Goal: Task Accomplishment & Management: Manage account settings

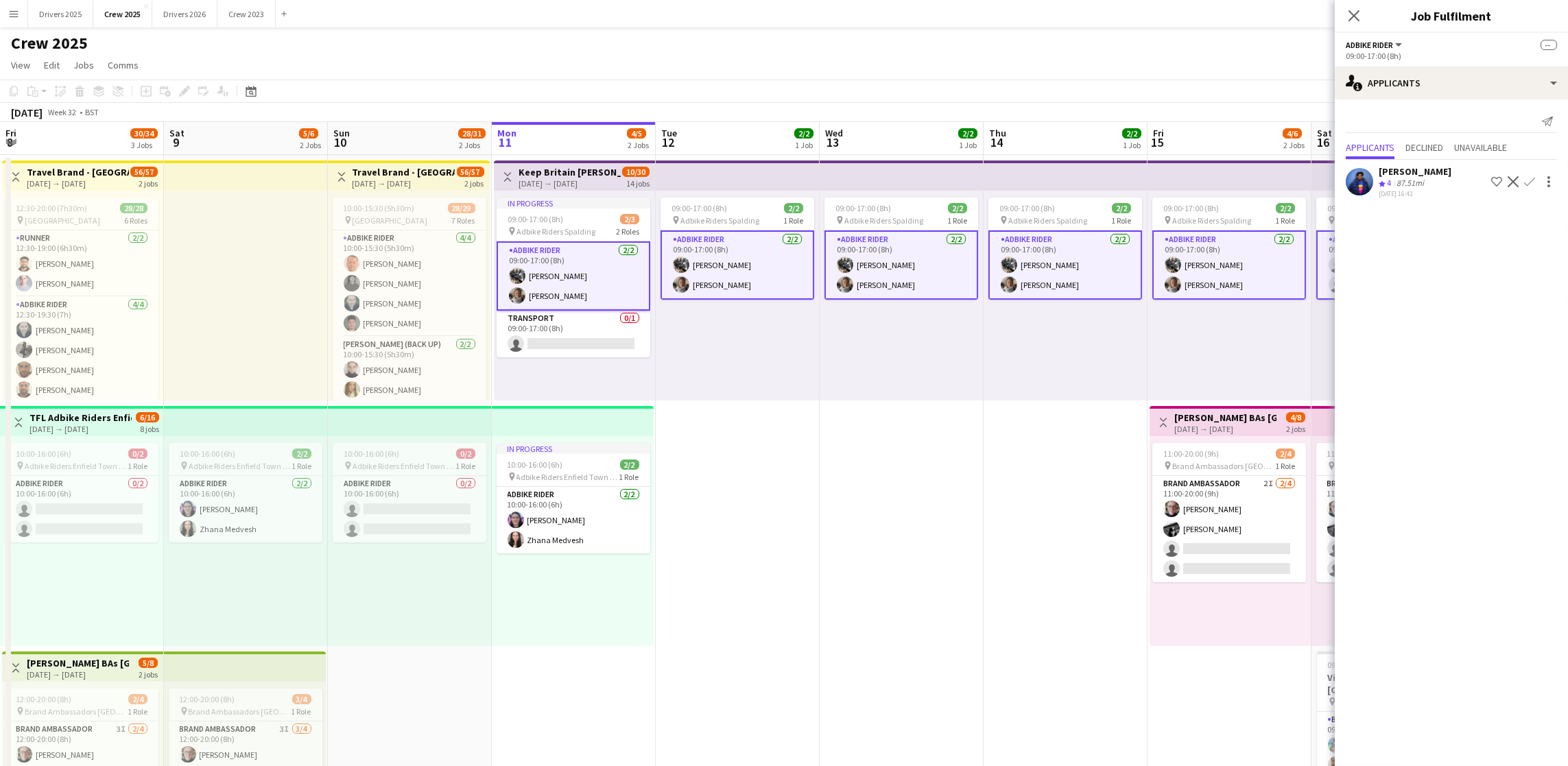
scroll to position [0, 477]
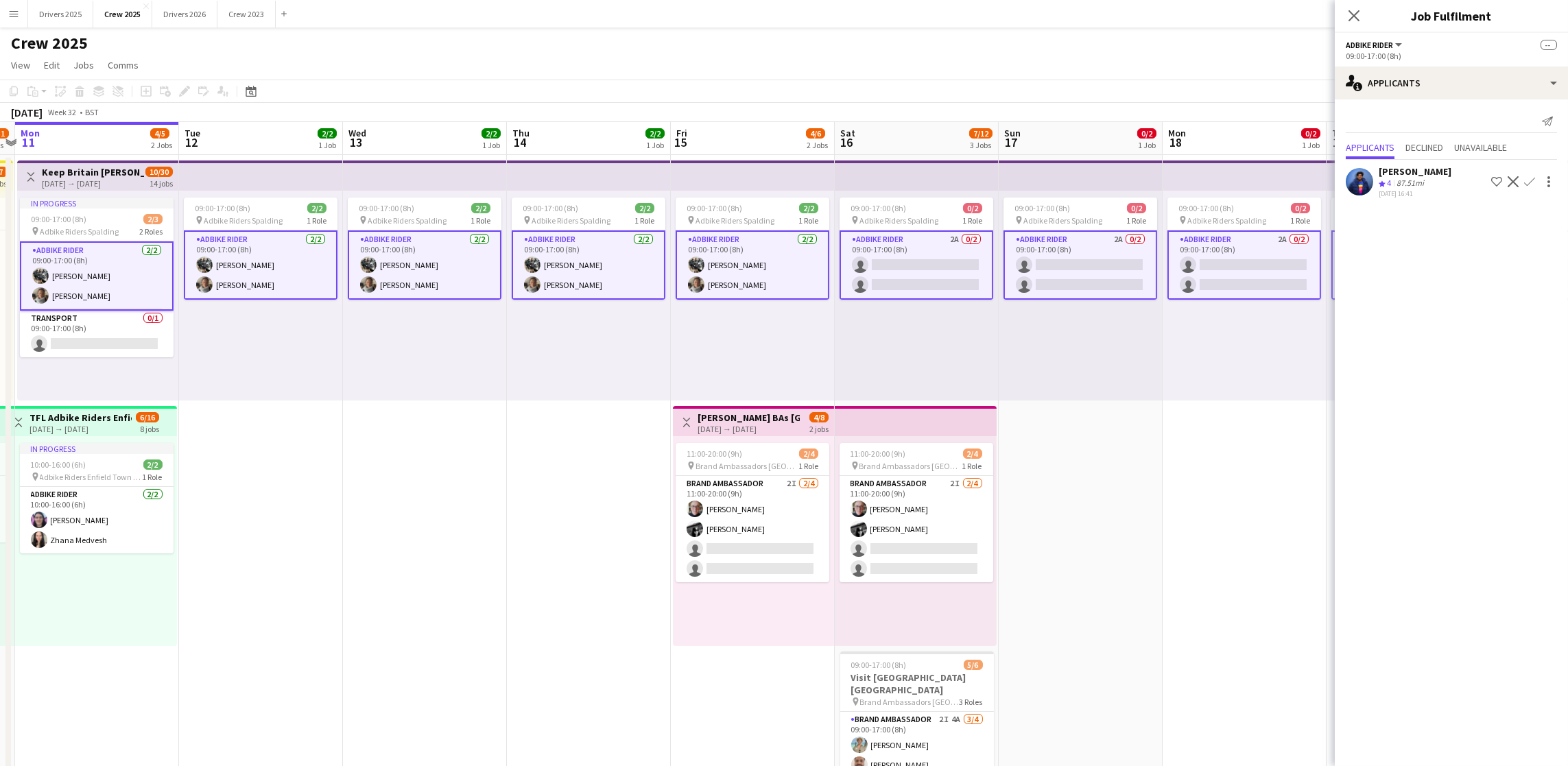
click at [523, 513] on app-date-cell "09:00-17:00 (8h) 2/2 pin Adbike Riders Spalding 1 Role Adbike Rider [DATE] 09:0…" at bounding box center [588, 526] width 164 height 742
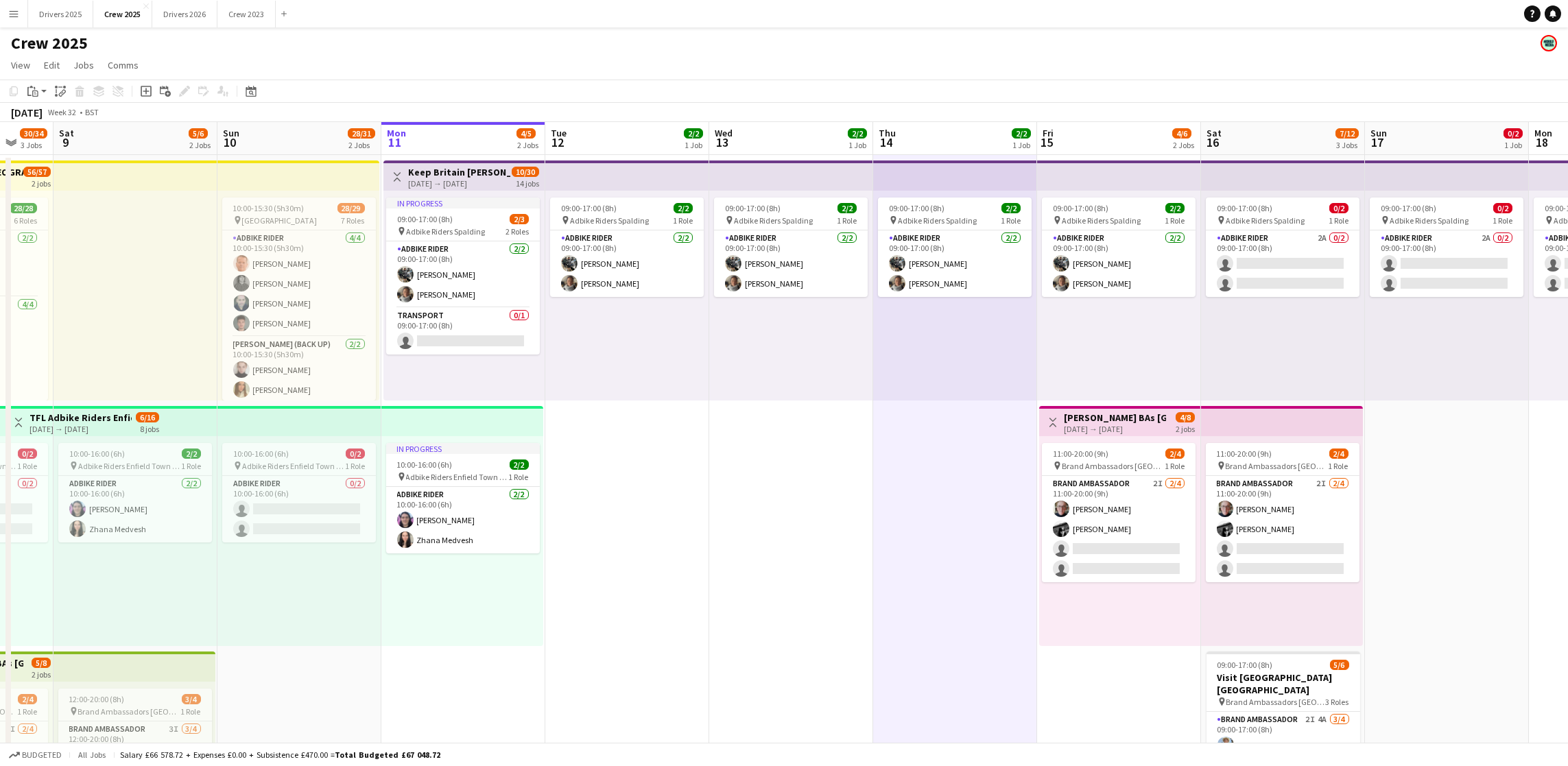
scroll to position [0, 604]
drag, startPoint x: 344, startPoint y: 558, endPoint x: 708, endPoint y: 535, distance: 364.7
click at [708, 535] on app-calendar-viewport "Tue 5 2/4 2 Jobs Wed 6 2/4 2 Jobs Thu 7 2/4 2 Jobs Fri 8 30/34 3 Jobs Sat 9 5/6…" at bounding box center [784, 510] width 1568 height 775
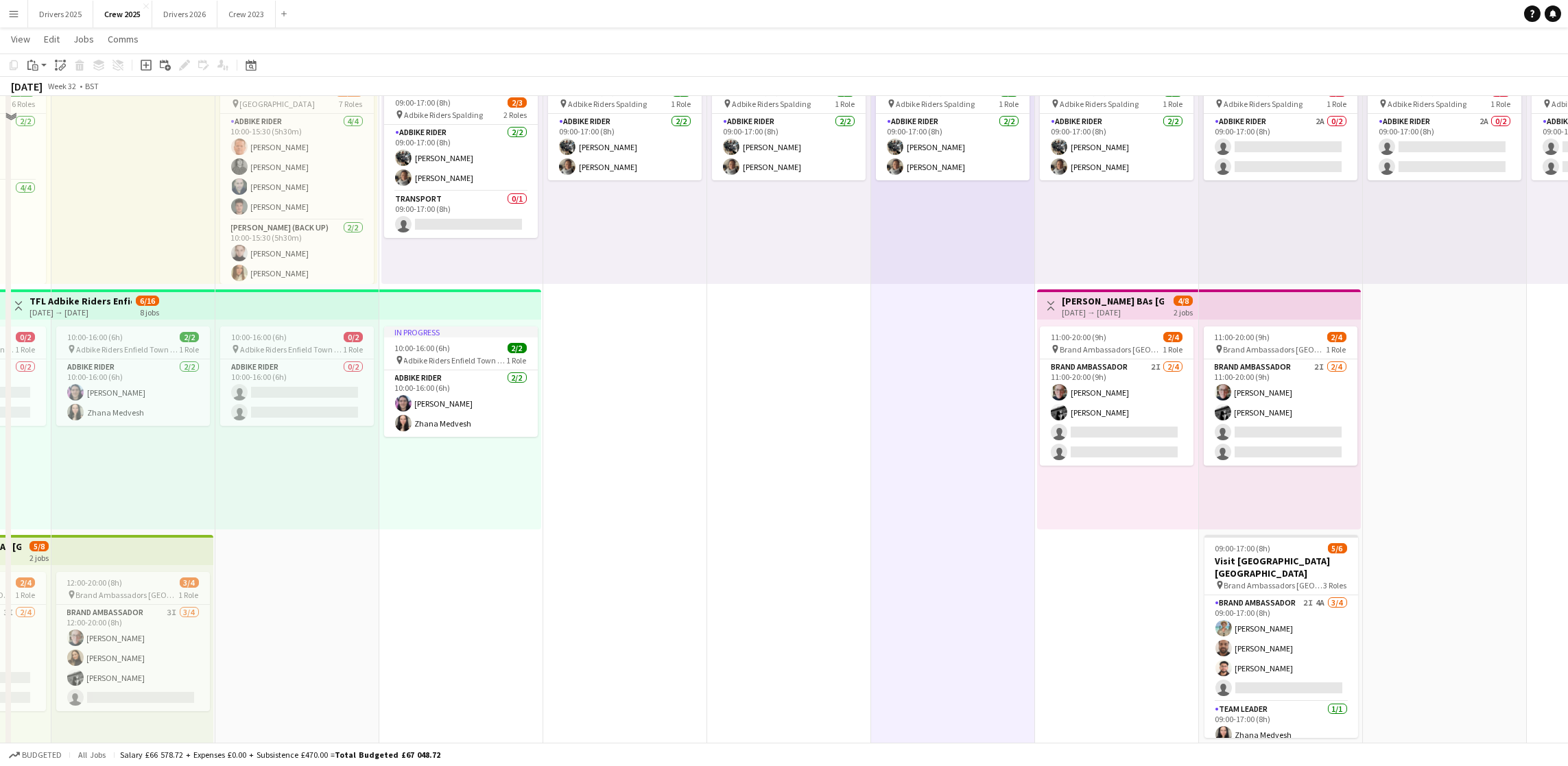
scroll to position [152, 0]
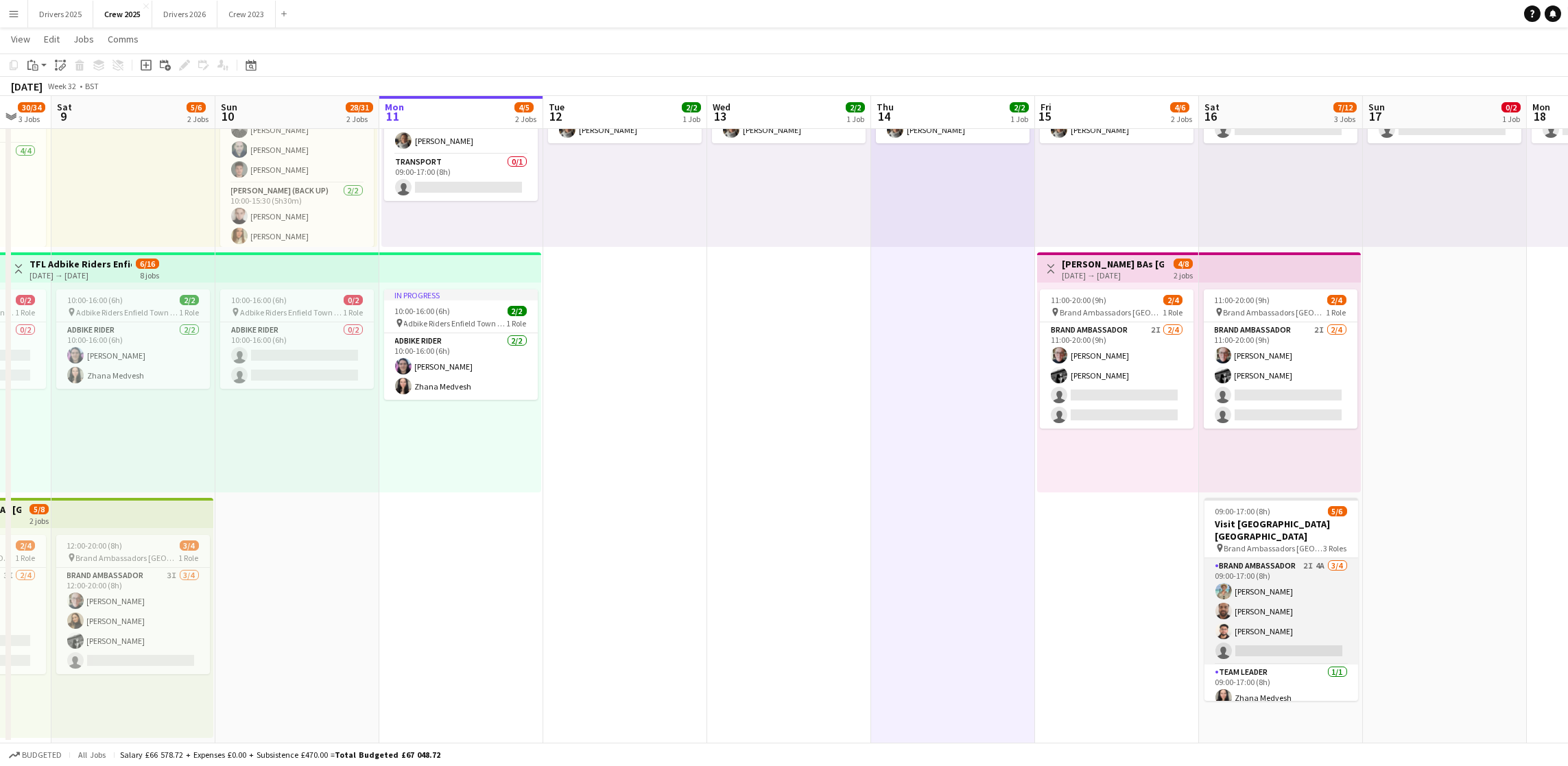
click at [1273, 640] on app-card-role "Brand Ambassador 2I 4A [DATE] 09:00-17:00 (8h) [PERSON_NAME] [PERSON_NAME] [PER…" at bounding box center [1282, 612] width 154 height 106
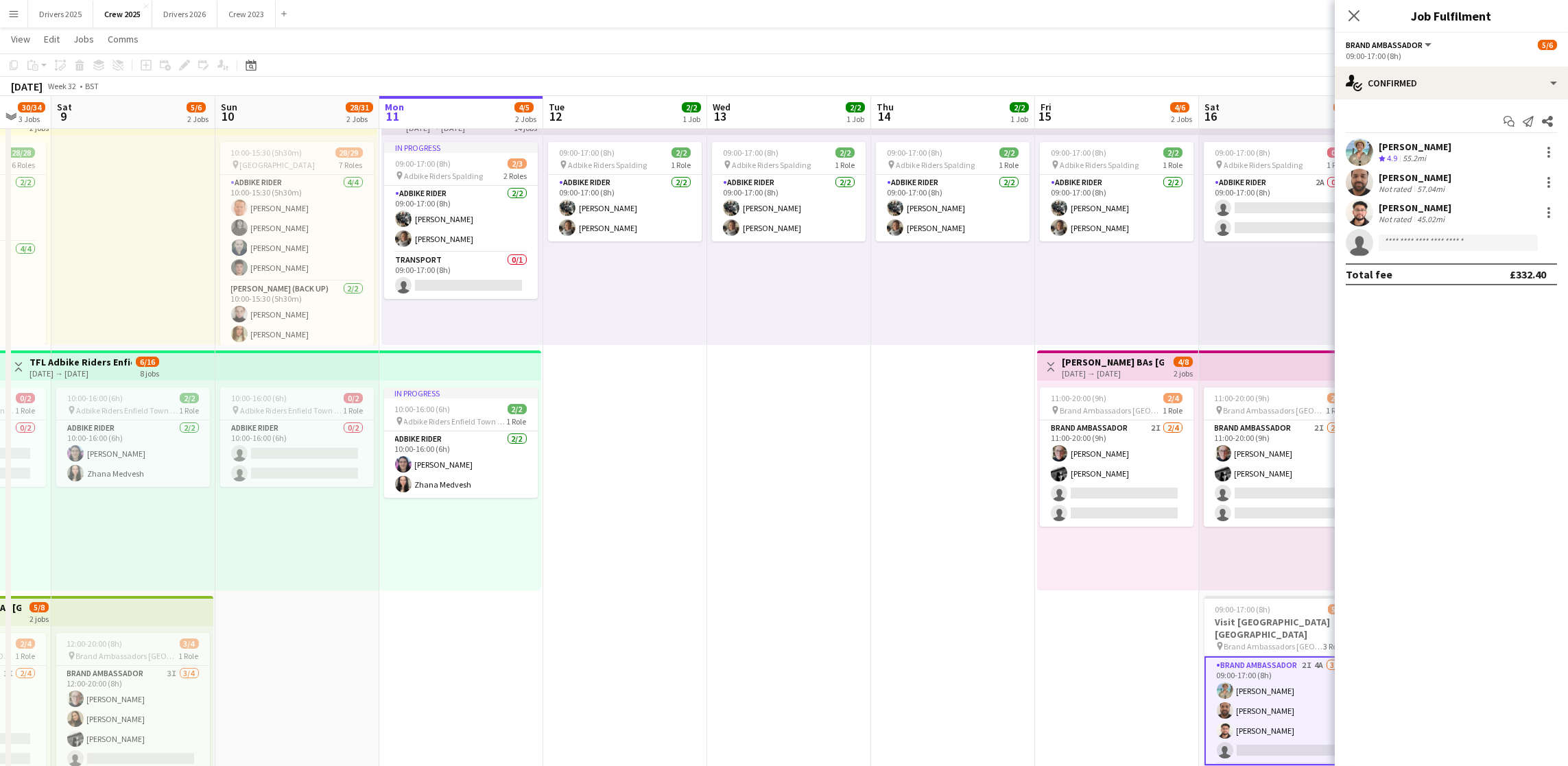
scroll to position [103, 0]
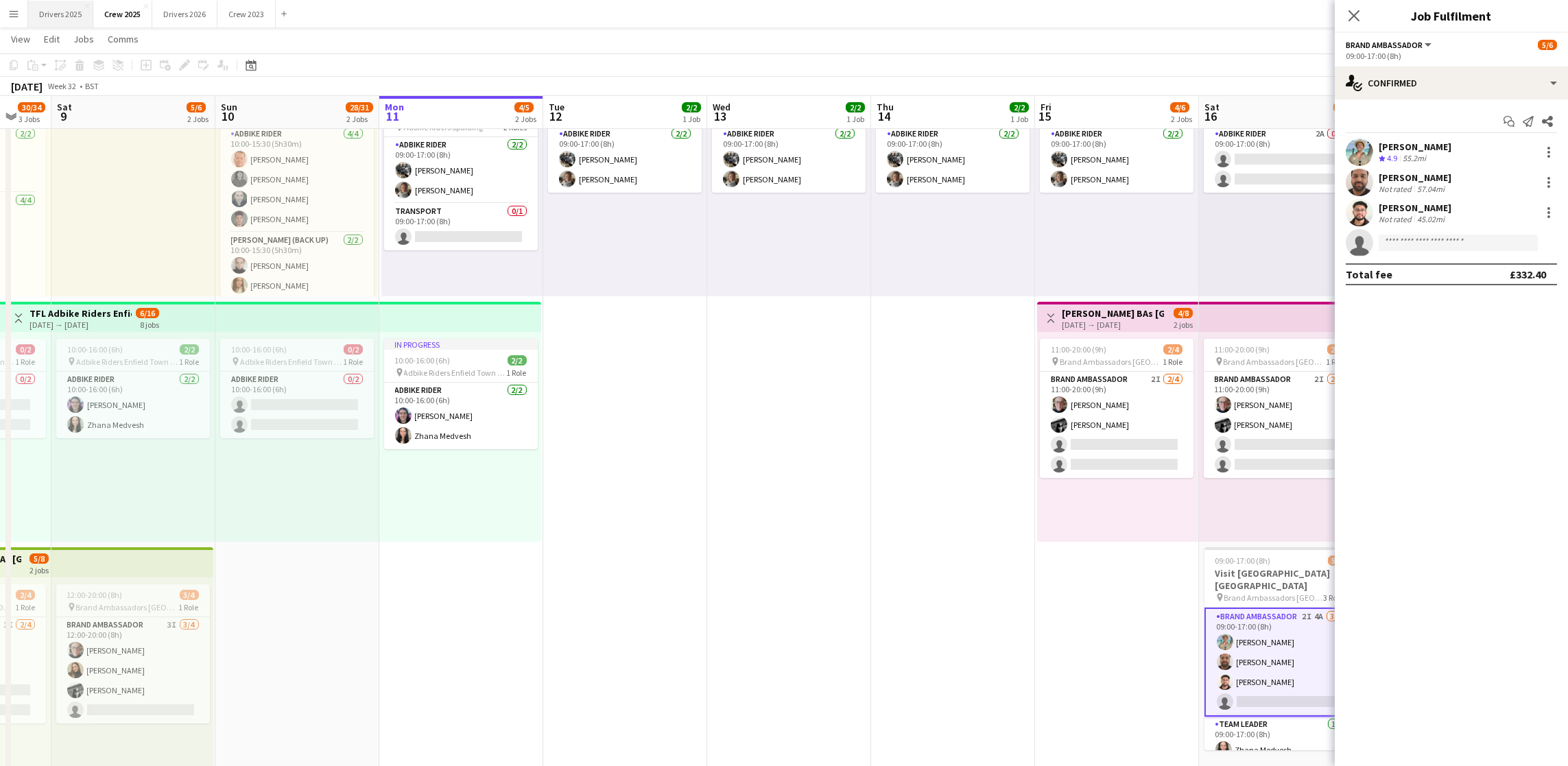
click at [93, 15] on button "Drivers 2025 Close" at bounding box center [60, 14] width 65 height 27
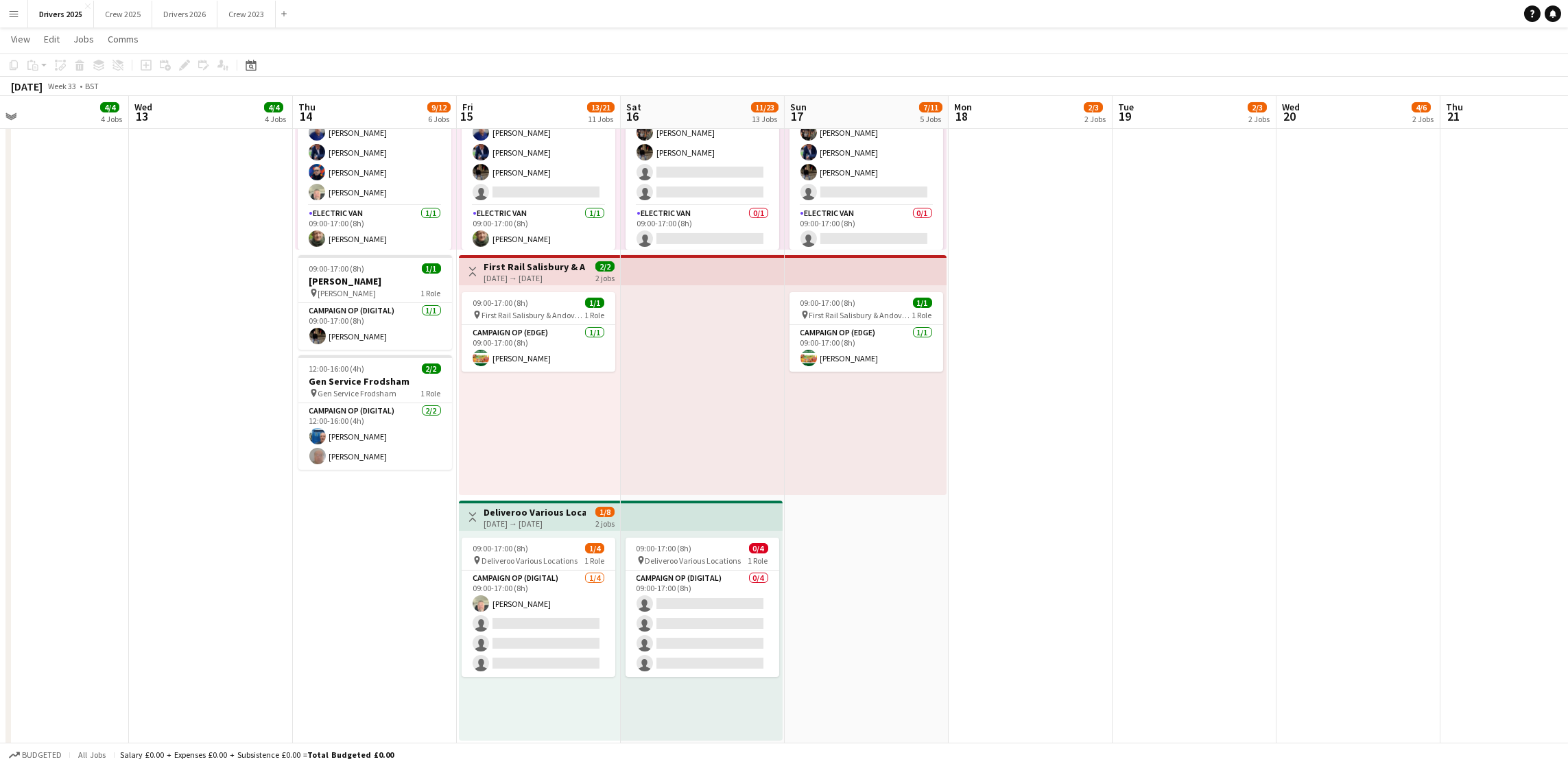
scroll to position [0, 473]
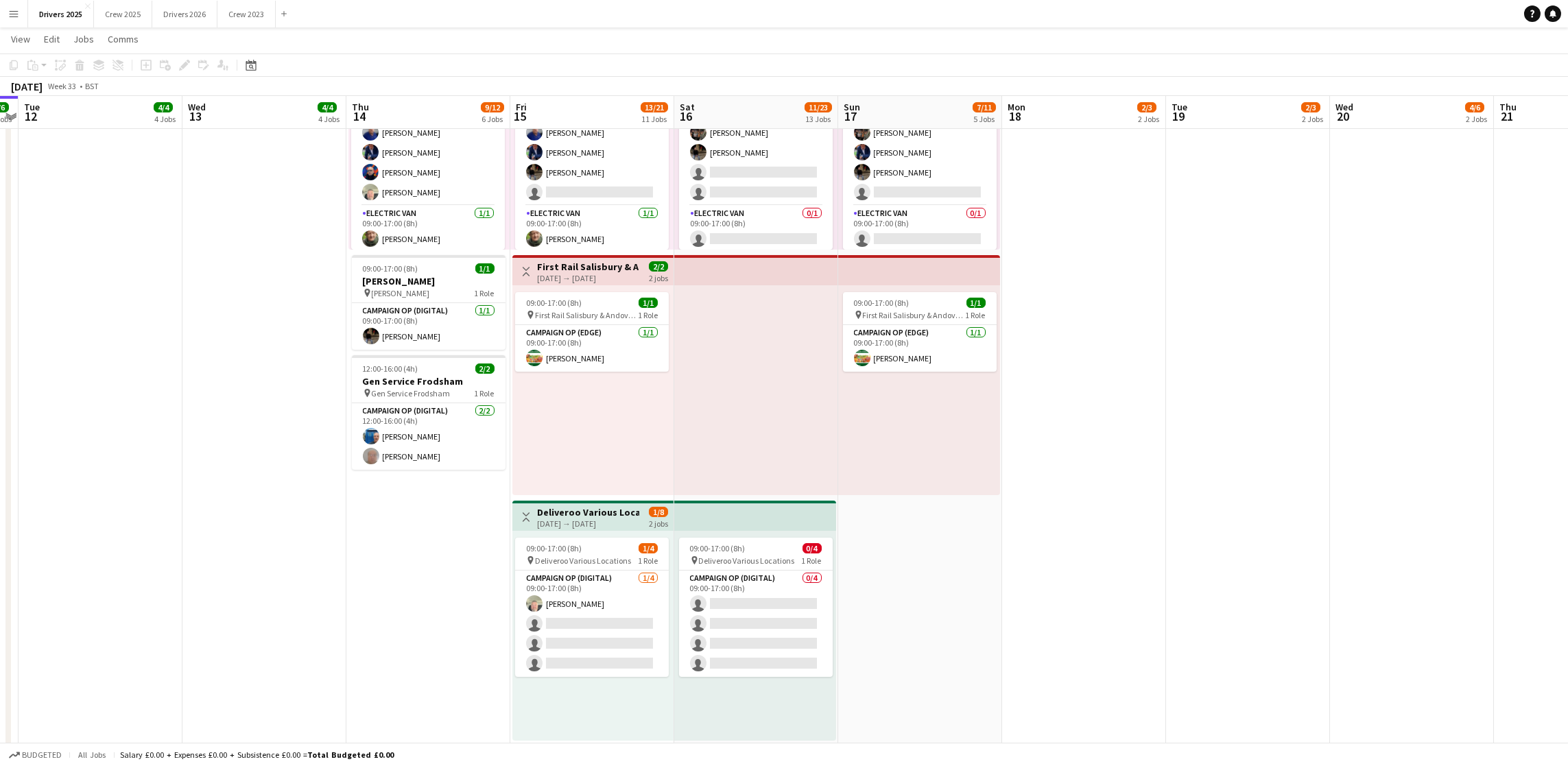
drag, startPoint x: 1250, startPoint y: 443, endPoint x: 940, endPoint y: 437, distance: 310.1
click at [940, 437] on app-calendar-viewport "Sat 9 12/19 11 Jobs Sun 10 4/6 6 Jobs Mon 11 6/6 5 Jobs Tue 12 4/4 4 Jobs Wed 1…" at bounding box center [784, 674] width 1568 height 3506
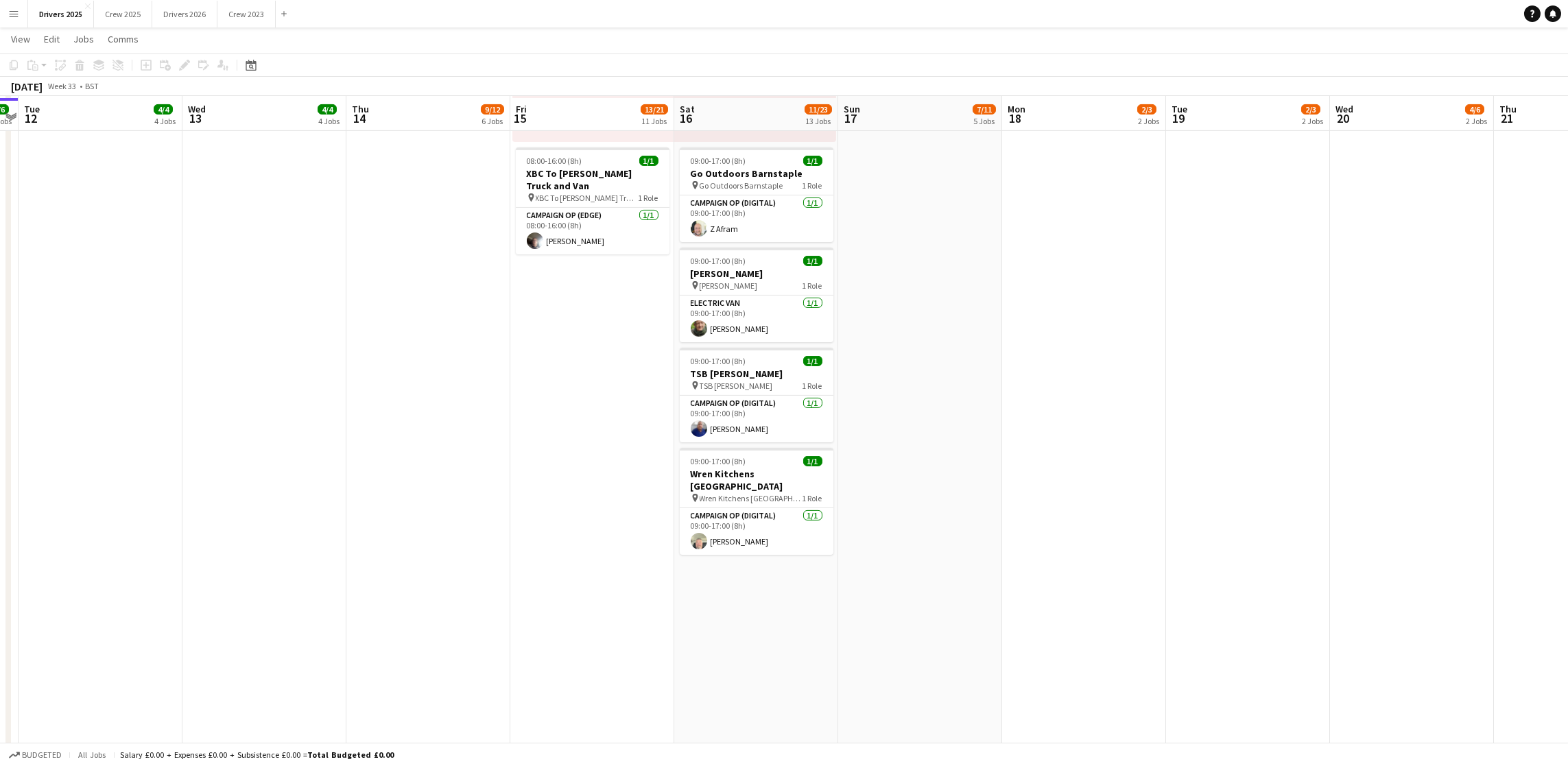
scroll to position [2470, 0]
click at [562, 164] on span "08:00-16:00 (8h)" at bounding box center [555, 159] width 56 height 10
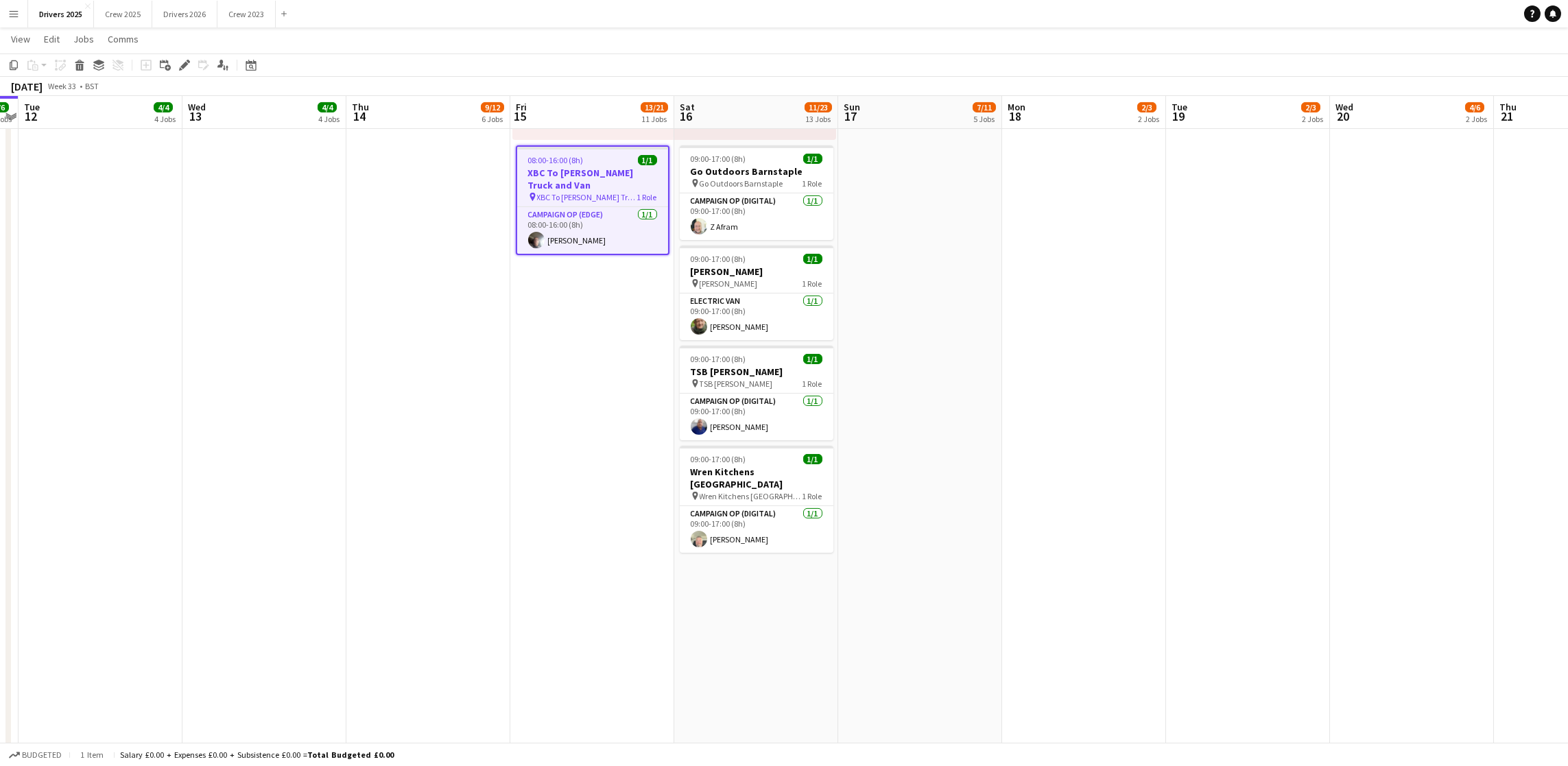
click at [180, 68] on icon at bounding box center [184, 65] width 8 height 8
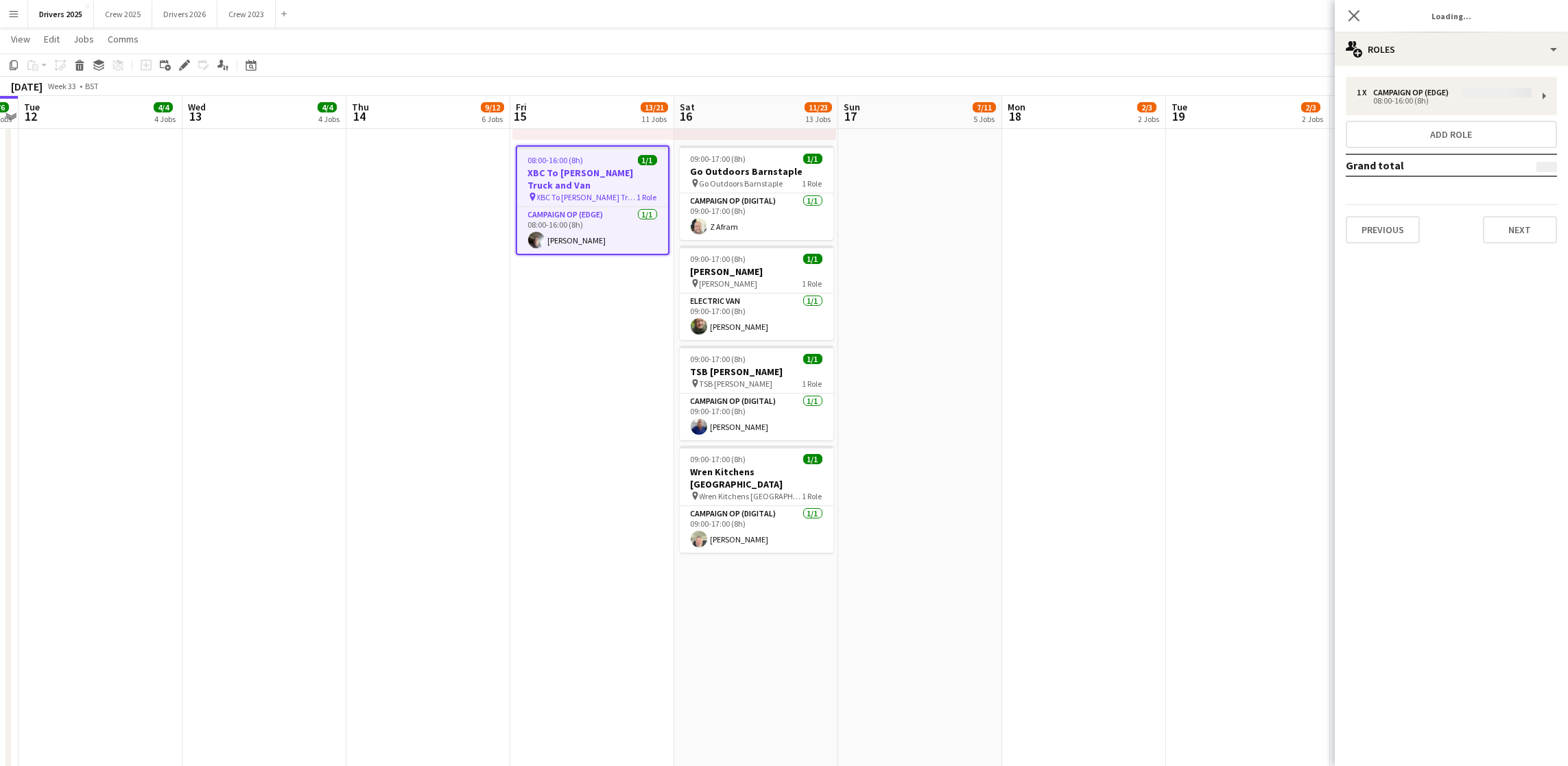
type input "**********"
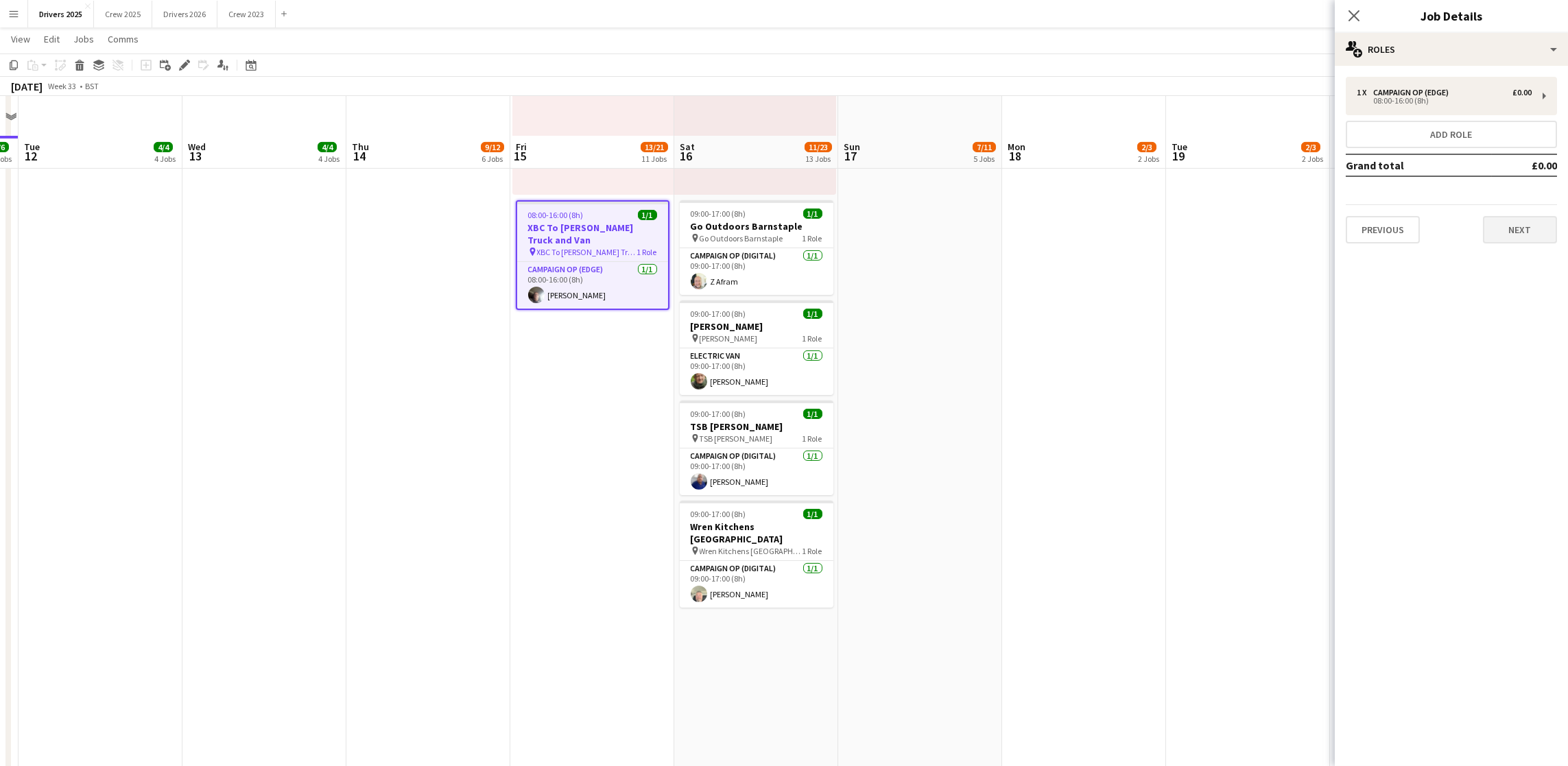
scroll to position [2366, 0]
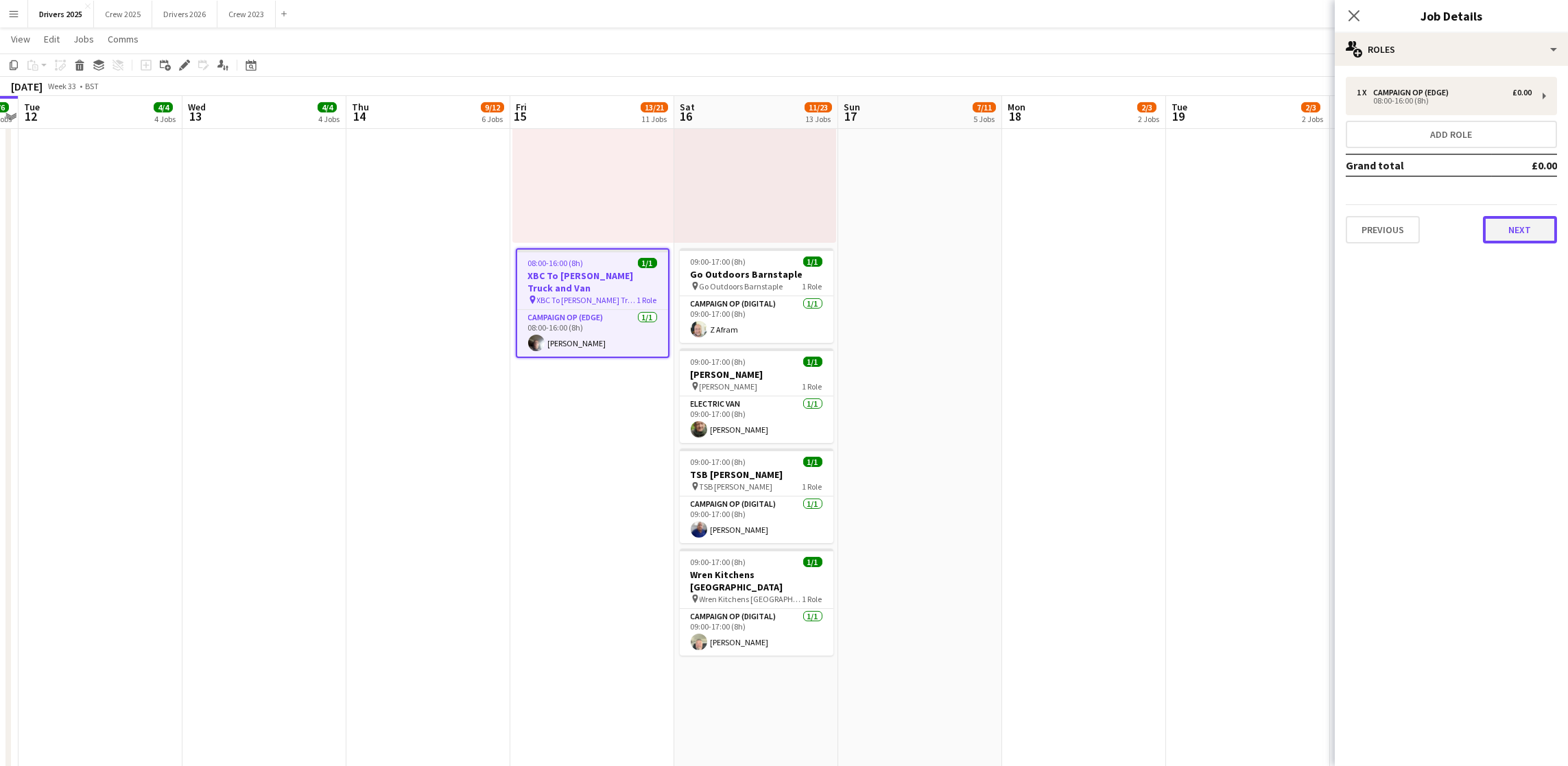
click at [1511, 233] on button "Next" at bounding box center [1520, 229] width 74 height 27
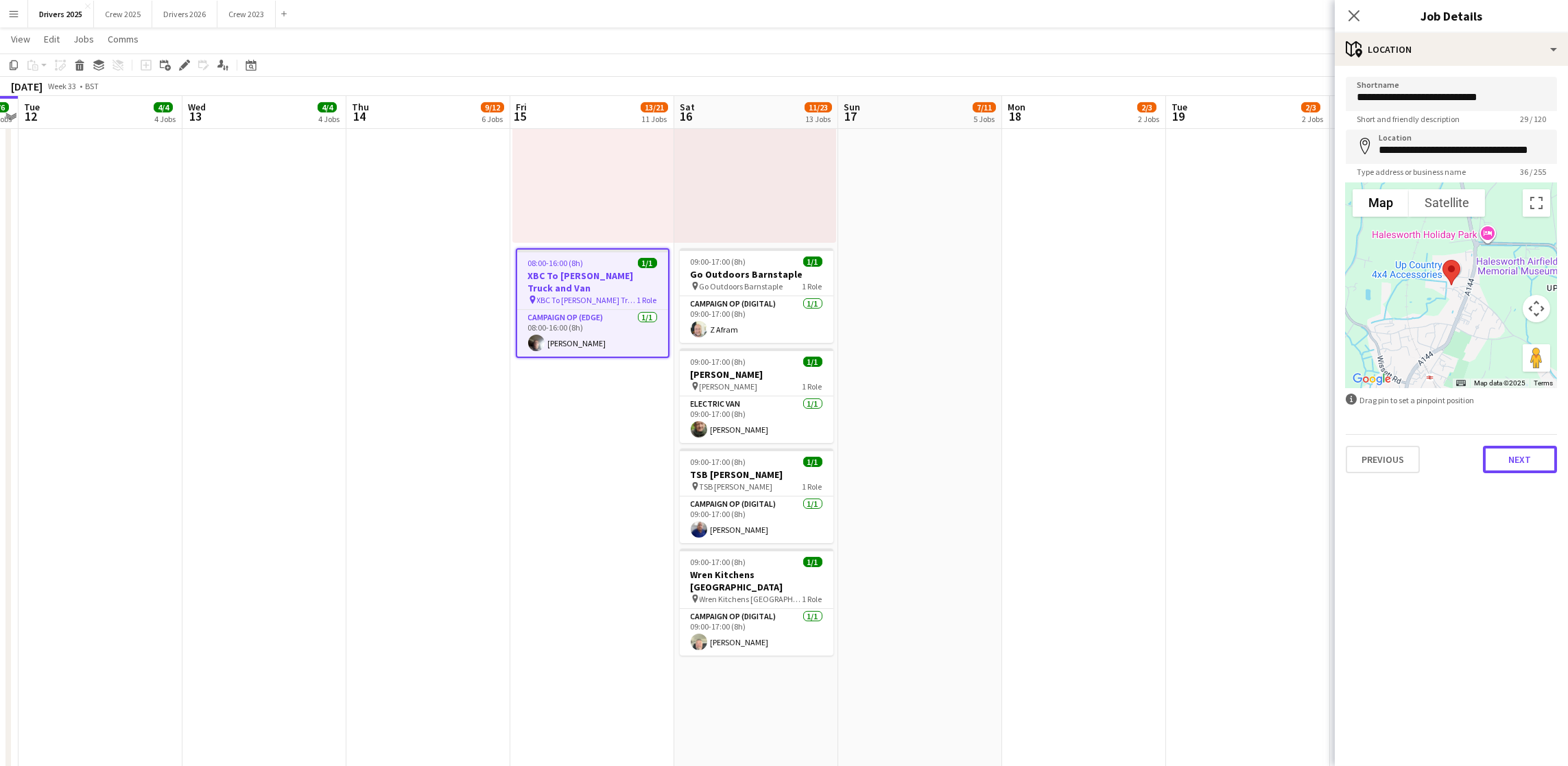
click at [1508, 463] on button "Next" at bounding box center [1520, 459] width 74 height 27
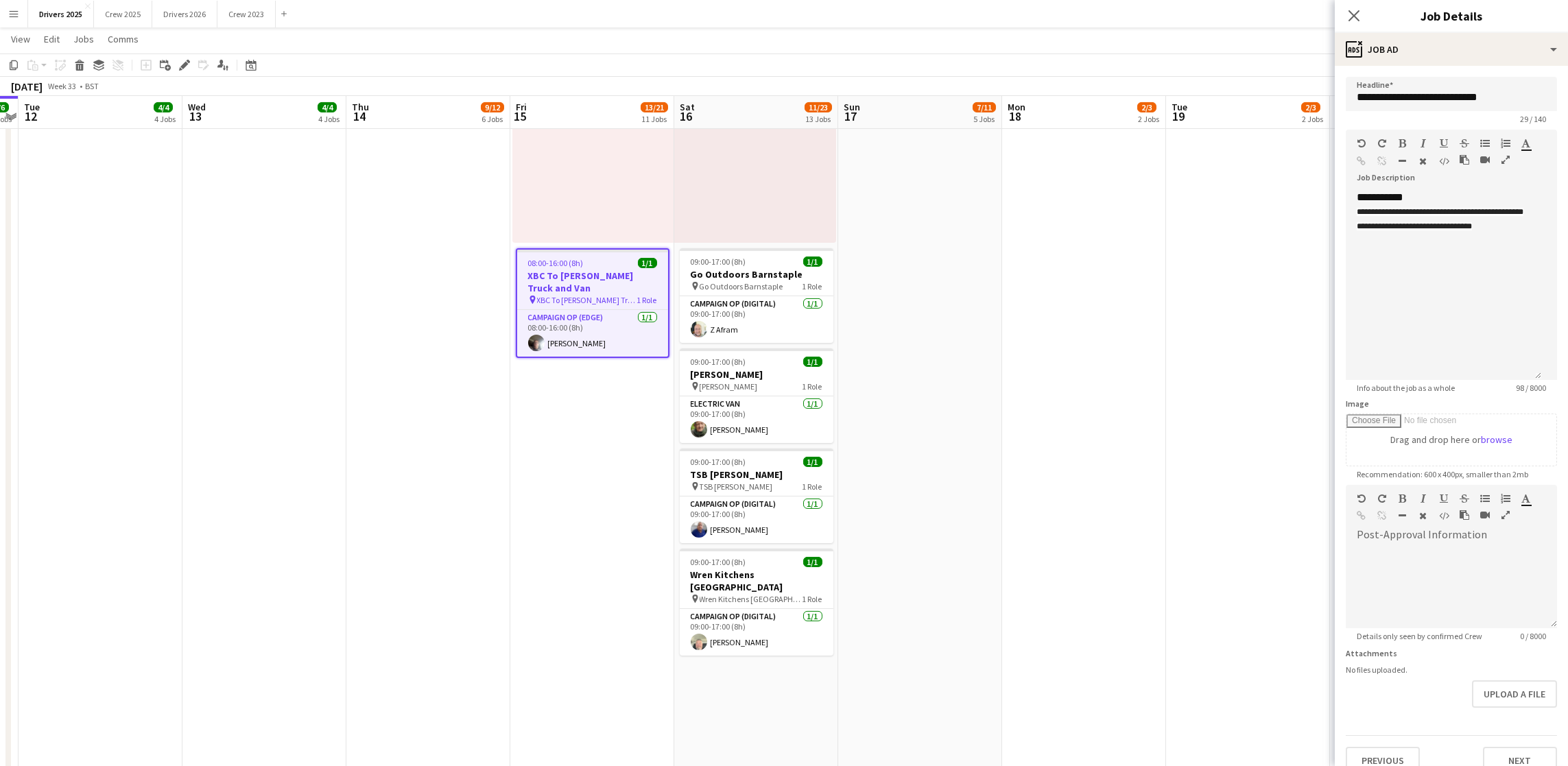
drag, startPoint x: 1551, startPoint y: 265, endPoint x: 1558, endPoint y: 373, distance: 108.2
click at [1558, 373] on mat-expansion-panel "**********" at bounding box center [1451, 416] width 233 height 700
drag, startPoint x: 1430, startPoint y: 257, endPoint x: 1471, endPoint y: 240, distance: 44.4
click at [1471, 233] on div "**********" at bounding box center [1444, 219] width 173 height 29
click at [1493, 67] on div "**********" at bounding box center [1451, 426] width 233 height 720
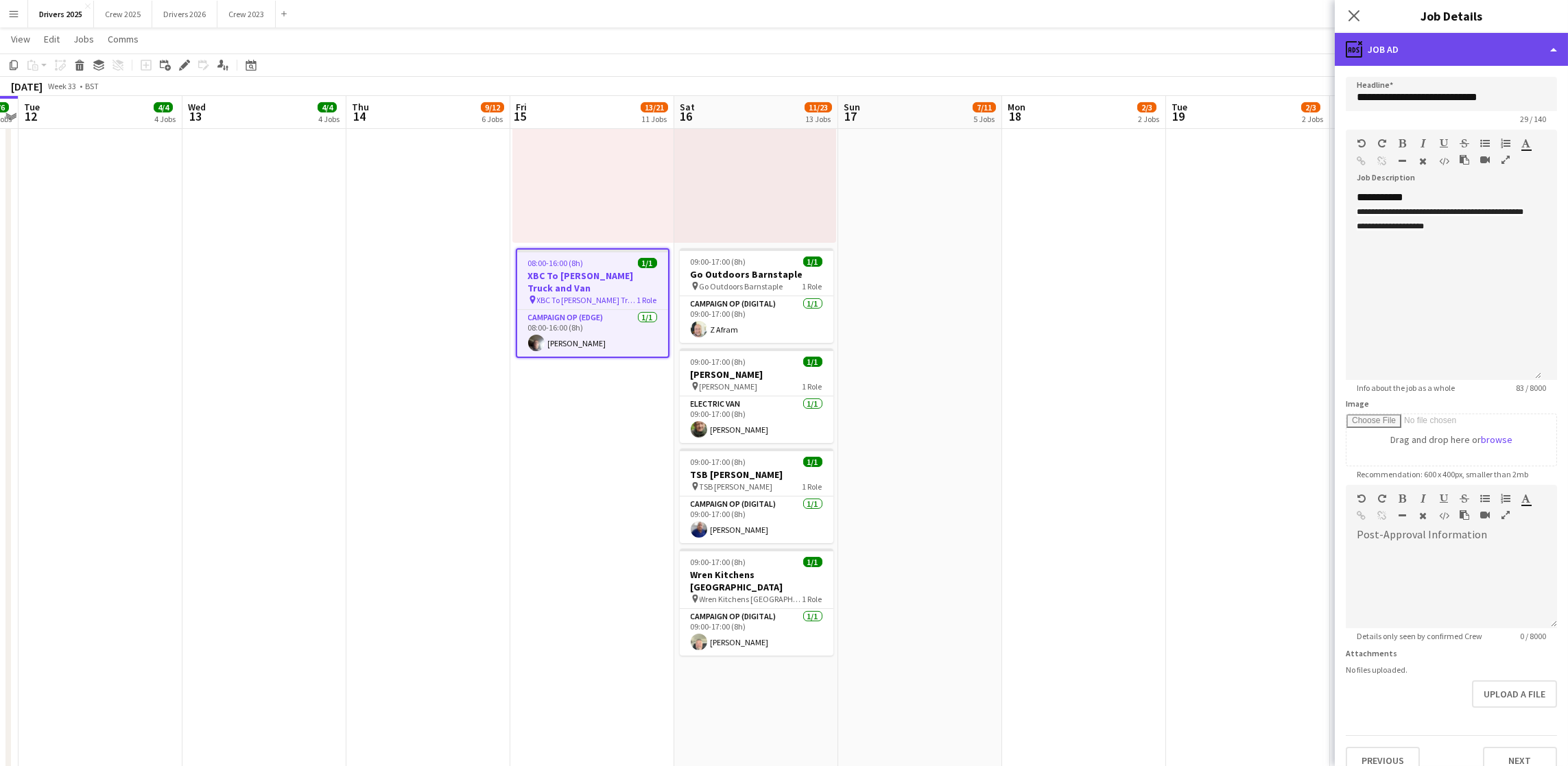
click at [1493, 50] on div "ads-window Job Ad" at bounding box center [1451, 49] width 233 height 33
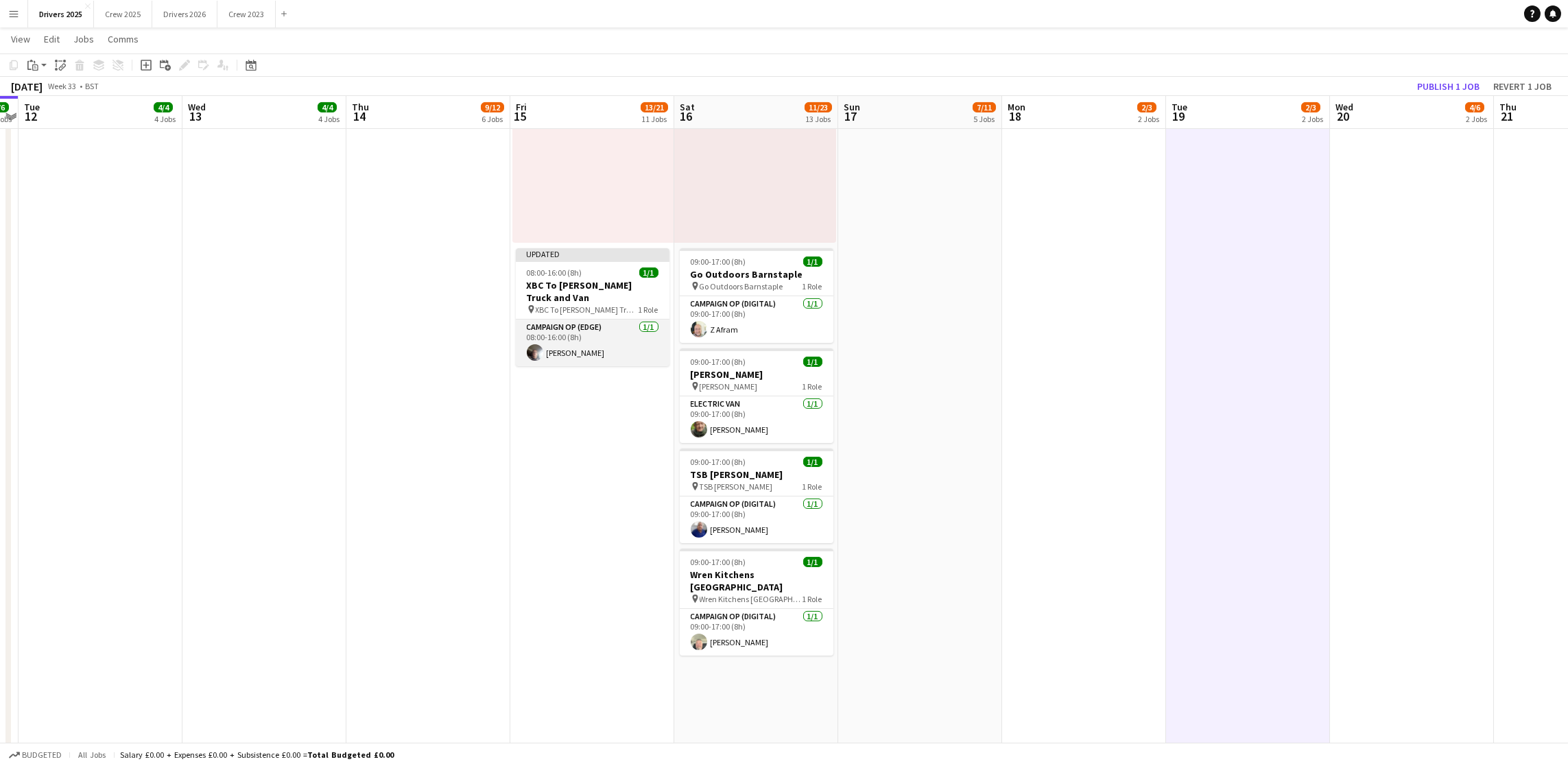
click at [560, 348] on app-card-role "Campaign Op (Edge) 1/1 08:00-16:00 (8h) Chris Wibberley" at bounding box center [593, 342] width 154 height 47
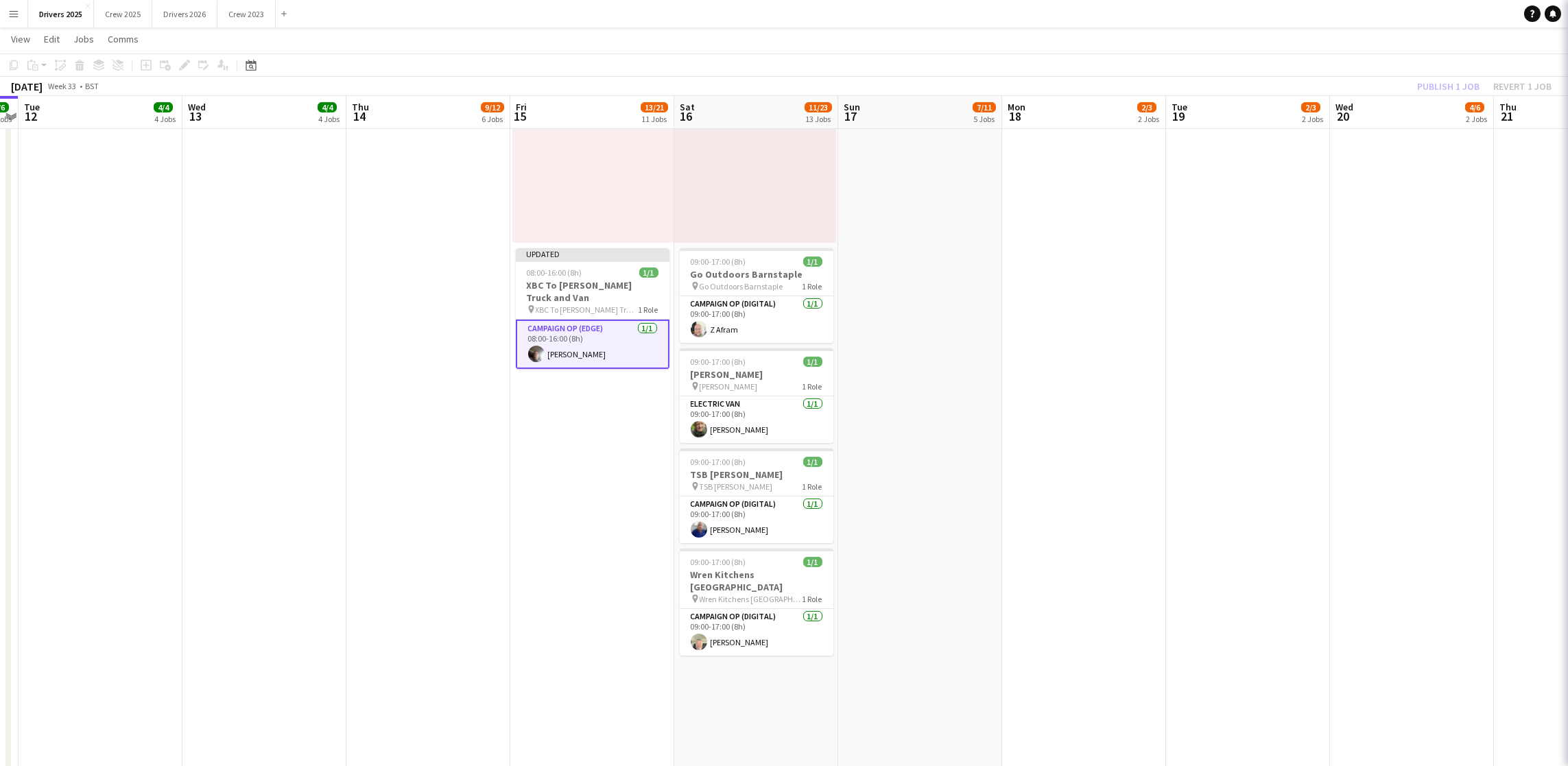
scroll to position [0, 472]
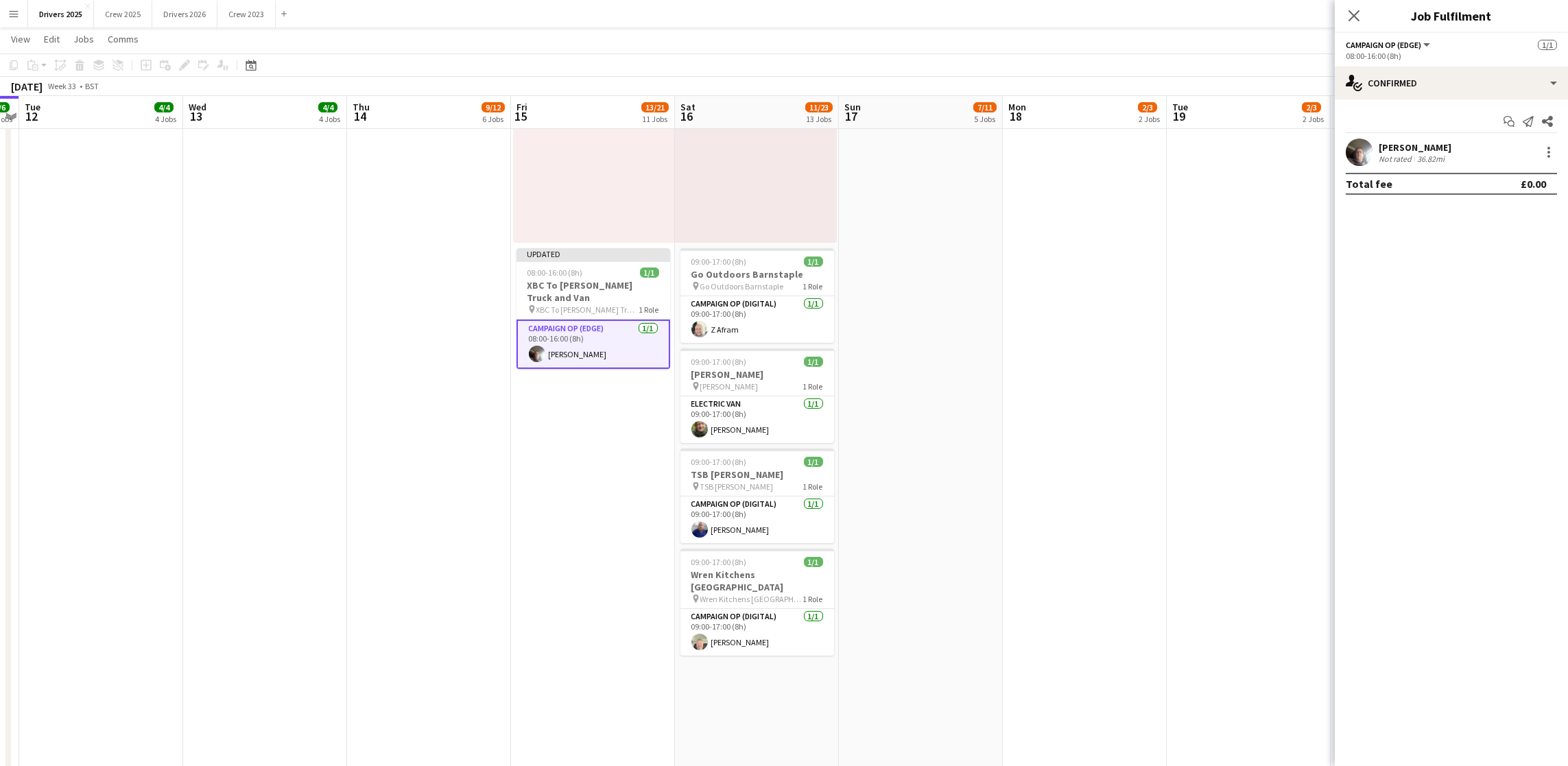
click at [1559, 159] on div "Chris Wibberley Not rated 36.82mi" at bounding box center [1451, 152] width 233 height 27
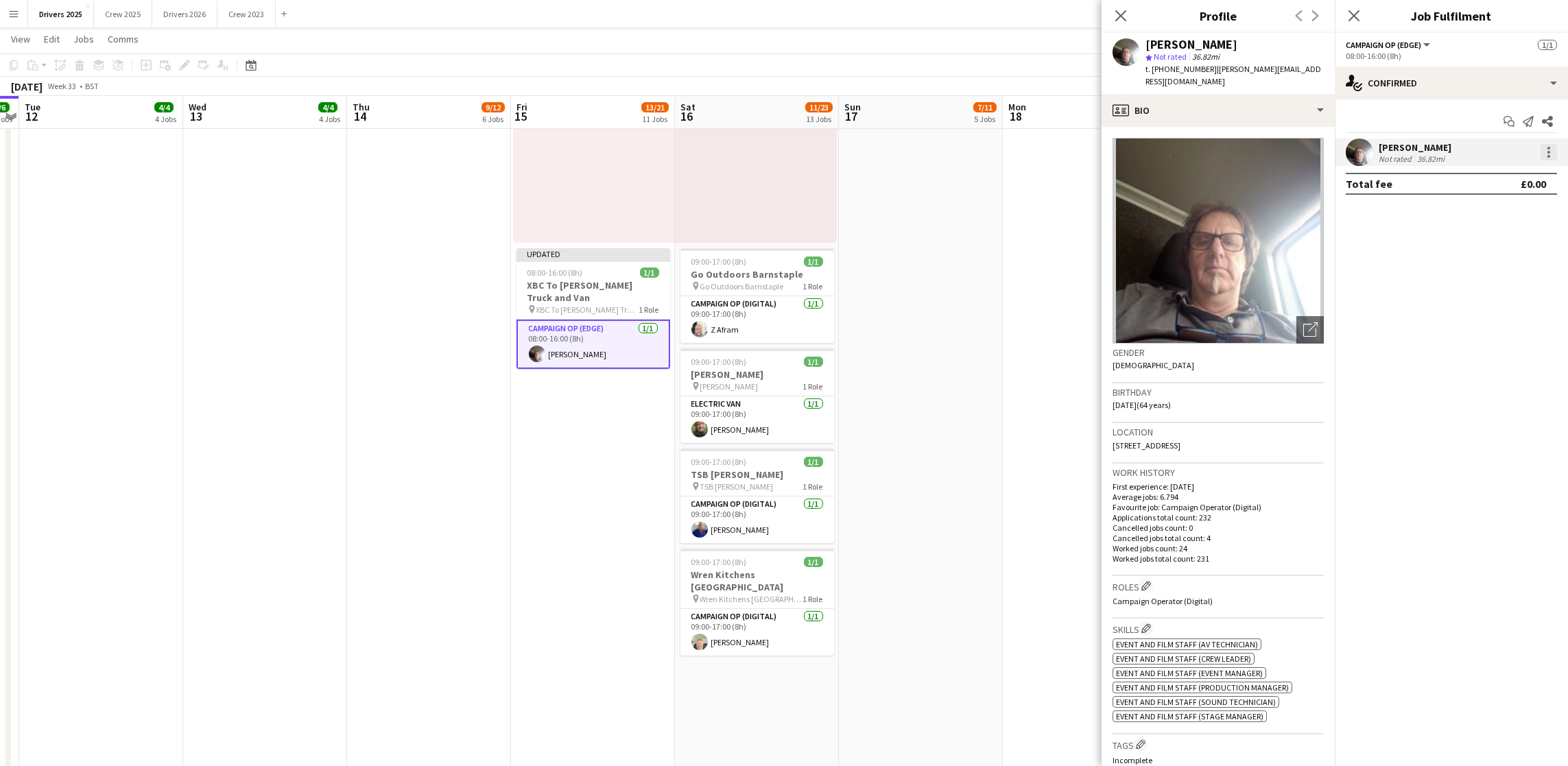
click at [1548, 155] on div at bounding box center [1548, 157] width 3 height 3
click at [1497, 311] on span "Remove" at bounding box center [1481, 309] width 41 height 12
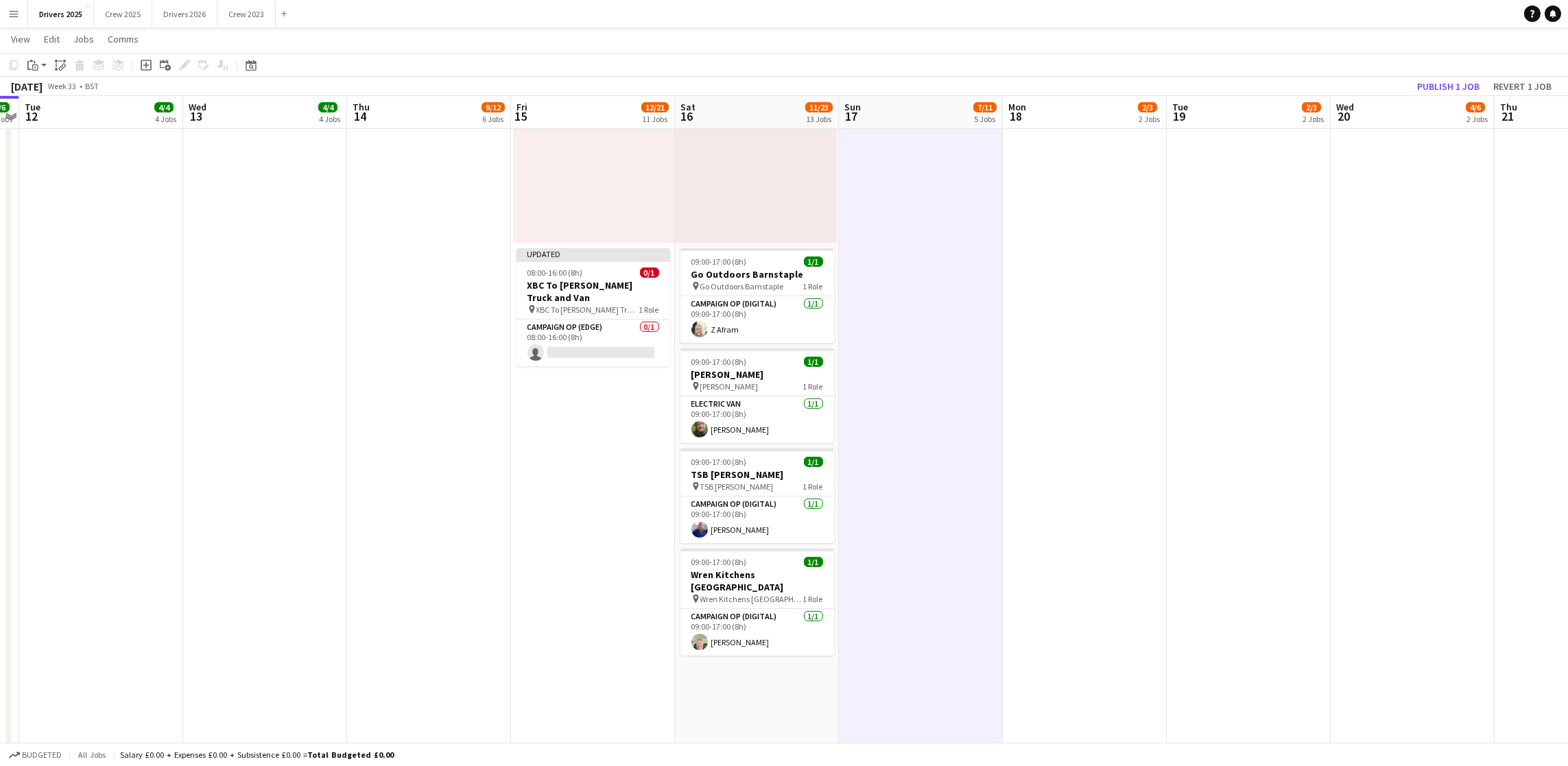
click at [1458, 68] on app-toolbar "Copy Paste Paste Ctrl+V Paste with crew Ctrl+Shift+V Paste linked Job [GEOGRAPH…" at bounding box center [784, 65] width 1568 height 23
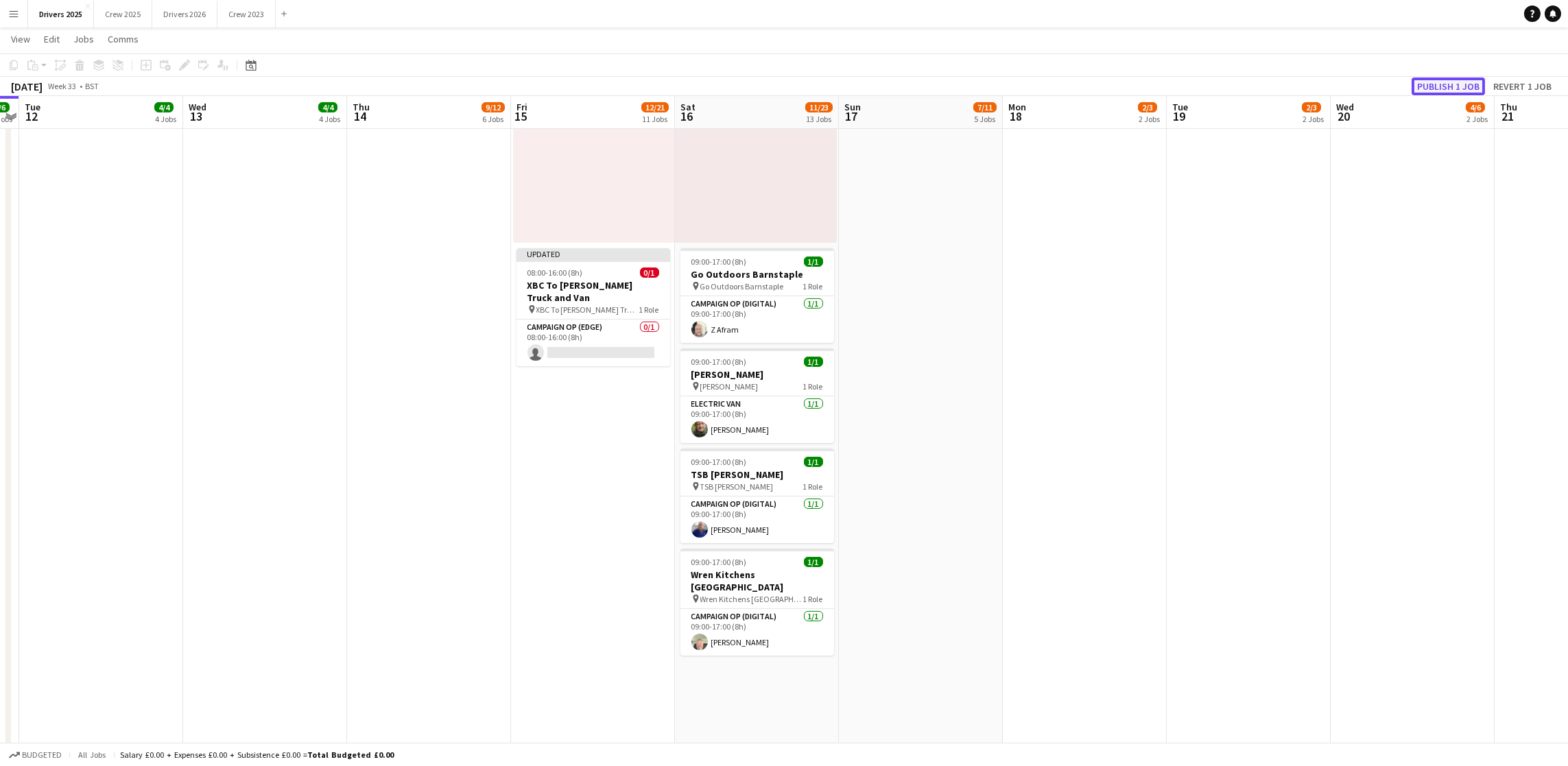
click at [1452, 79] on button "Publish 1 job" at bounding box center [1448, 87] width 73 height 18
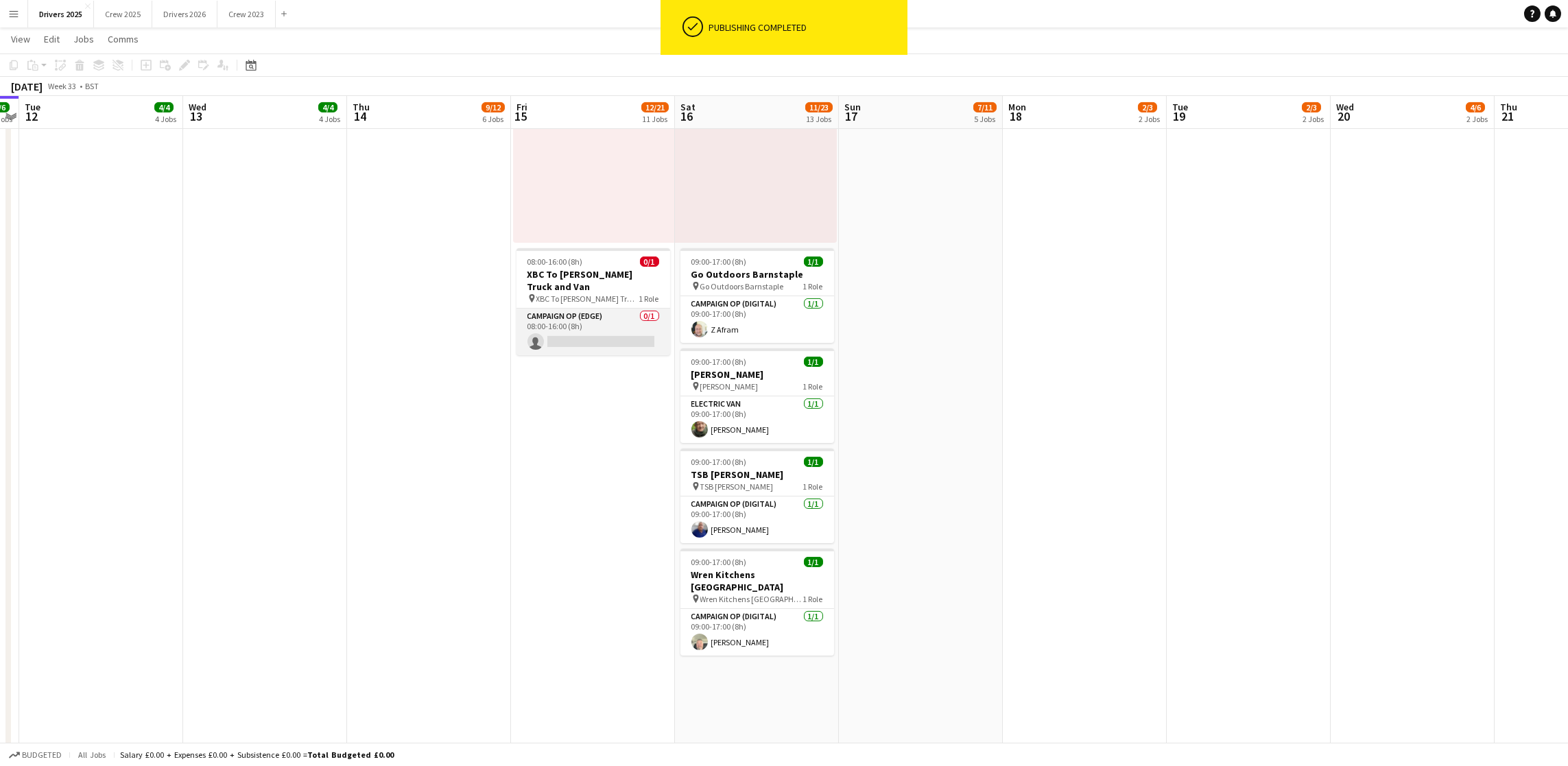
click at [596, 343] on app-card-role "Campaign Op (Edge) 0/1 08:00-16:00 (8h) single-neutral-actions" at bounding box center [593, 332] width 154 height 47
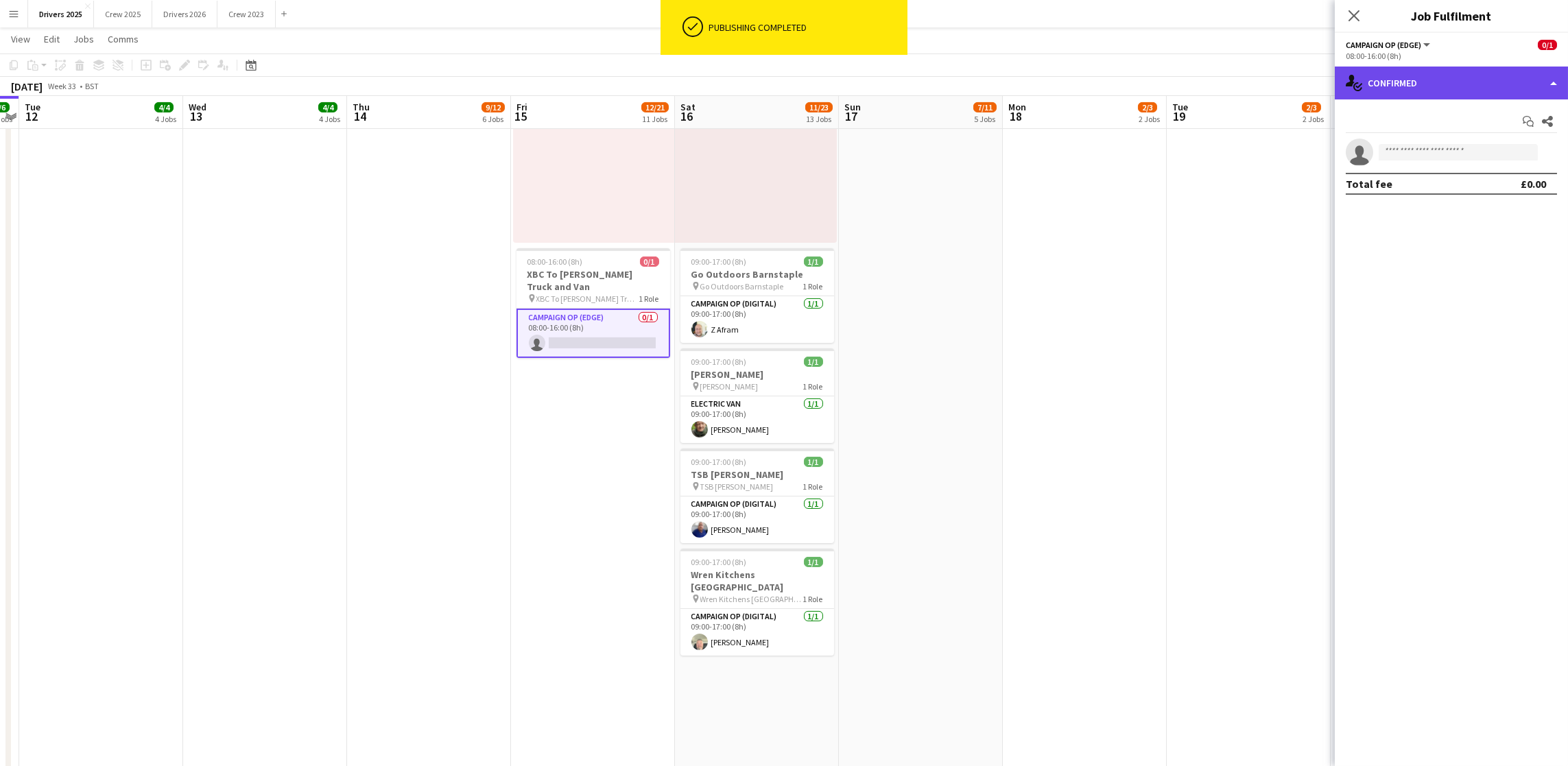
click at [1479, 85] on div "single-neutral-actions-check-2 Confirmed" at bounding box center [1451, 82] width 233 height 33
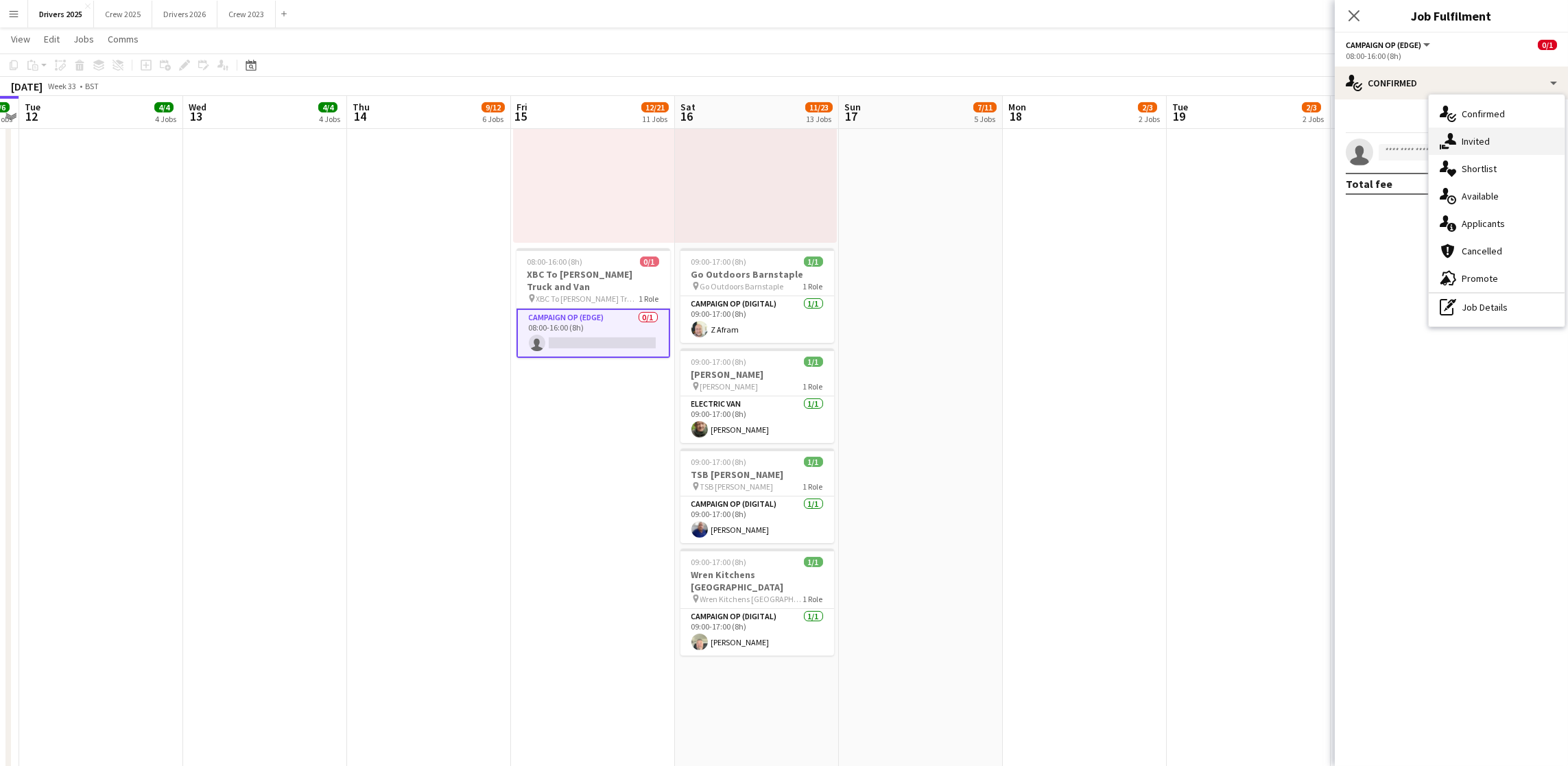
click at [1497, 142] on div "single-neutral-actions-share-1 Invited" at bounding box center [1497, 141] width 136 height 27
click at [1462, 150] on input "text" at bounding box center [1451, 154] width 211 height 34
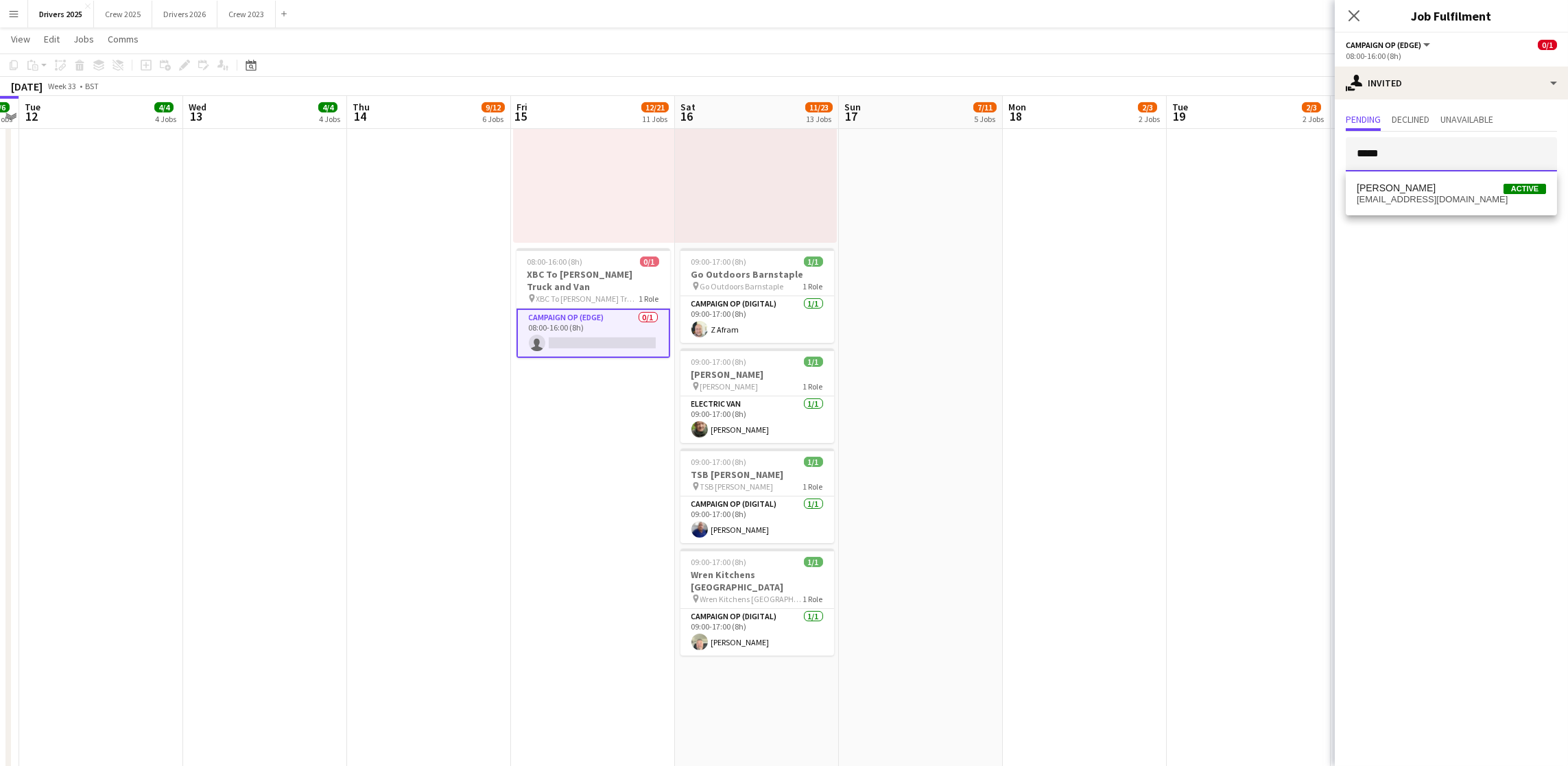
type input "*****"
click at [1418, 210] on div "Ollie George Active olig87@gmail.com" at bounding box center [1451, 193] width 211 height 44
click at [1415, 199] on span "olig87@gmail.com" at bounding box center [1451, 200] width 189 height 11
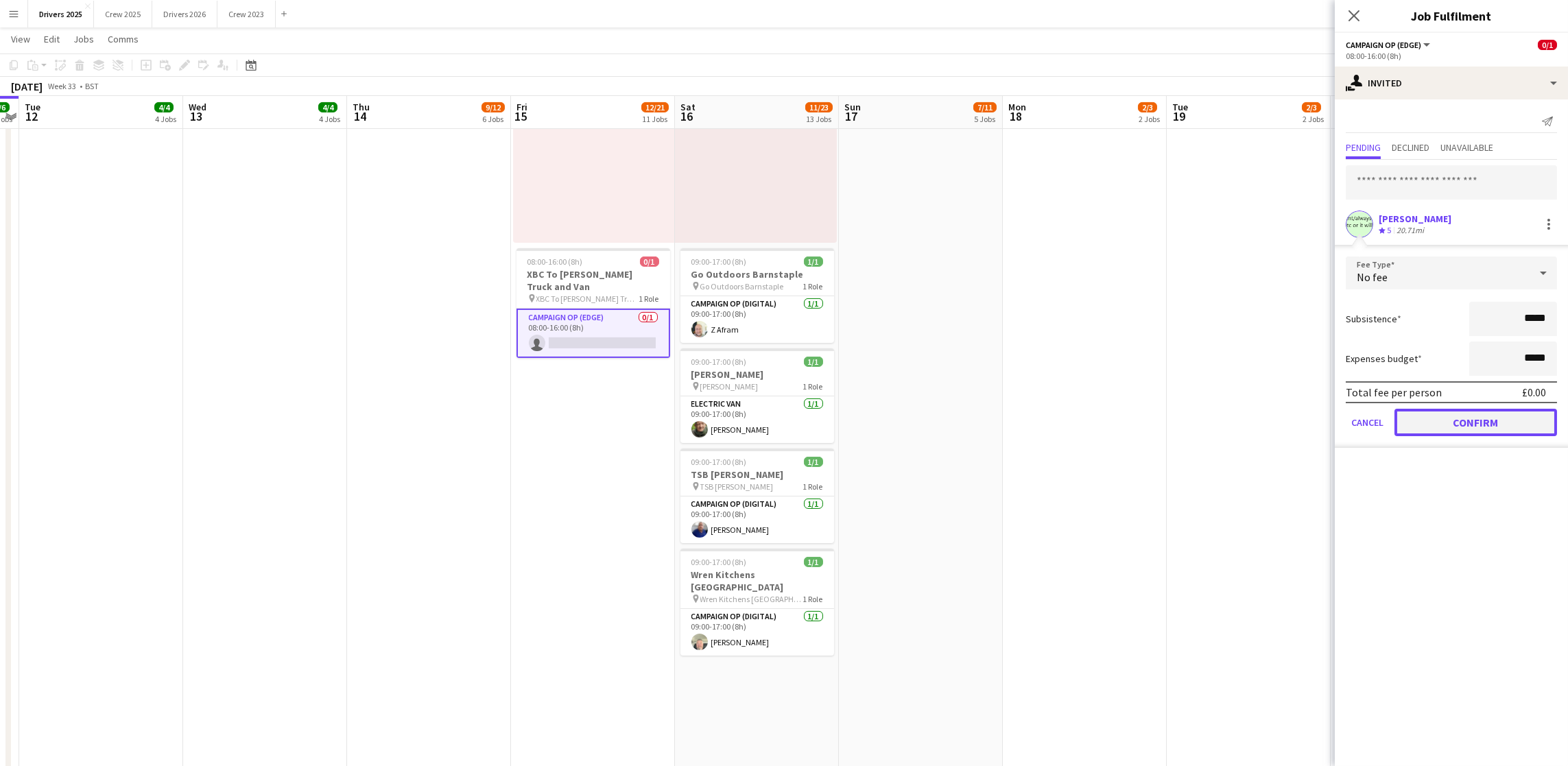
click at [1472, 419] on button "Confirm" at bounding box center [1476, 422] width 163 height 27
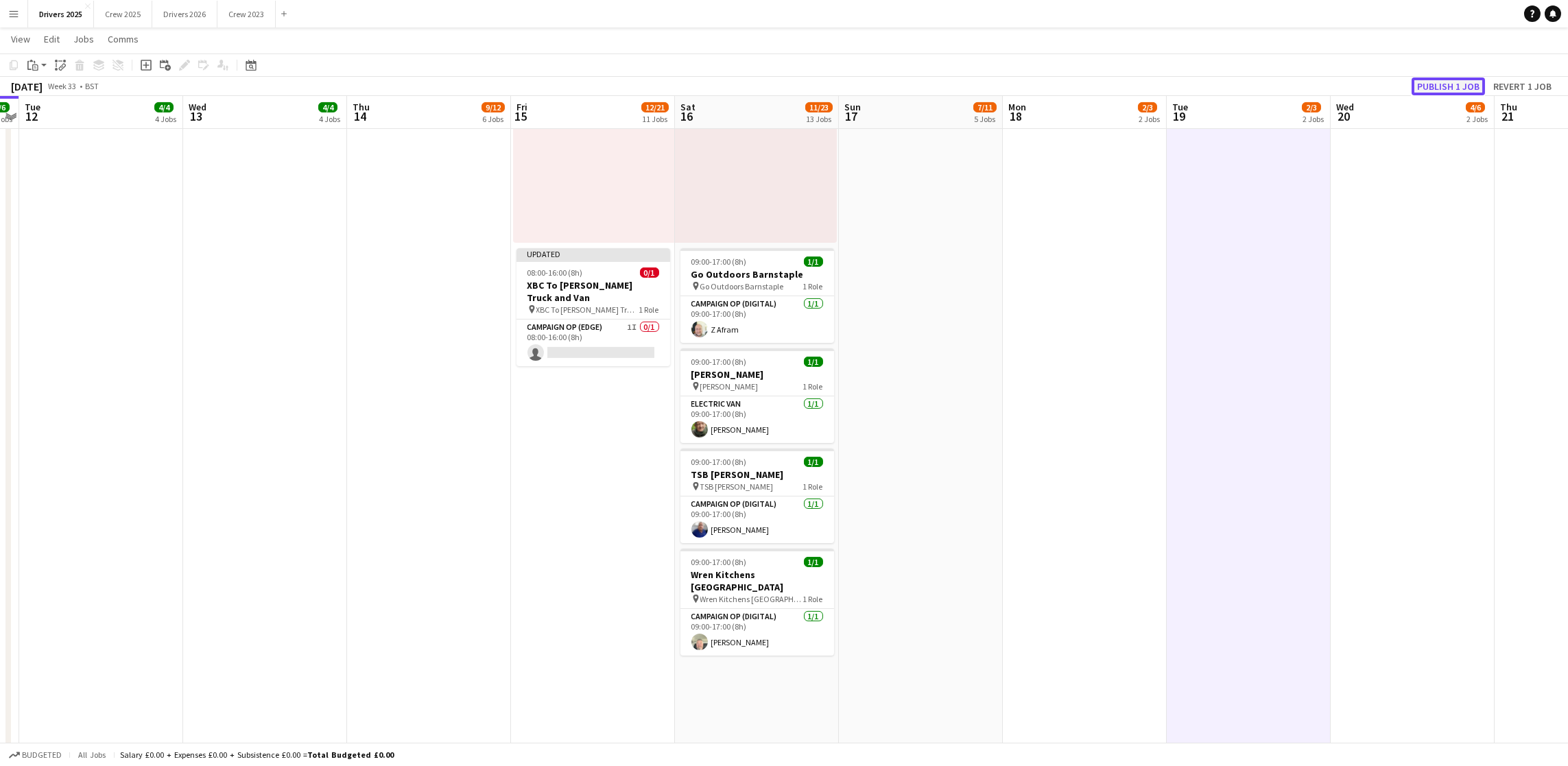
click at [1444, 81] on button "Publish 1 job" at bounding box center [1448, 87] width 73 height 18
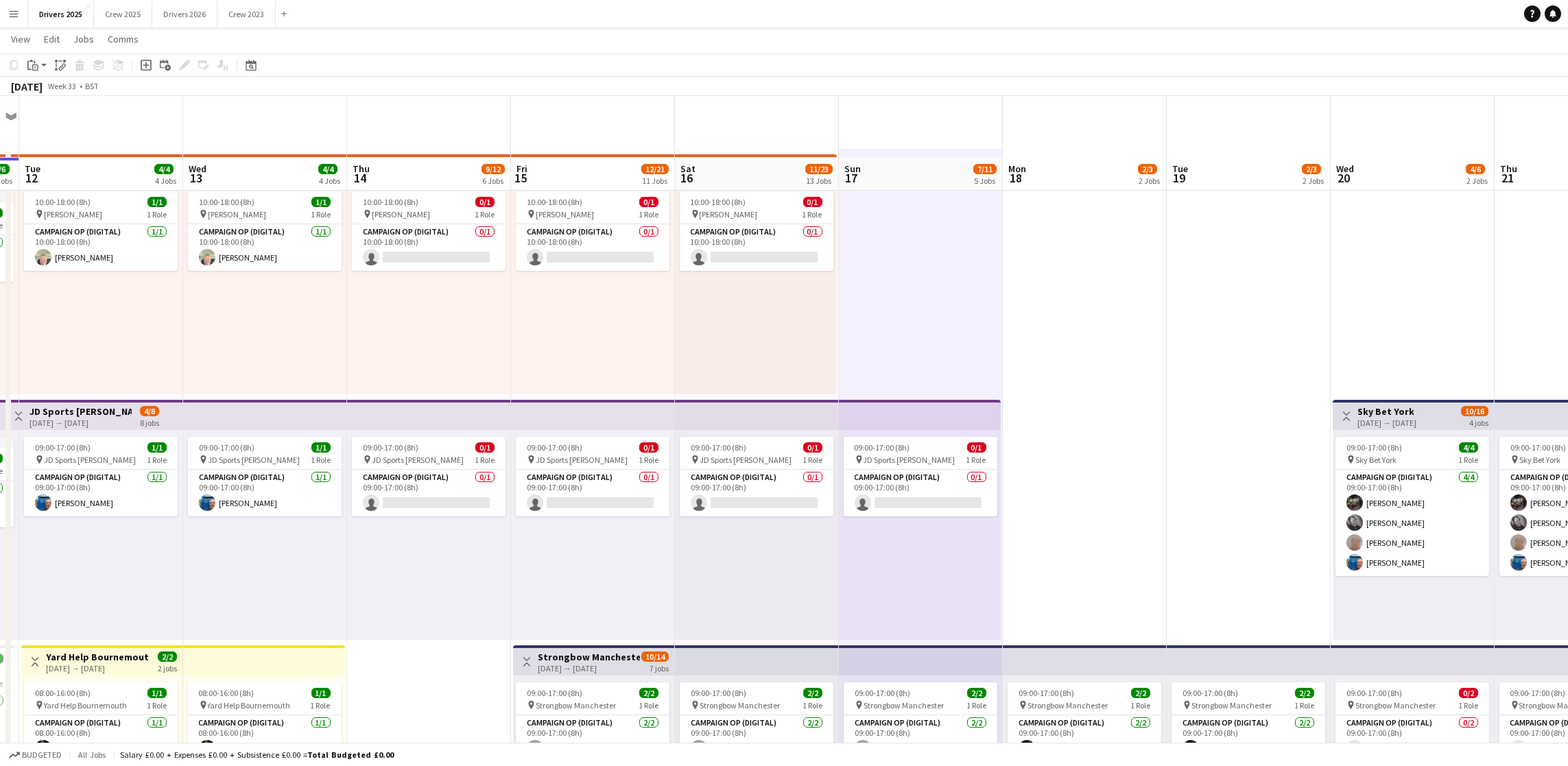
scroll to position [0, 0]
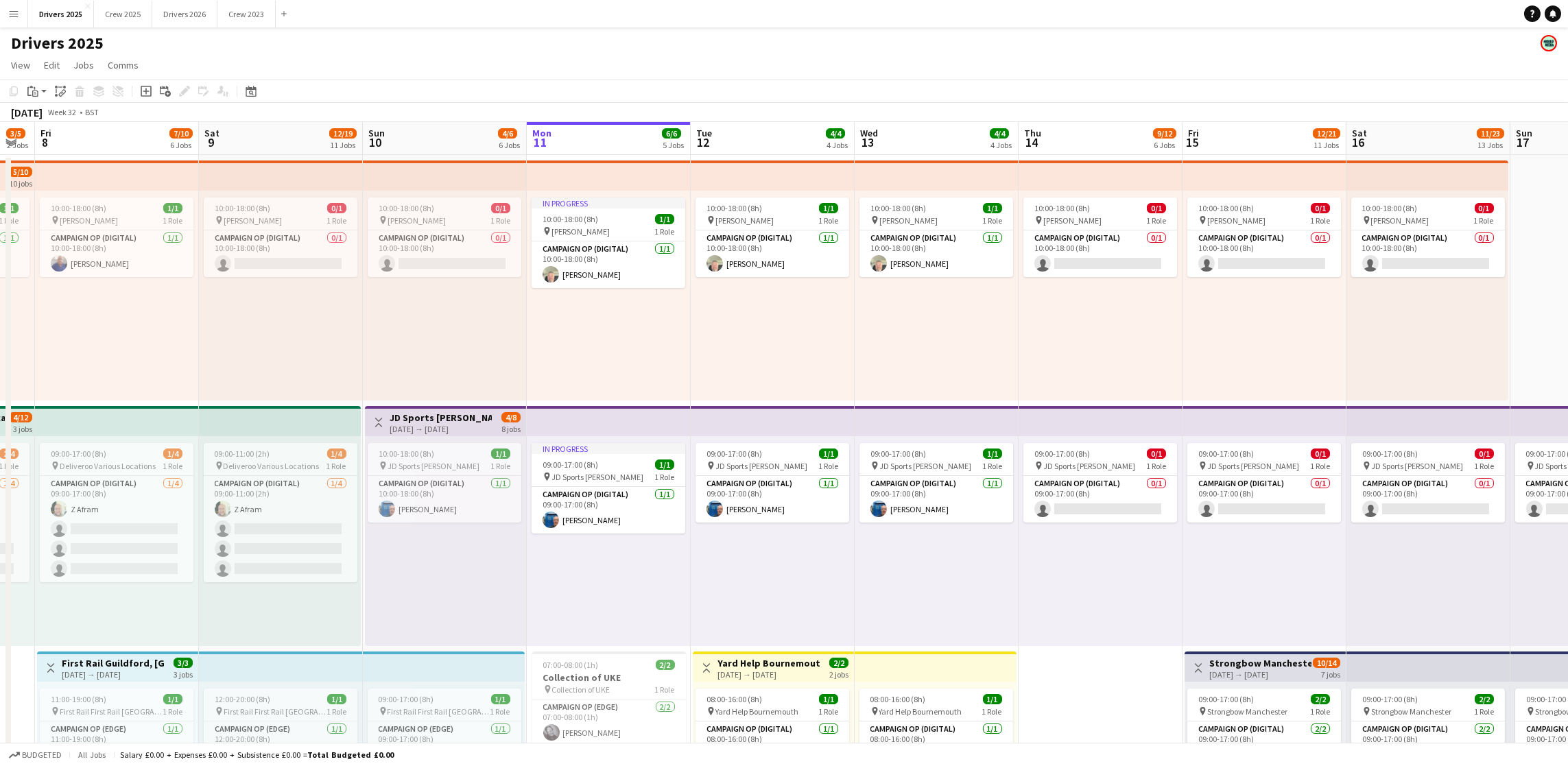
scroll to position [0, 455]
drag, startPoint x: 632, startPoint y: 579, endPoint x: 805, endPoint y: 439, distance: 222.6
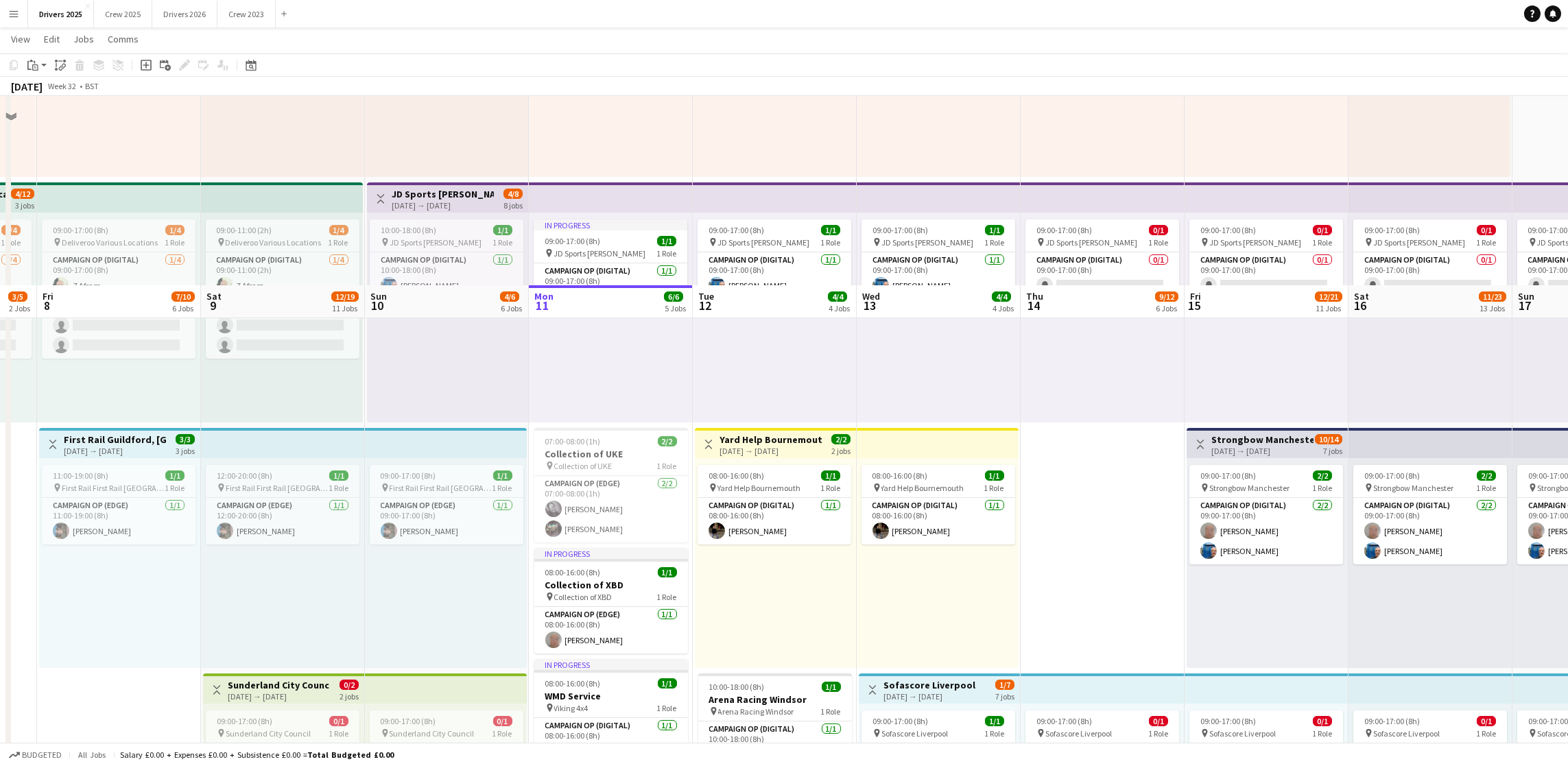
scroll to position [412, 0]
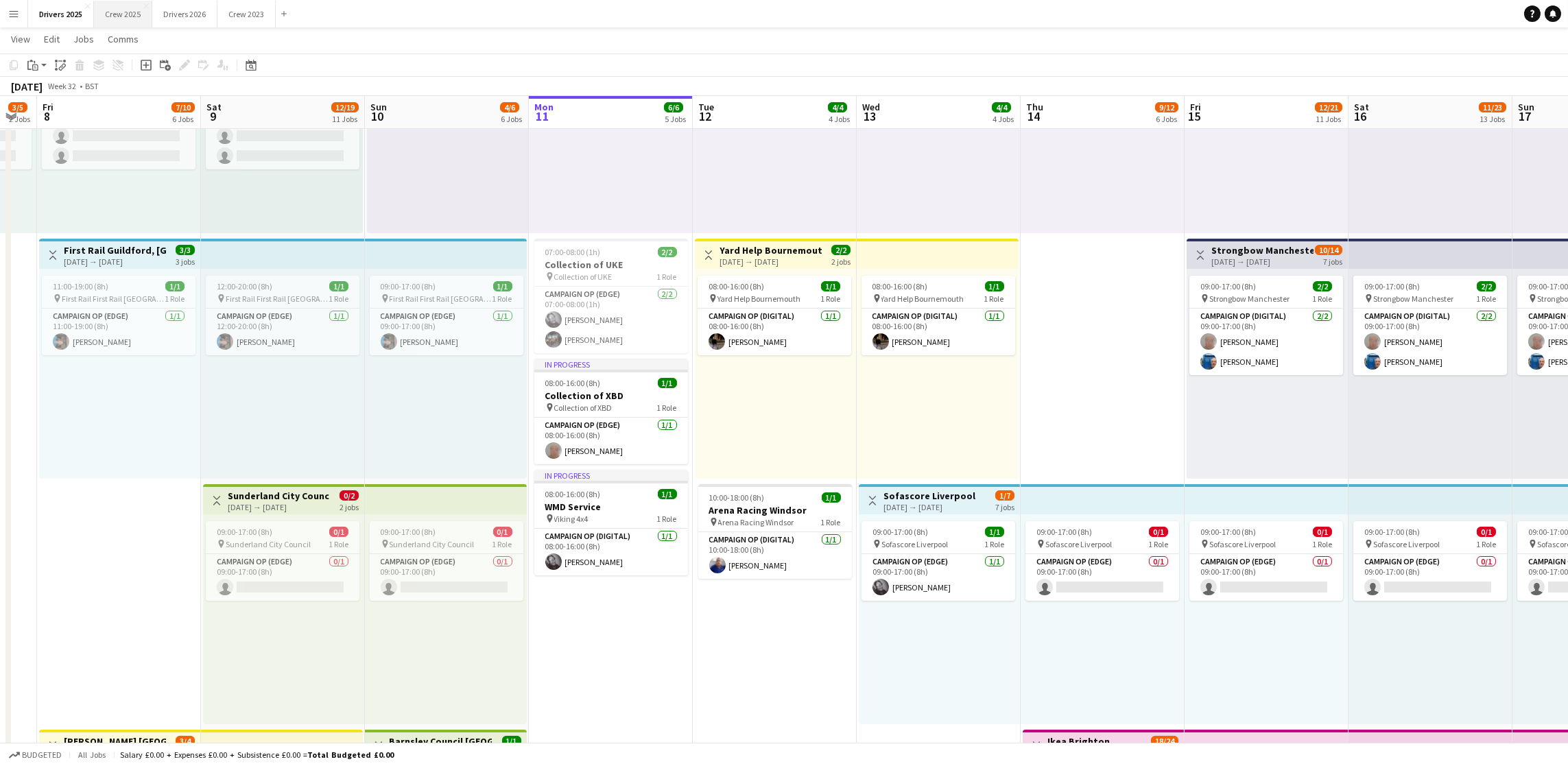
click at [122, 9] on button "Crew 2025 Close" at bounding box center [122, 14] width 58 height 27
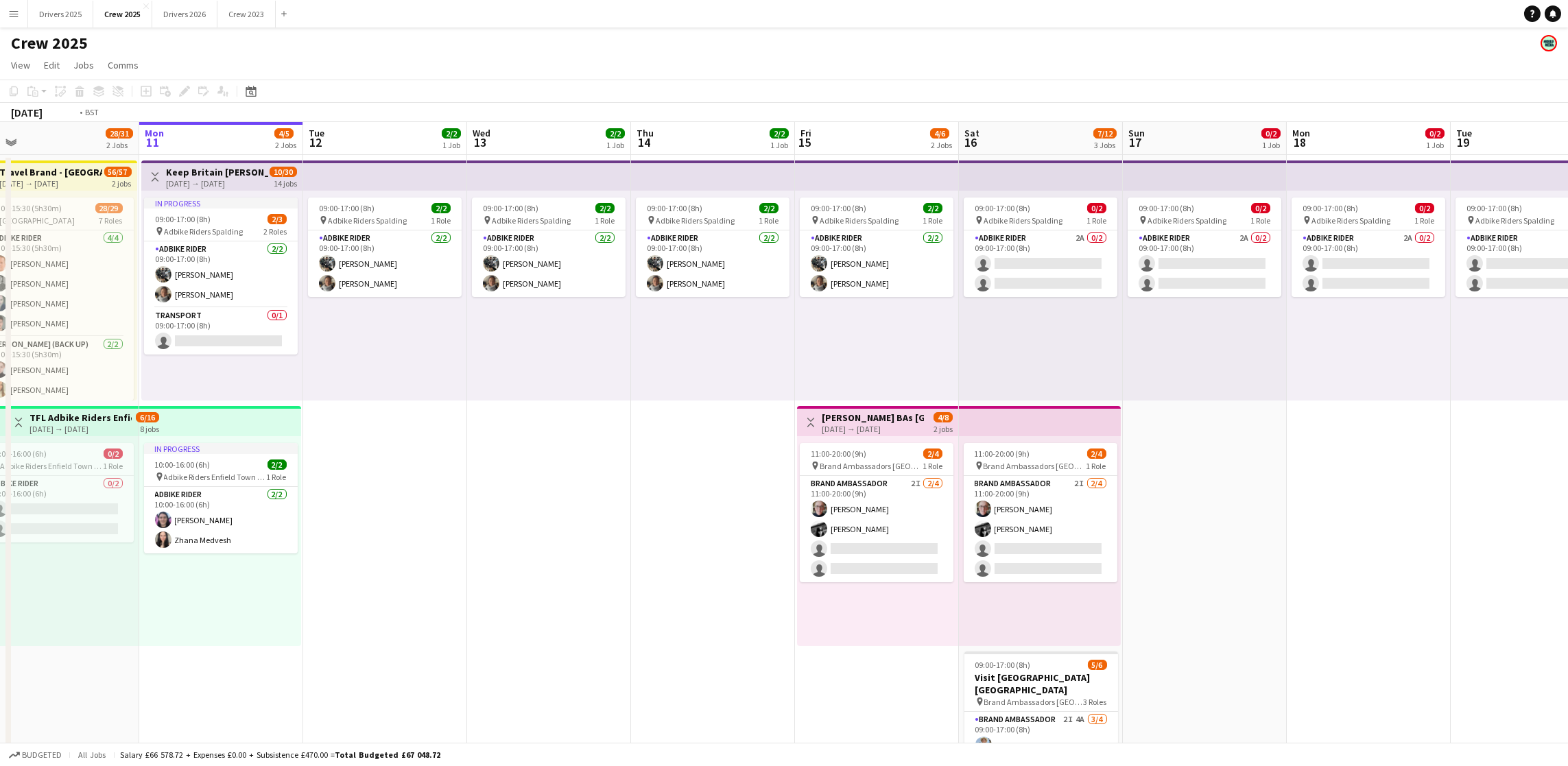
scroll to position [0, 505]
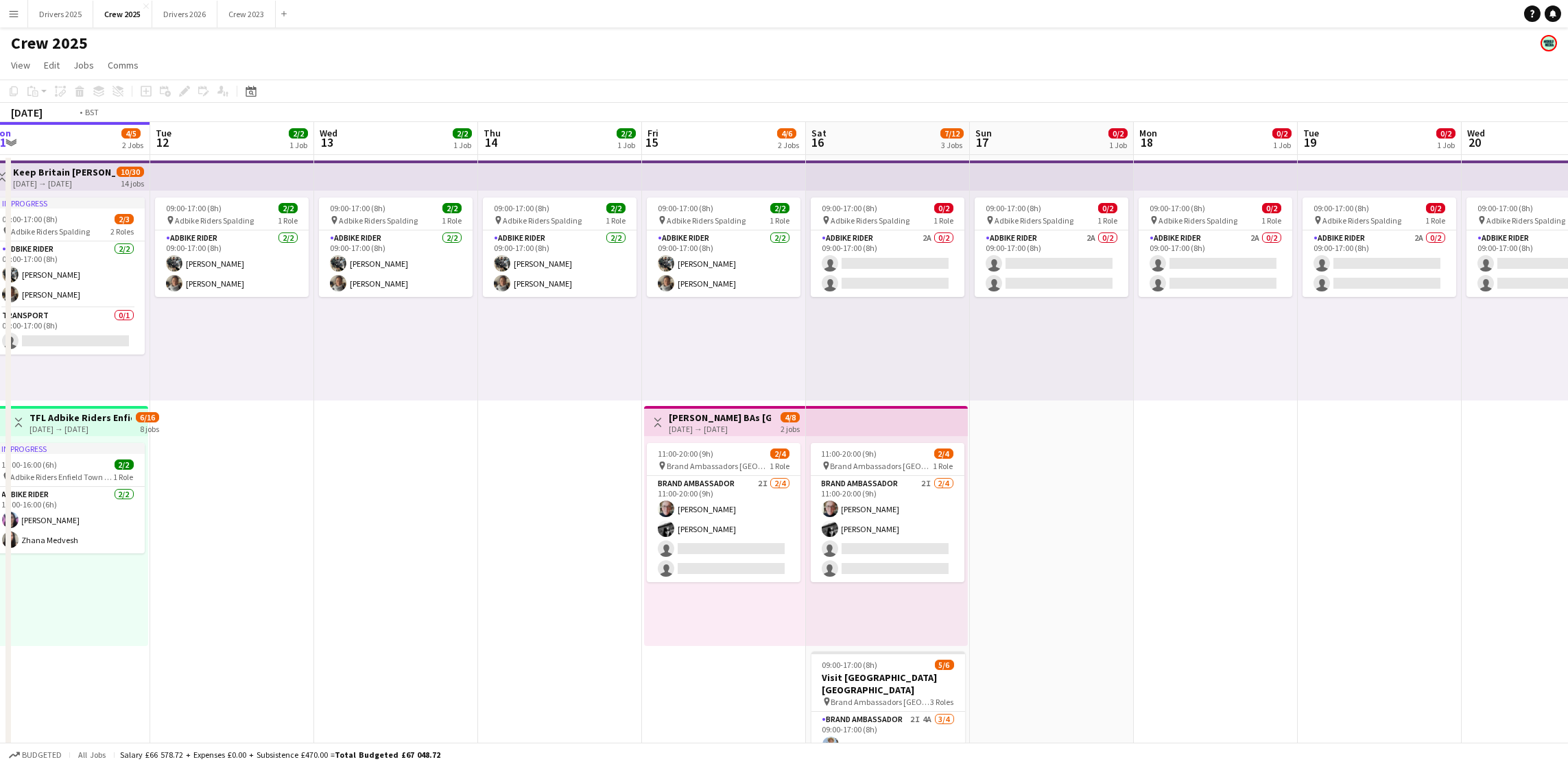
drag, startPoint x: 688, startPoint y: 536, endPoint x: 517, endPoint y: 533, distance: 171.0
click at [516, 533] on app-calendar-viewport "Fri 8 30/34 3 Jobs Sat 9 5/6 2 Jobs Sun 10 28/31 2 Jobs Mon 11 4/5 2 Jobs Tue 1…" at bounding box center [784, 510] width 1568 height 775
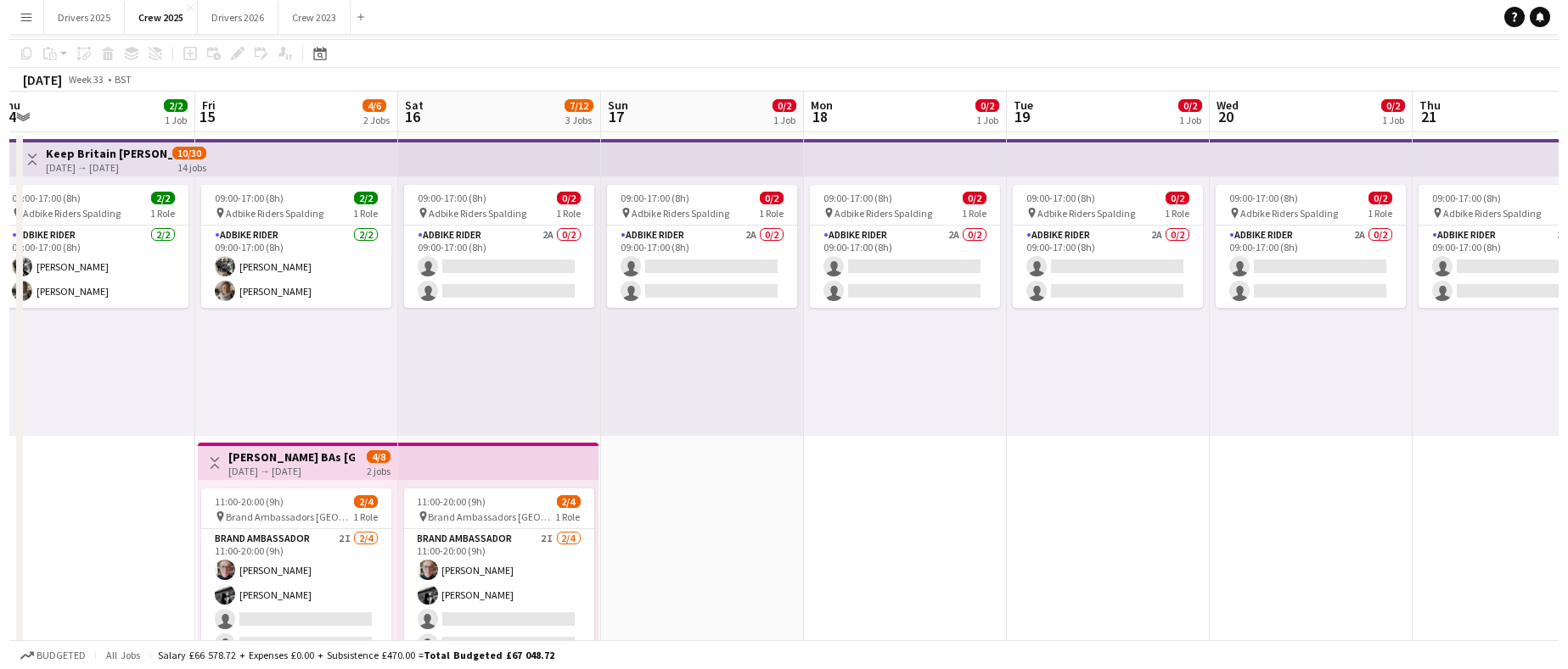
scroll to position [0, 0]
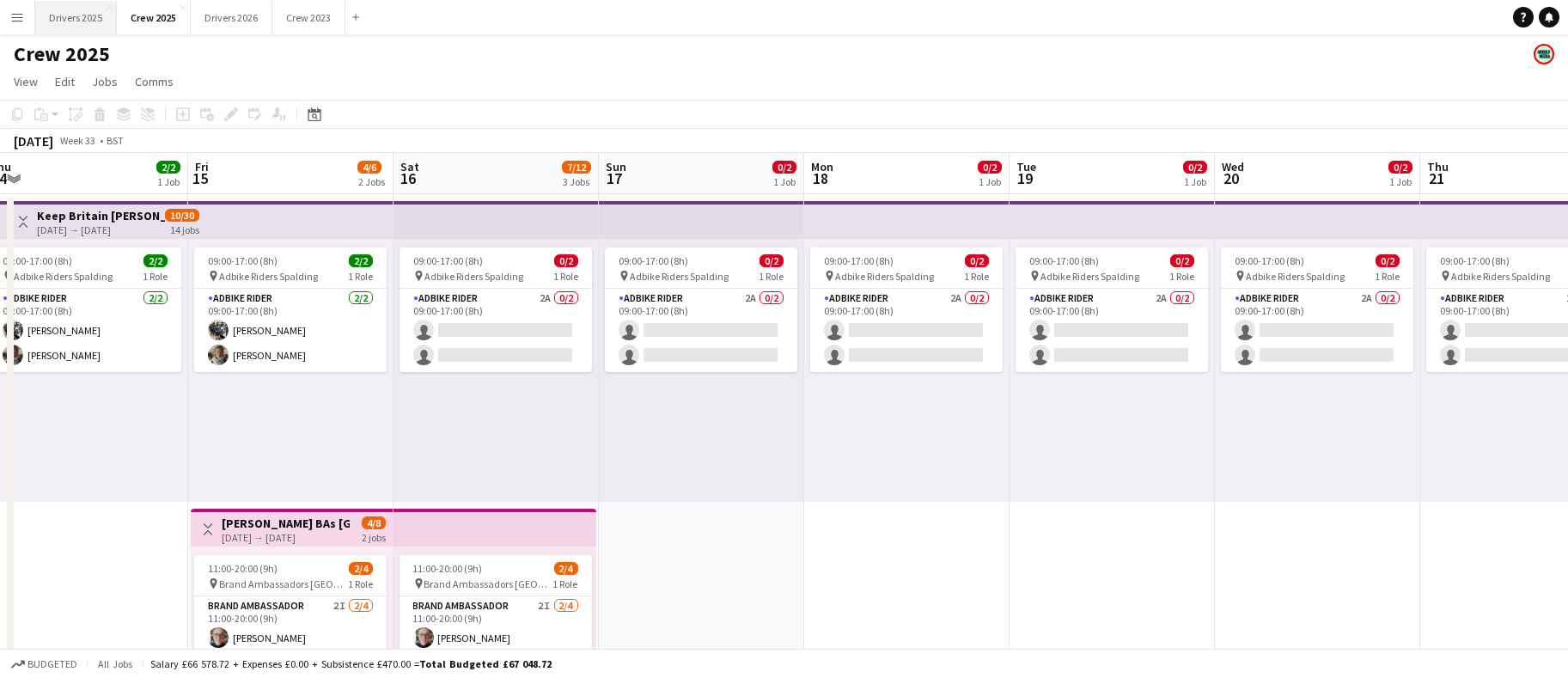
click at [65, 10] on button "Drivers 2025 Close" at bounding box center [75, 18] width 81 height 33
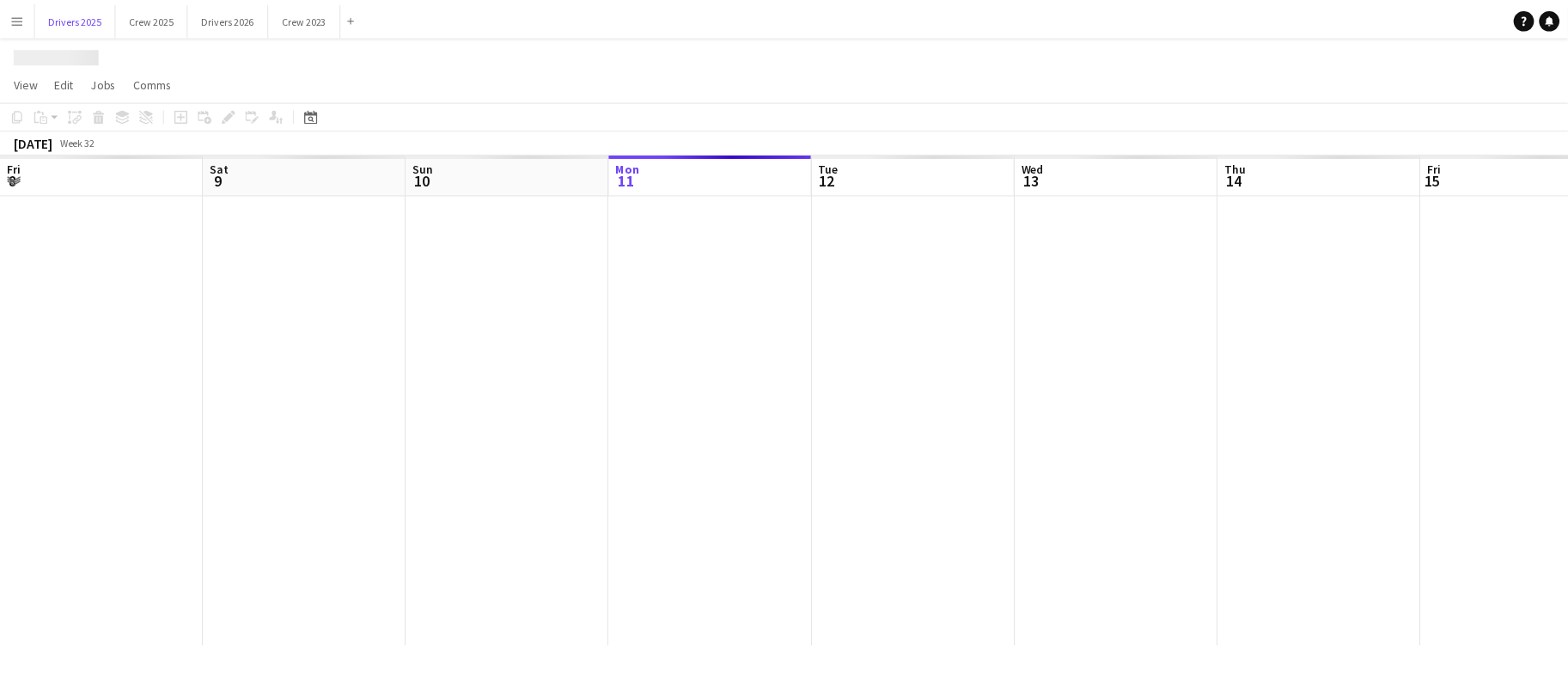
scroll to position [0, 410]
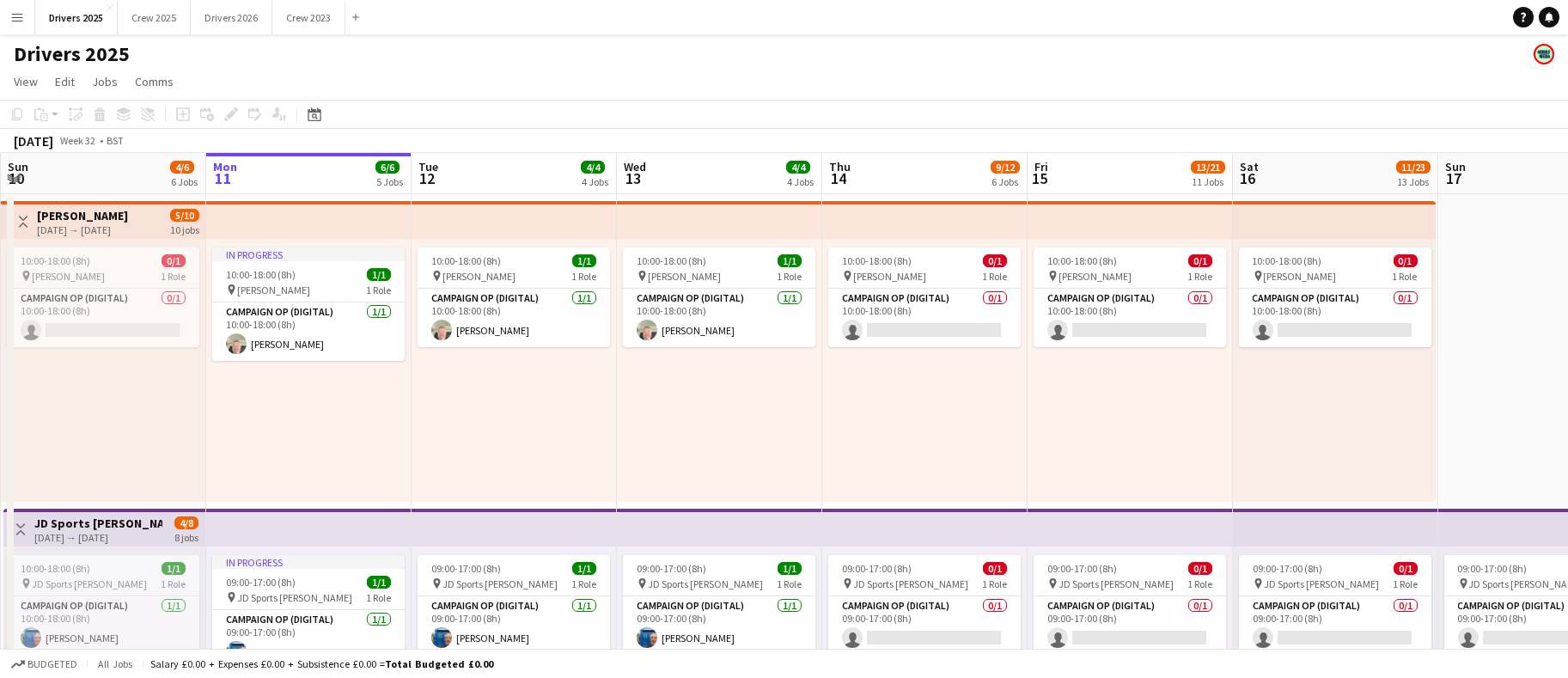
click at [314, 171] on app-board-header-date "Mon 11 6/6 5 Jobs" at bounding box center [309, 173] width 206 height 41
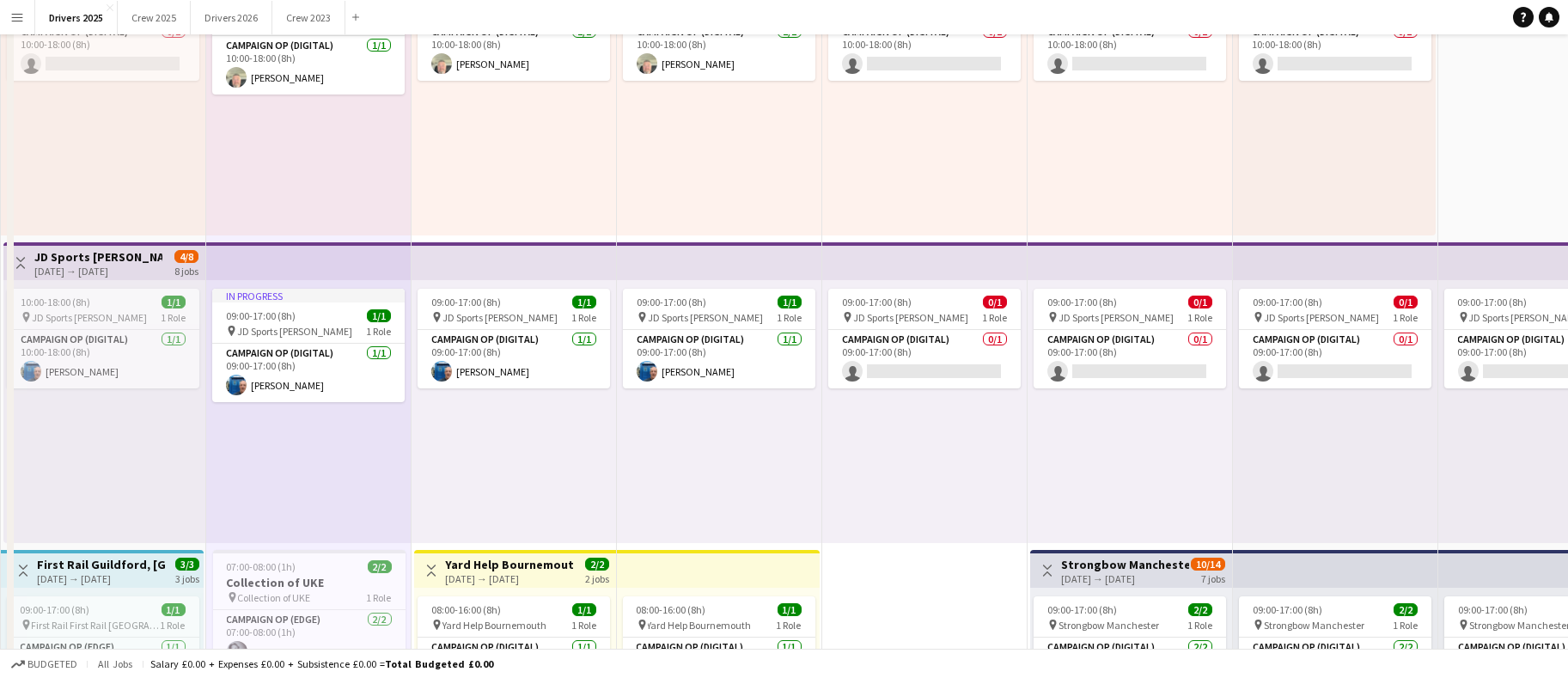
scroll to position [0, 0]
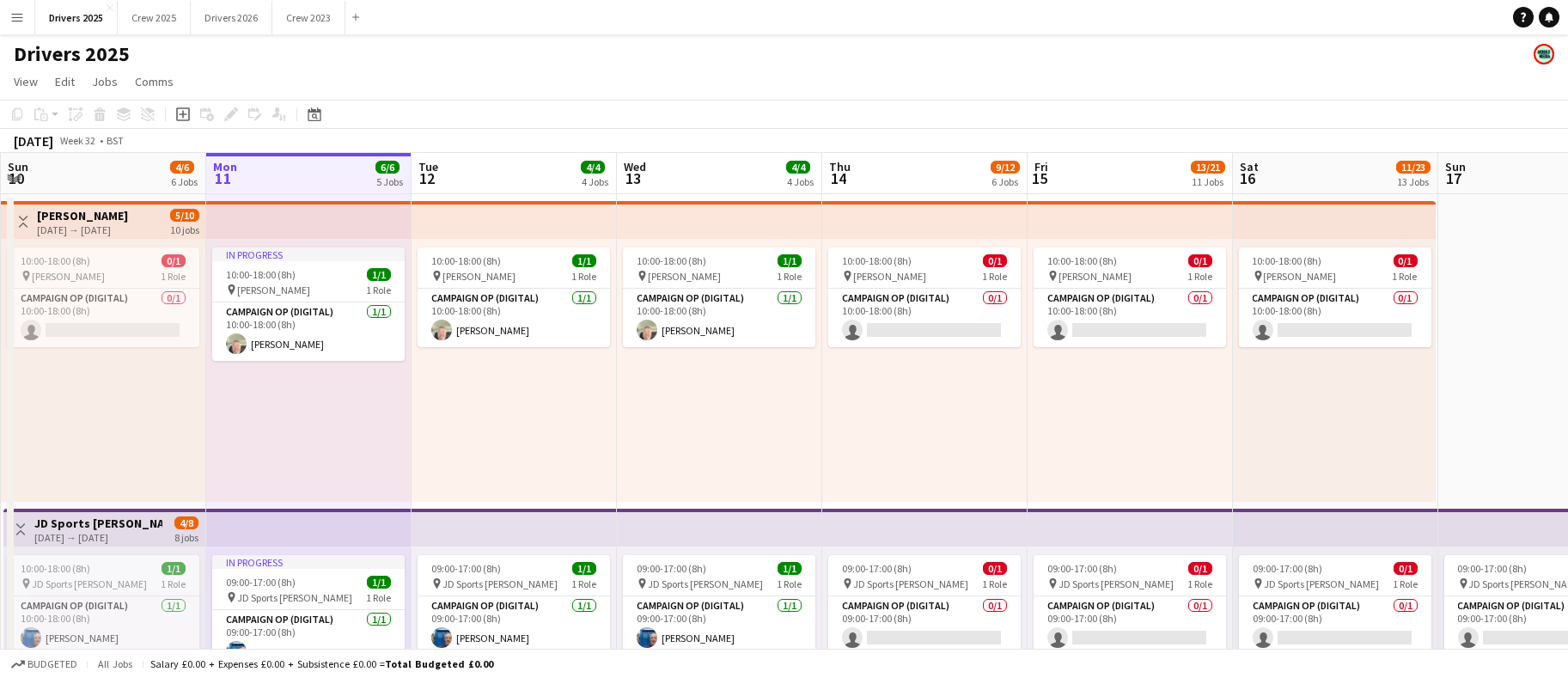
click at [489, 176] on app-board-header-date "Tue 12 4/4 4 Jobs" at bounding box center [514, 173] width 206 height 41
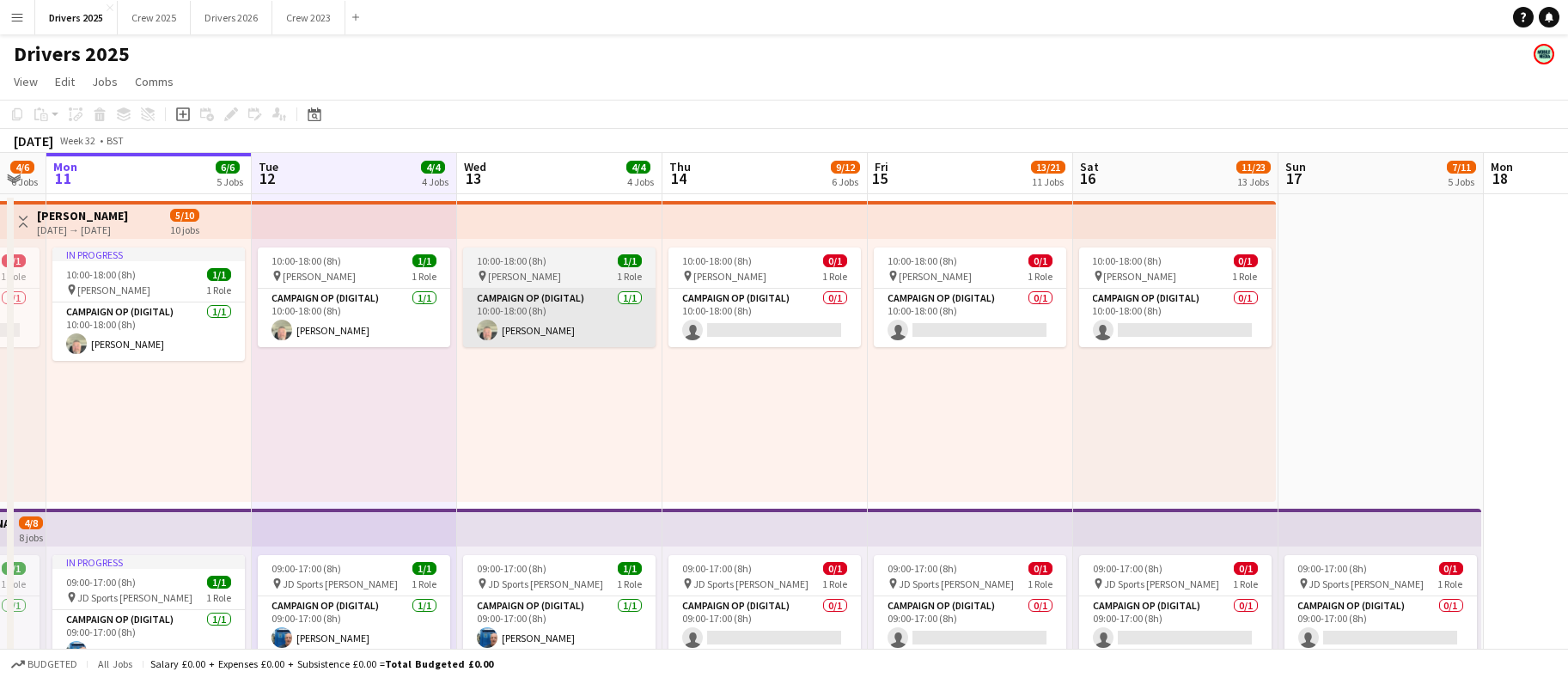
drag, startPoint x: 848, startPoint y: 385, endPoint x: 582, endPoint y: 311, distance: 276.1
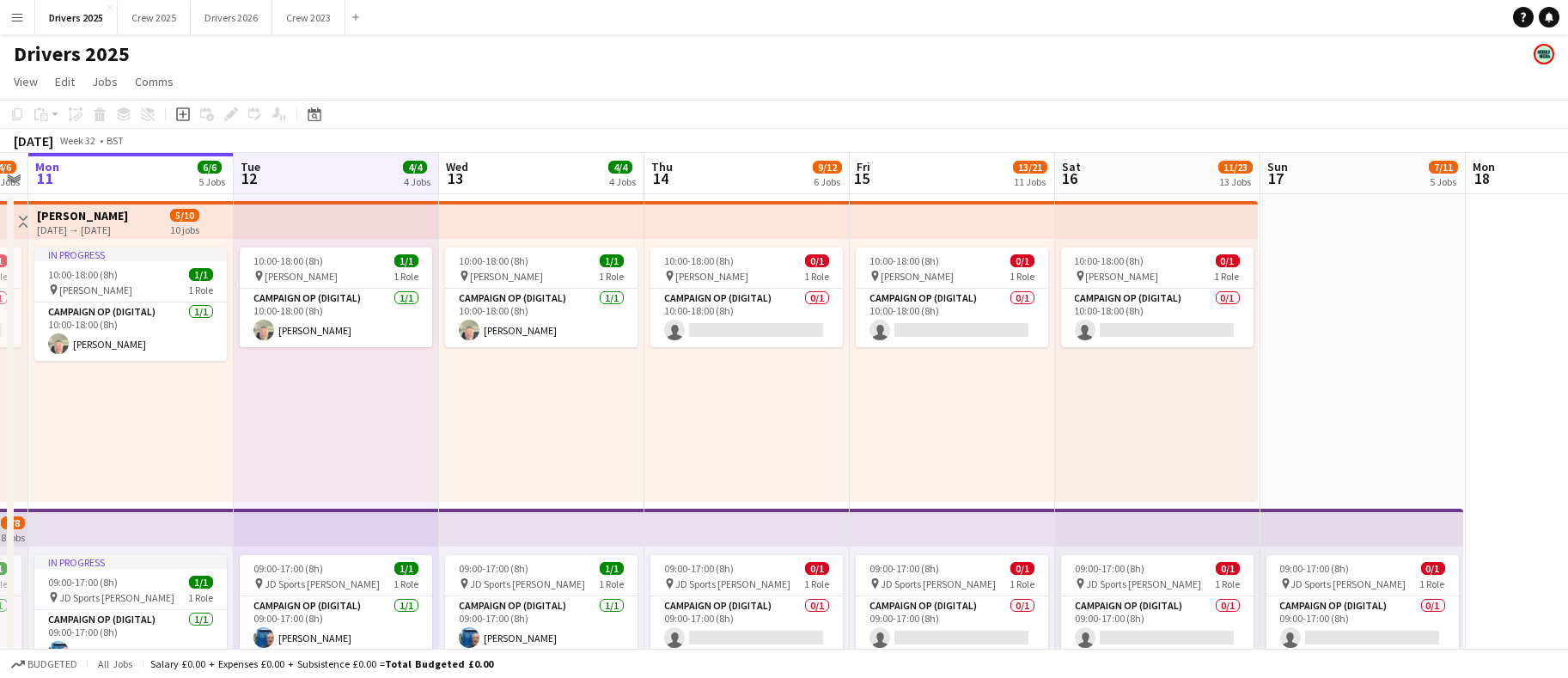
click at [504, 178] on app-board-header-date "Wed 13 4/4 4 Jobs" at bounding box center [542, 173] width 206 height 41
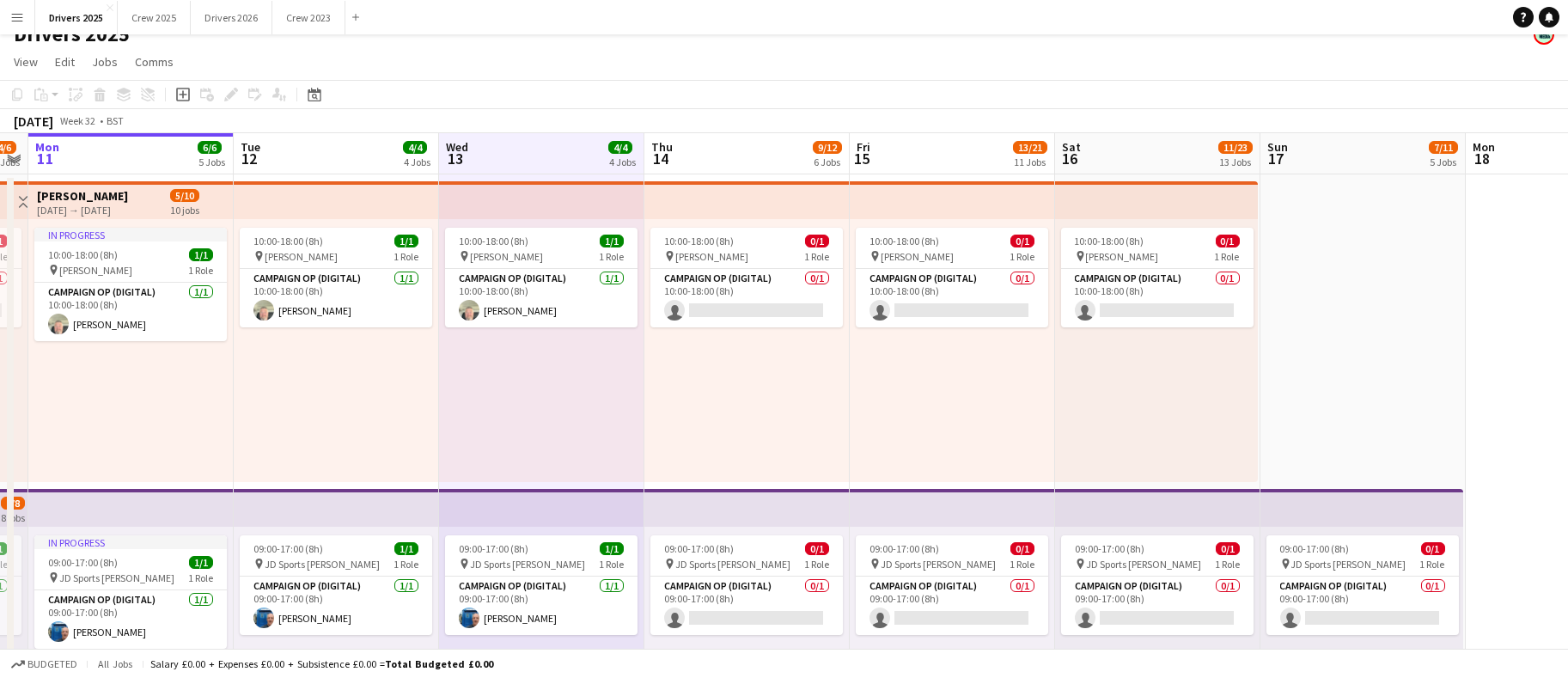
scroll to position [0, 0]
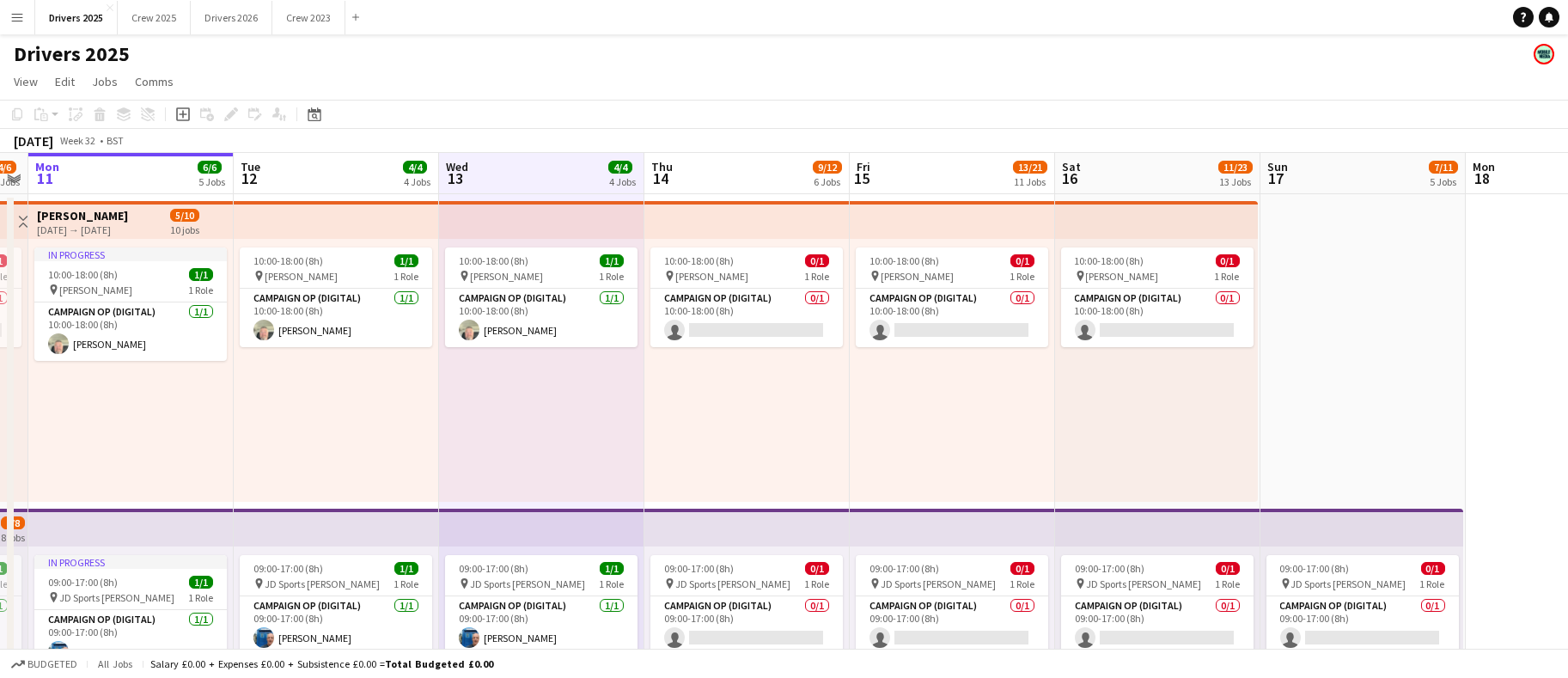
click at [750, 175] on app-board-header-date "Thu 14 9/12 6 Jobs" at bounding box center [747, 173] width 206 height 41
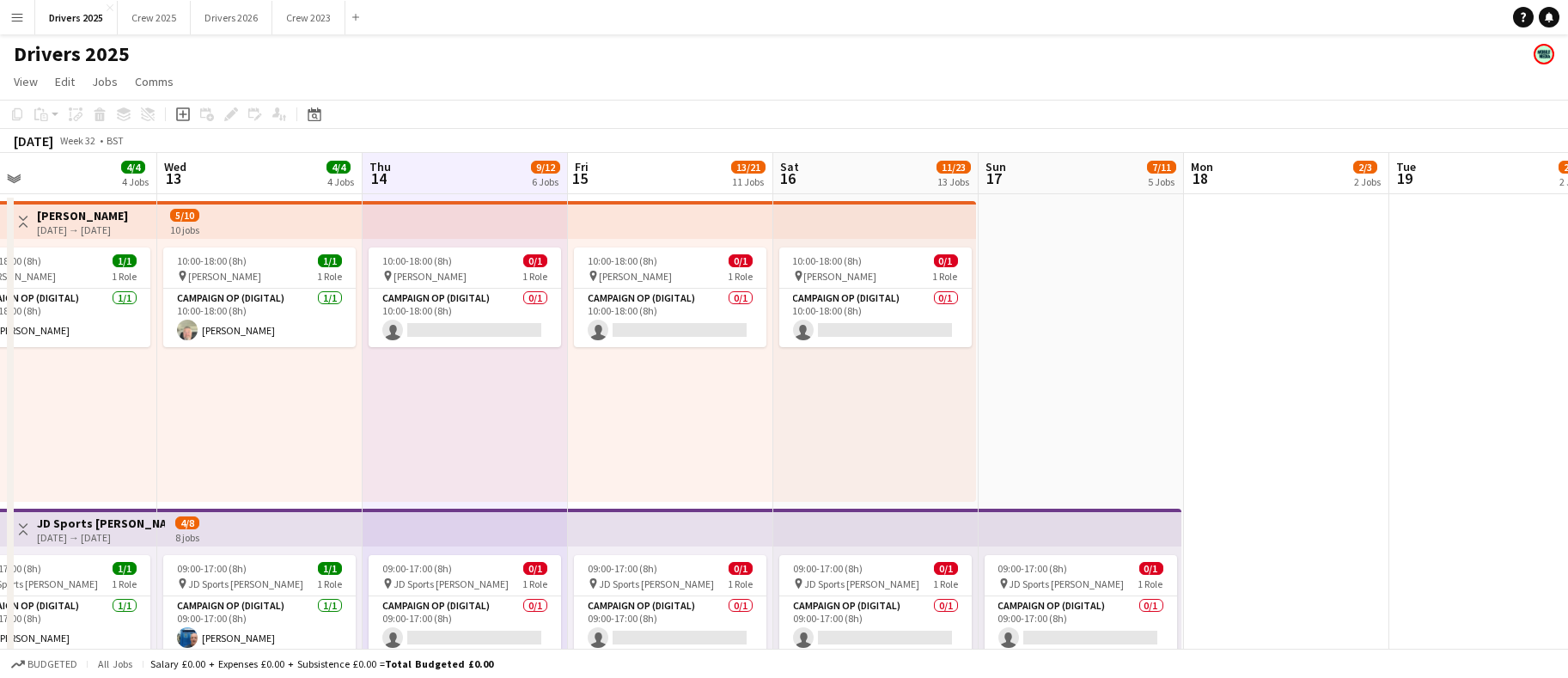
scroll to position [0, 678]
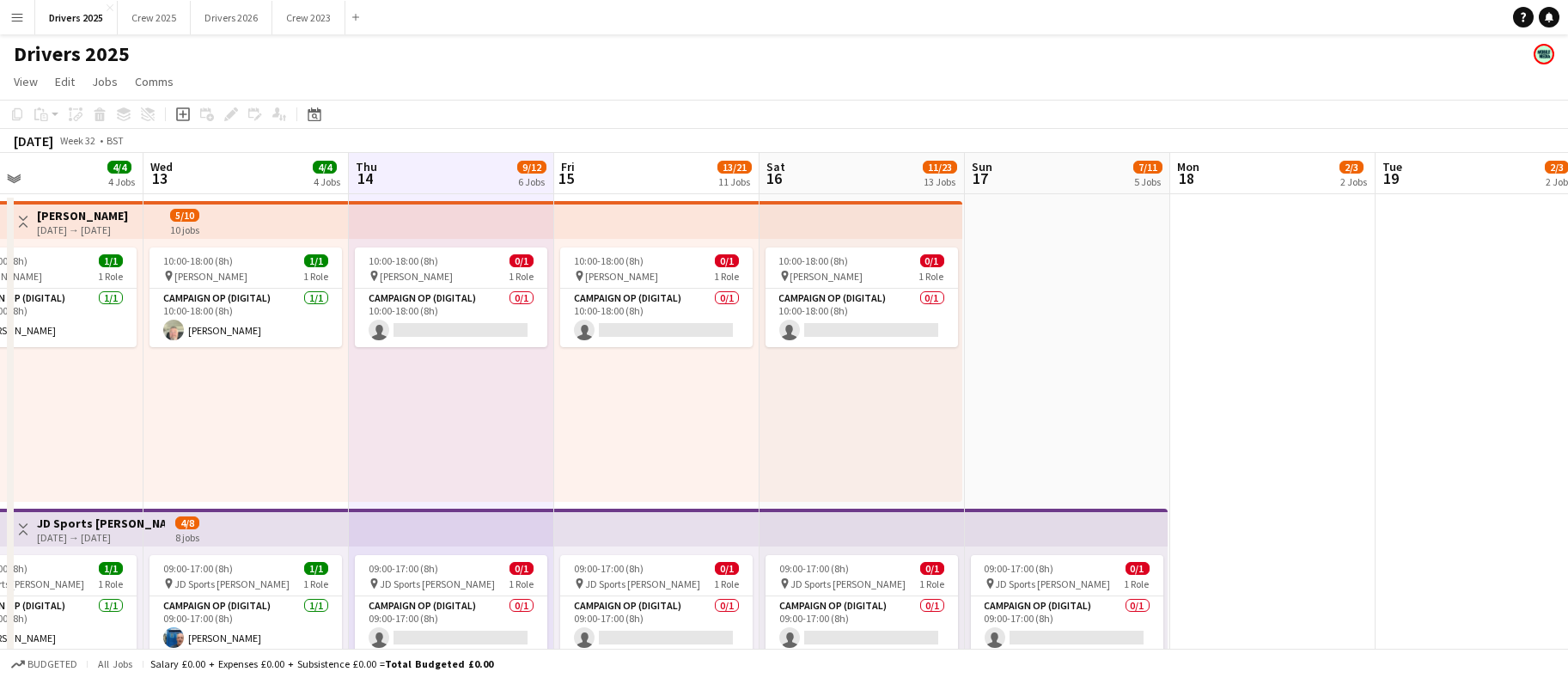
drag, startPoint x: 973, startPoint y: 427, endPoint x: 671, endPoint y: 392, distance: 304.0
click at [621, 145] on div "August 2025 Week 33 • BST" at bounding box center [784, 140] width 1568 height 24
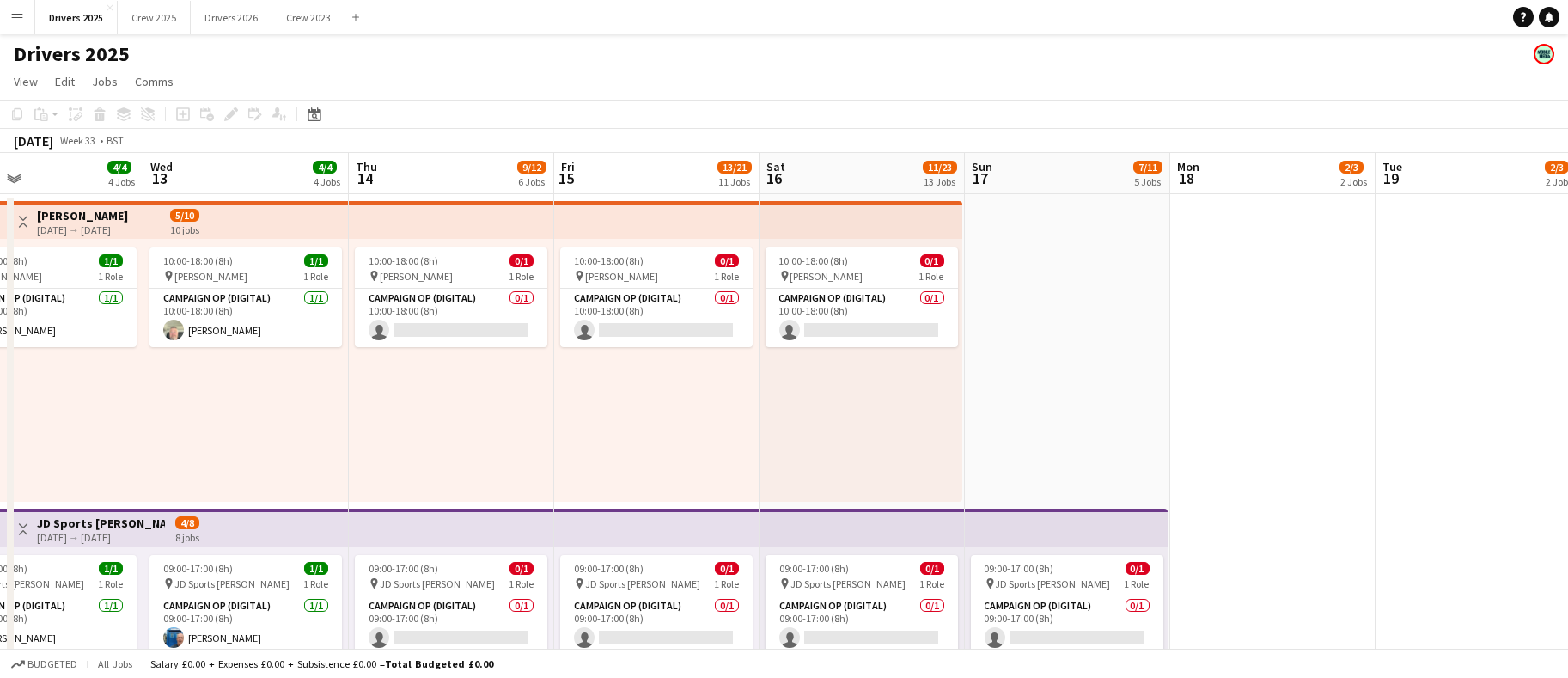
click at [621, 156] on app-board-header-date "Fri 15 13/21 11 Jobs" at bounding box center [657, 173] width 206 height 41
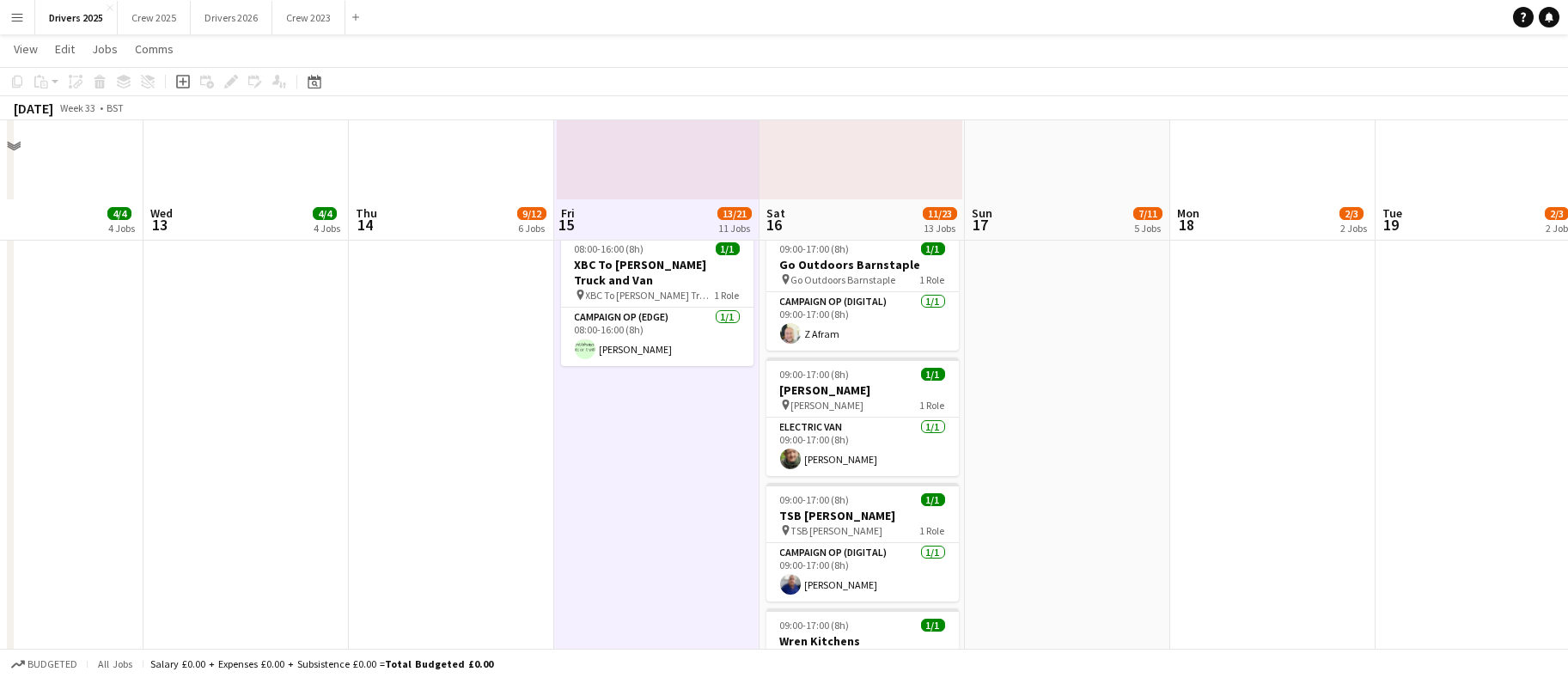
scroll to position [2966, 0]
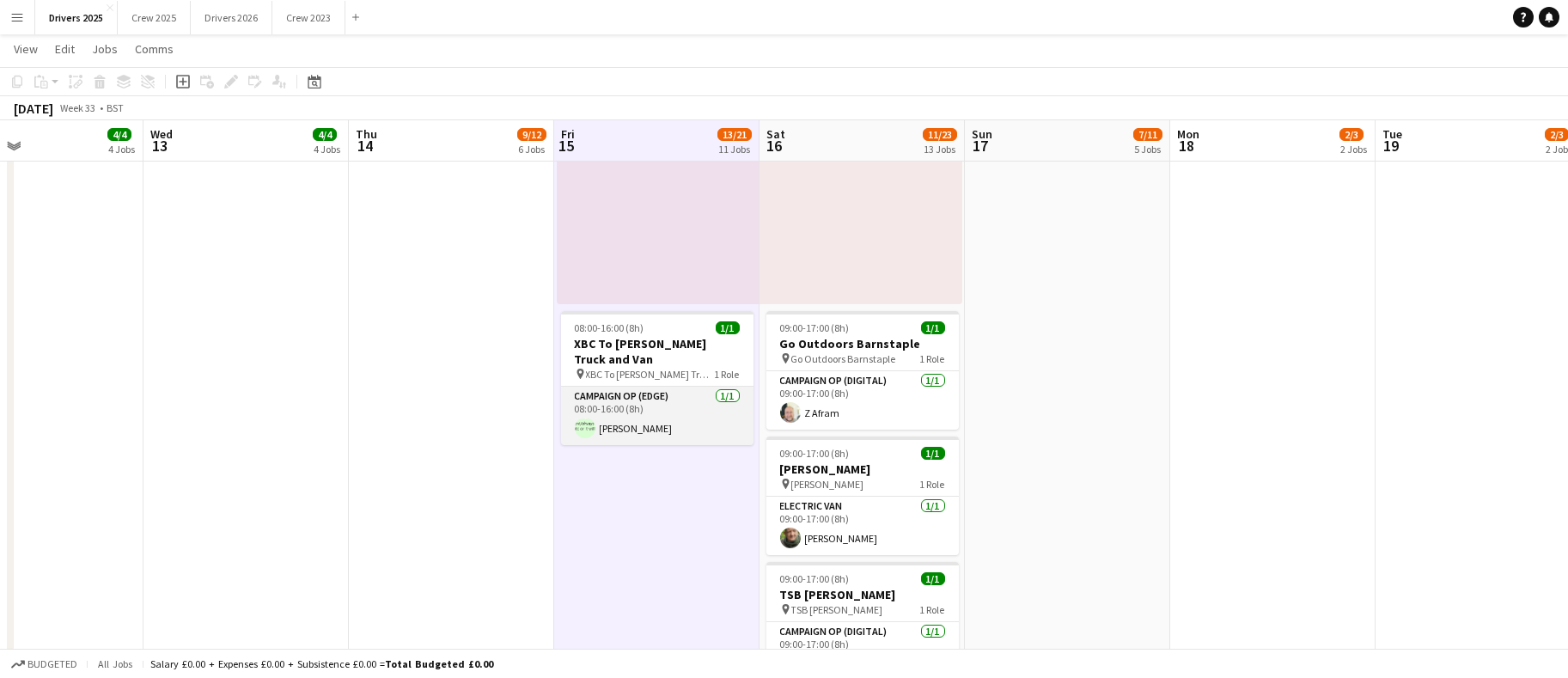
click at [583, 429] on app-user-avatar at bounding box center [586, 428] width 21 height 21
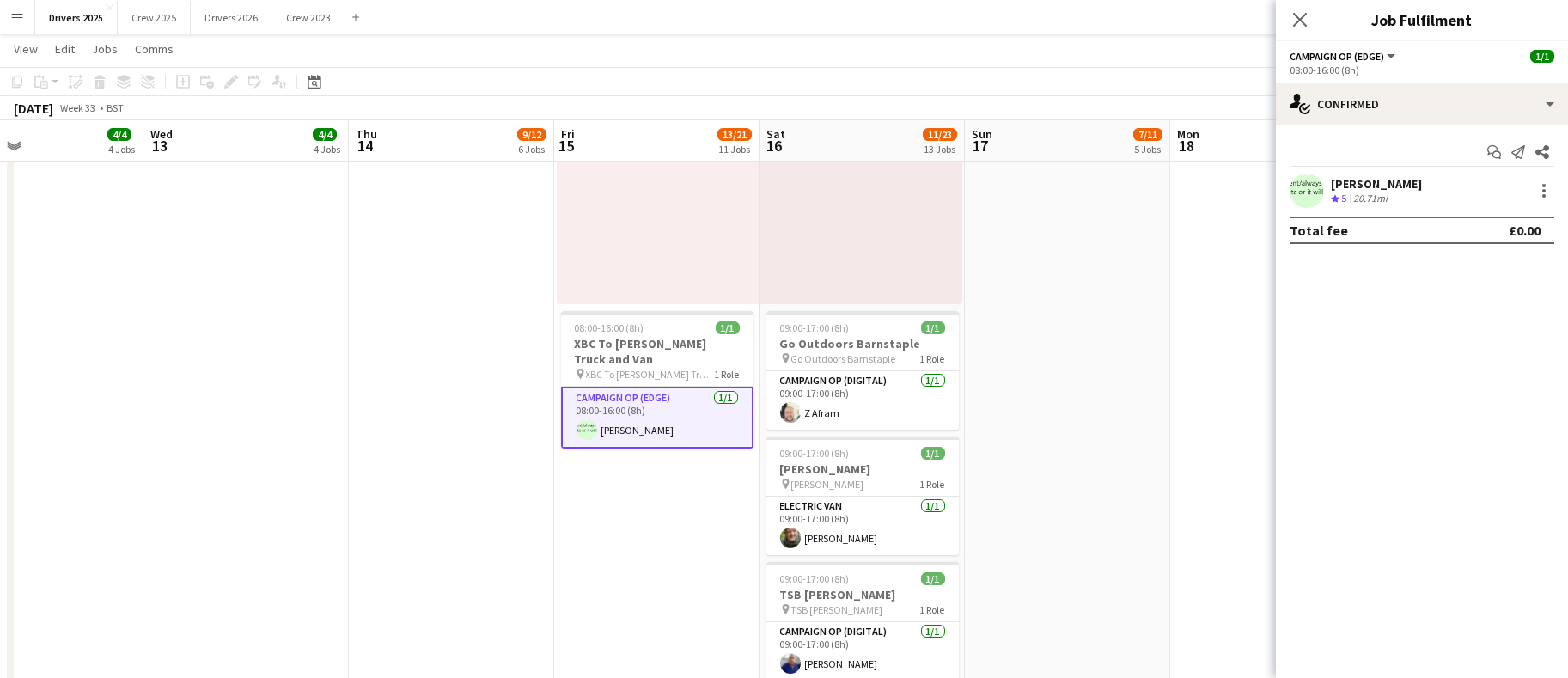
click at [1299, 188] on app-user-avatar at bounding box center [1306, 190] width 34 height 34
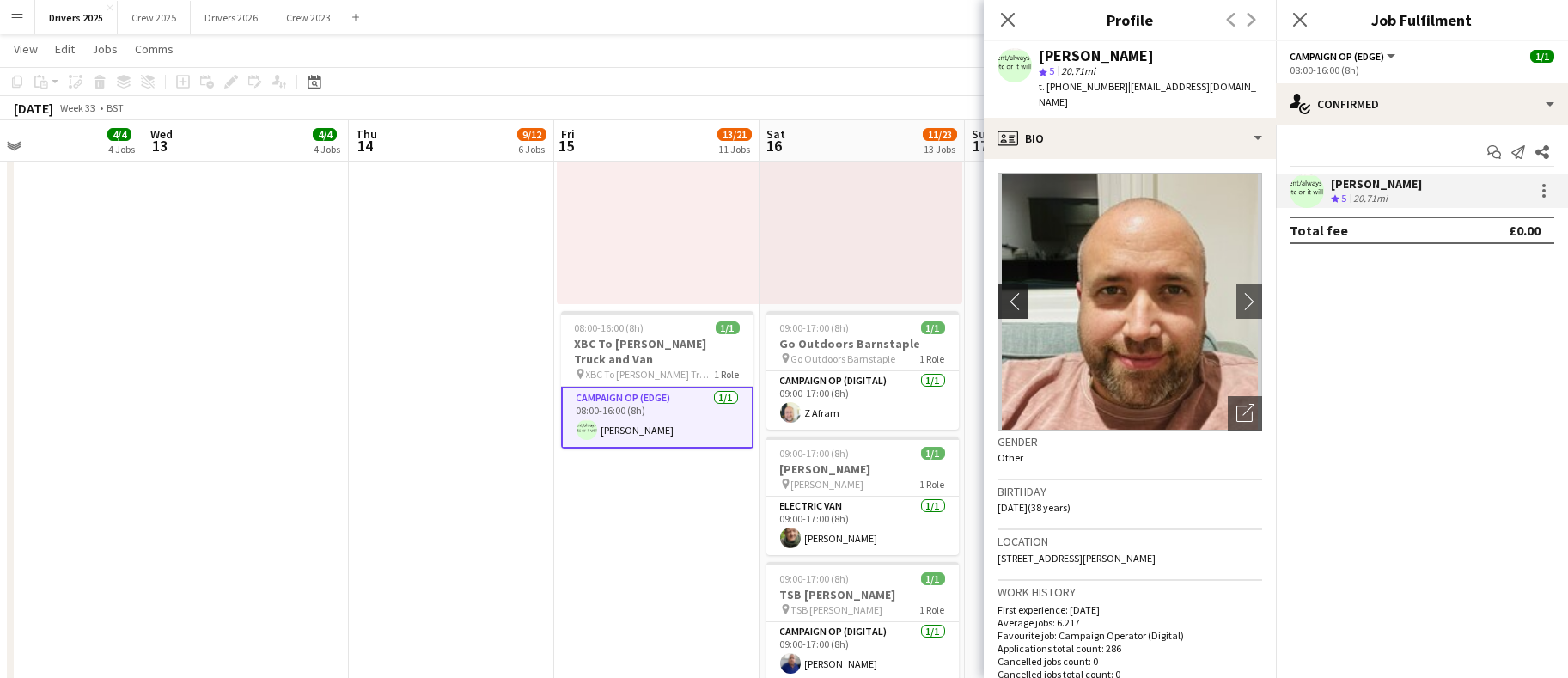
click at [1009, 294] on app-icon "chevron-left" at bounding box center [1011, 301] width 26 height 18
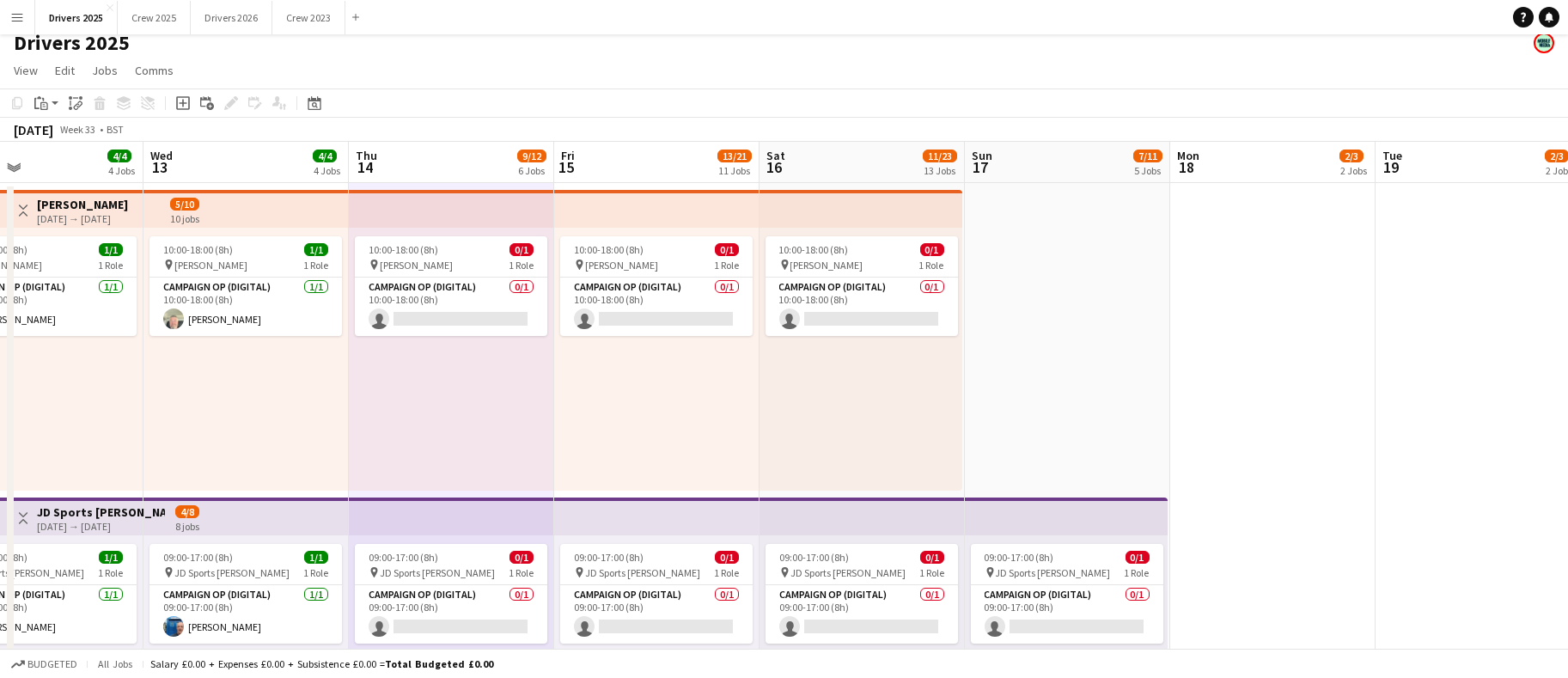
scroll to position [0, 0]
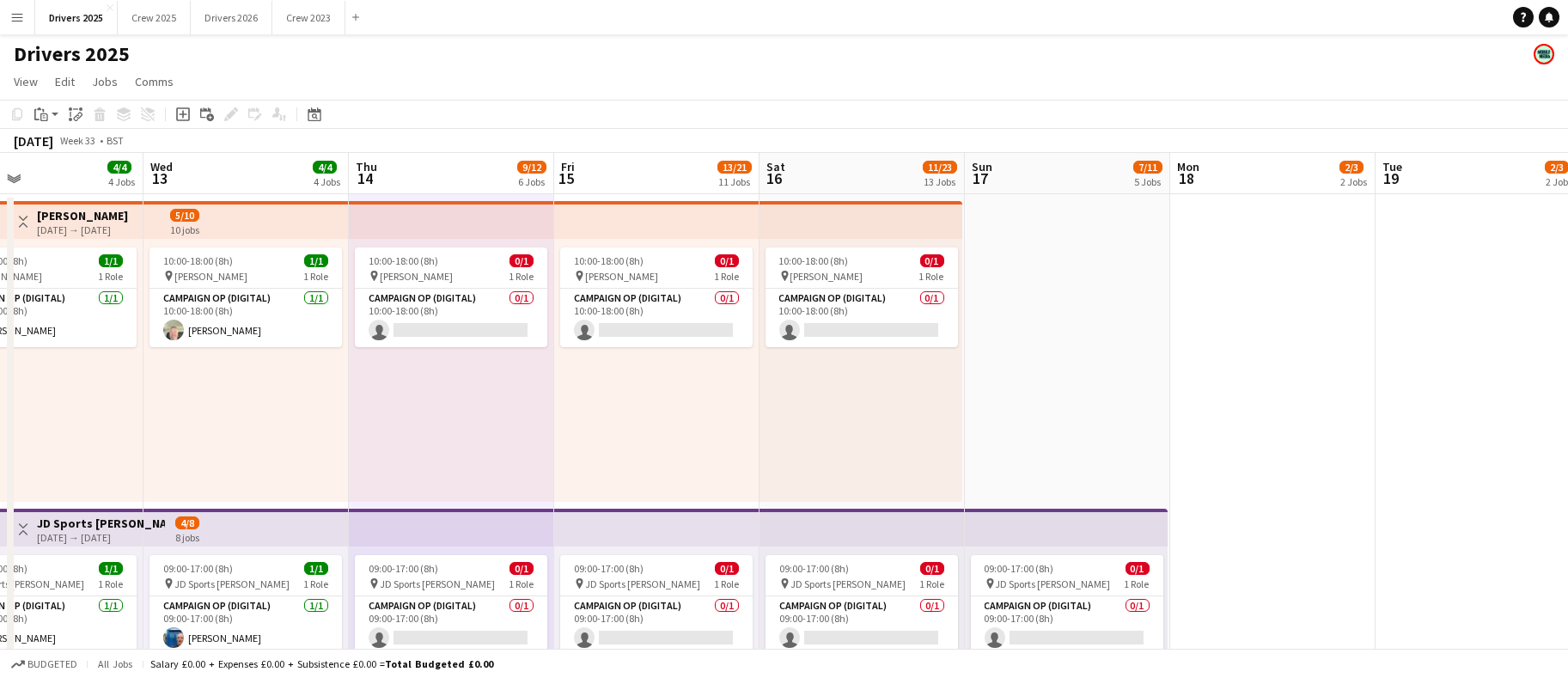
click at [838, 172] on app-board-header-date "Sat 16 11/23 13 Jobs" at bounding box center [862, 173] width 206 height 41
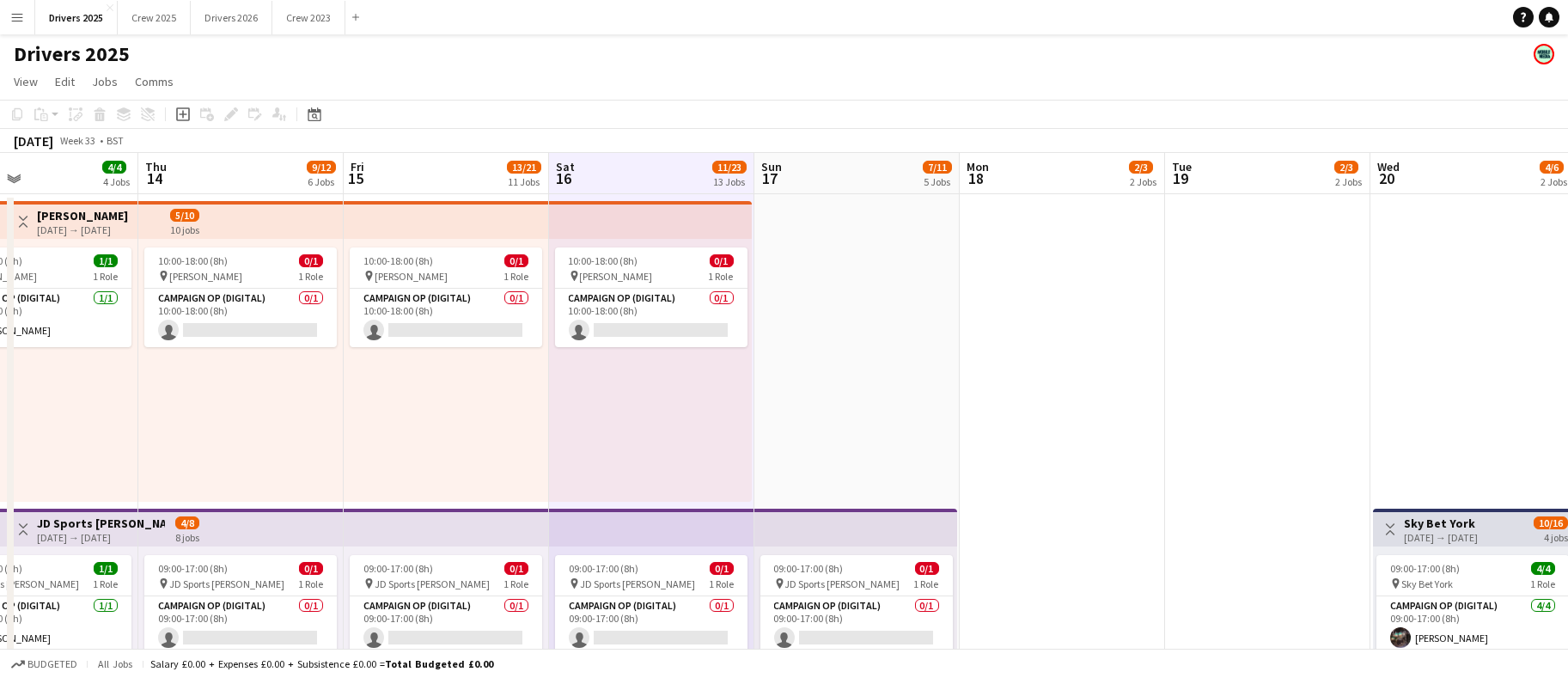
scroll to position [0, 697]
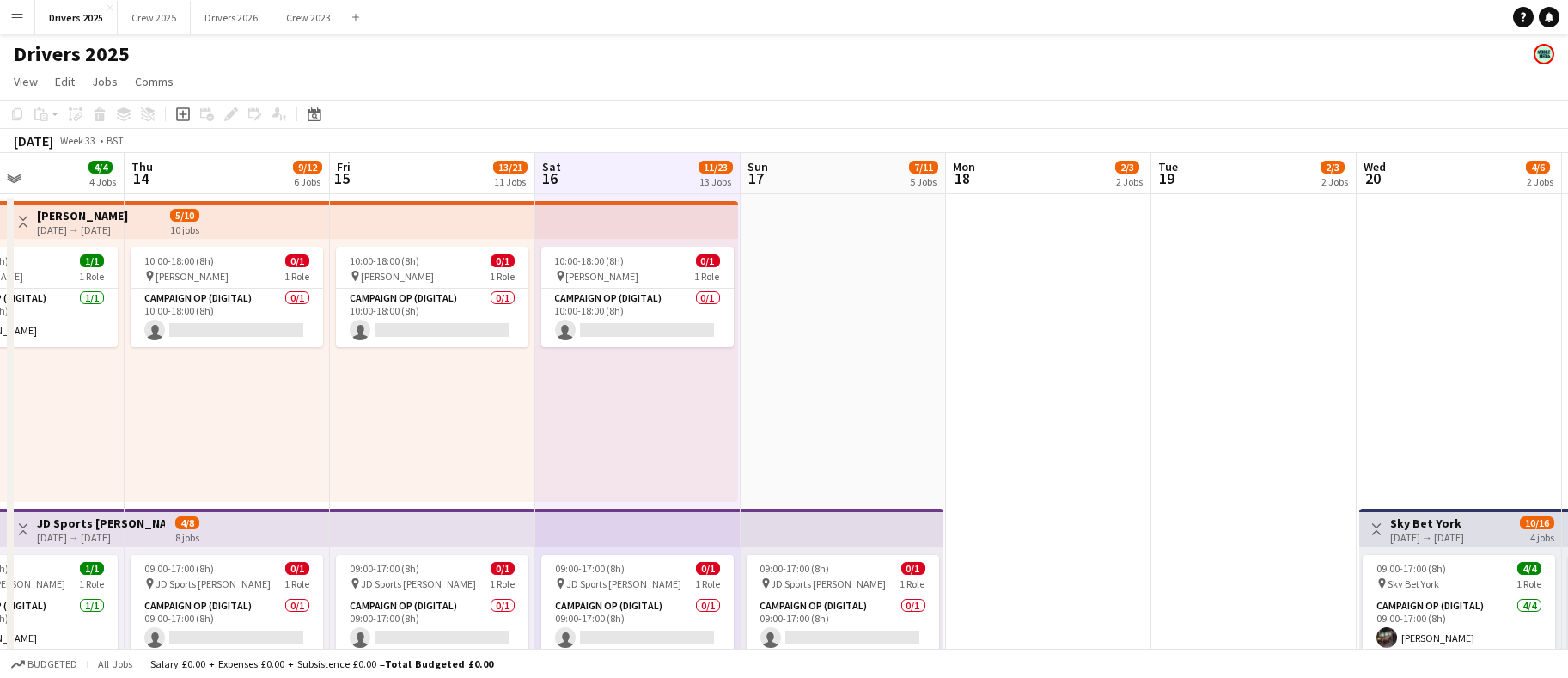
drag, startPoint x: 1225, startPoint y: 478, endPoint x: 1001, endPoint y: 484, distance: 224.1
click at [815, 165] on app-board-header-date "Sun 17 7/11 5 Jobs" at bounding box center [843, 173] width 206 height 41
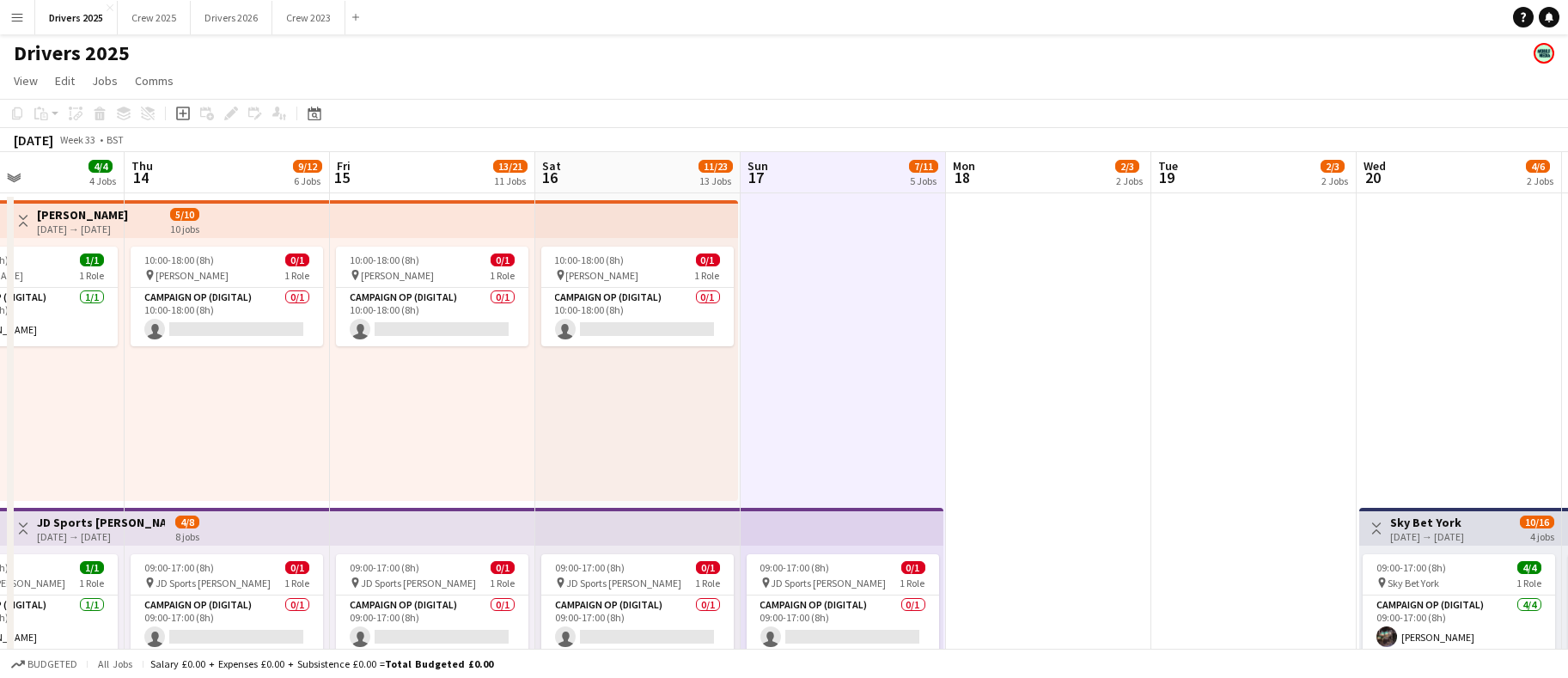
scroll to position [0, 0]
click at [629, 173] on app-board-header-date "Sat 16 11/23 13 Jobs" at bounding box center [638, 173] width 206 height 41
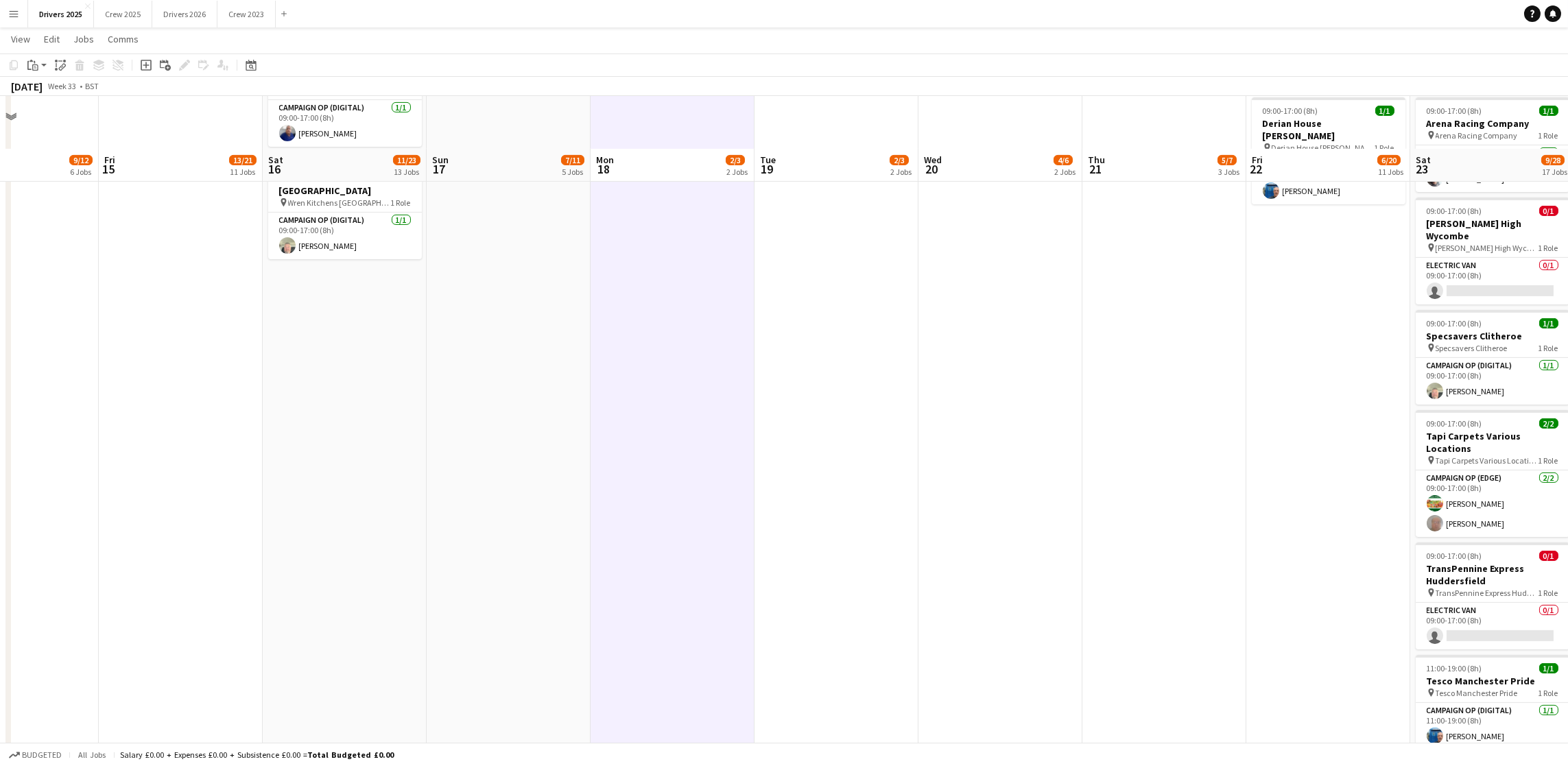
scroll to position [2815, 0]
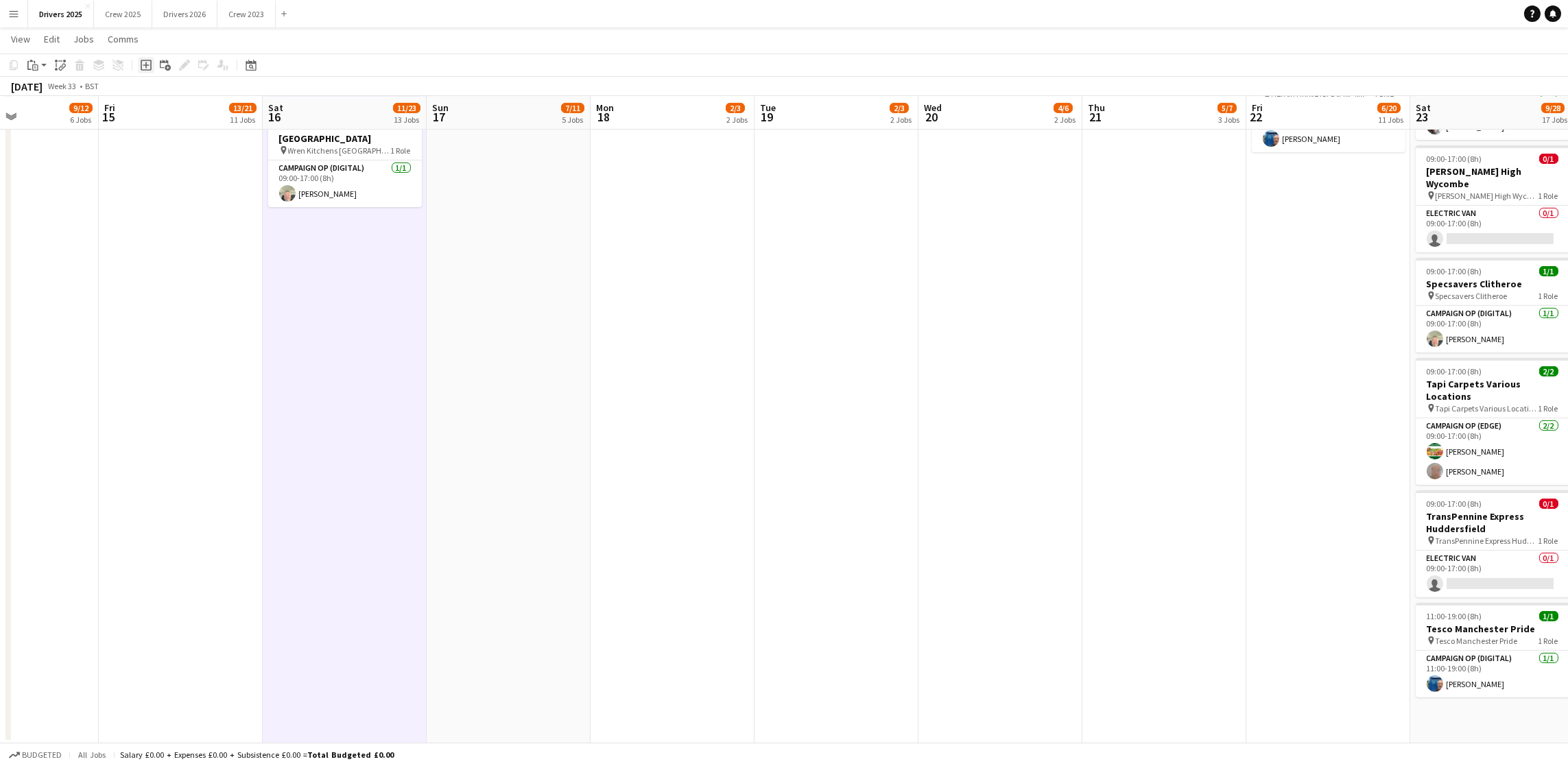
click at [146, 68] on icon "Add job" at bounding box center [146, 65] width 11 height 11
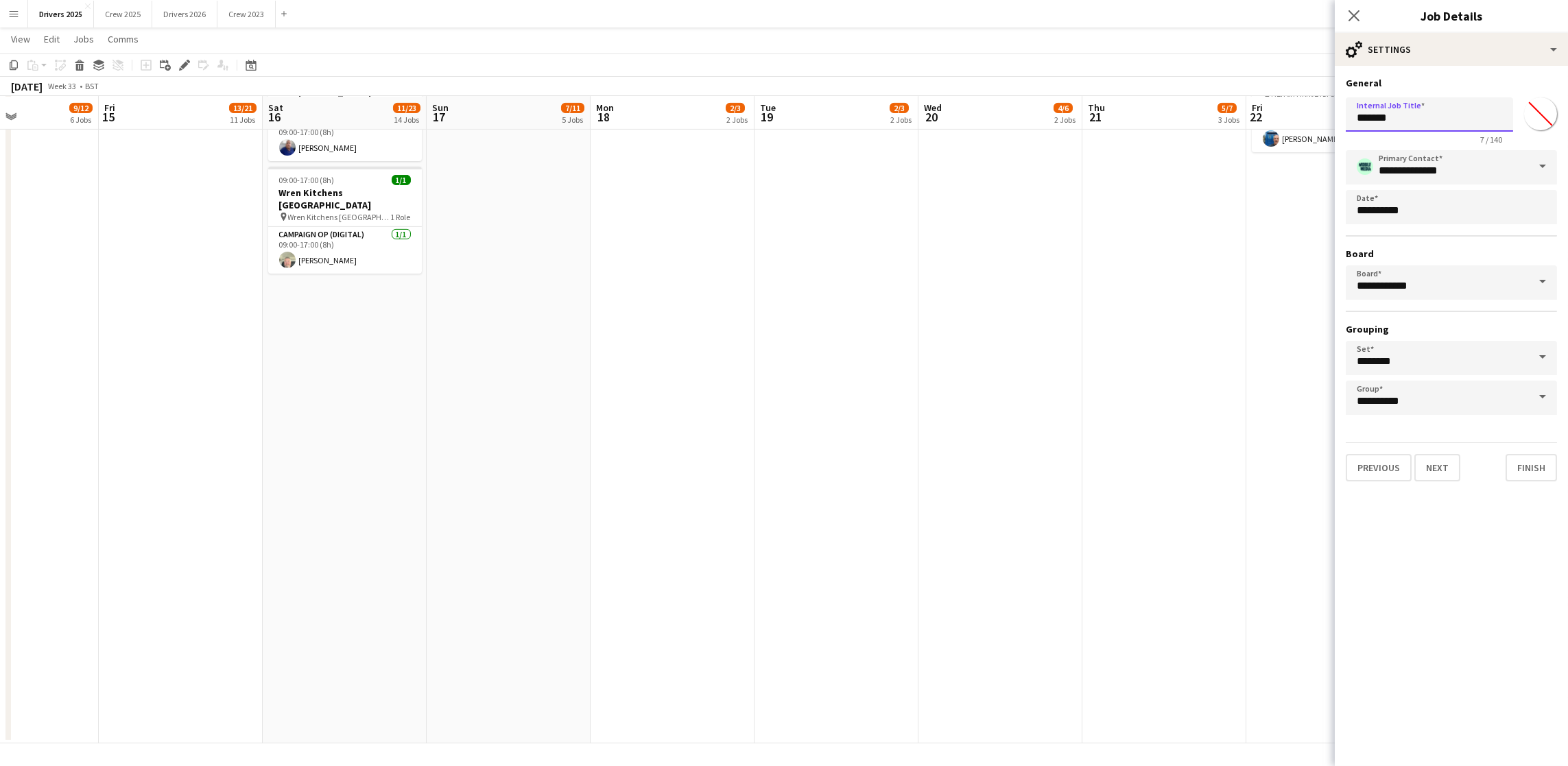
drag, startPoint x: 1441, startPoint y: 110, endPoint x: 1213, endPoint y: 119, distance: 228.2
drag, startPoint x: 1460, startPoint y: 112, endPoint x: 1272, endPoint y: 99, distance: 188.4
type input "**********"
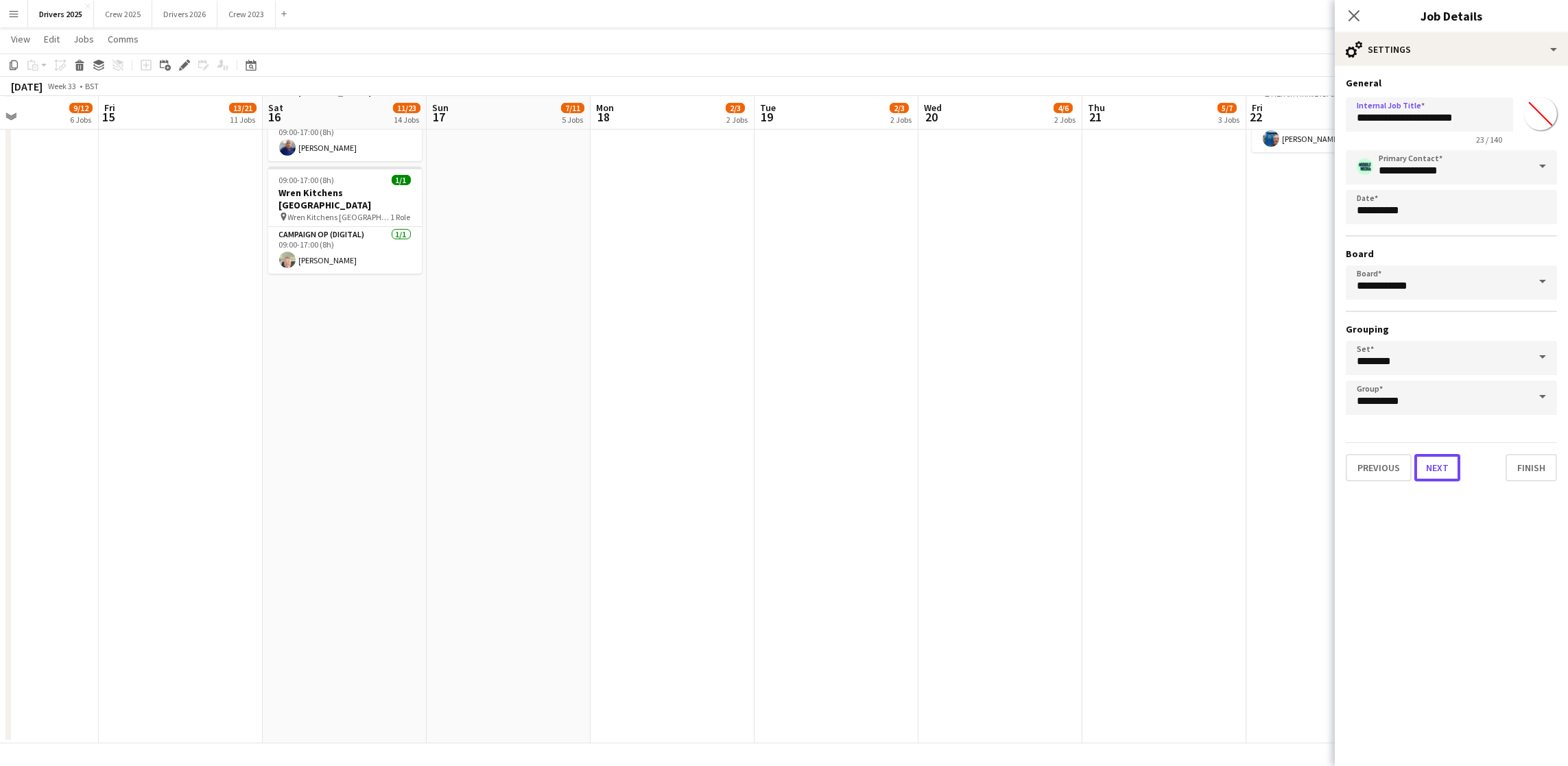
click at [1441, 467] on button "Next" at bounding box center [1437, 468] width 46 height 27
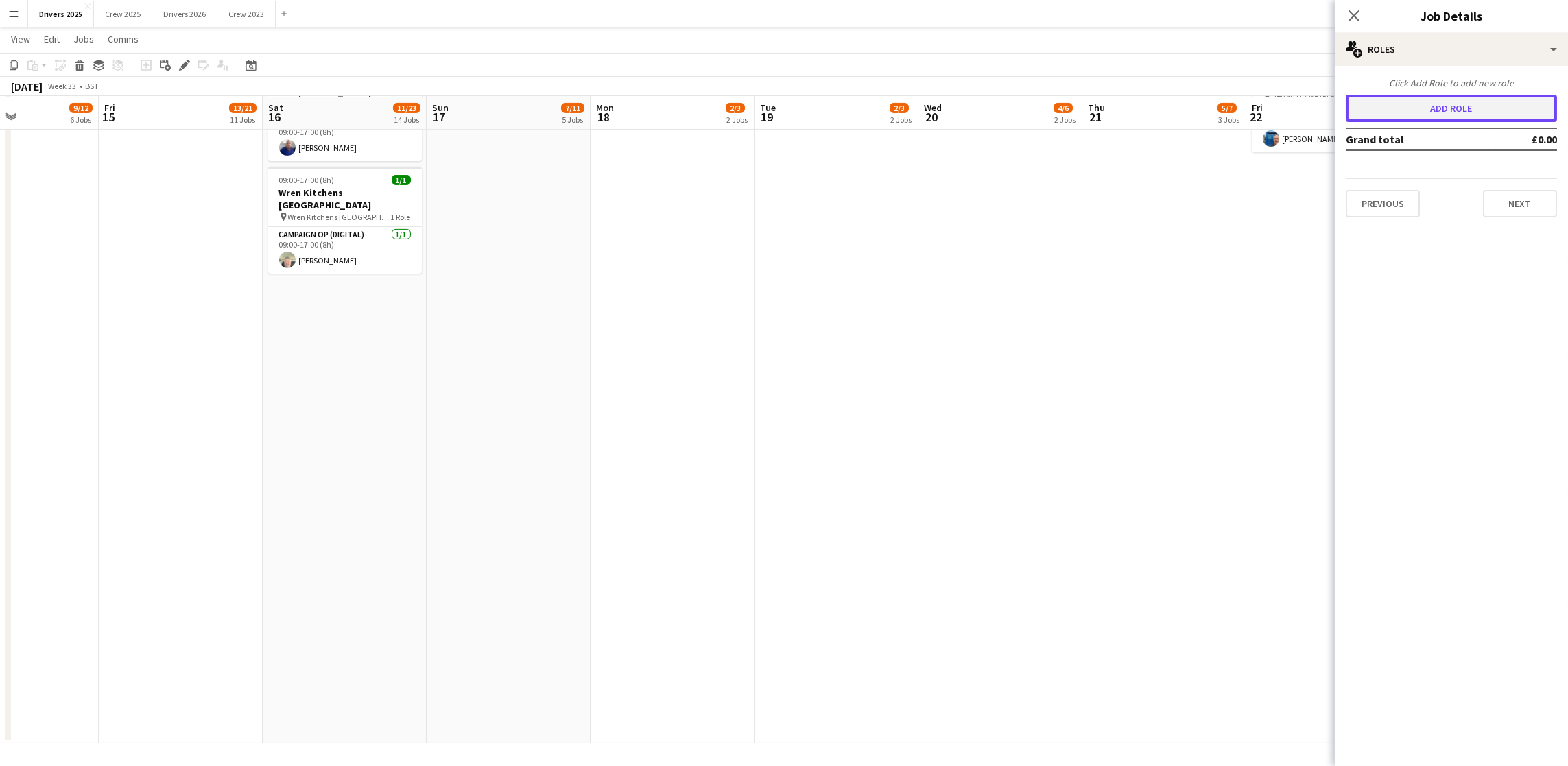
click at [1443, 113] on button "Add role" at bounding box center [1451, 108] width 211 height 27
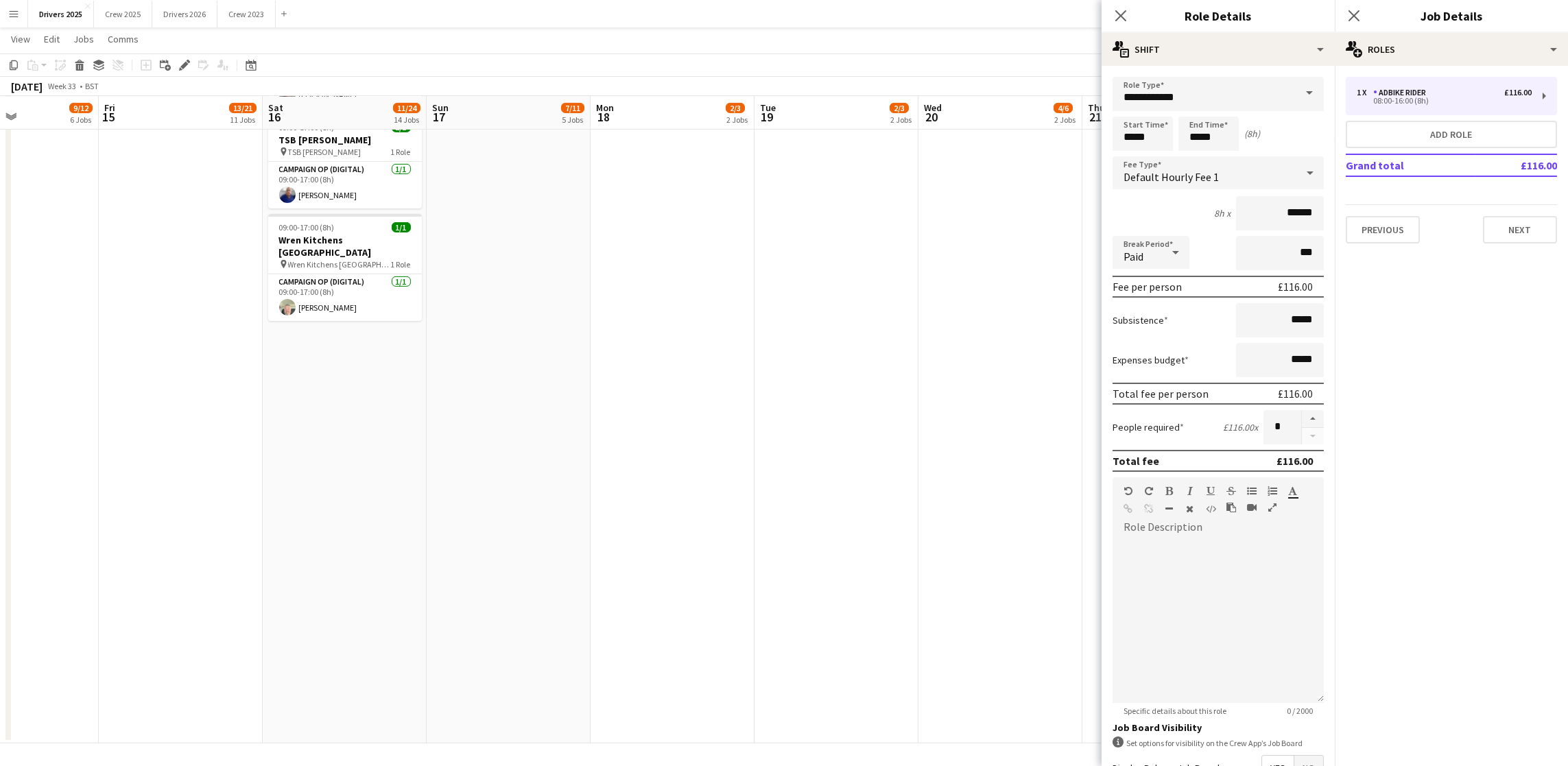
click at [1295, 94] on span at bounding box center [1309, 93] width 29 height 33
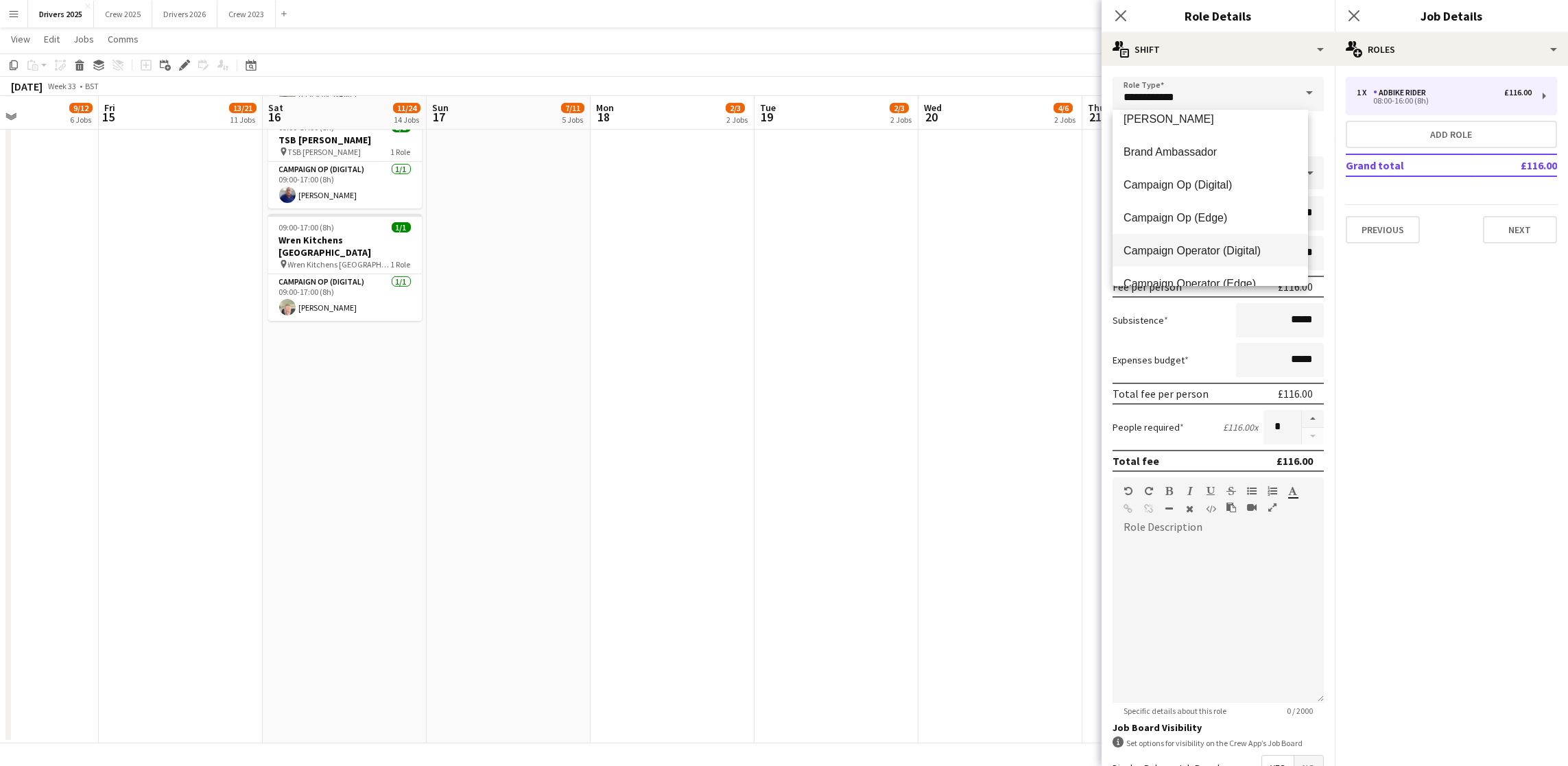
scroll to position [82, 0]
click at [1229, 224] on mat-option "Campaign Op (Edge)" at bounding box center [1210, 215] width 196 height 33
type input "**********"
type input "*****"
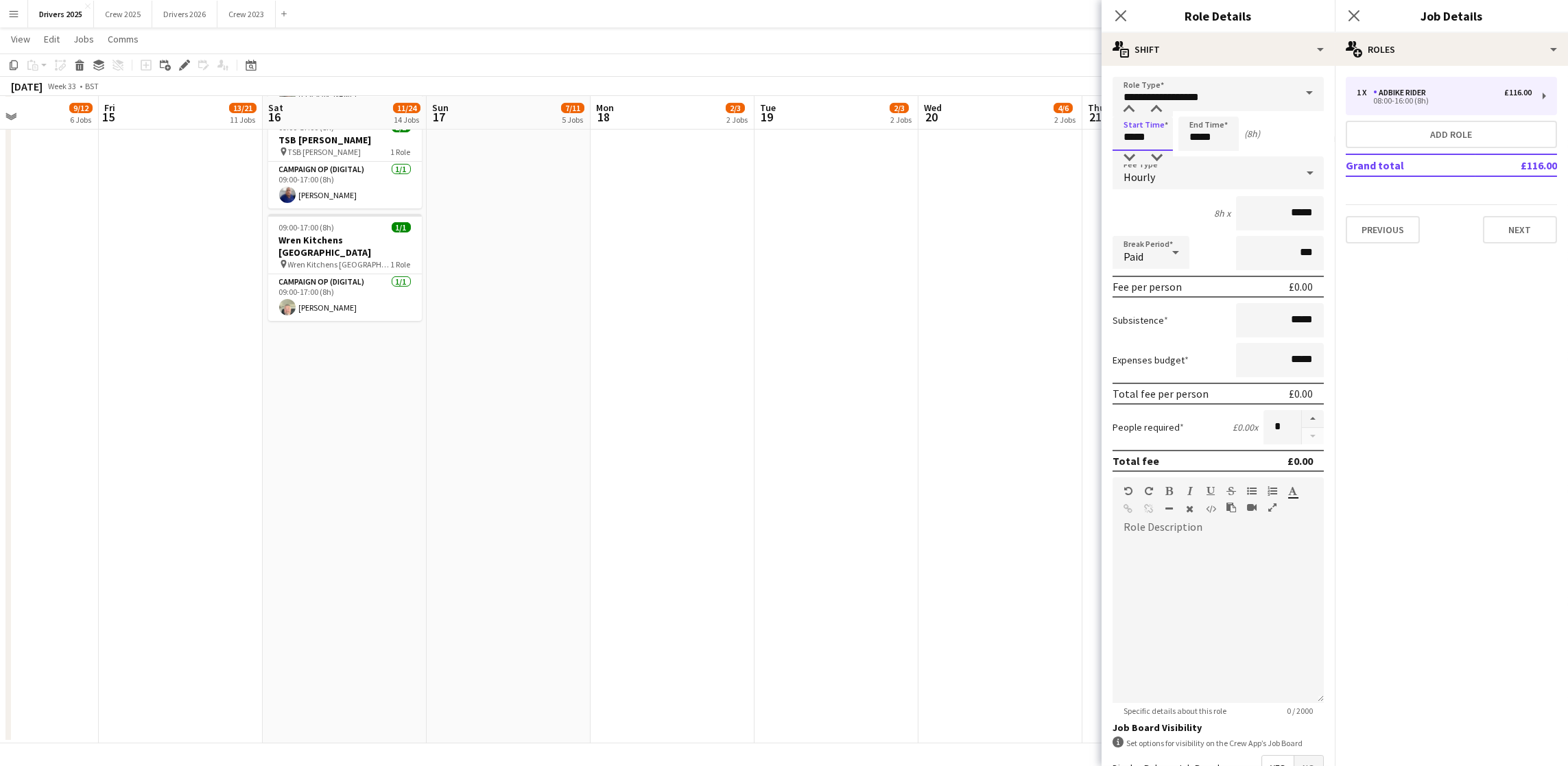
drag, startPoint x: 1160, startPoint y: 132, endPoint x: 1047, endPoint y: 145, distance: 113.7
type input "*****"
click at [1220, 166] on div "Hourly" at bounding box center [1204, 173] width 184 height 33
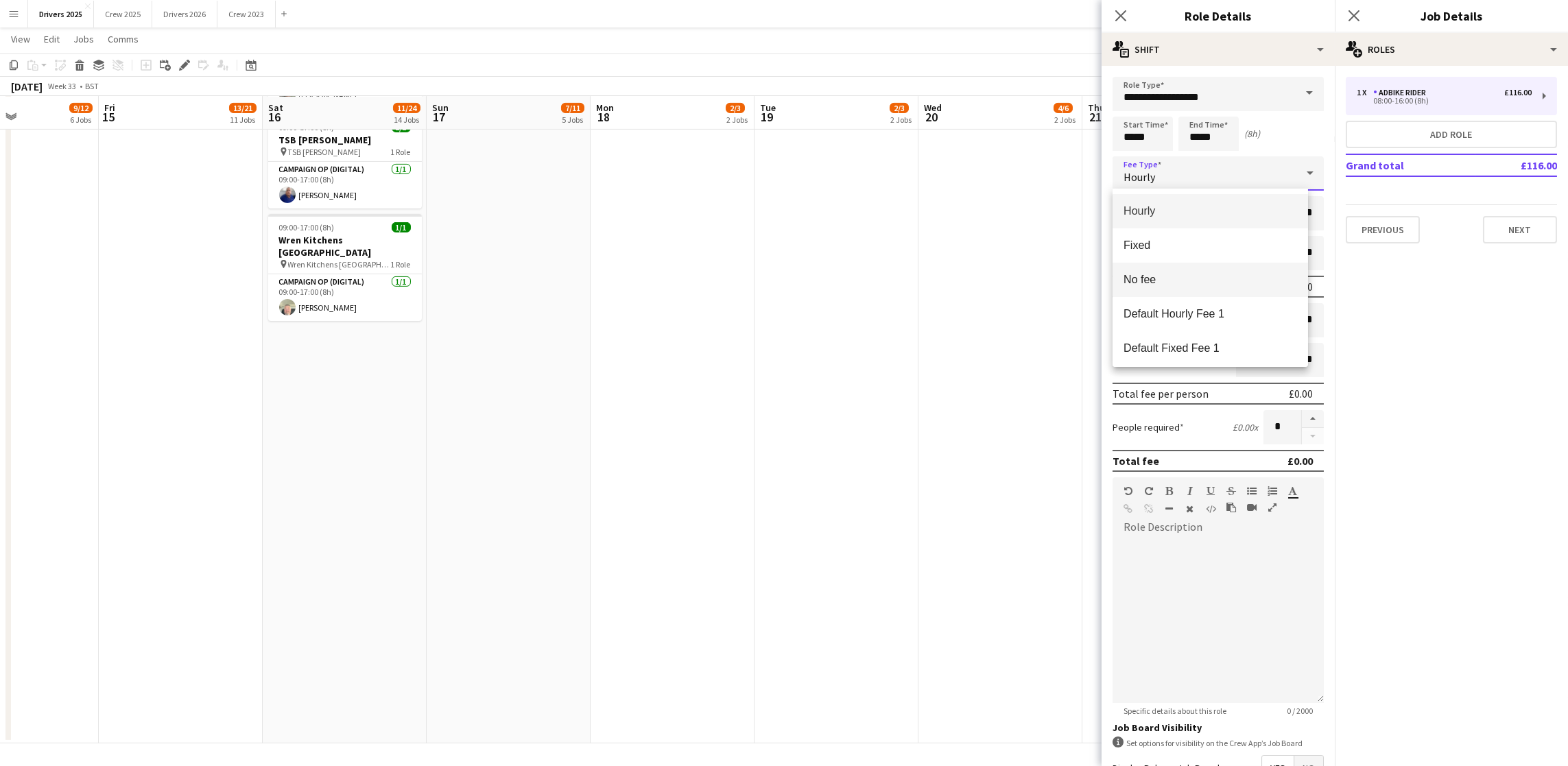
click at [1189, 273] on span "No fee" at bounding box center [1210, 280] width 173 height 13
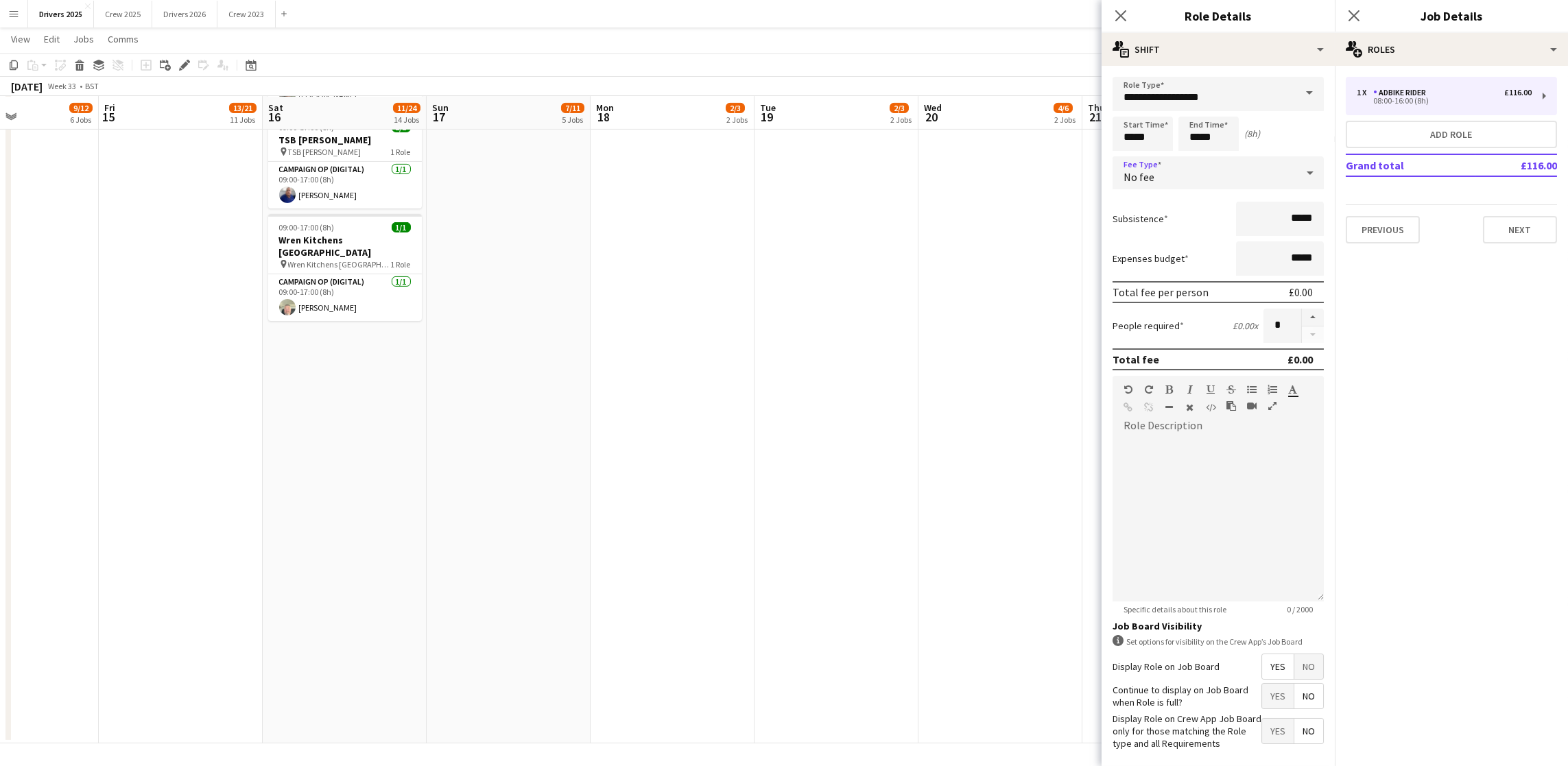
drag, startPoint x: 1286, startPoint y: 681, endPoint x: 1291, endPoint y: 674, distance: 8.6
click at [1294, 679] on span "No" at bounding box center [1308, 666] width 29 height 24
click at [1507, 227] on button "Next" at bounding box center [1520, 229] width 74 height 27
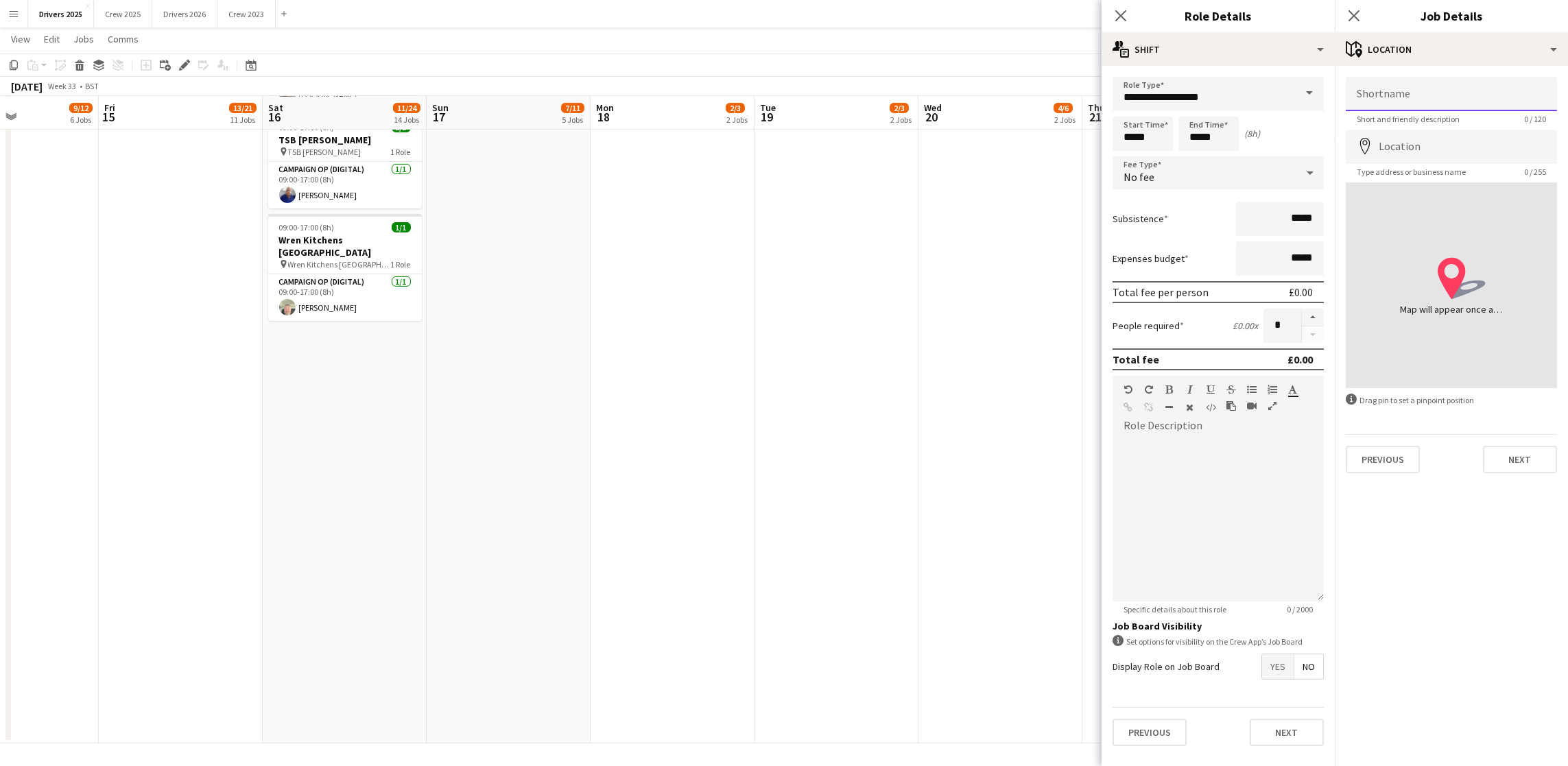
click at [1439, 98] on input "Shortname" at bounding box center [1451, 94] width 211 height 34
paste input "**********"
type input "**********"
click at [1436, 141] on input "Location" at bounding box center [1451, 147] width 211 height 34
type input "**********"
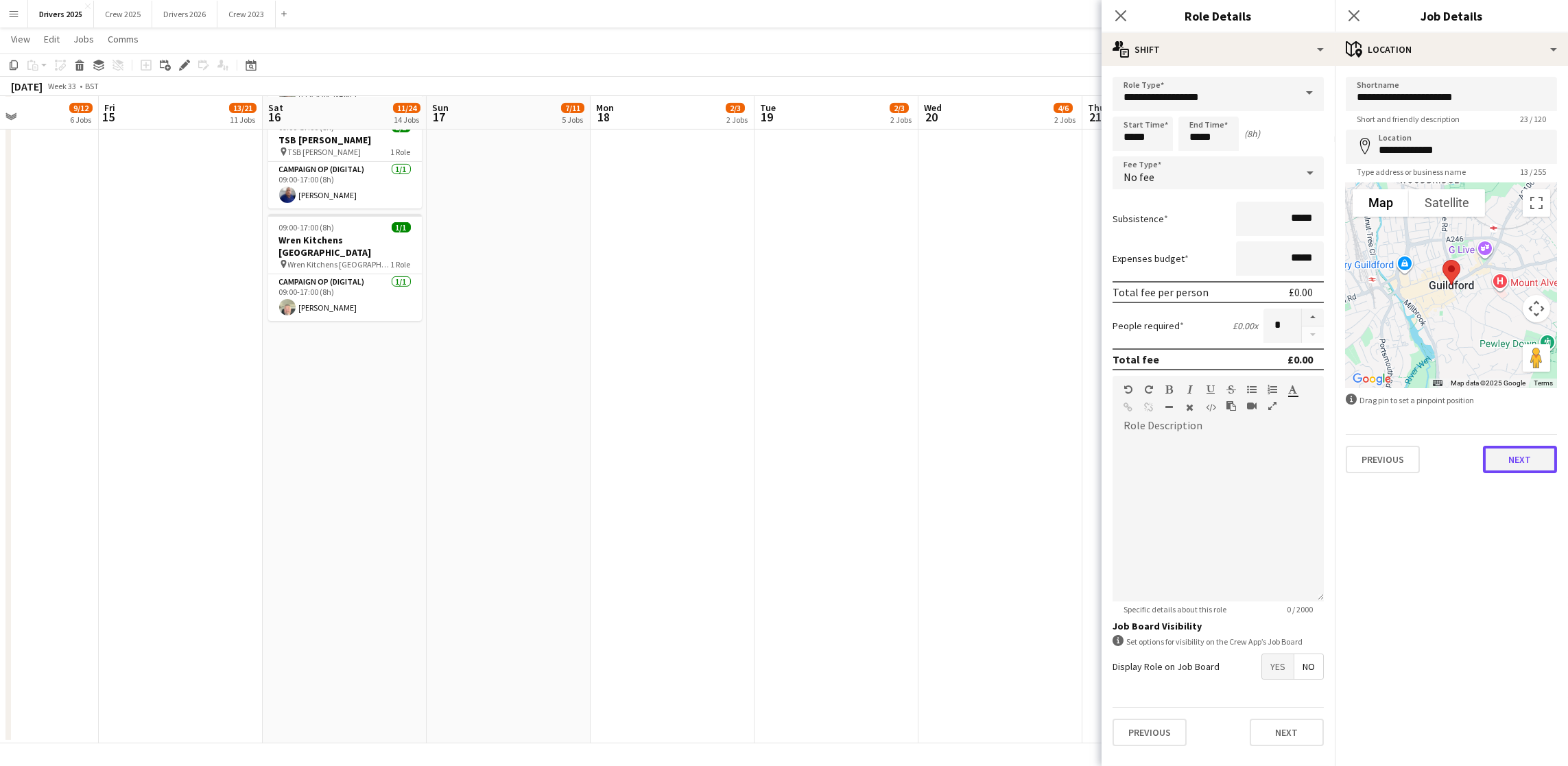
click at [1529, 465] on button "Next" at bounding box center [1520, 459] width 74 height 27
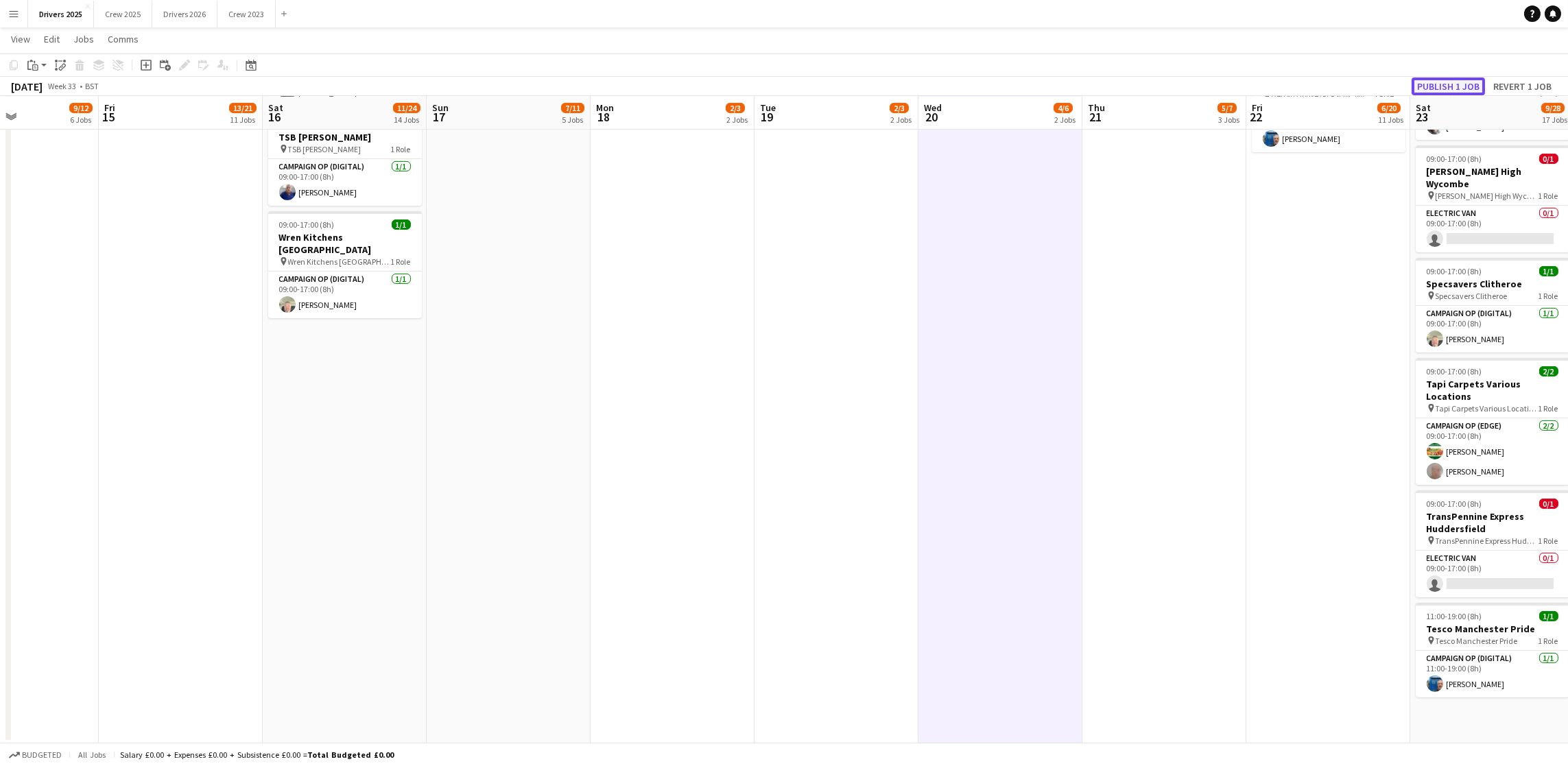
click at [1428, 84] on button "Publish 1 job" at bounding box center [1448, 87] width 73 height 18
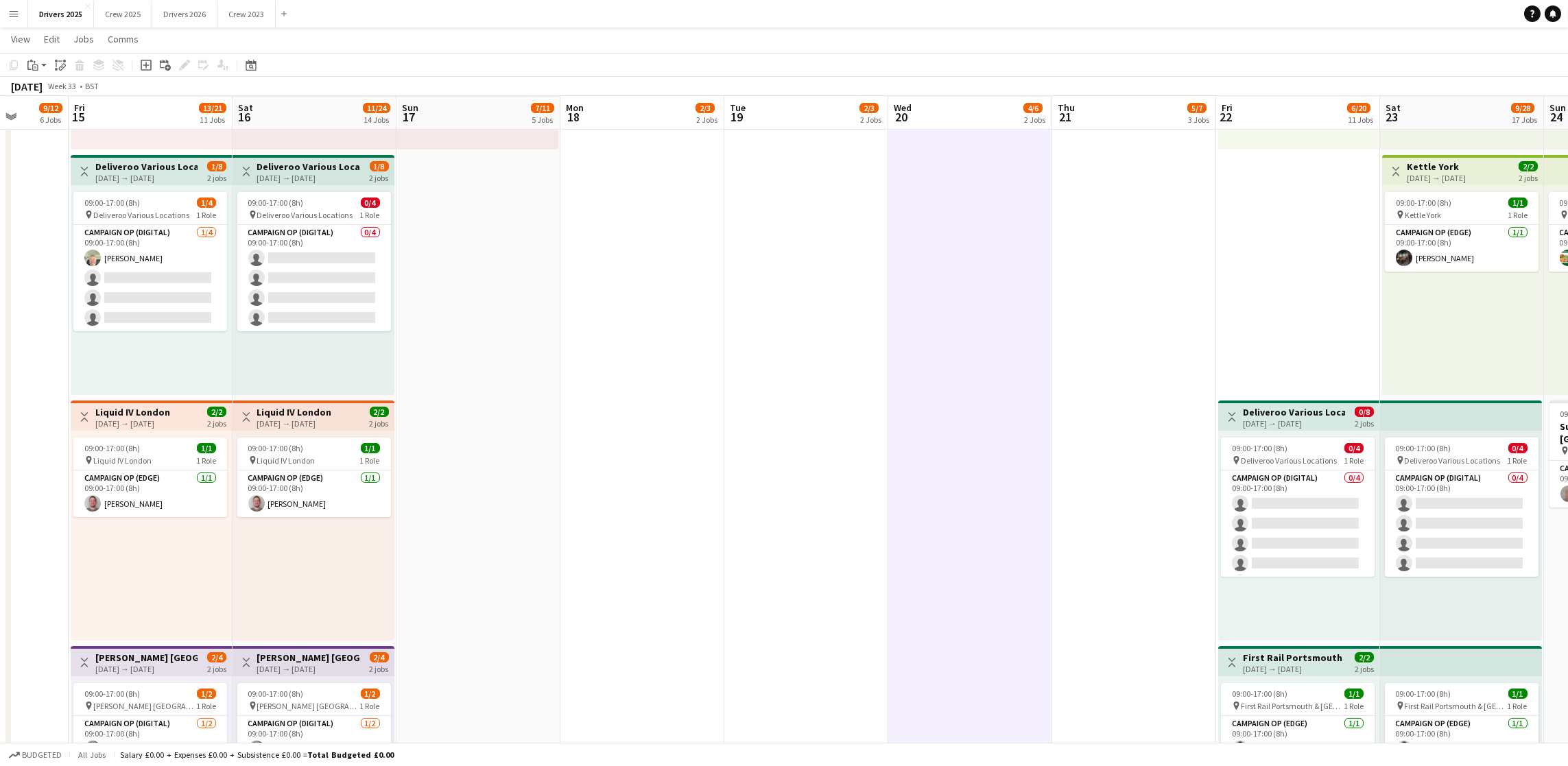
scroll to position [0, 356]
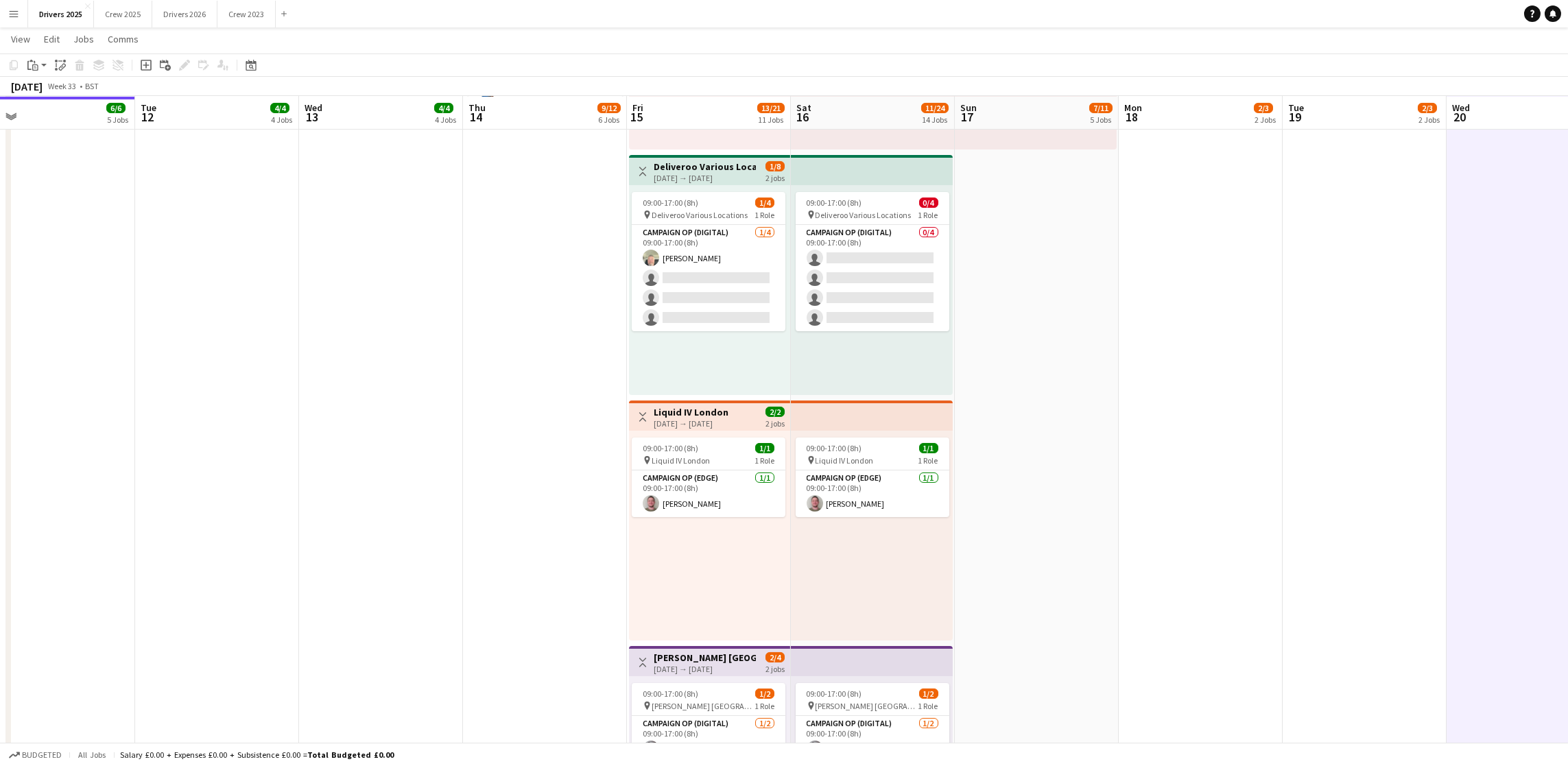
drag, startPoint x: 975, startPoint y: 447, endPoint x: 1504, endPoint y: 426, distance: 529.4
click at [1504, 426] on app-calendar-viewport "Sat 9 12/19 11 Jobs Sun 10 4/6 6 Jobs Mon 11 6/6 5 Jobs Tue 12 4/4 4 Jobs Wed 1…" at bounding box center [784, 328] width 1568 height 3506
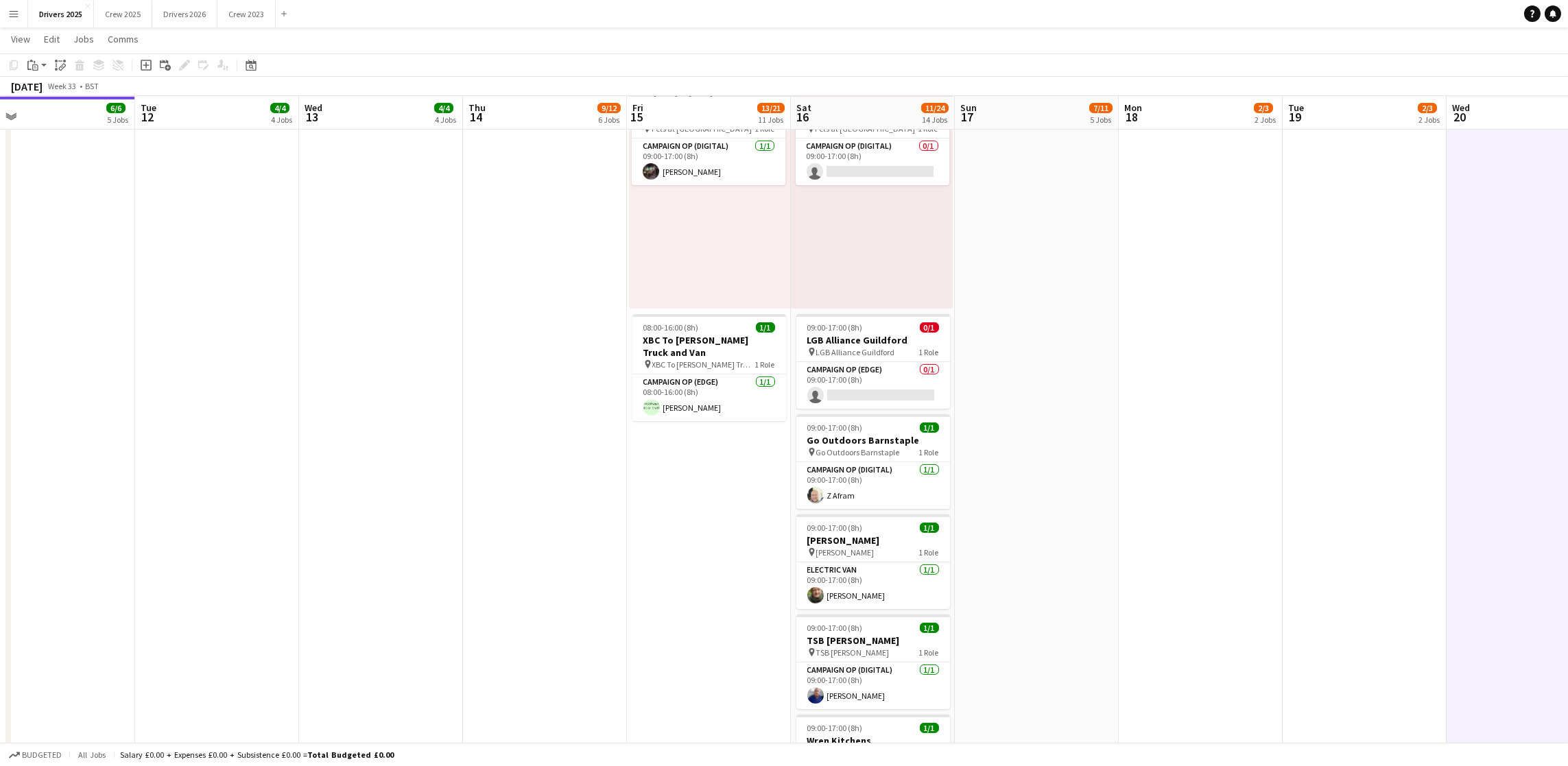
scroll to position [2095, 0]
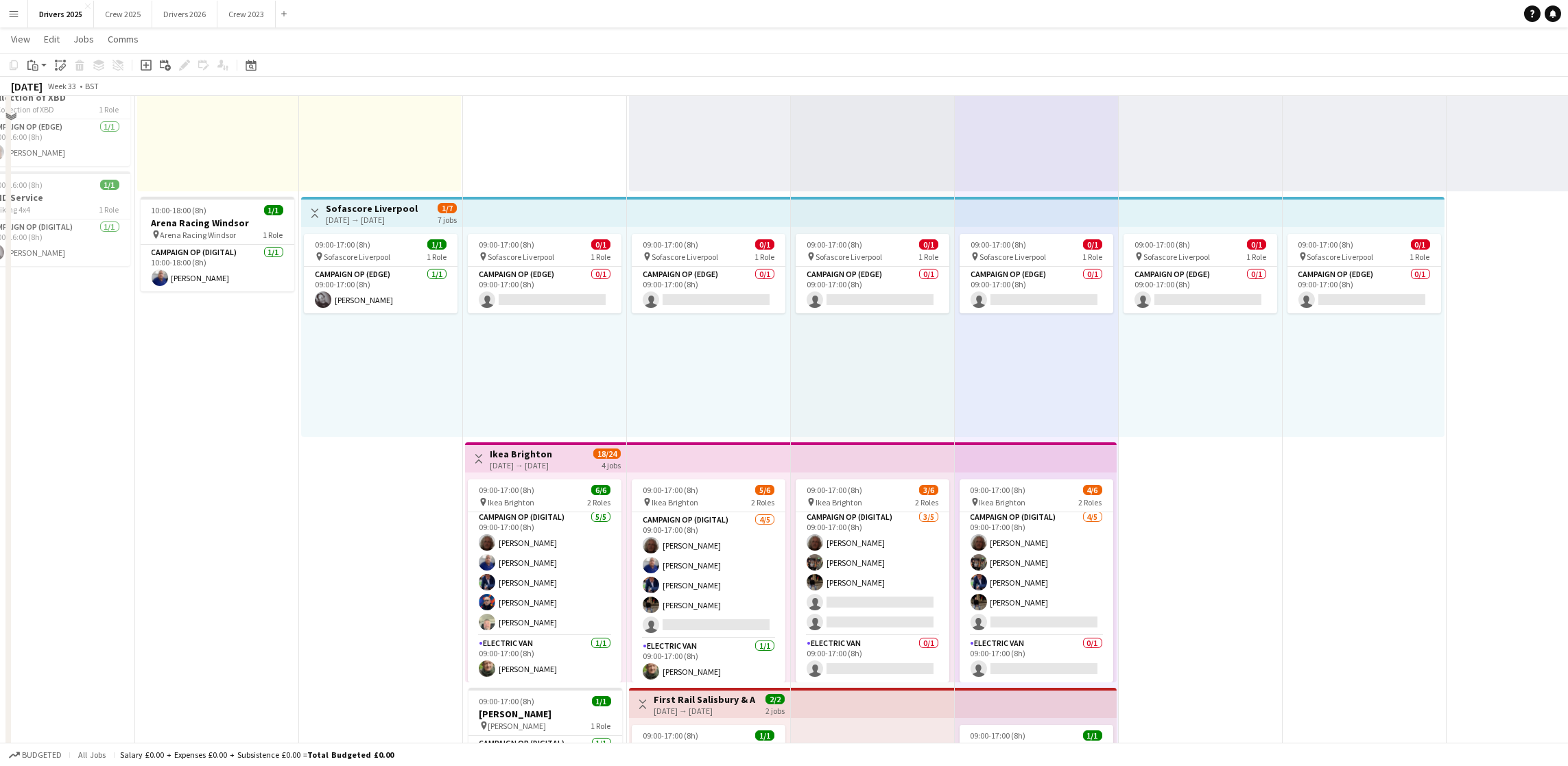
scroll to position [0, 0]
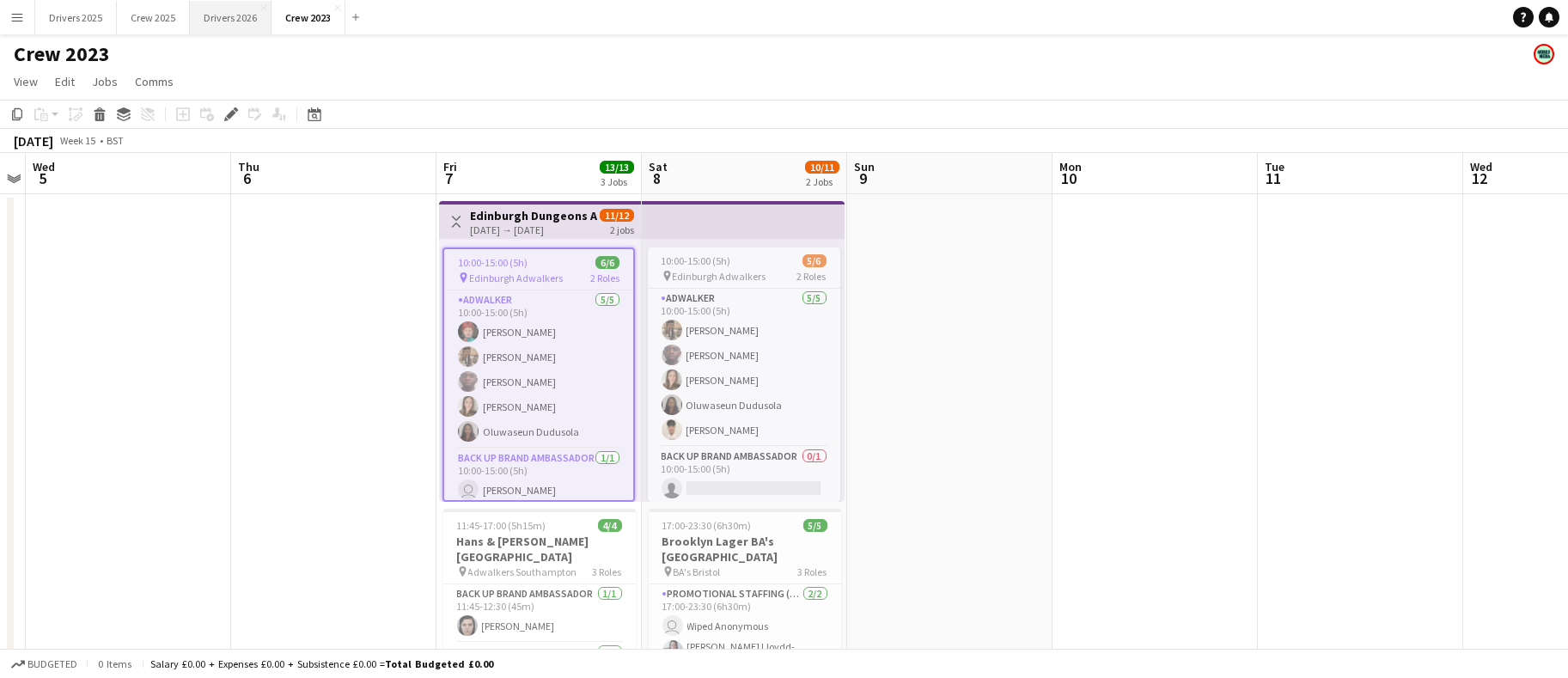
click at [235, 5] on button "Drivers 2026 Close" at bounding box center [230, 18] width 81 height 33
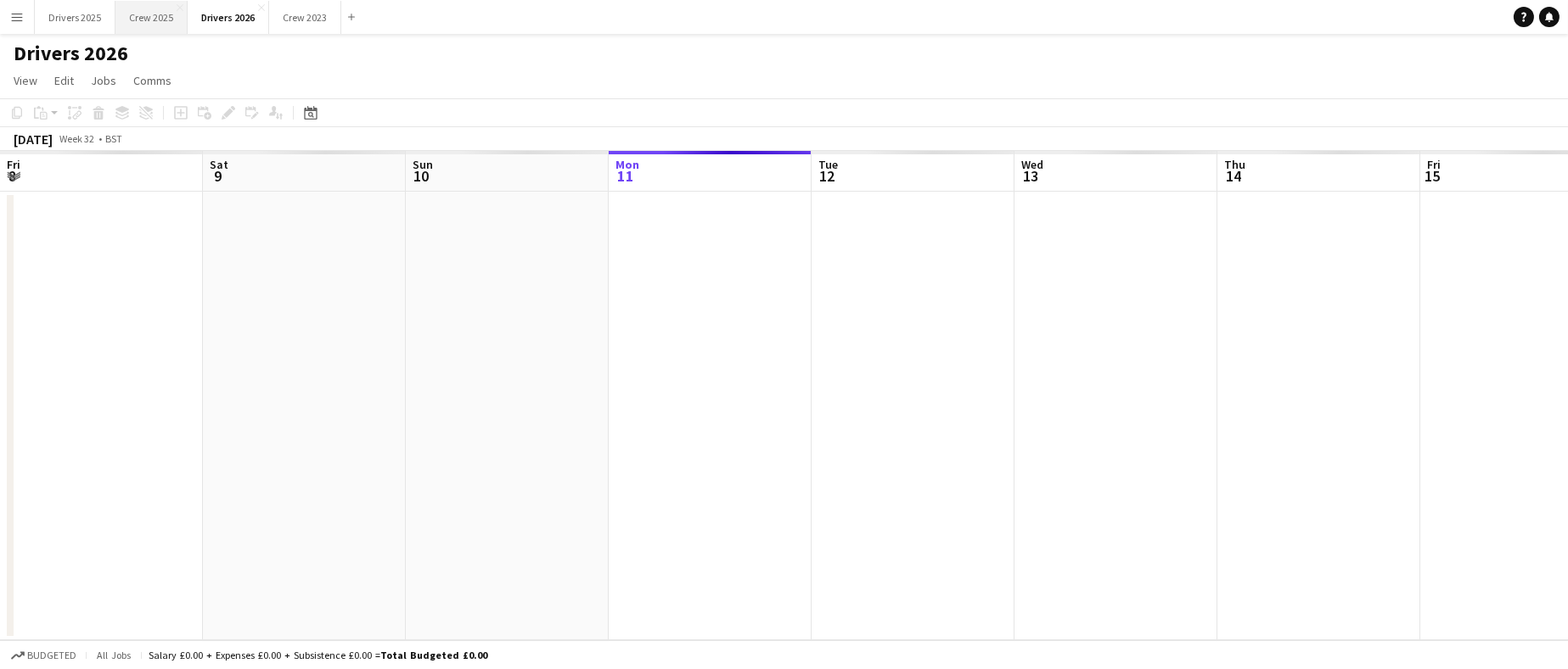
scroll to position [0, 405]
click at [170, 16] on button "Crew 2025 Close" at bounding box center [150, 17] width 72 height 33
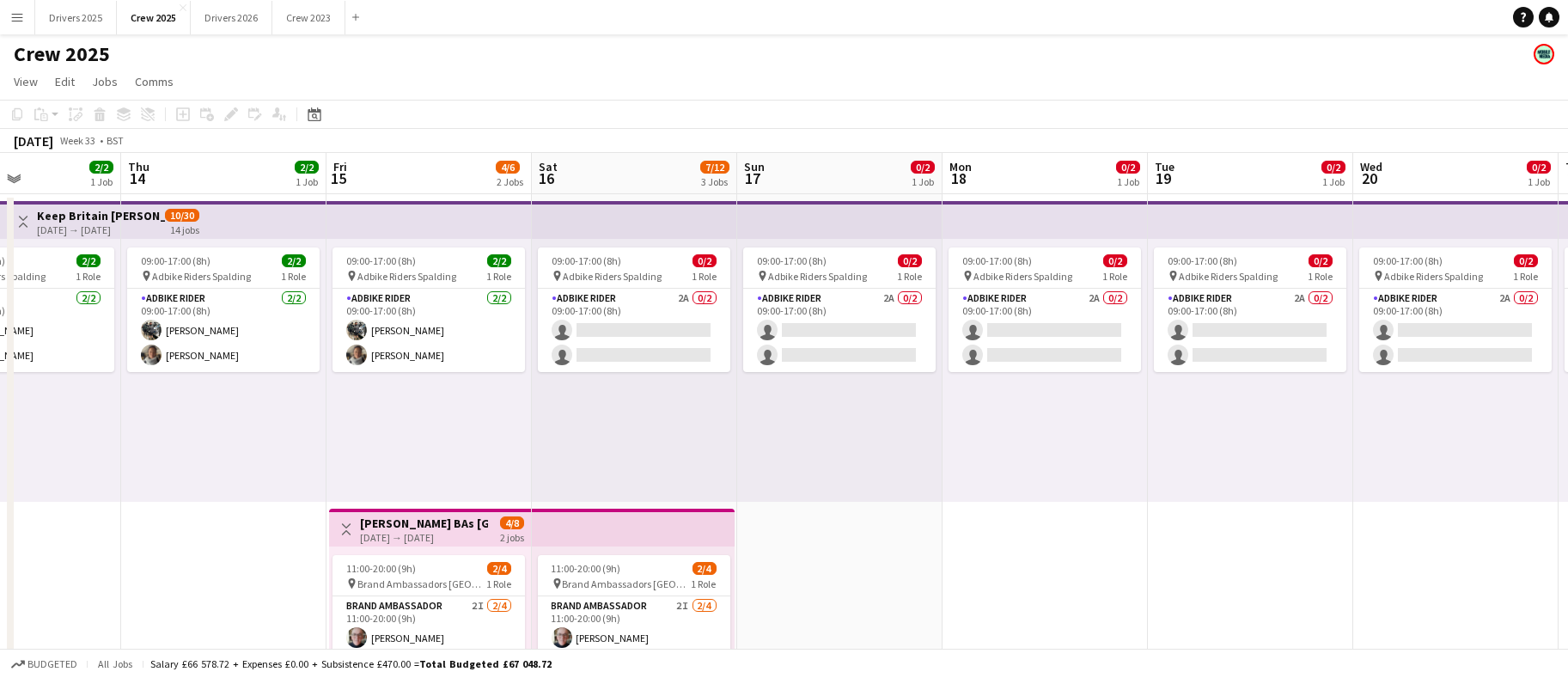
scroll to position [0, 505]
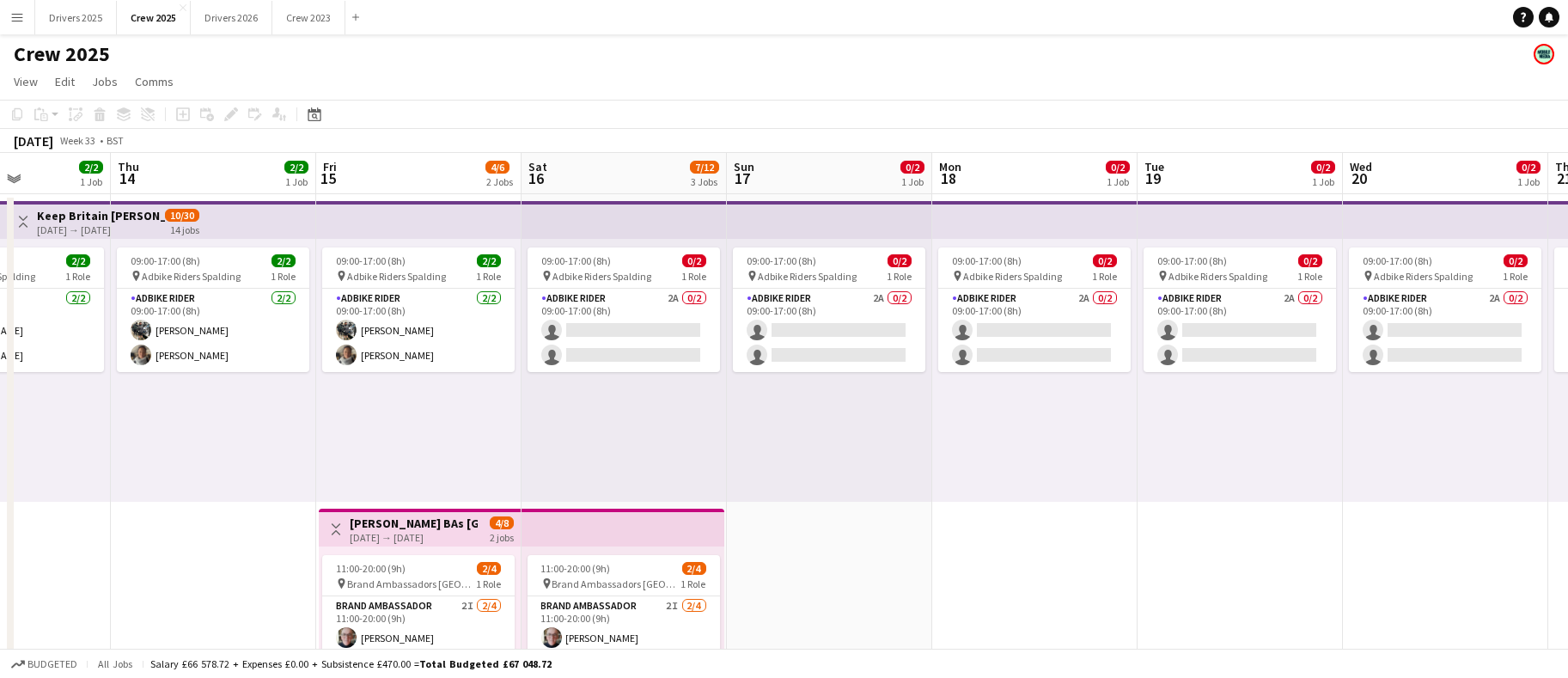
drag, startPoint x: 1221, startPoint y: 452, endPoint x: 510, endPoint y: 457, distance: 711.0
click at [510, 457] on app-calendar-viewport "Mon 11 4/5 2 Jobs Tue 12 2/2 1 Job Wed 13 2/2 1 Job Thu 14 2/2 1 Job Fri 15 4/6…" at bounding box center [784, 639] width 1568 height 971
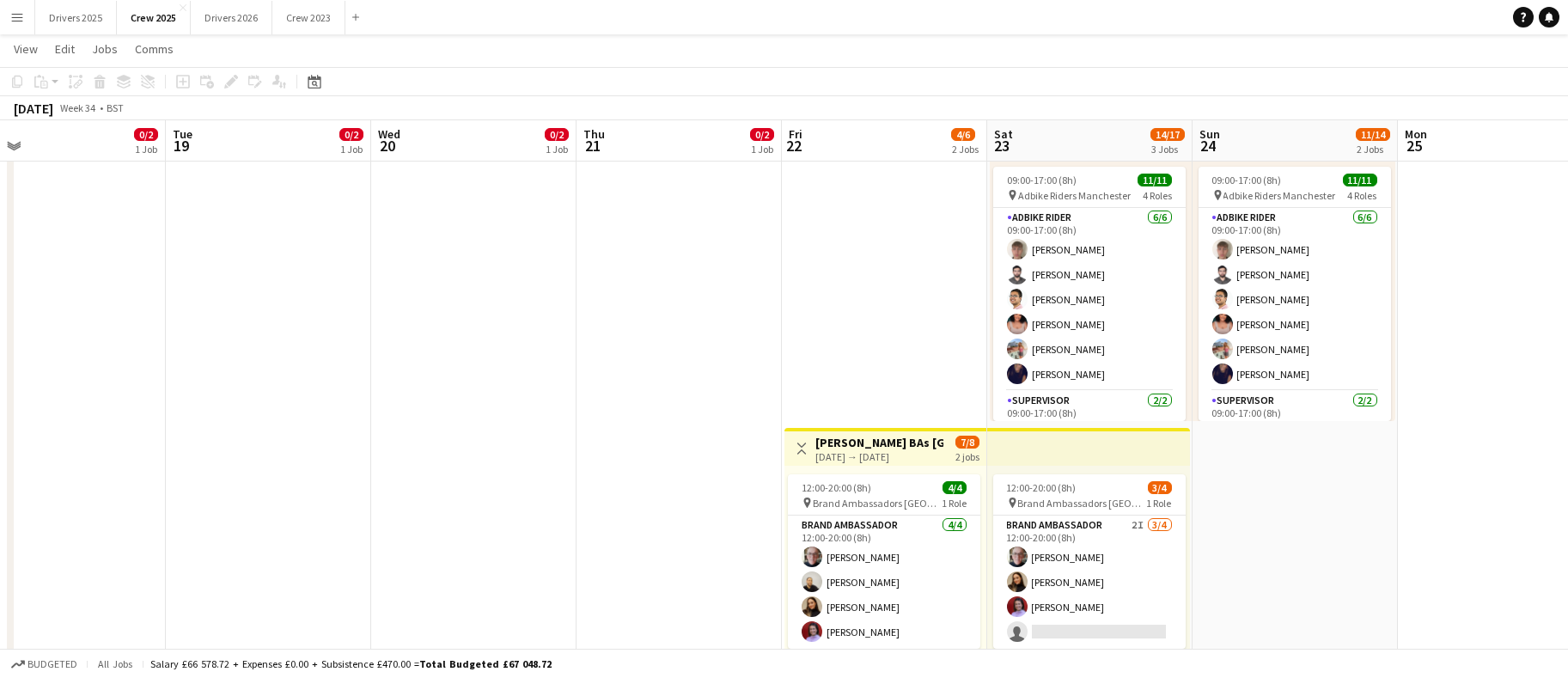
scroll to position [0, 623]
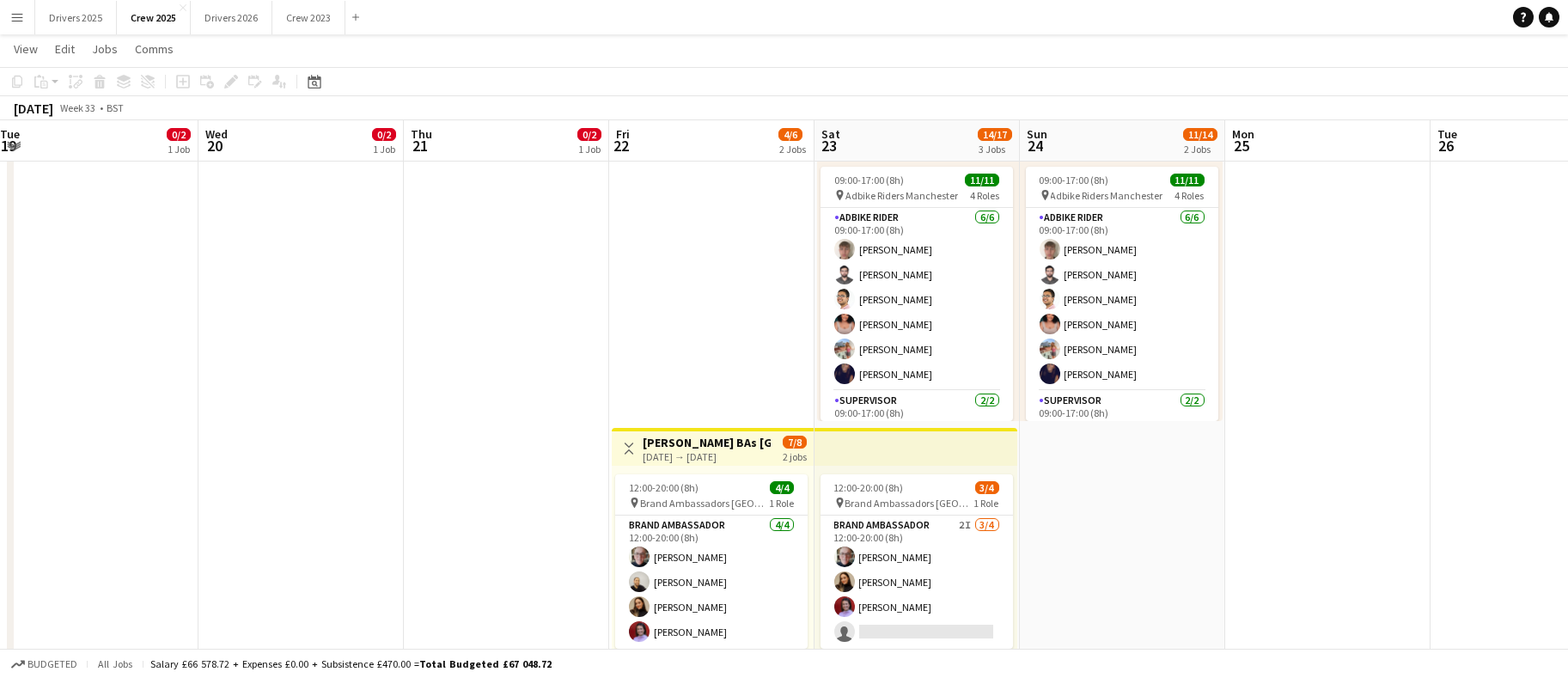
drag, startPoint x: 1281, startPoint y: 404, endPoint x: 136, endPoint y: 435, distance: 1145.4
click at [136, 435] on app-calendar-viewport "Sat 16 7/12 3 Jobs Sun 17 0/2 1 Job Mon 18 0/2 1 Job Tue 19 0/2 1 Job Wed 20 0/…" at bounding box center [784, 208] width 1568 height 1056
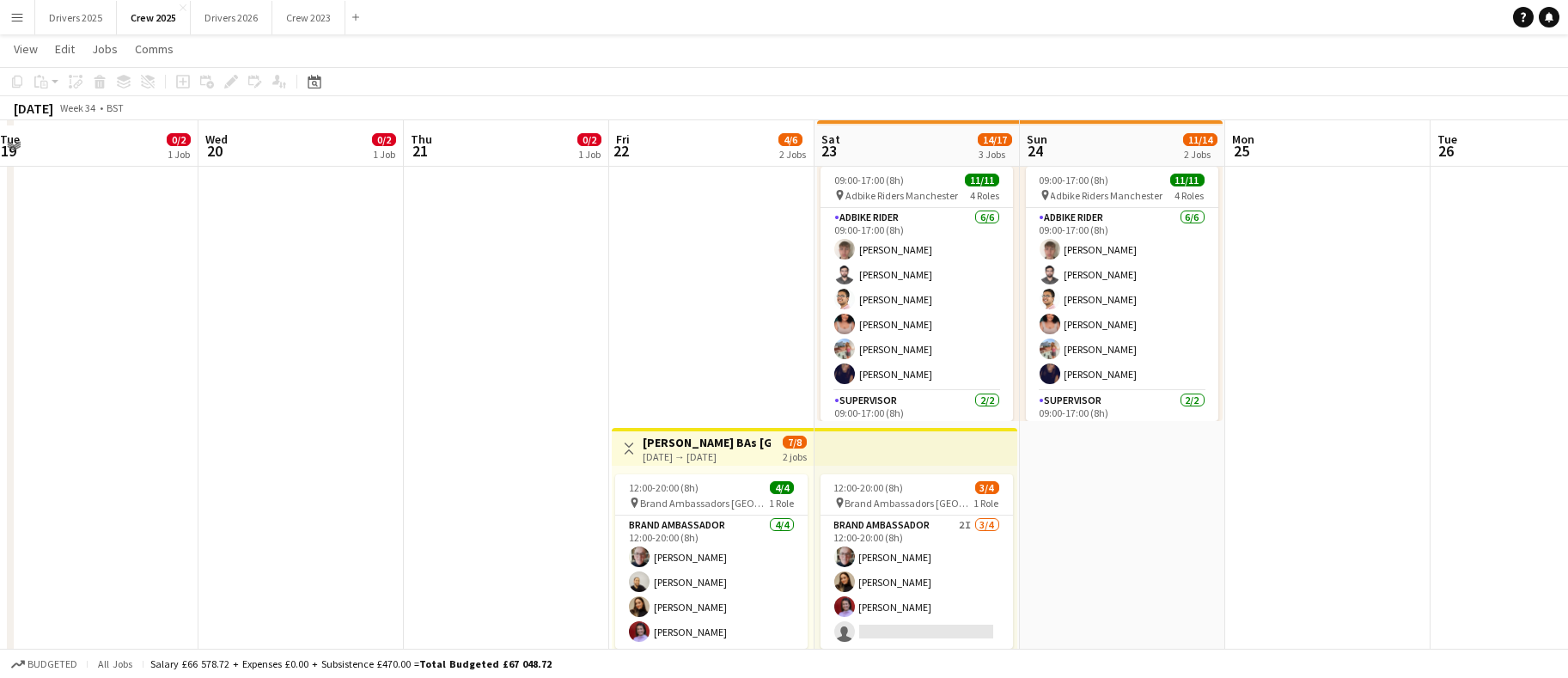
scroll to position [473, 0]
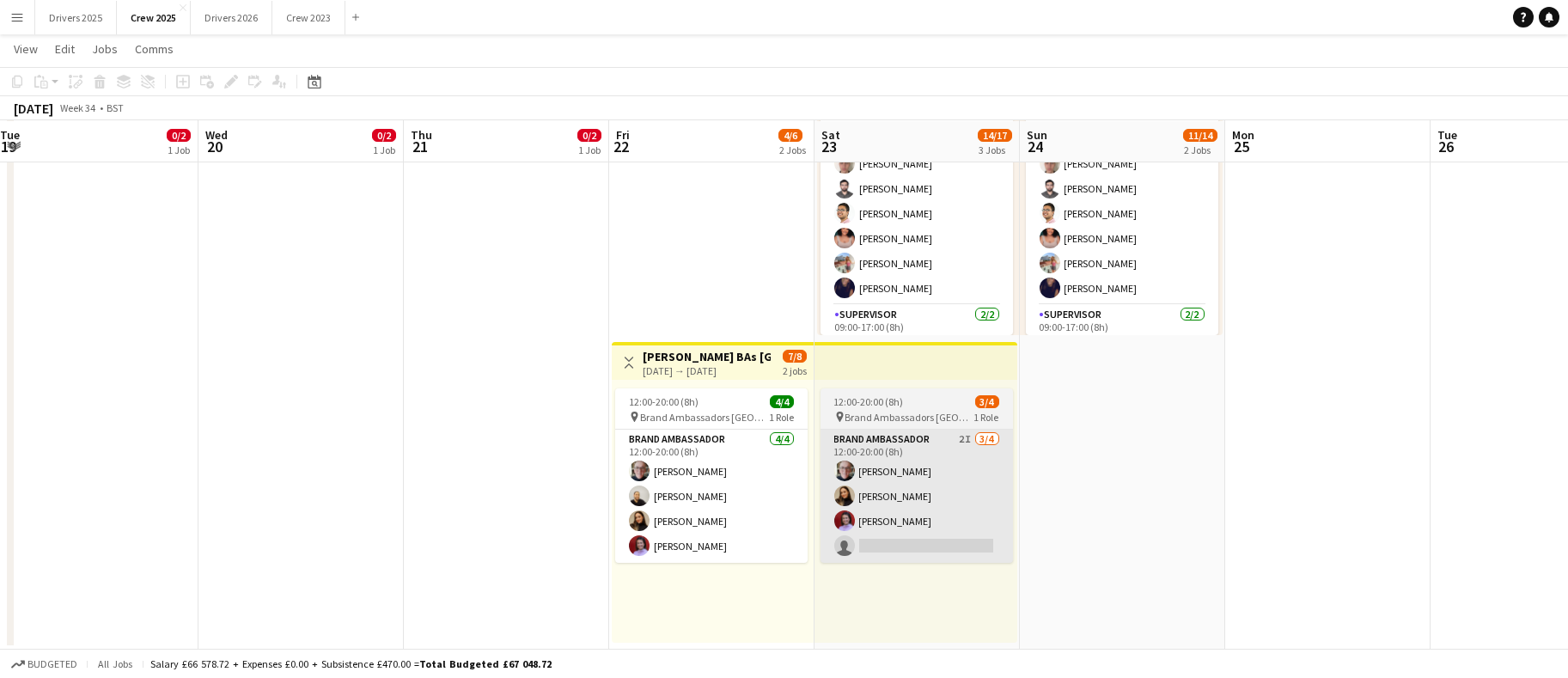
click at [696, 521] on app-card-role "Brand Ambassador [DATE] 12:00-20:00 (8h) [PERSON_NAME] [PERSON_NAME] [PERSON_NA…" at bounding box center [712, 497] width 193 height 133
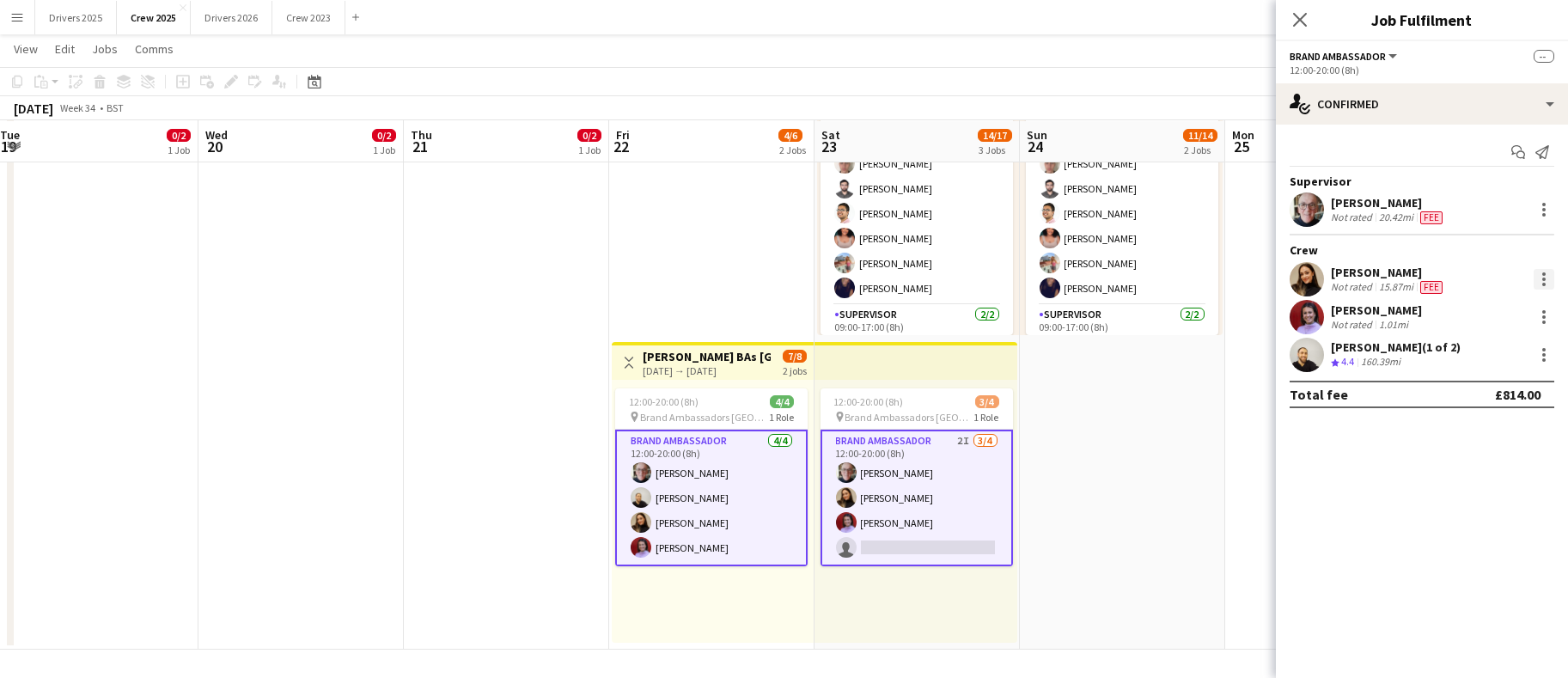
click at [1549, 278] on div at bounding box center [1544, 279] width 21 height 21
click at [1456, 432] on span "Remove" at bounding box center [1459, 434] width 52 height 15
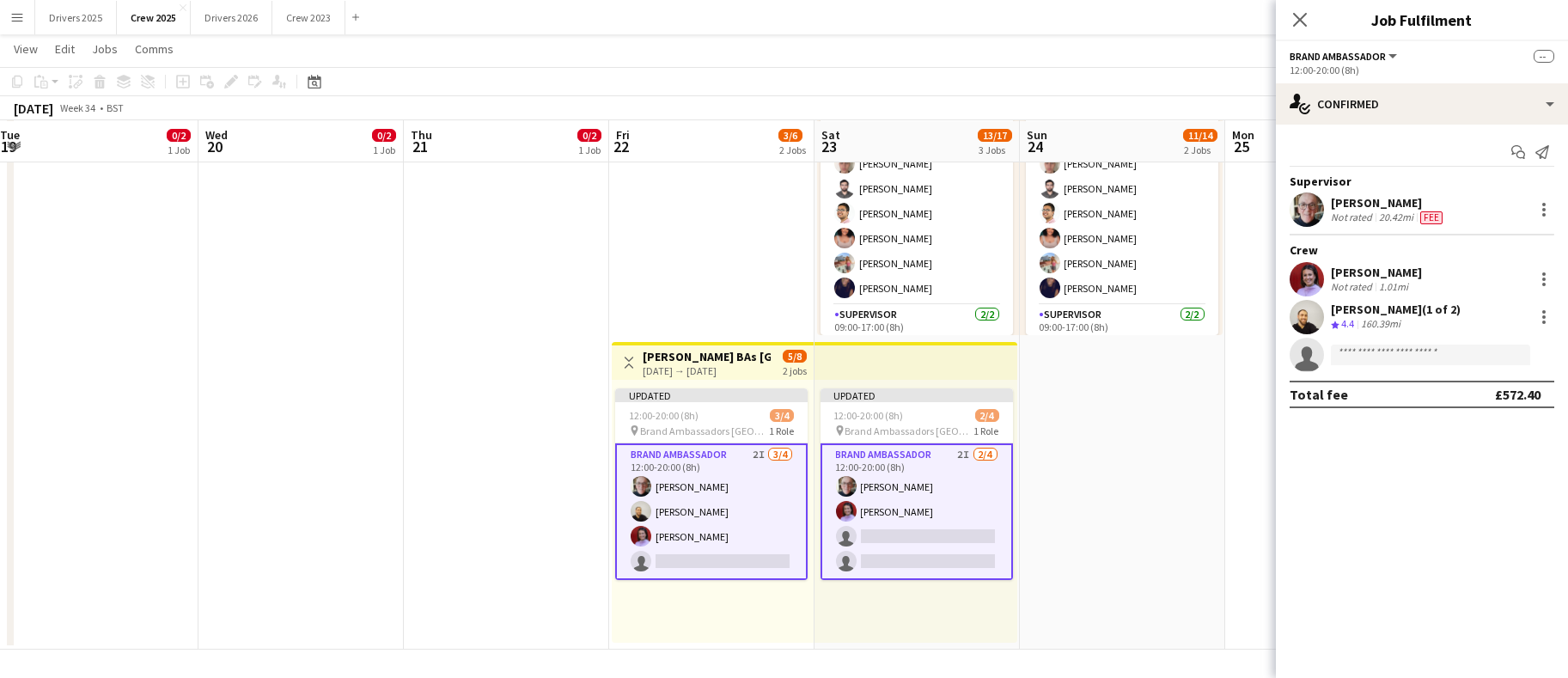
click at [1159, 515] on app-date-cell "09:00-17:00 (8h) 0/3 pin Adbike Riders Spalding 2 Roles Adbike Rider 2A 0/2 09:…" at bounding box center [1122, 185] width 206 height 930
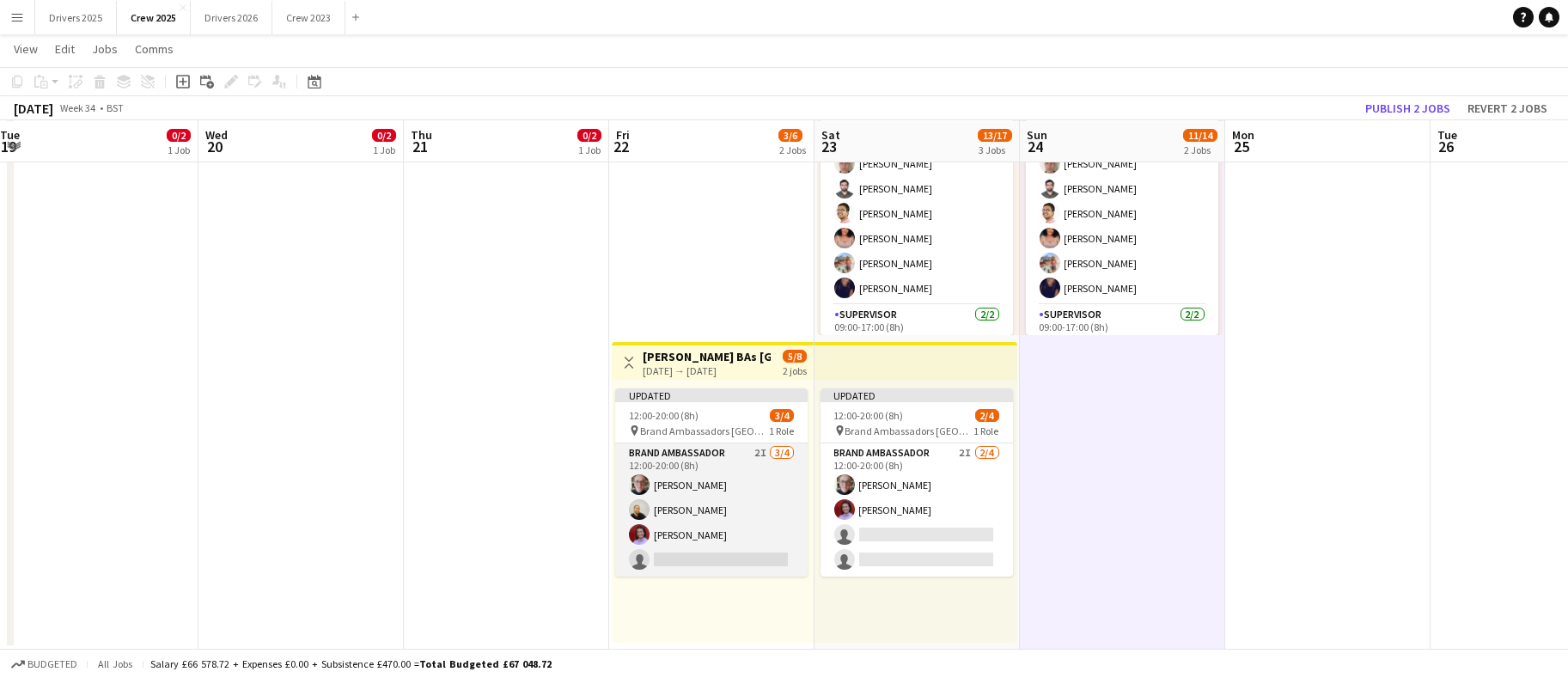
click at [734, 555] on app-card-role "Brand Ambassador 2I [DATE] 12:00-20:00 (8h) [PERSON_NAME] [PERSON_NAME] [PERSON…" at bounding box center [712, 510] width 193 height 133
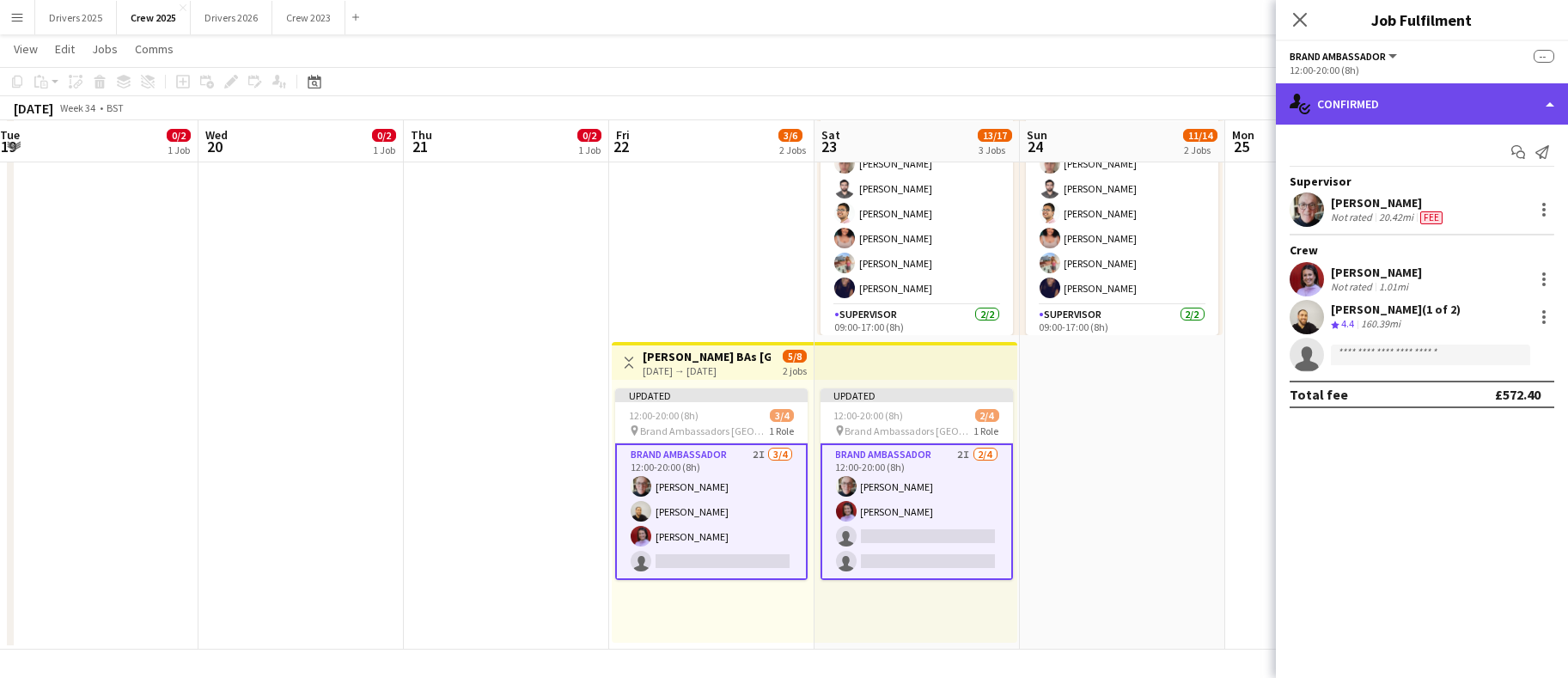
click at [1403, 93] on div "single-neutral-actions-check-2 Confirmed" at bounding box center [1423, 103] width 292 height 41
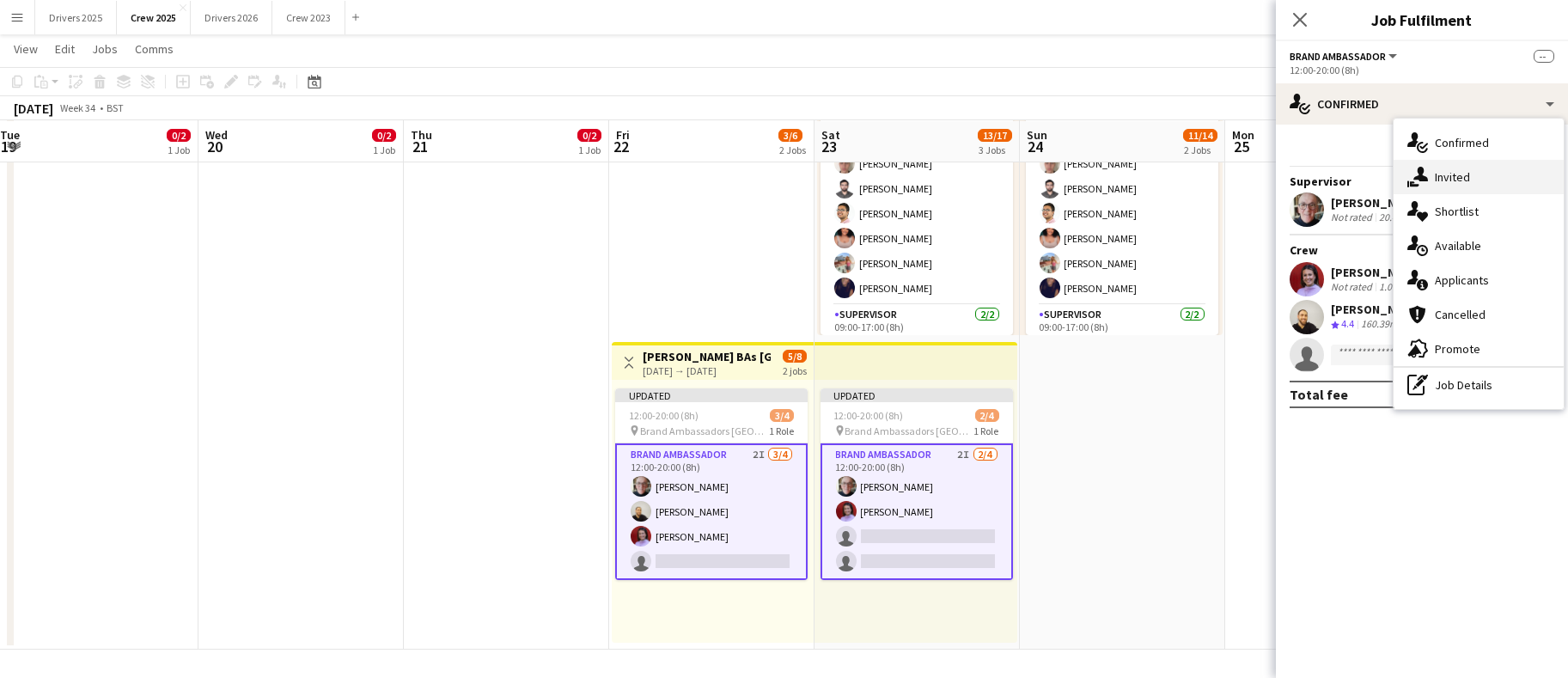
click at [1449, 177] on div "single-neutral-actions-share-1 Invited" at bounding box center [1479, 177] width 170 height 34
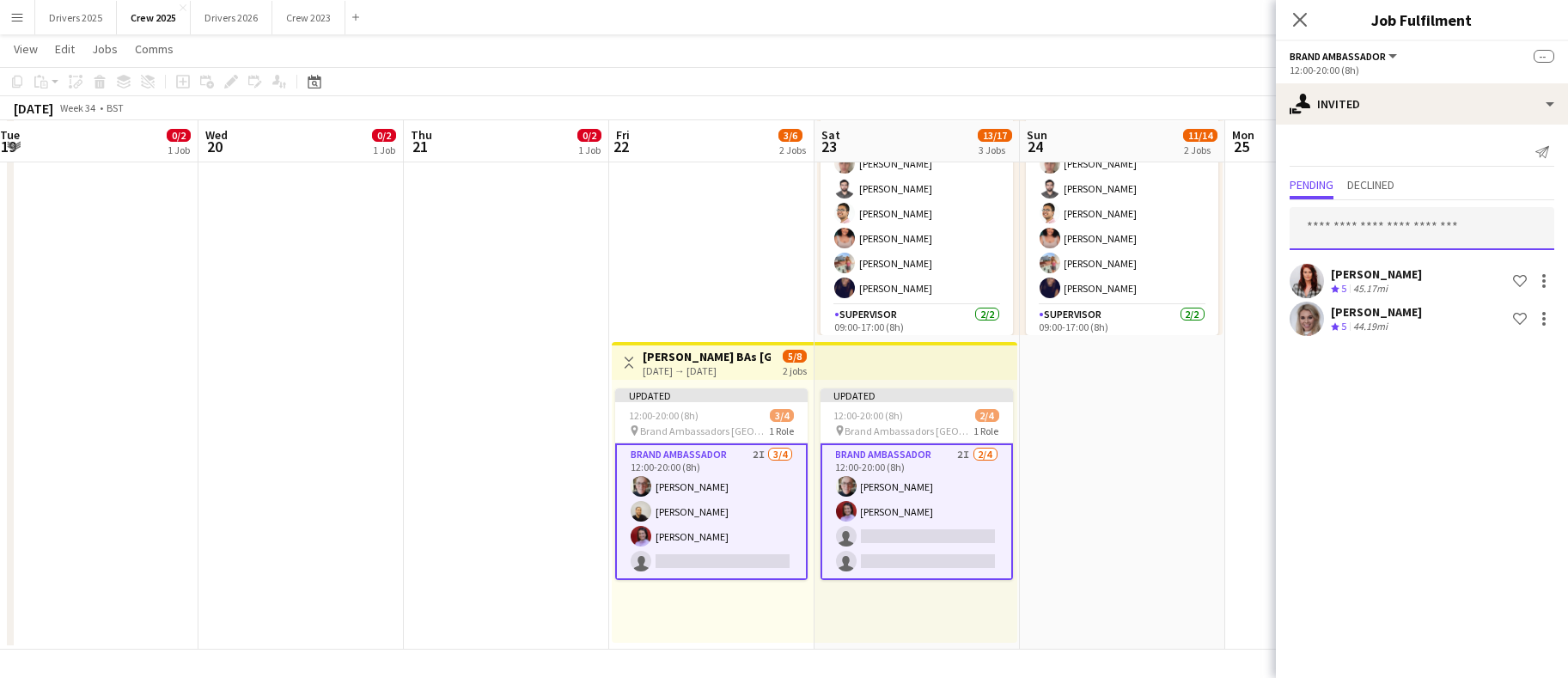
click at [1387, 217] on input "text" at bounding box center [1422, 229] width 264 height 43
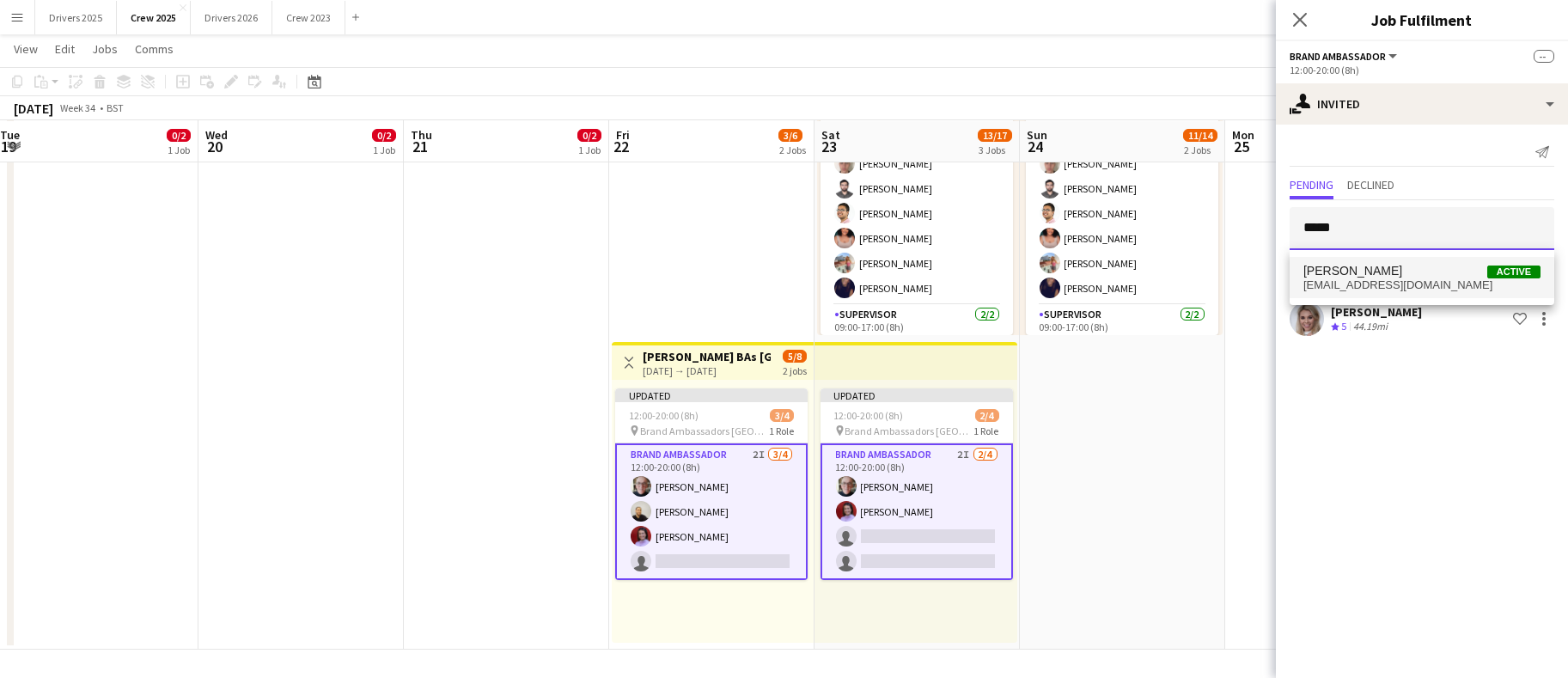
type input "*****"
click at [1391, 273] on span "[PERSON_NAME] Active" at bounding box center [1422, 271] width 237 height 15
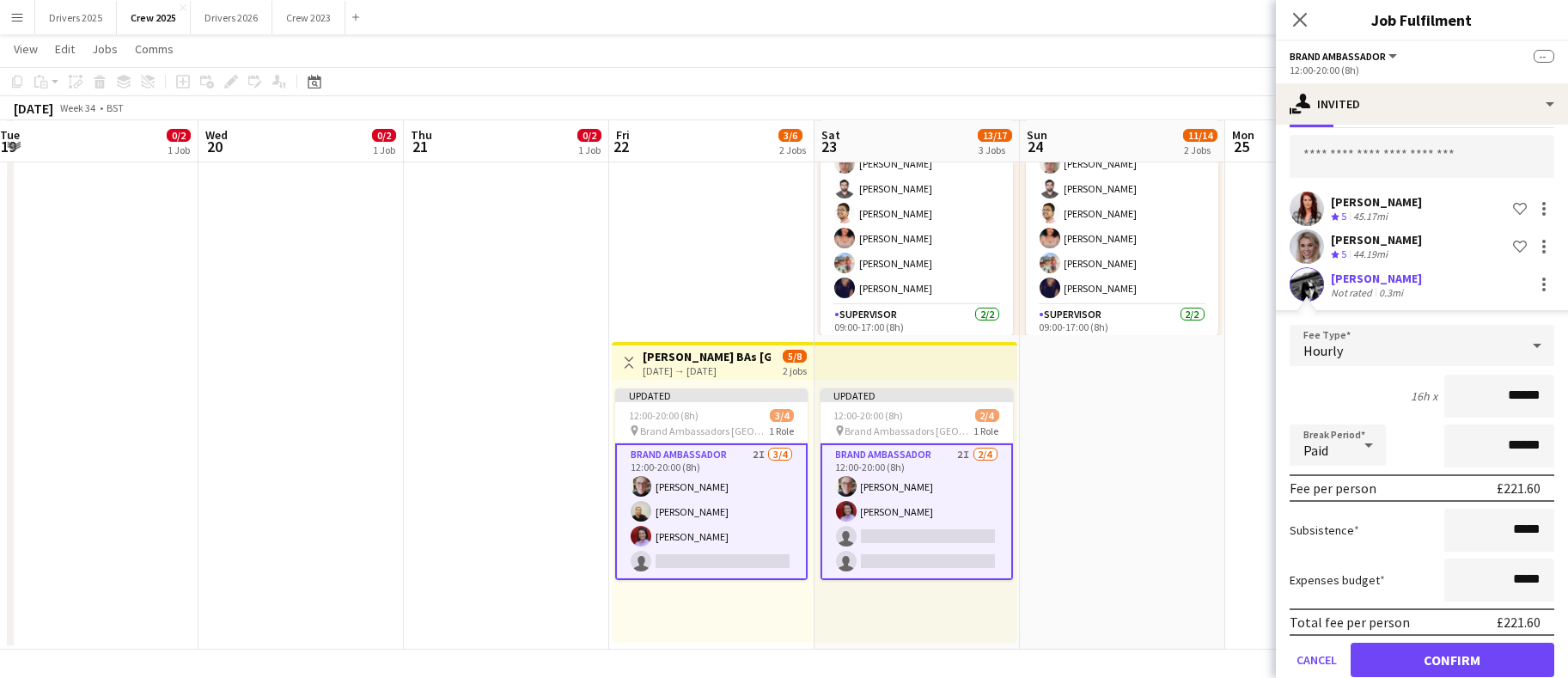
scroll to position [102, 0]
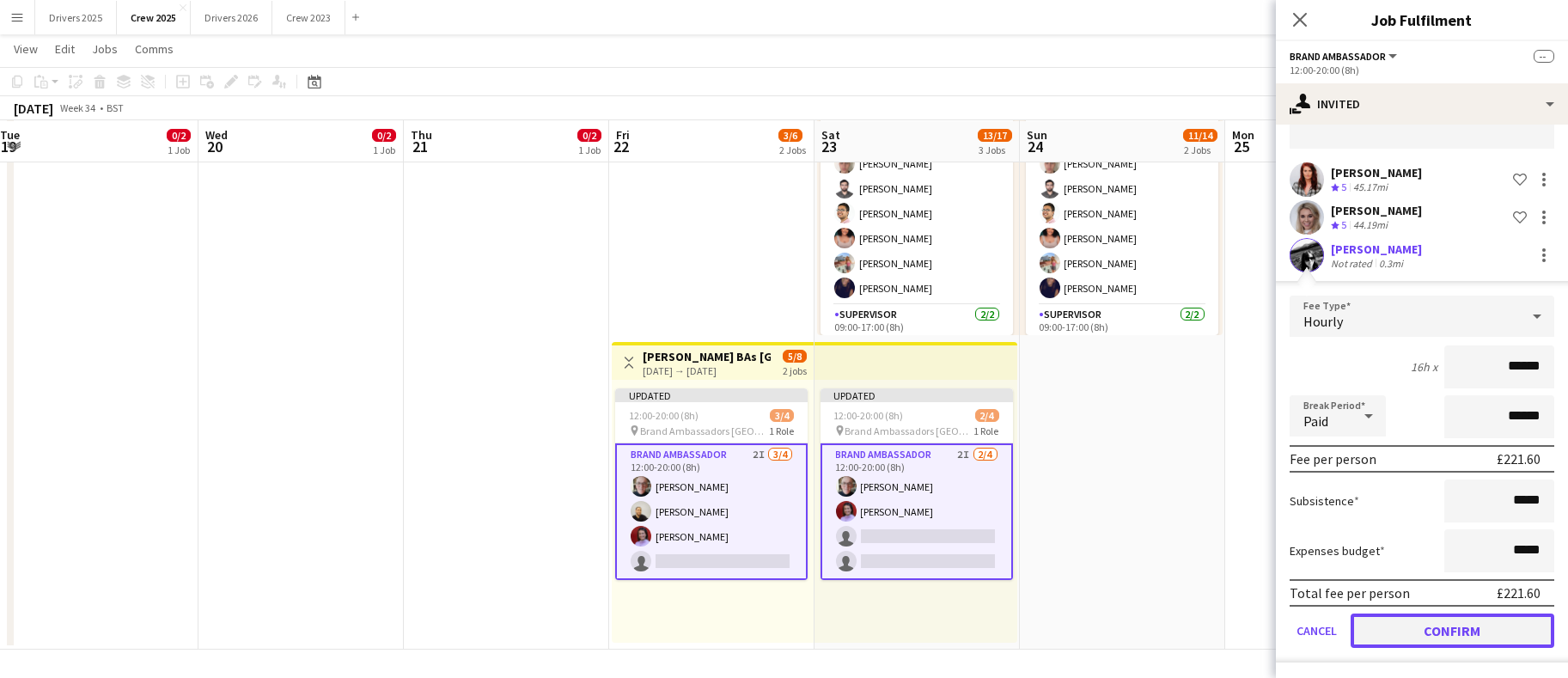
click at [1463, 629] on button "Confirm" at bounding box center [1452, 631] width 204 height 34
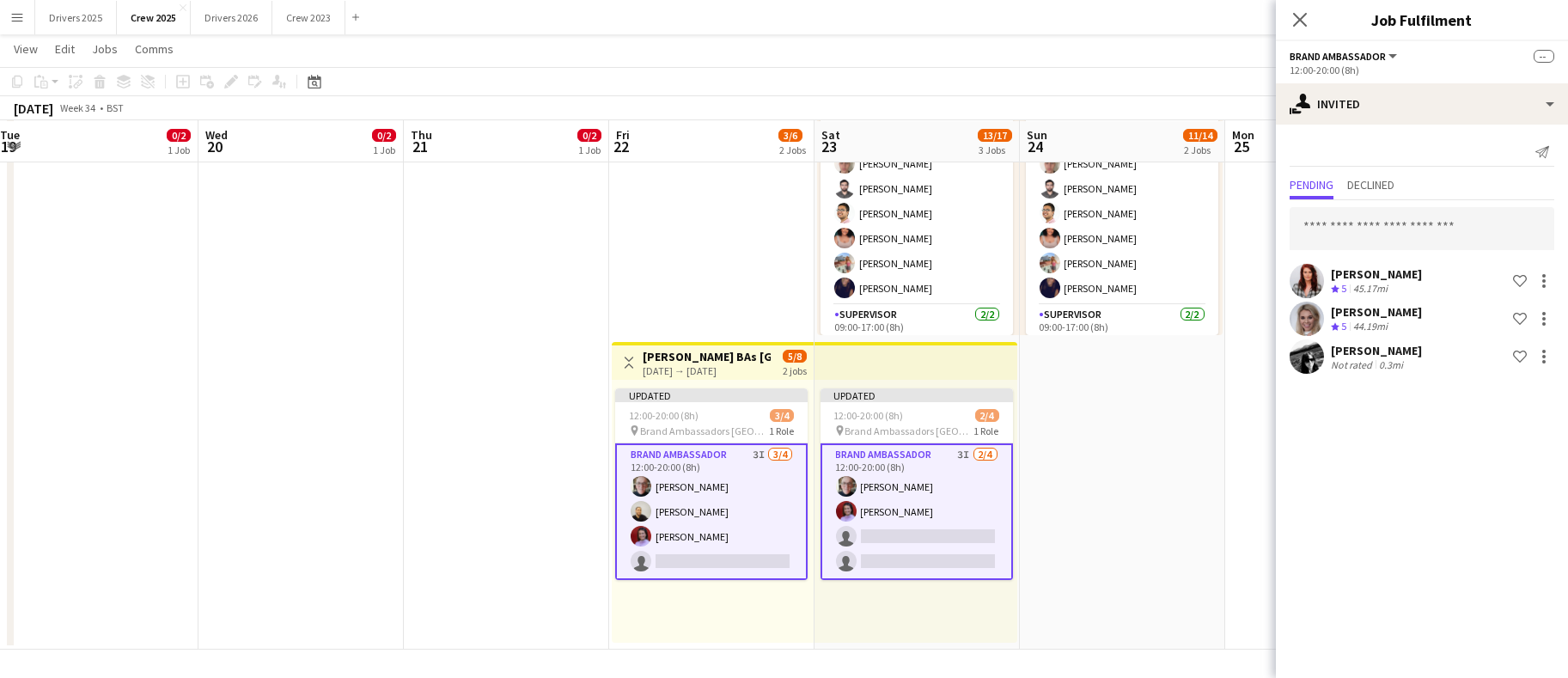
scroll to position [0, 0]
click at [1147, 491] on app-date-cell "09:00-17:00 (8h) 0/3 pin Adbike Riders Spalding 2 Roles Adbike Rider 2A 0/2 09:…" at bounding box center [1122, 185] width 206 height 930
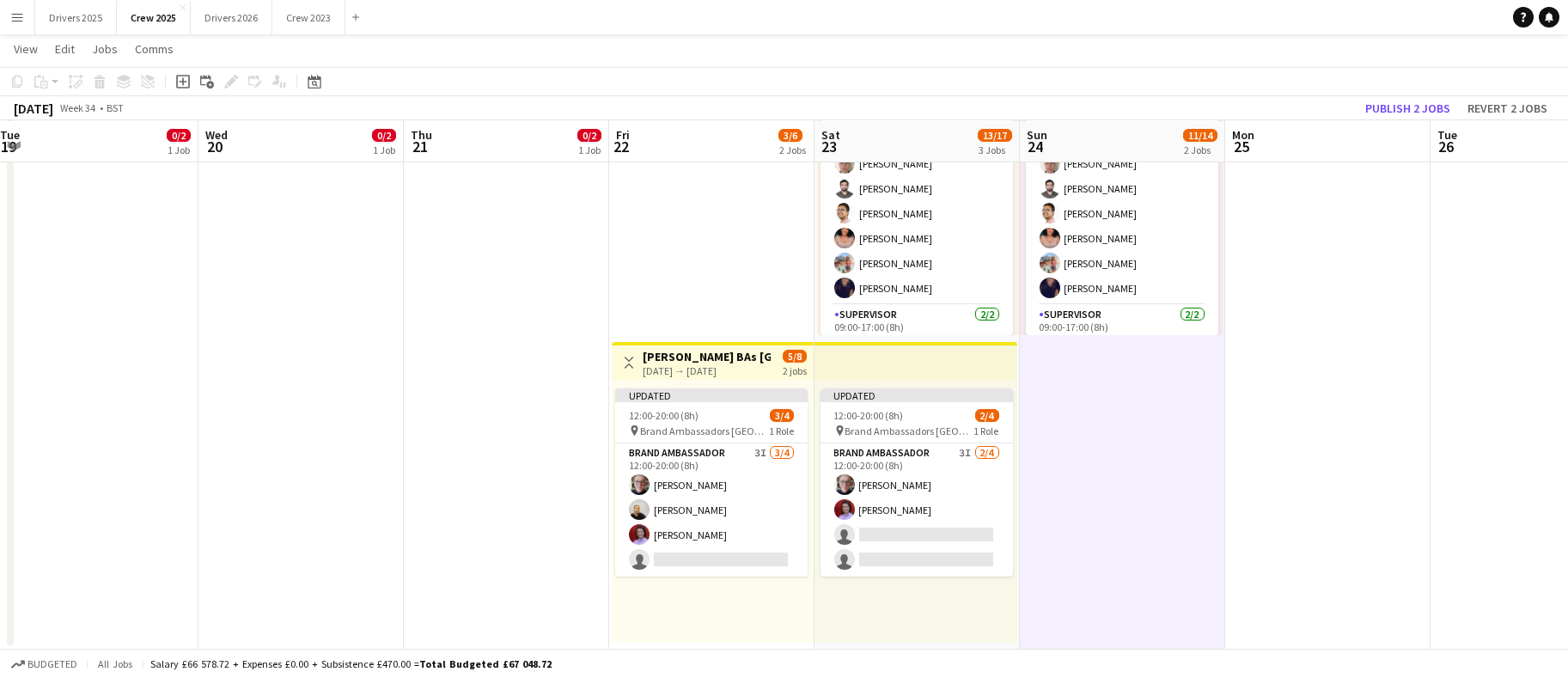
click at [1444, 95] on app-toolbar "Copy Paste Paste Ctrl+V Paste with crew Ctrl+Shift+V Paste linked Job [GEOGRAPH…" at bounding box center [784, 81] width 1568 height 29
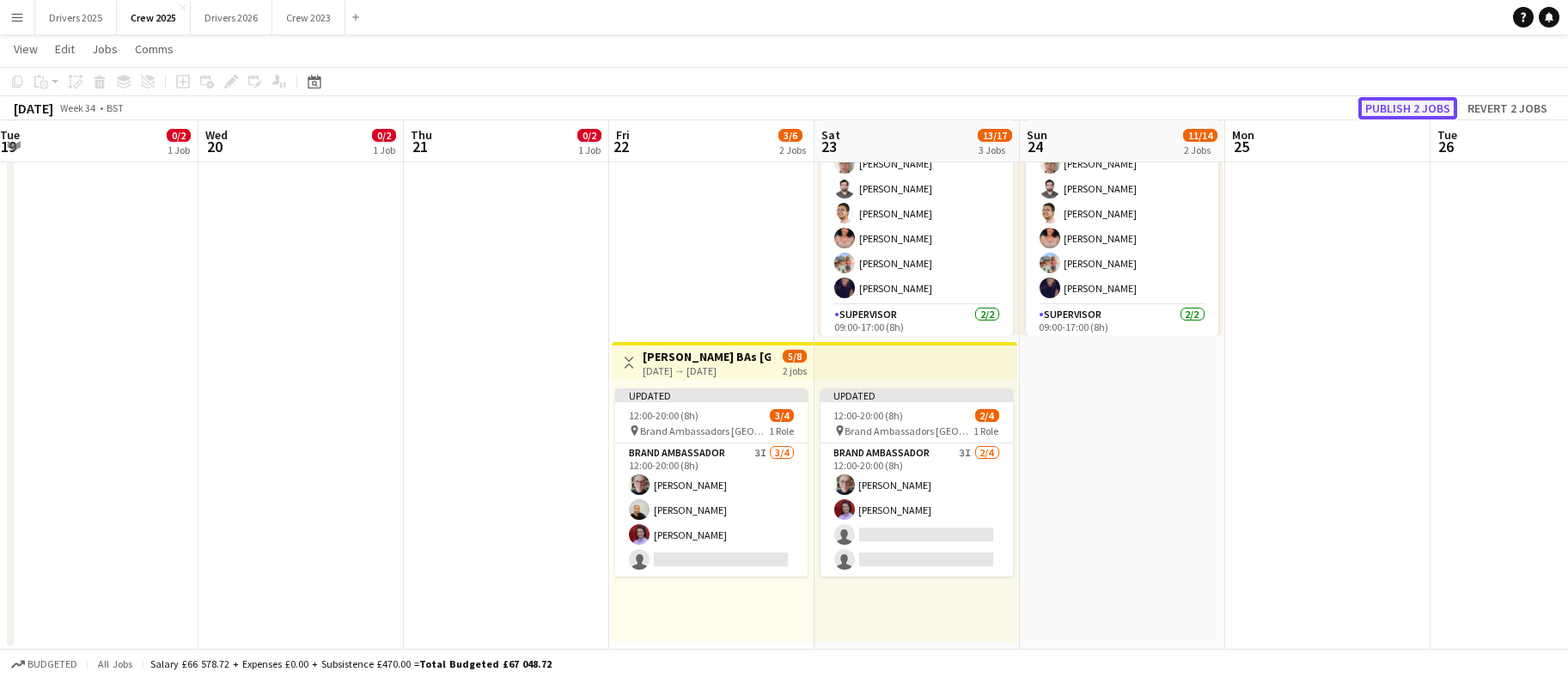
click at [1430, 110] on button "Publish 2 jobs" at bounding box center [1408, 109] width 99 height 23
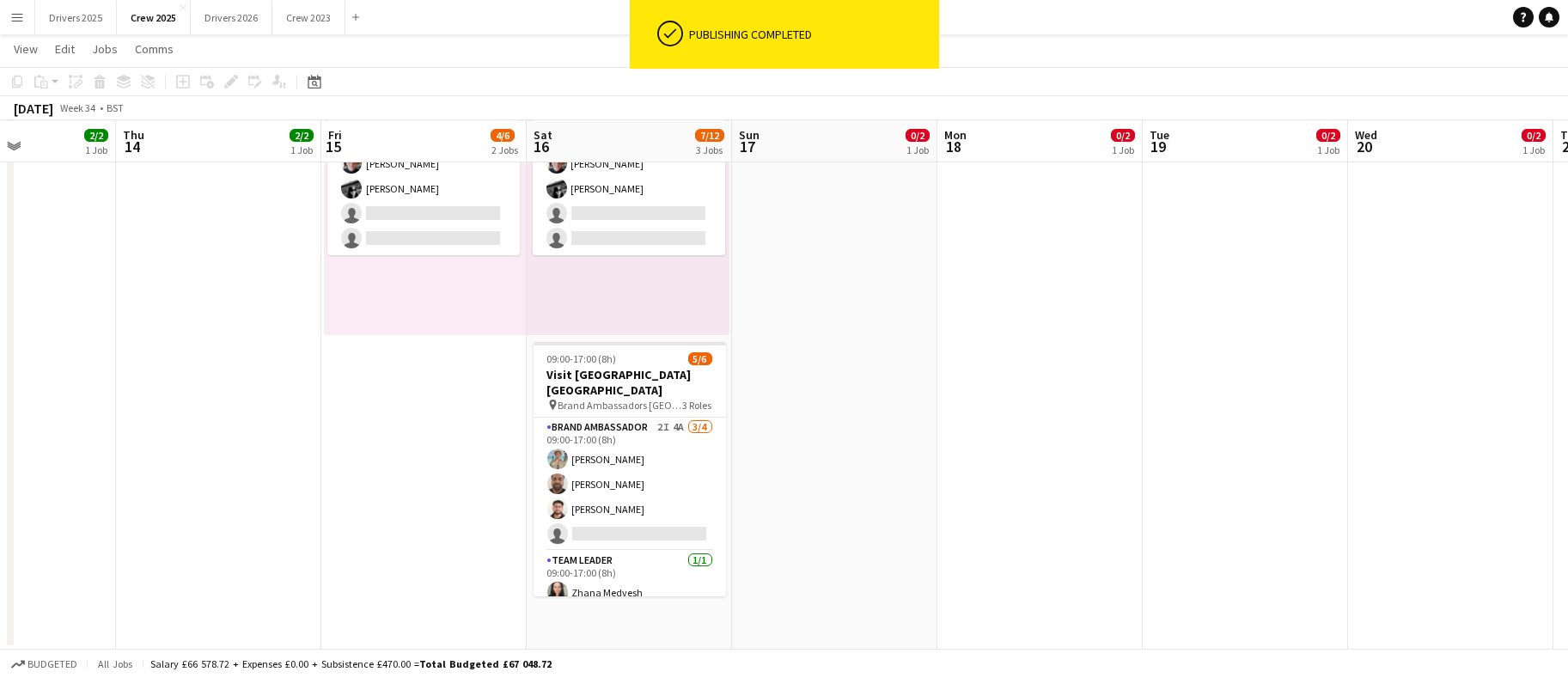
scroll to position [0, 491]
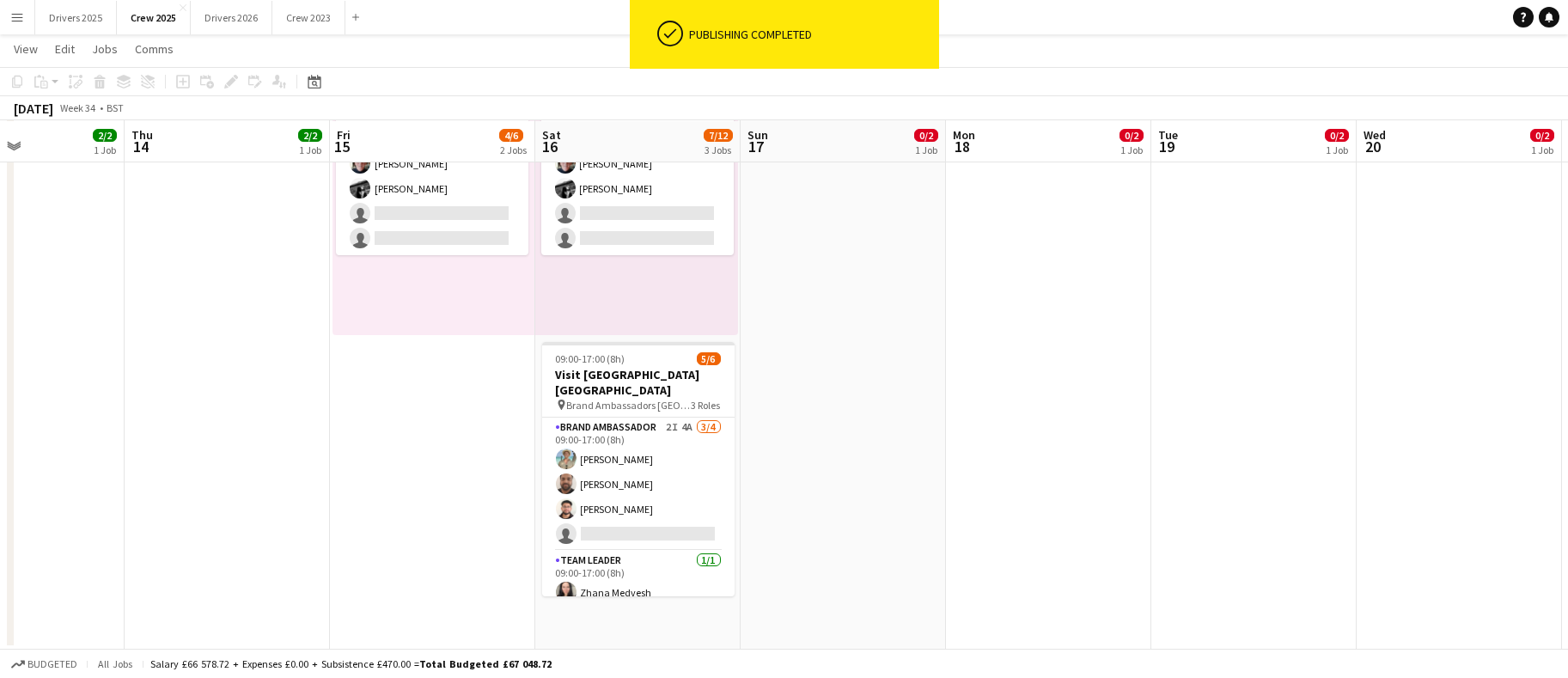
drag, startPoint x: 169, startPoint y: 488, endPoint x: 1328, endPoint y: 412, distance: 1161.5
click at [1328, 412] on app-calendar-viewport "Mon 11 4/5 2 Jobs Tue 12 2/2 1 Job Wed 13 2/2 1 Job Thu 14 2/2 1 Job Fri 15 4/6…" at bounding box center [784, 122] width 1568 height 1056
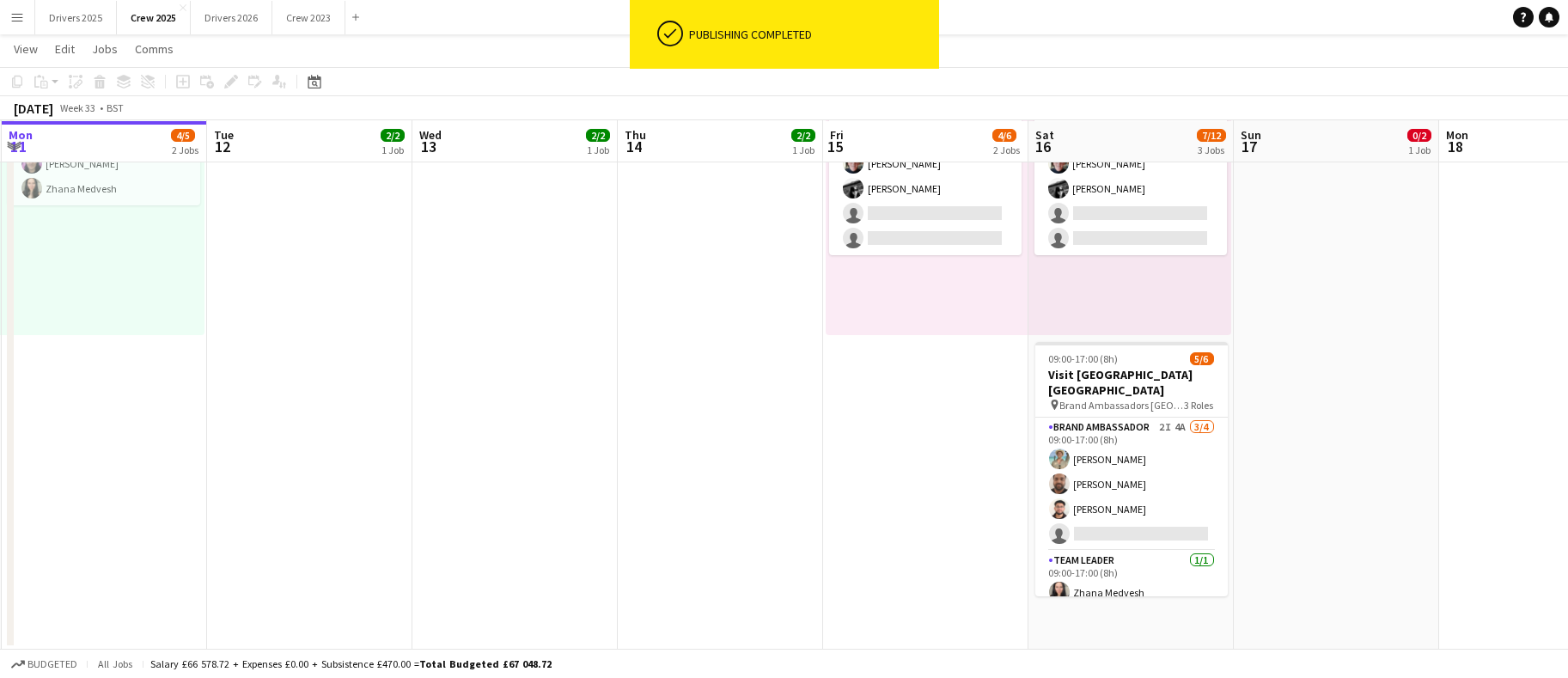
drag, startPoint x: 339, startPoint y: 511, endPoint x: 830, endPoint y: 508, distance: 491.0
click at [830, 508] on app-calendar-viewport "Sat 9 5/6 2 Jobs Sun 10 28/31 2 Jobs Mon 11 4/5 2 Jobs Tue 12 2/2 1 Job Wed 13 …" at bounding box center [784, 122] width 1568 height 1056
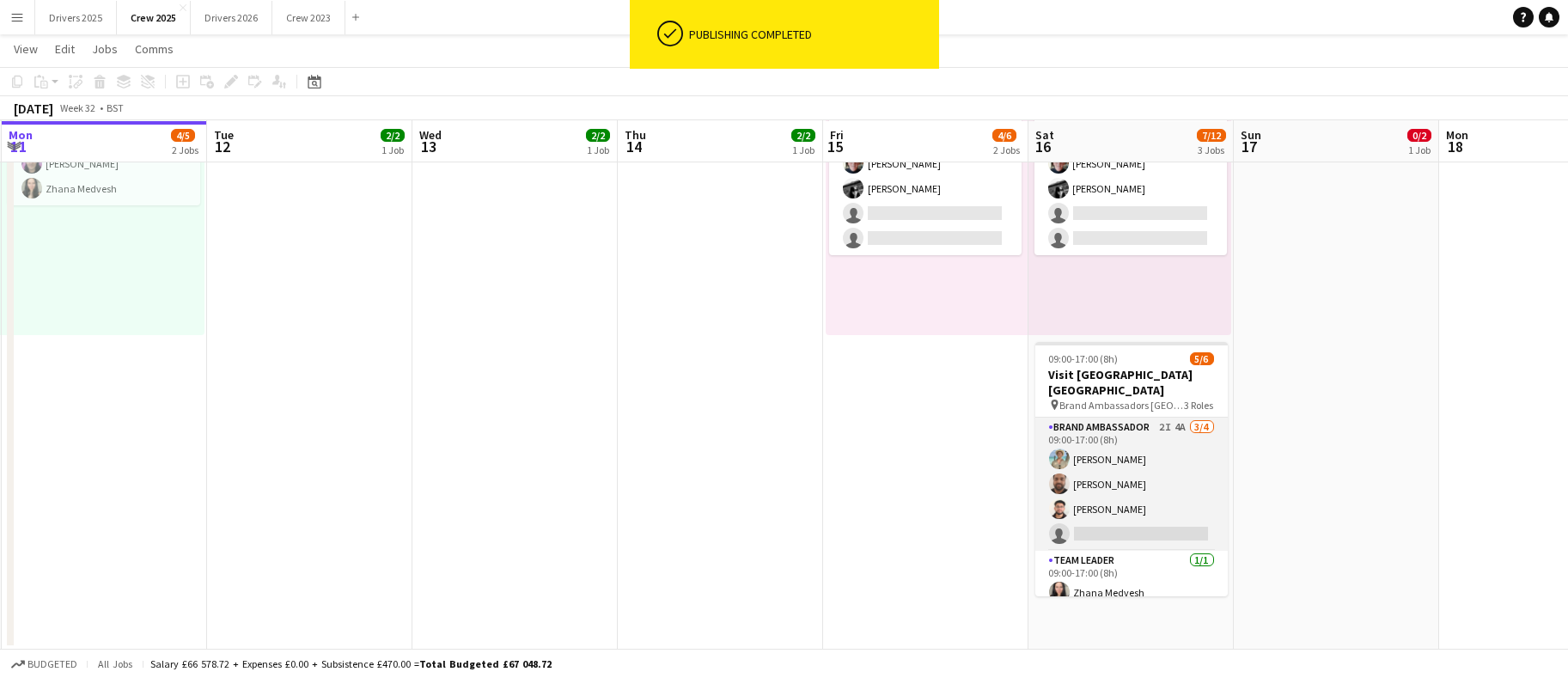
click at [1094, 521] on app-card-role "Brand Ambassador 2I 4A [DATE] 09:00-17:00 (8h) [PERSON_NAME] [PERSON_NAME] [PER…" at bounding box center [1132, 484] width 193 height 133
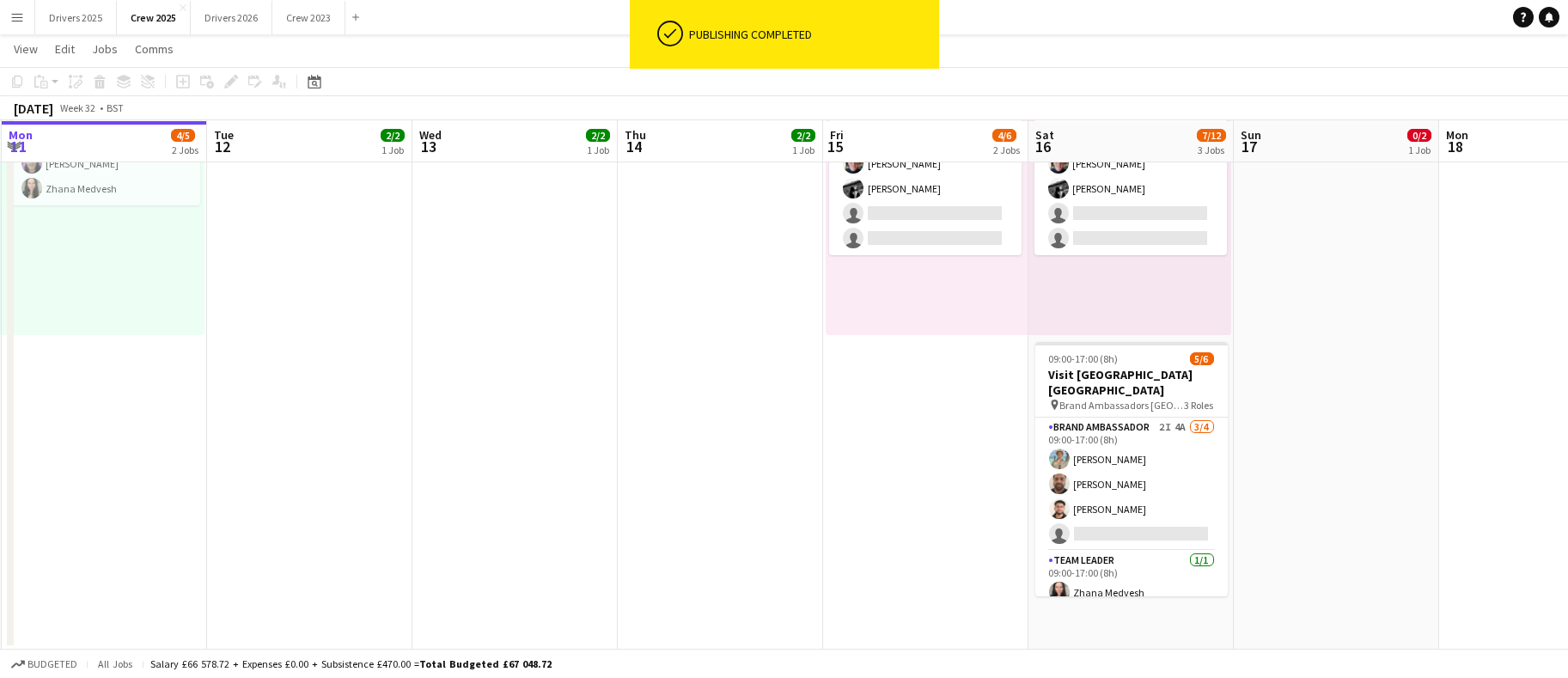
scroll to position [0, 408]
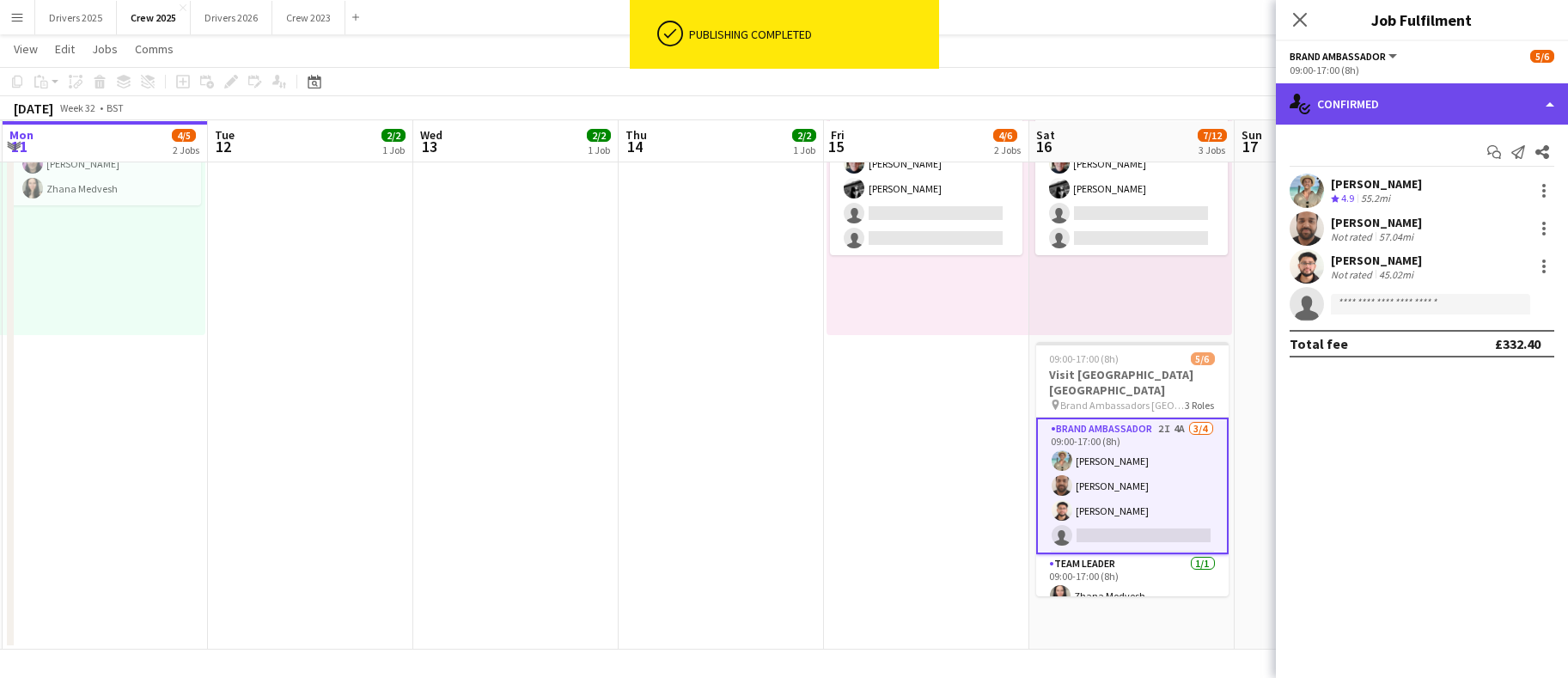
click at [1470, 102] on div "single-neutral-actions-check-2 Confirmed" at bounding box center [1423, 103] width 292 height 41
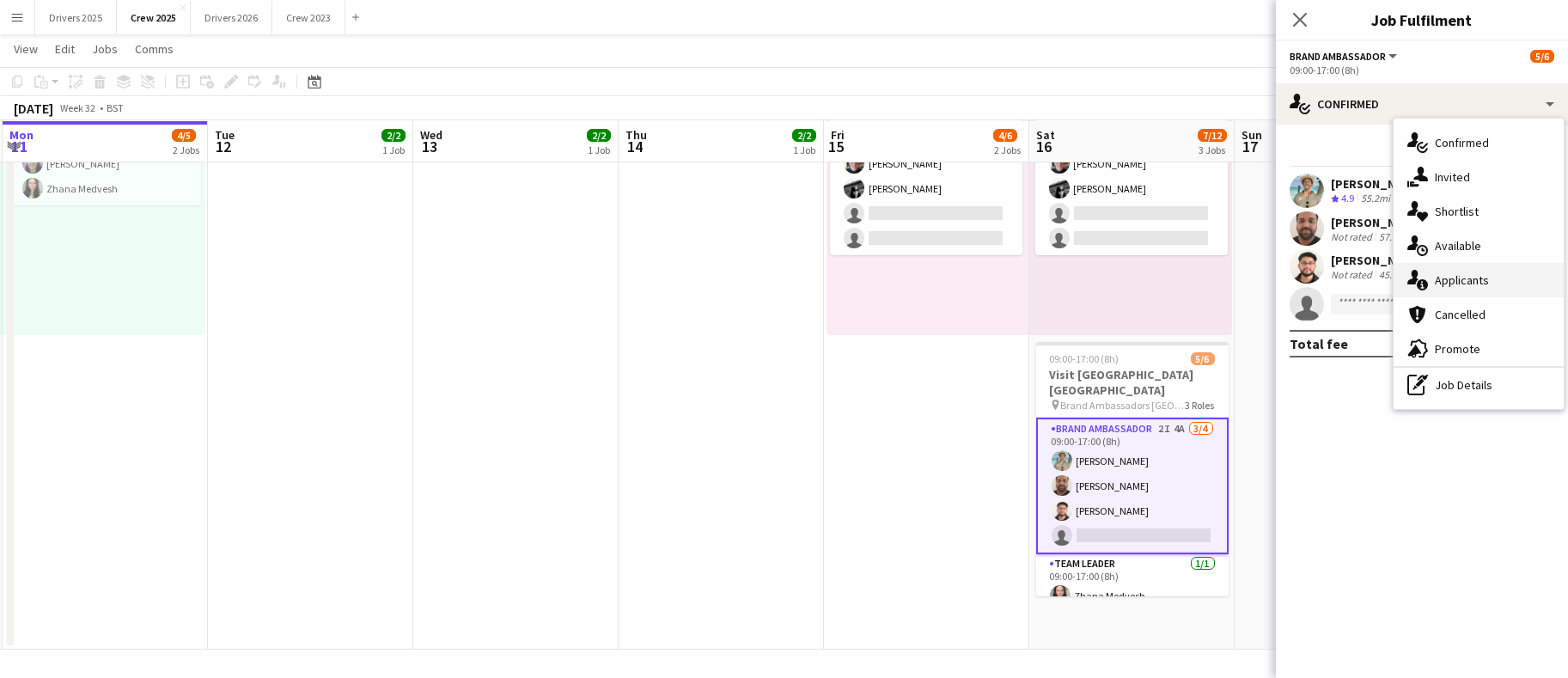
click at [1491, 274] on div "single-neutral-actions-information Applicants" at bounding box center [1479, 279] width 170 height 34
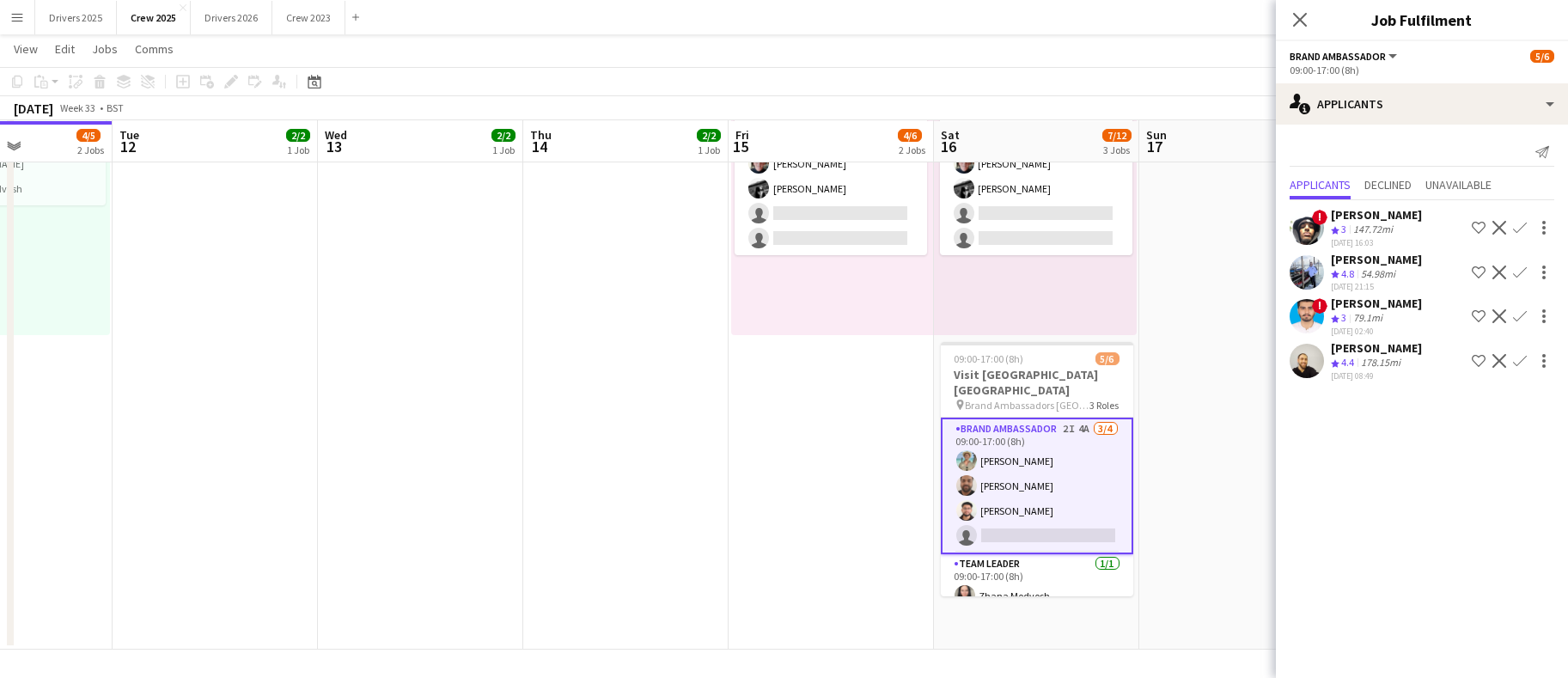
scroll to position [0, 578]
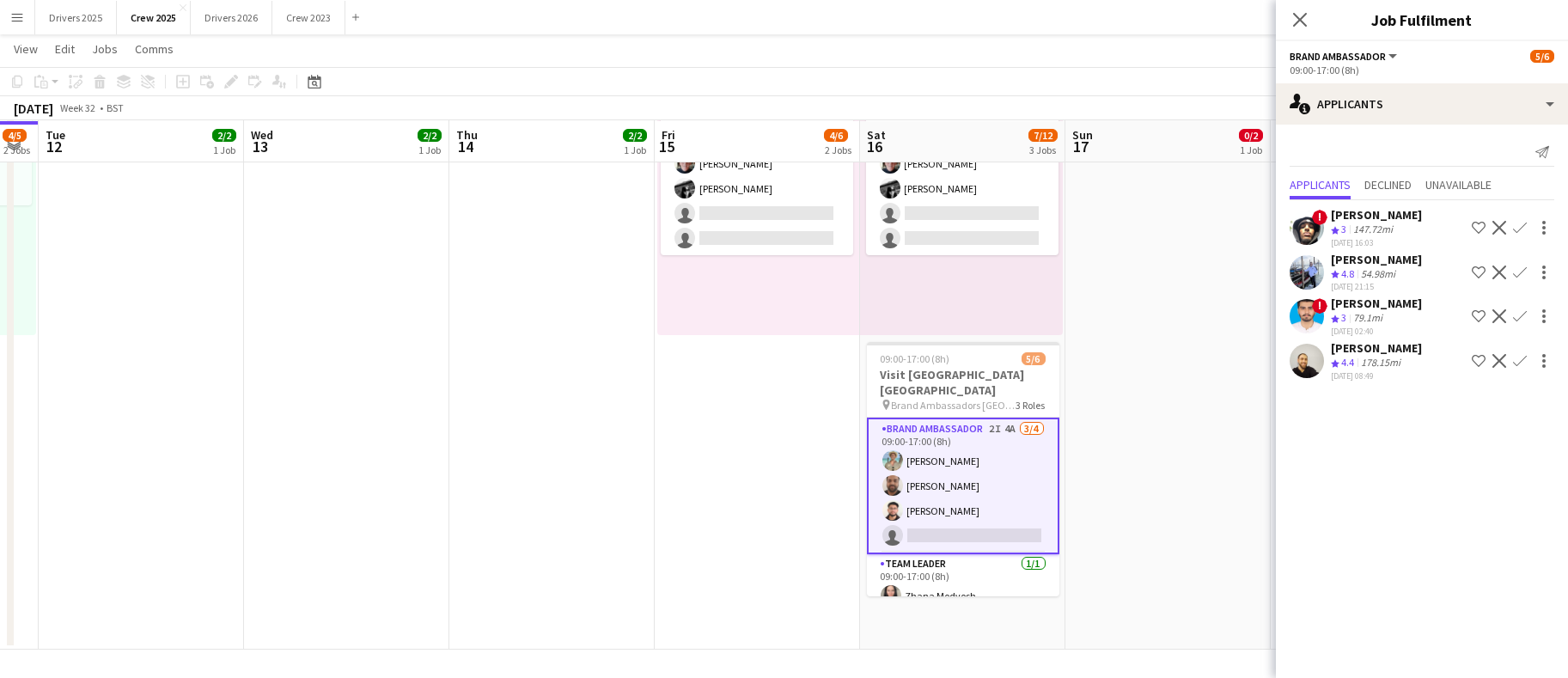
drag, startPoint x: 971, startPoint y: 461, endPoint x: 803, endPoint y: 453, distance: 168.2
click at [803, 453] on app-calendar-viewport "Sat 9 5/6 2 Jobs Sun 10 28/31 2 Jobs Mon 11 4/5 2 Jobs Tue 12 2/2 1 Job Wed 13 …" at bounding box center [784, 122] width 1568 height 1056
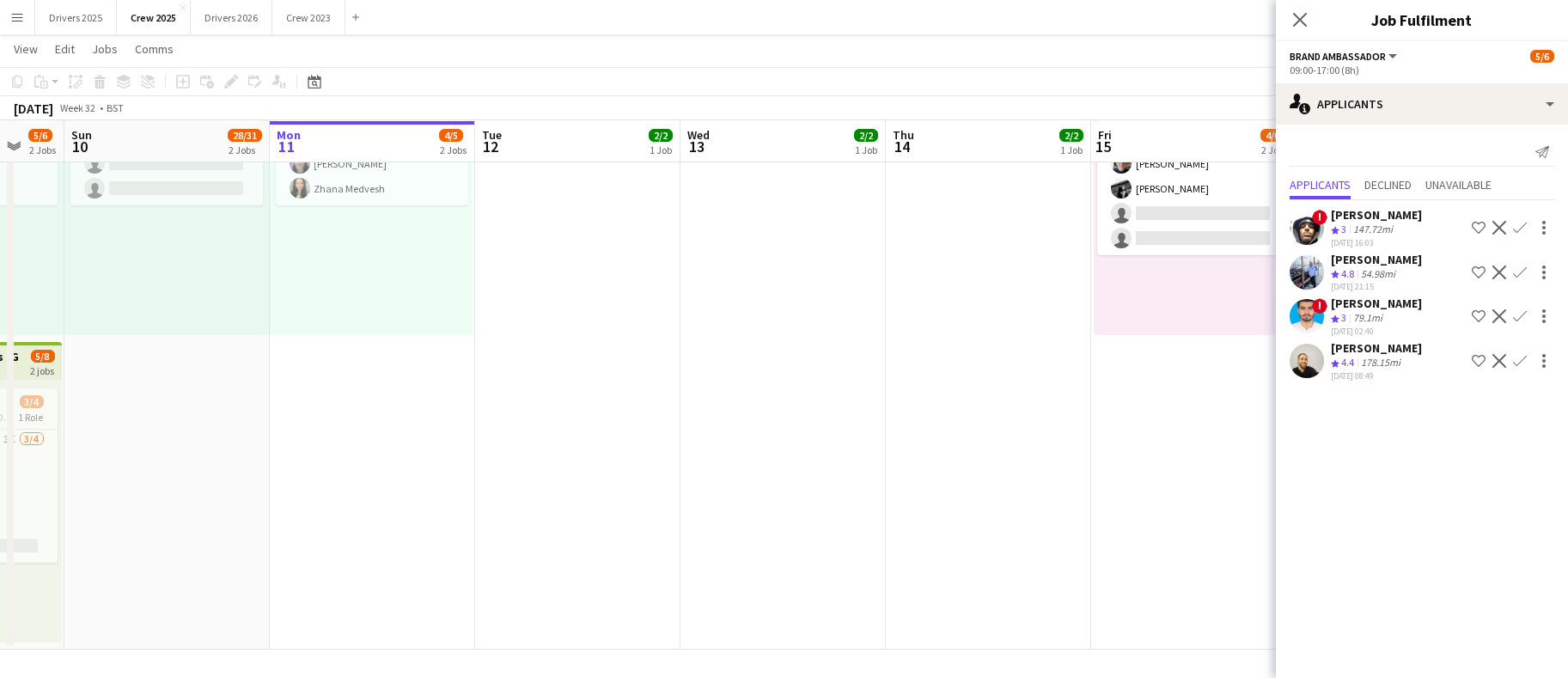
drag, startPoint x: 648, startPoint y: 439, endPoint x: 1085, endPoint y: 431, distance: 437.1
click at [1085, 430] on app-calendar-viewport "Fri 8 30/34 3 Jobs Sat 9 5/6 2 Jobs Sun 10 28/31 2 Jobs Mon 11 4/5 2 Jobs Tue 1…" at bounding box center [784, 122] width 1568 height 1056
click at [612, 485] on app-date-cell "09:00-17:00 (8h) 2/2 pin Adbike Riders Spalding 1 Role Adbike Rider [DATE] 09:0…" at bounding box center [579, 185] width 206 height 930
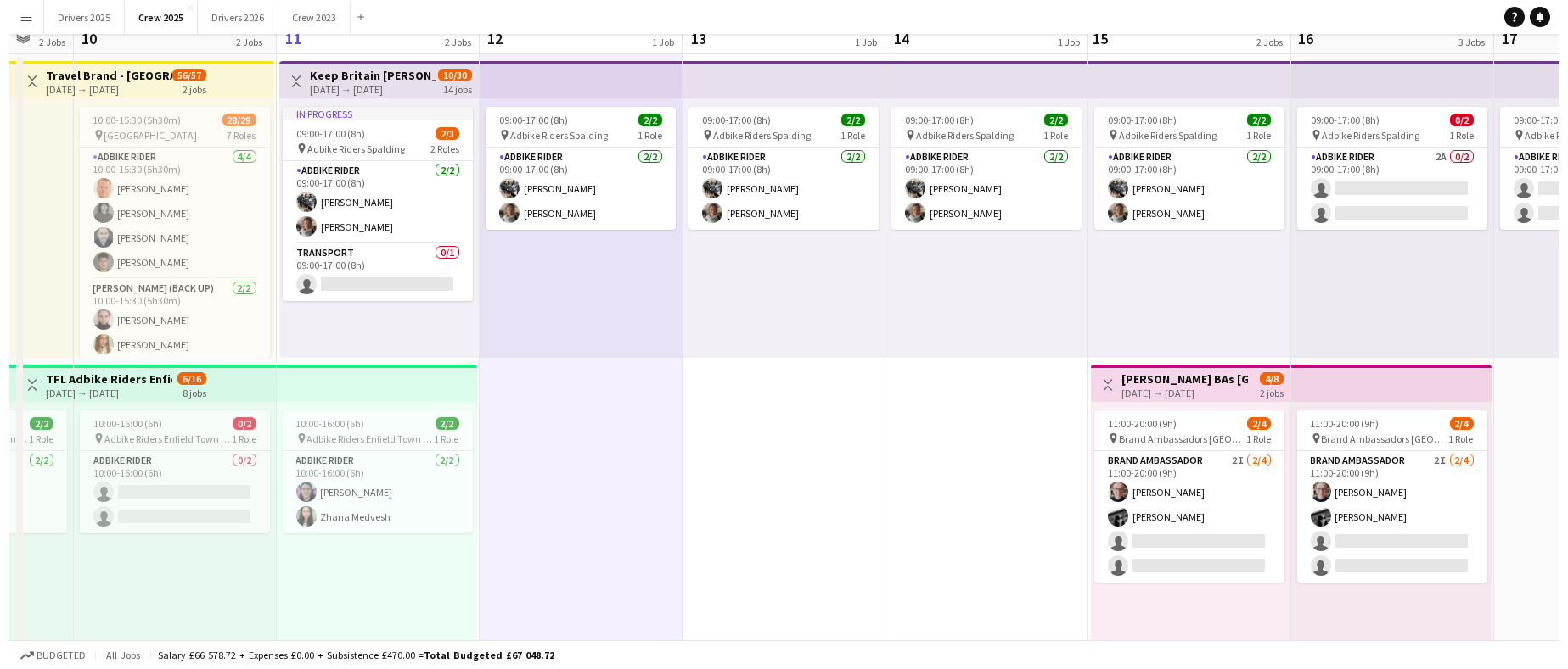
scroll to position [0, 0]
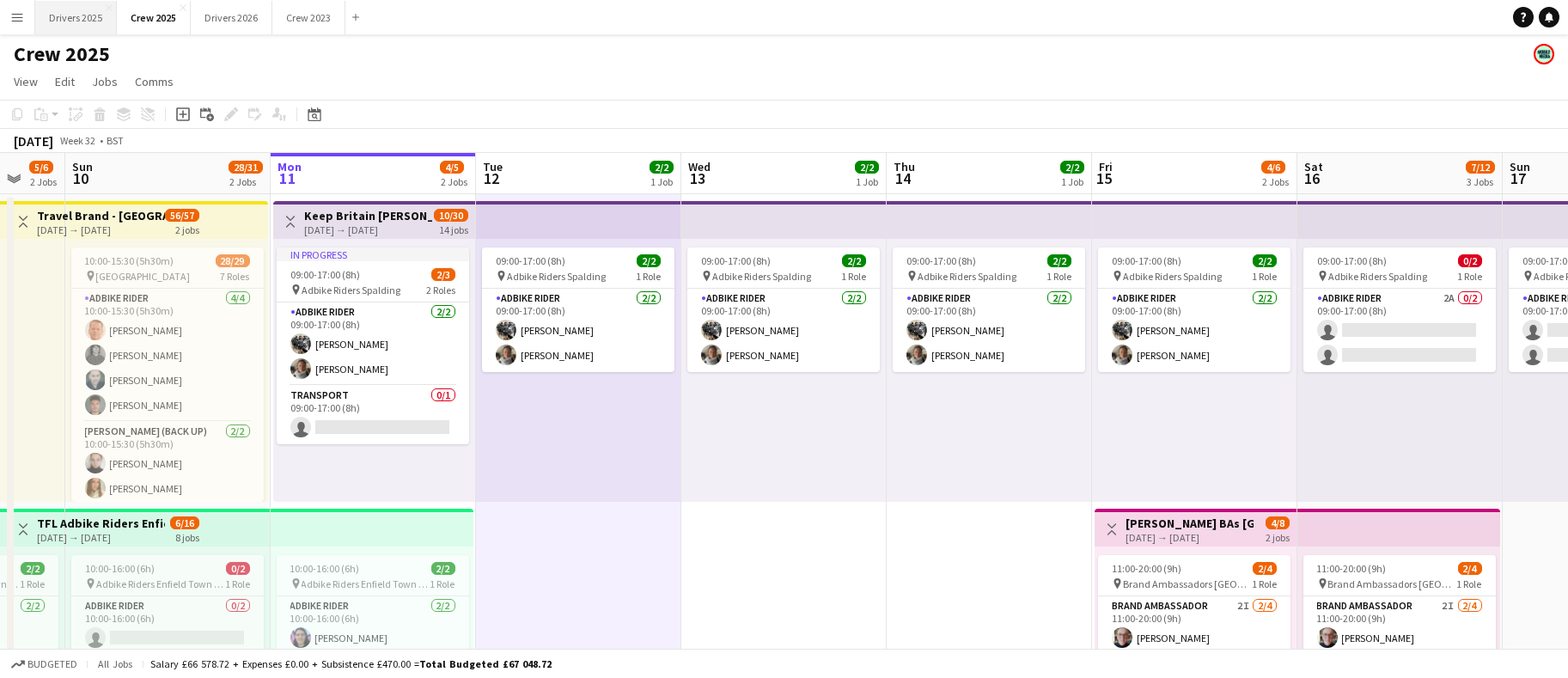
click at [81, 27] on button "Drivers 2025 Close" at bounding box center [75, 18] width 81 height 33
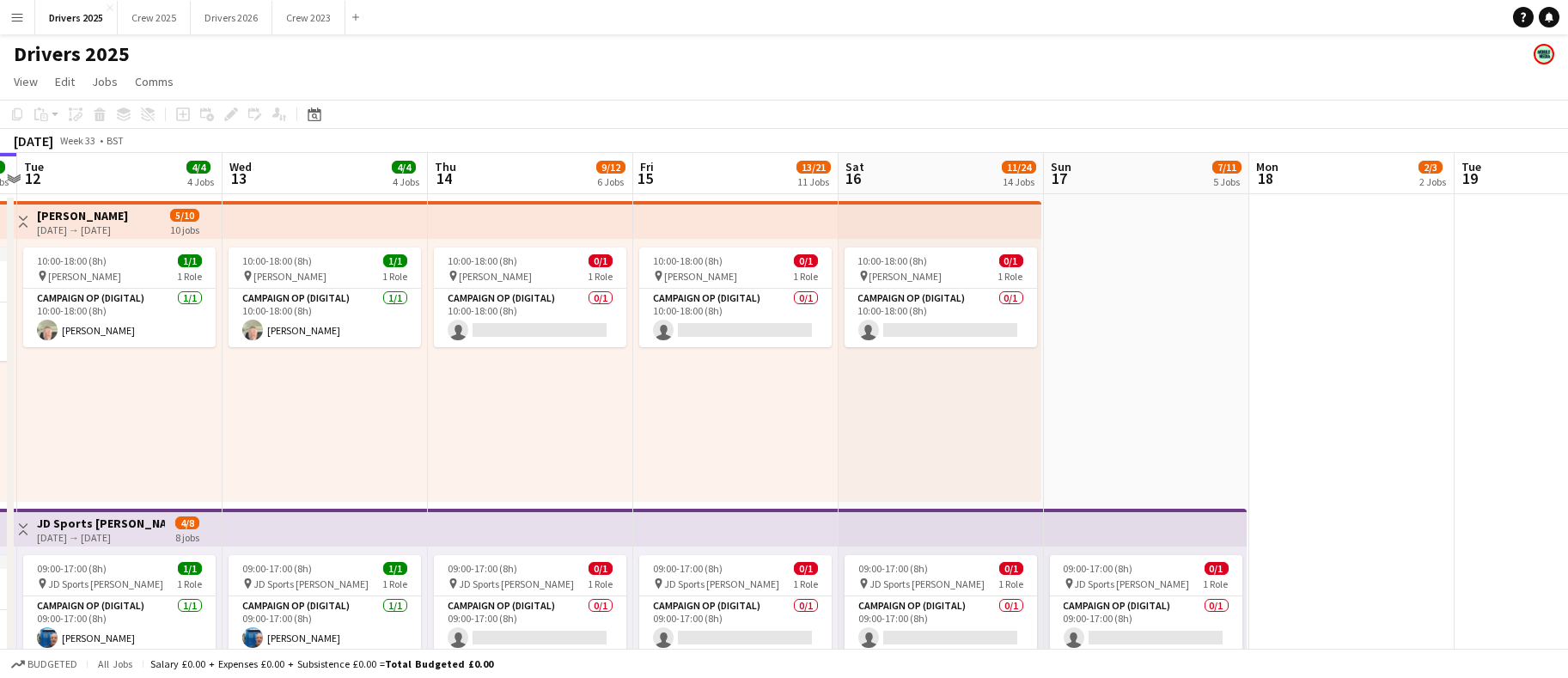
scroll to position [0, 703]
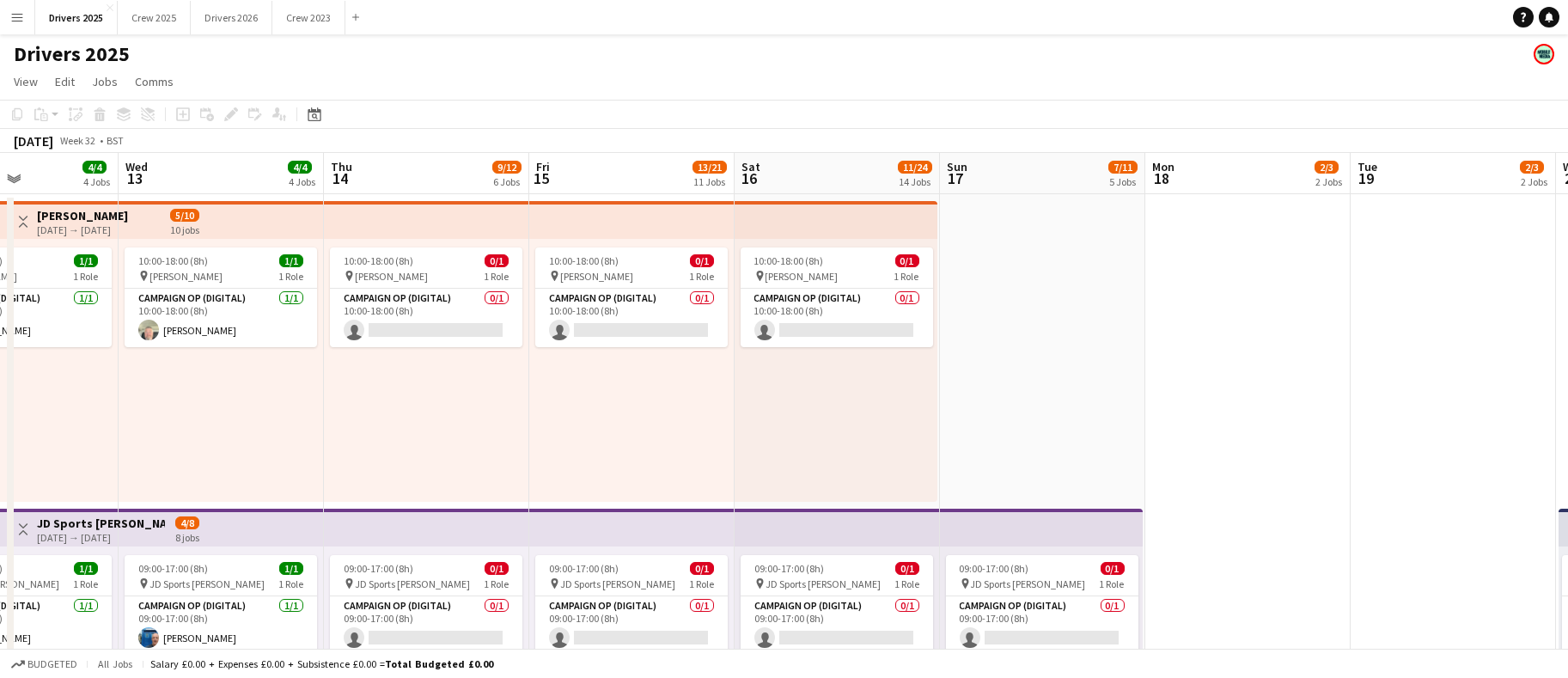
drag, startPoint x: 1078, startPoint y: 364, endPoint x: 580, endPoint y: 348, distance: 498.3
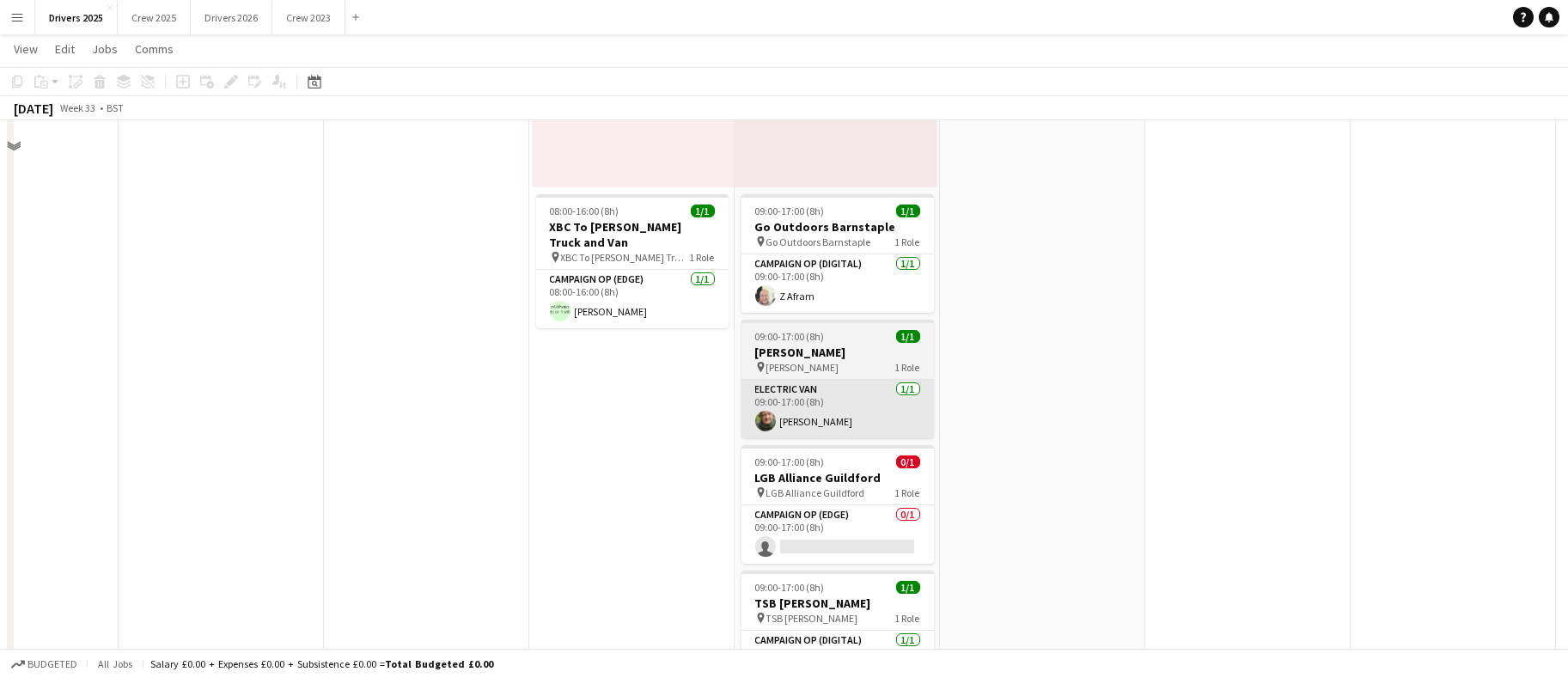
scroll to position [3096, 0]
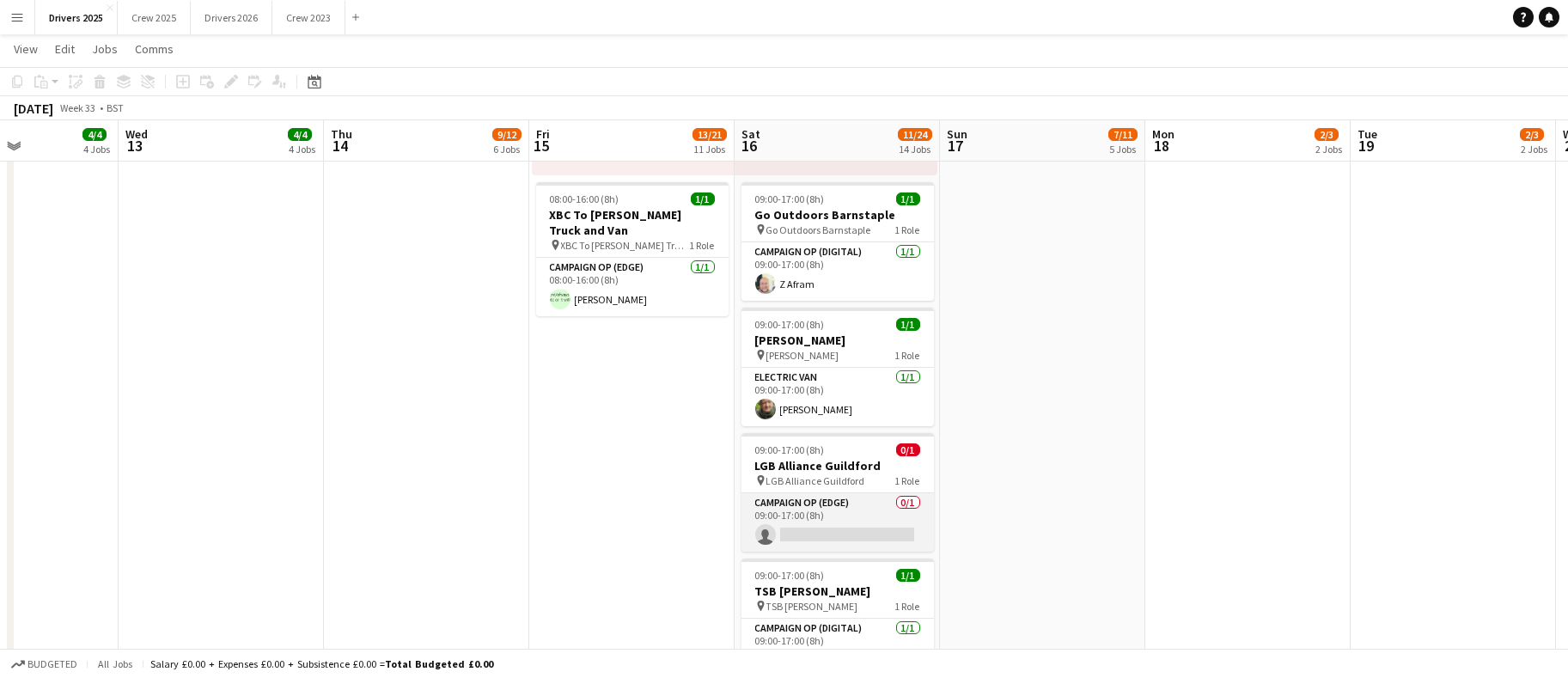
drag, startPoint x: 829, startPoint y: 519, endPoint x: 850, endPoint y: 519, distance: 21.0
click at [830, 519] on app-card-role "Campaign Op (Edge) 0/1 09:00-17:00 (8h) single-neutral-actions" at bounding box center [838, 522] width 193 height 59
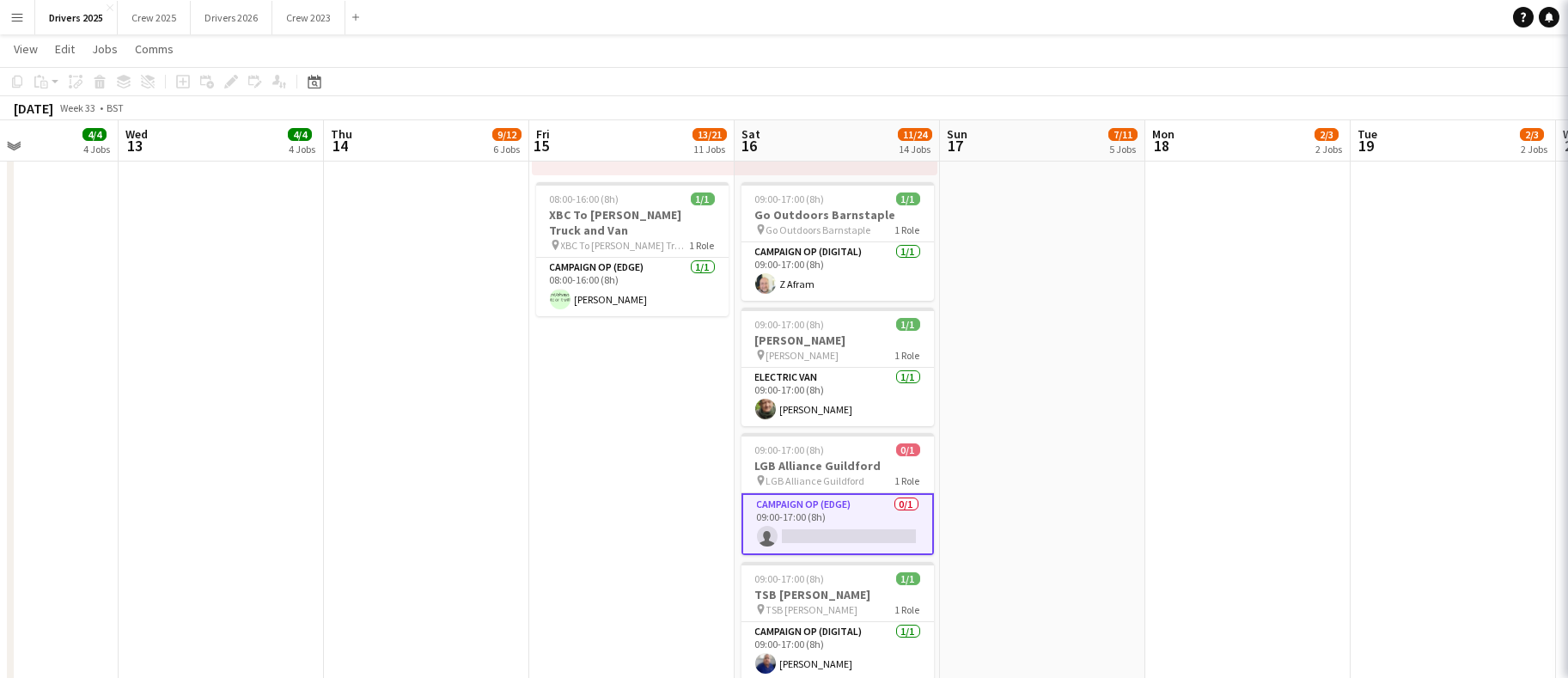
scroll to position [0, 702]
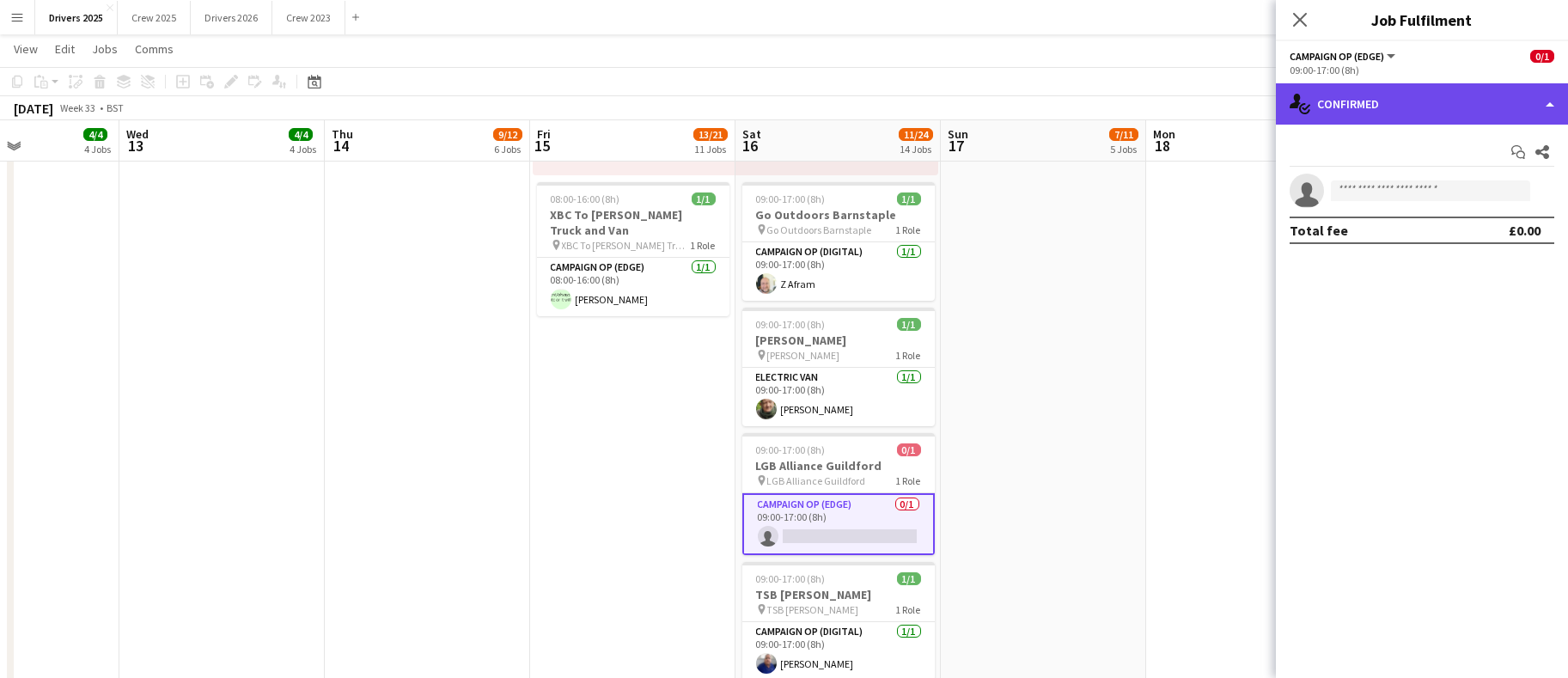
click at [1377, 109] on div "single-neutral-actions-check-2 Confirmed" at bounding box center [1423, 103] width 292 height 41
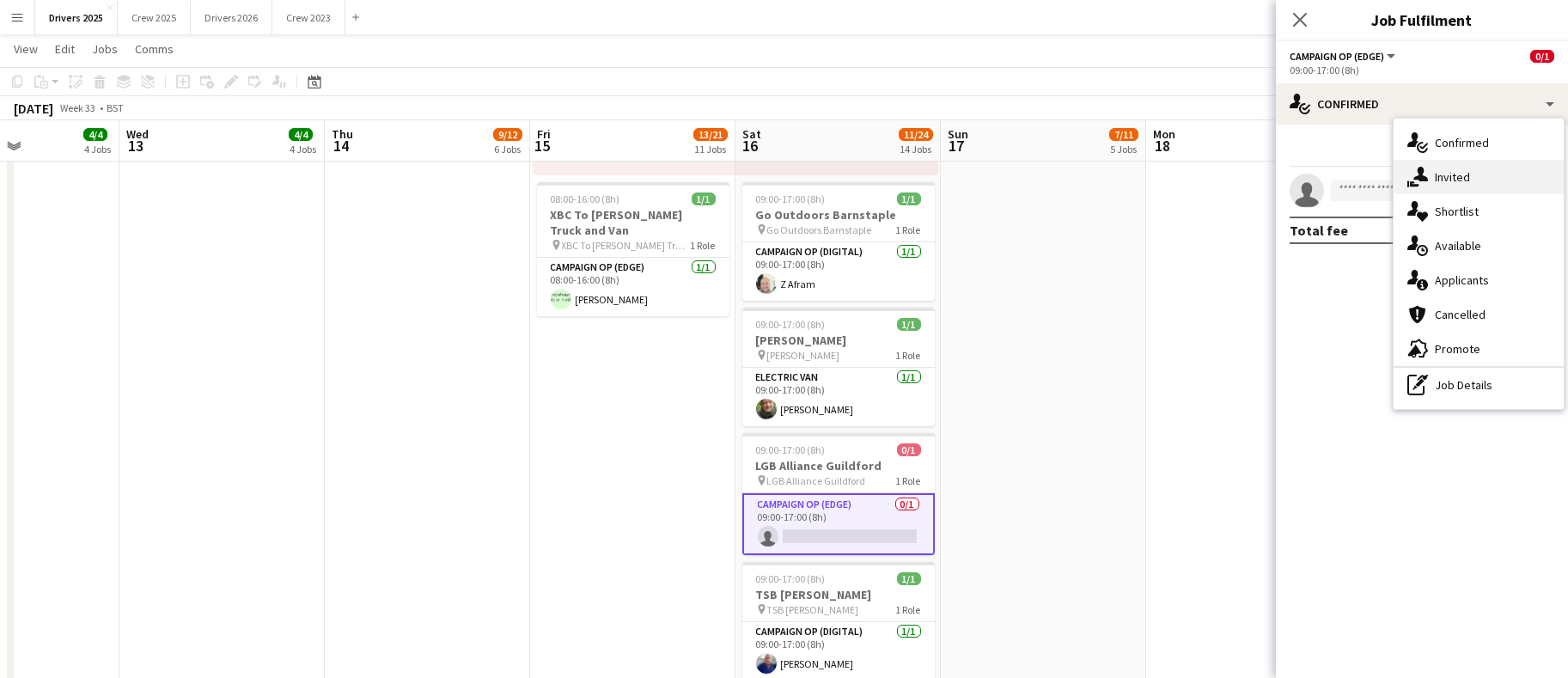
click at [1436, 177] on div "single-neutral-actions-share-1 Invited" at bounding box center [1479, 177] width 170 height 34
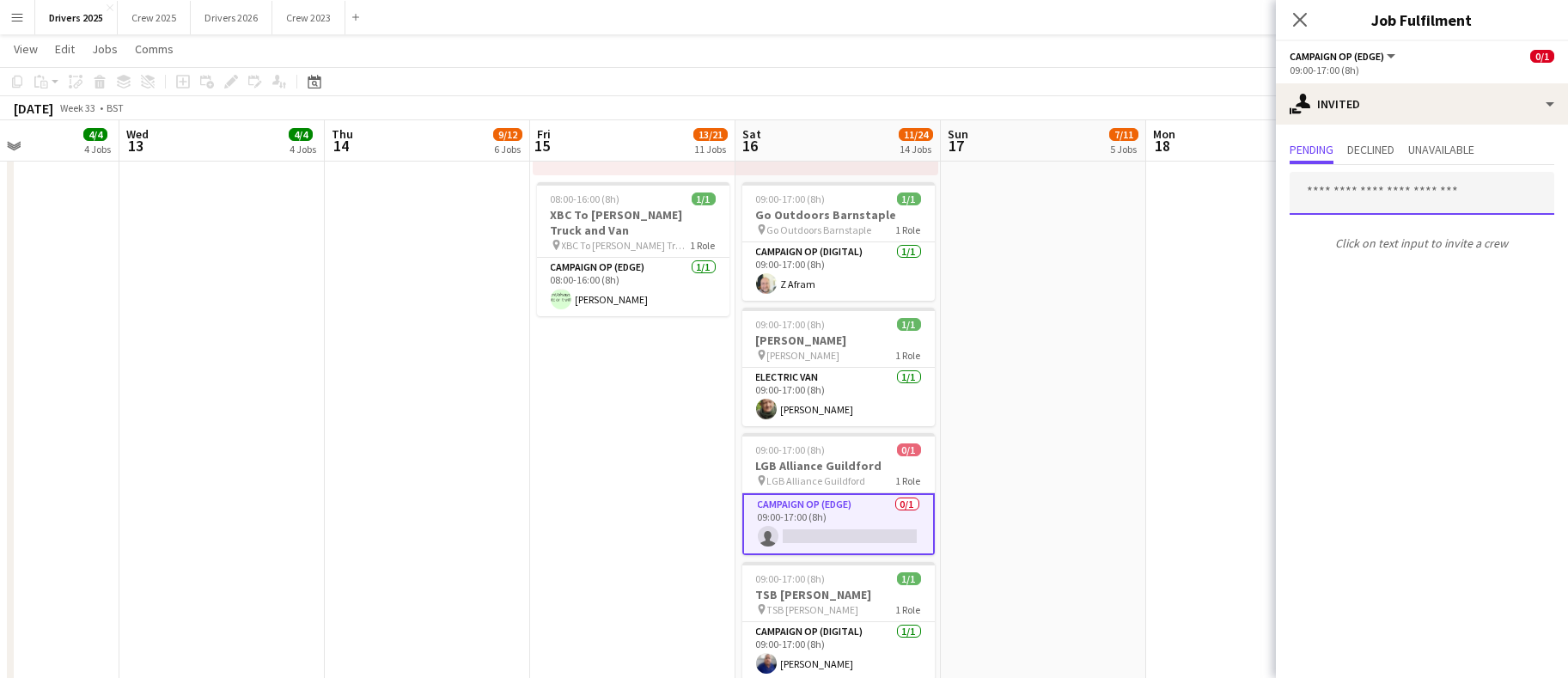
click at [1330, 193] on input "text" at bounding box center [1422, 193] width 264 height 43
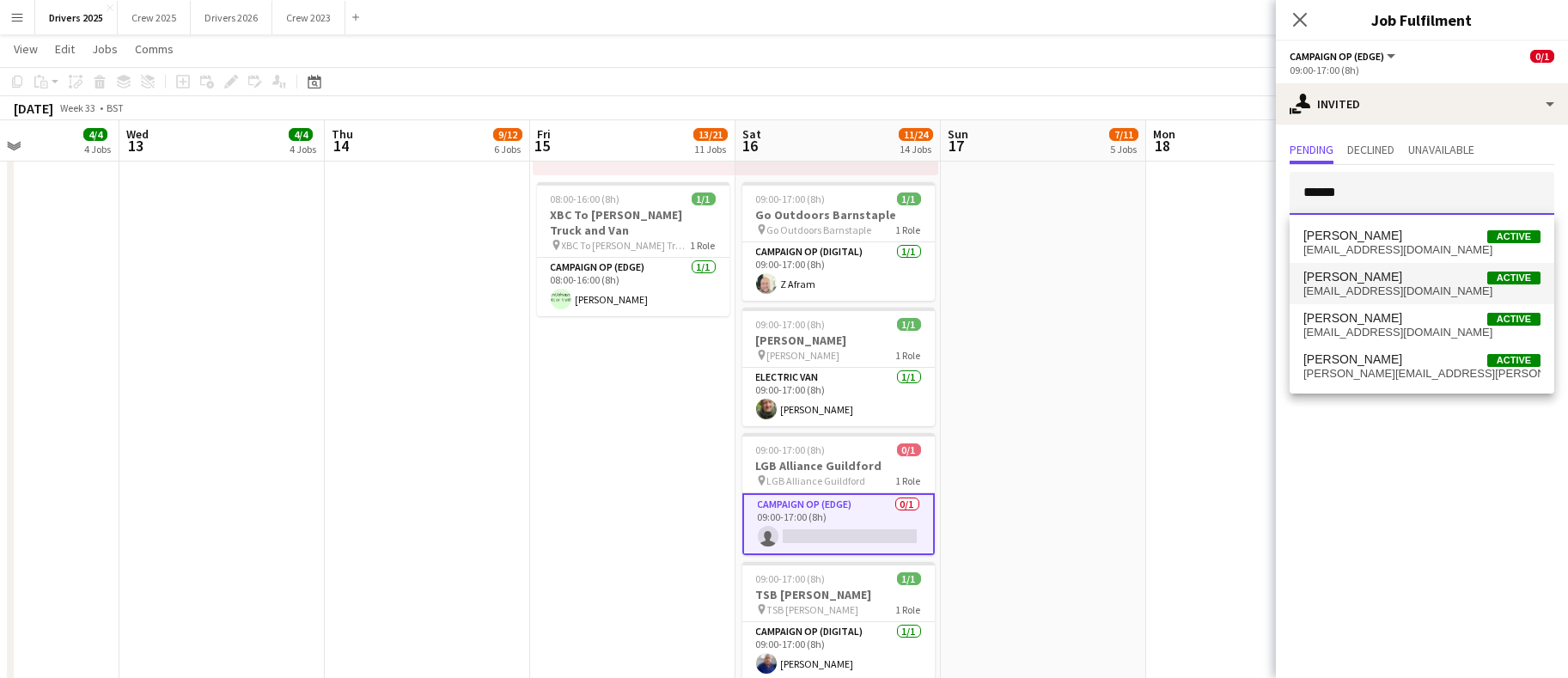
type input "******"
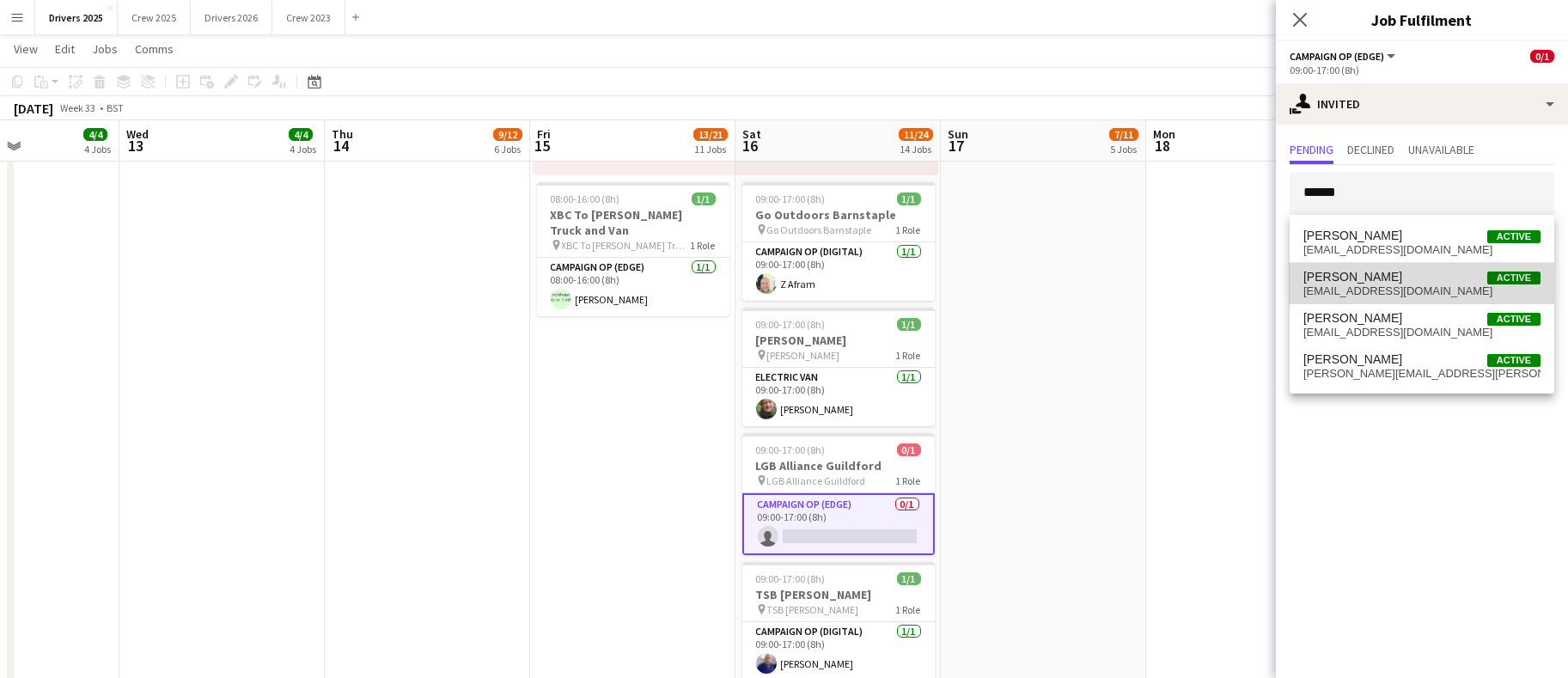
click at [1396, 291] on span "[EMAIL_ADDRESS][DOMAIN_NAME]" at bounding box center [1422, 292] width 237 height 14
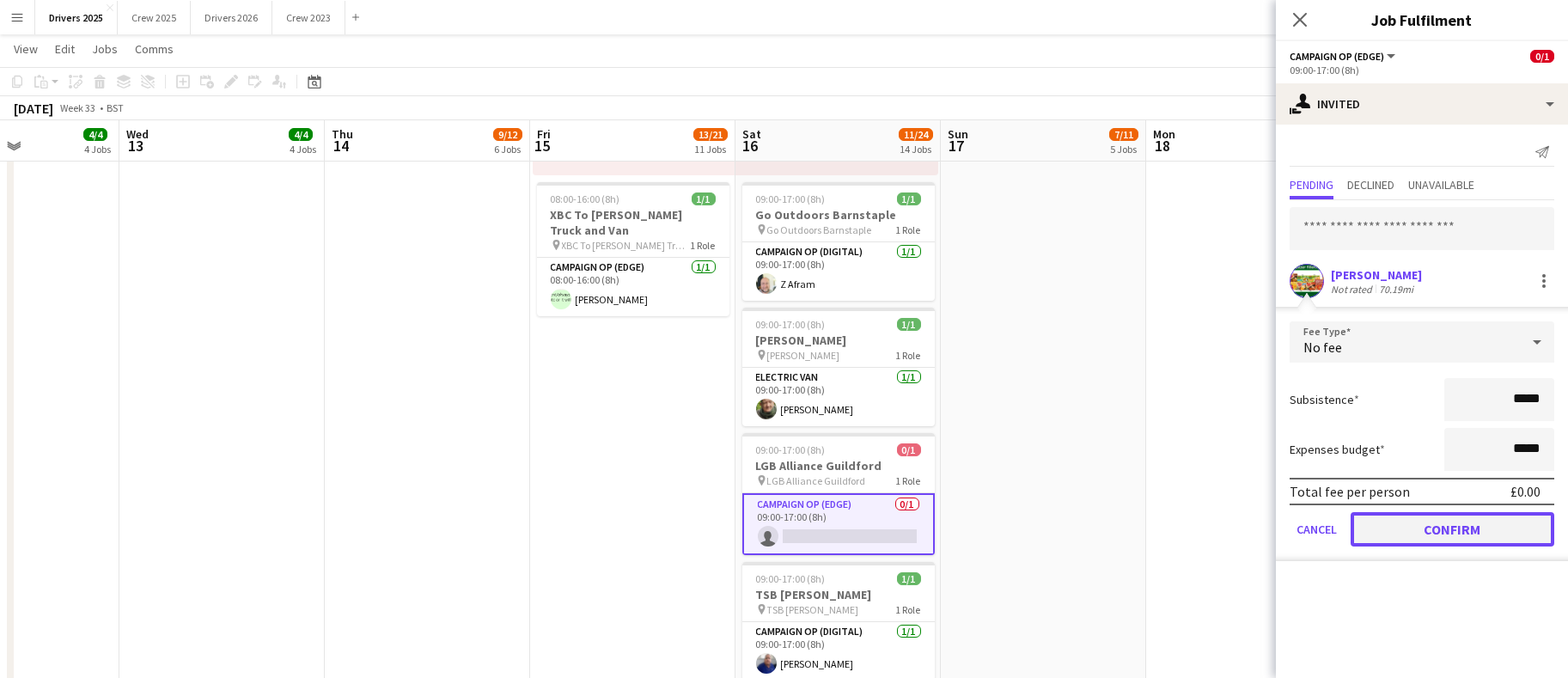
click at [1445, 522] on button "Confirm" at bounding box center [1452, 529] width 204 height 34
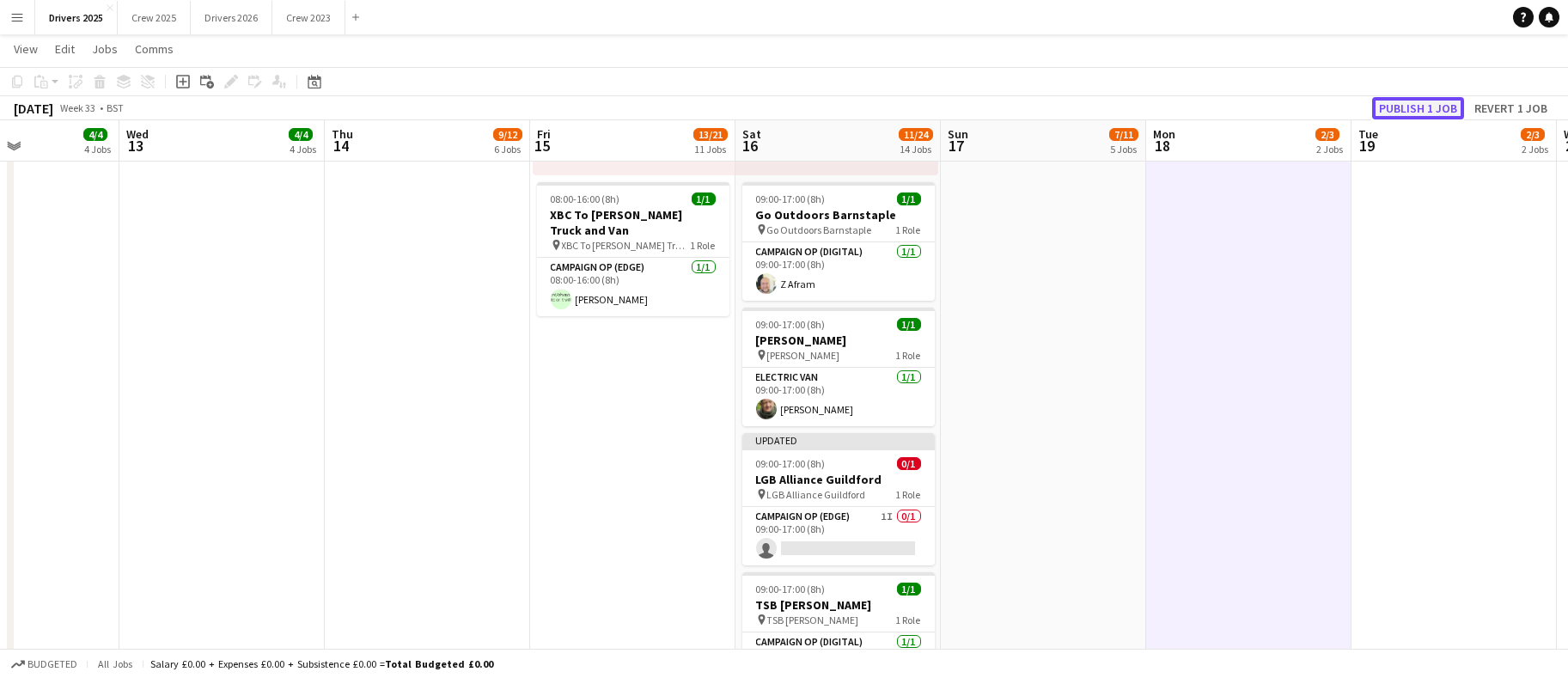
click at [1434, 97] on button "Publish 1 job" at bounding box center [1418, 109] width 92 height 23
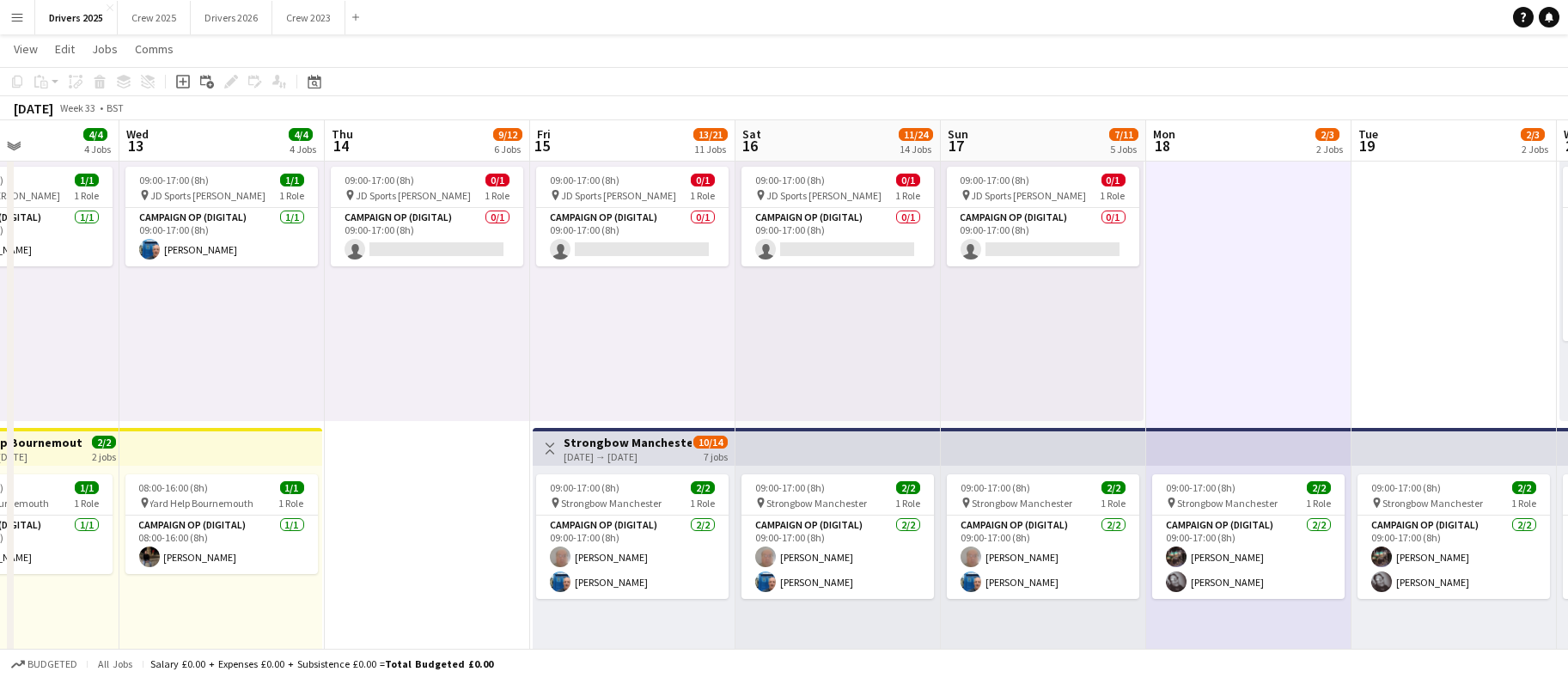
scroll to position [0, 579]
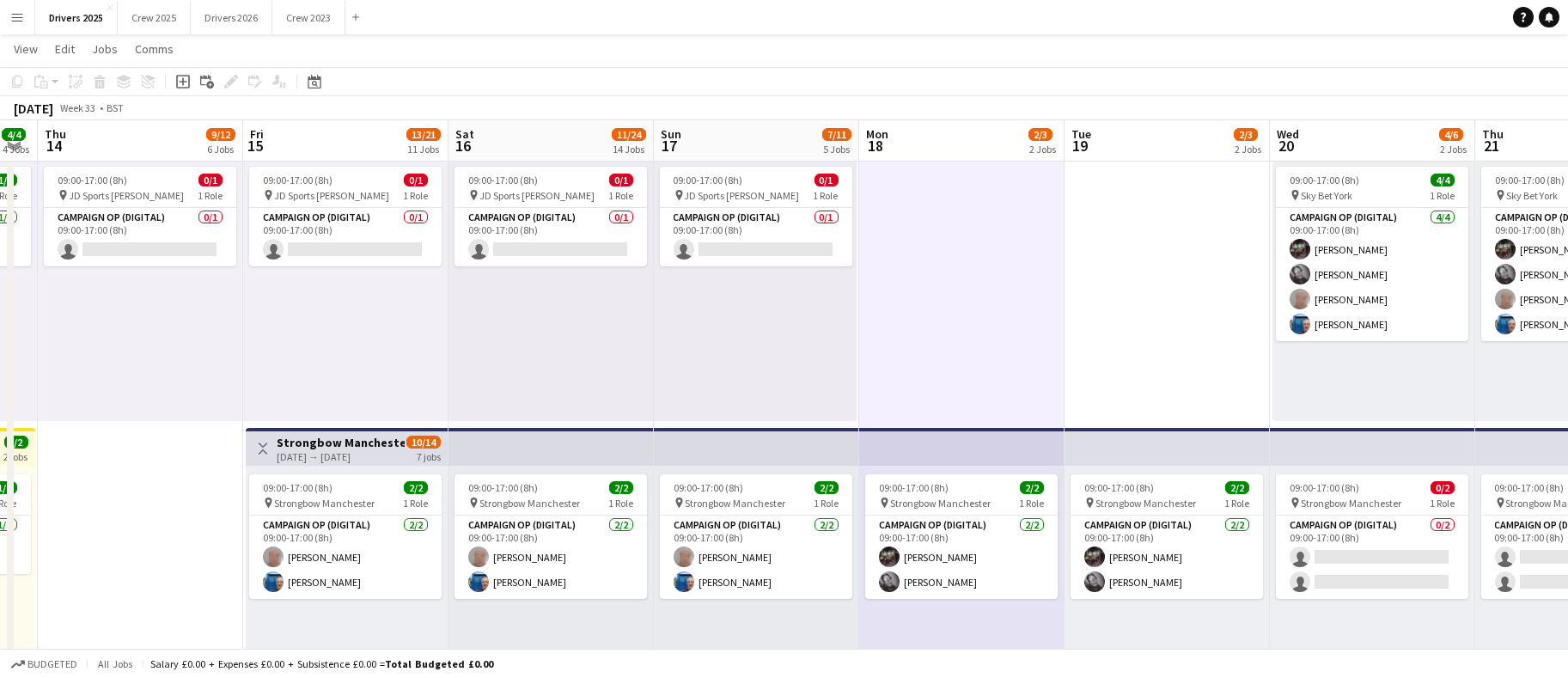
drag, startPoint x: 1093, startPoint y: 599, endPoint x: 805, endPoint y: 596, distance: 288.0
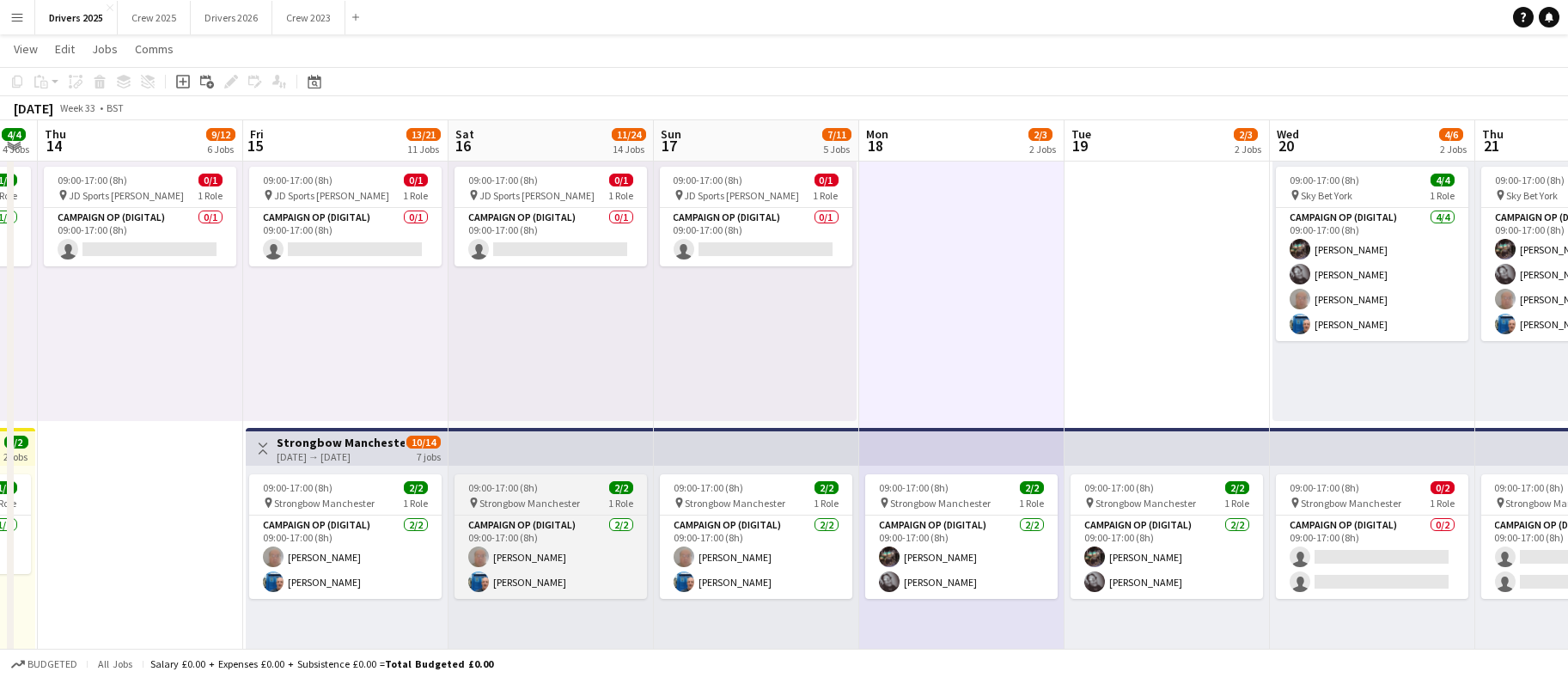
click at [517, 491] on span "09:00-17:00 (8h)" at bounding box center [503, 488] width 70 height 13
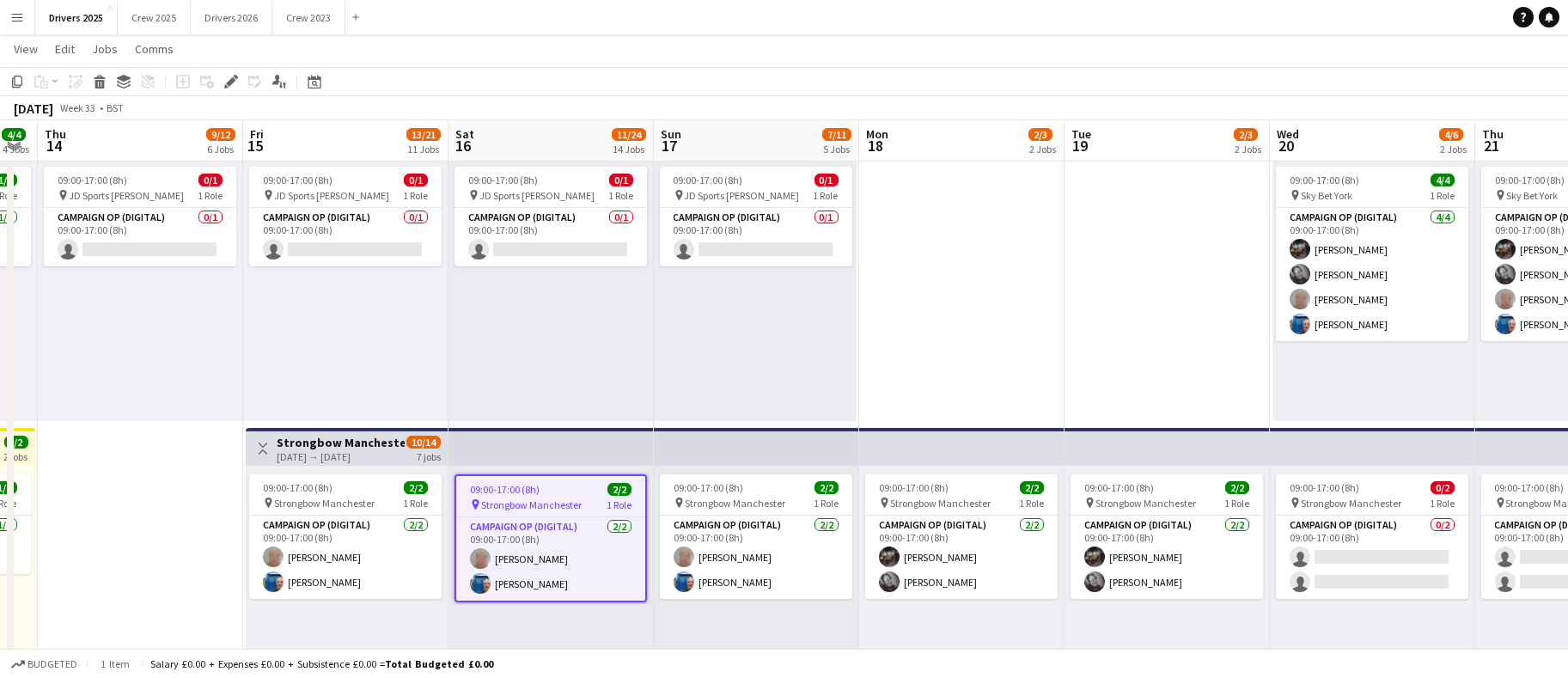
click at [334, 442] on h3 "Strongbow Manchester" at bounding box center [341, 443] width 128 height 16
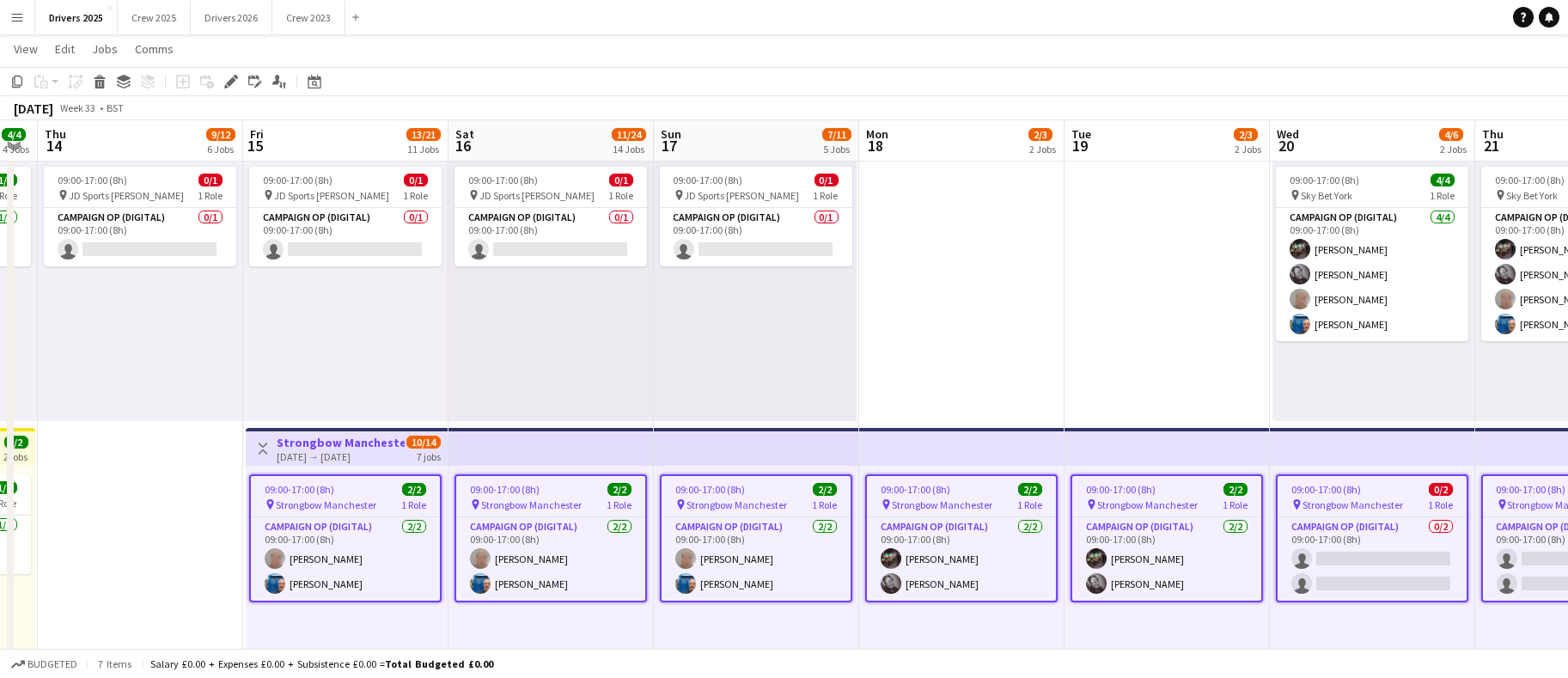
click at [523, 444] on app-top-bar at bounding box center [551, 447] width 206 height 38
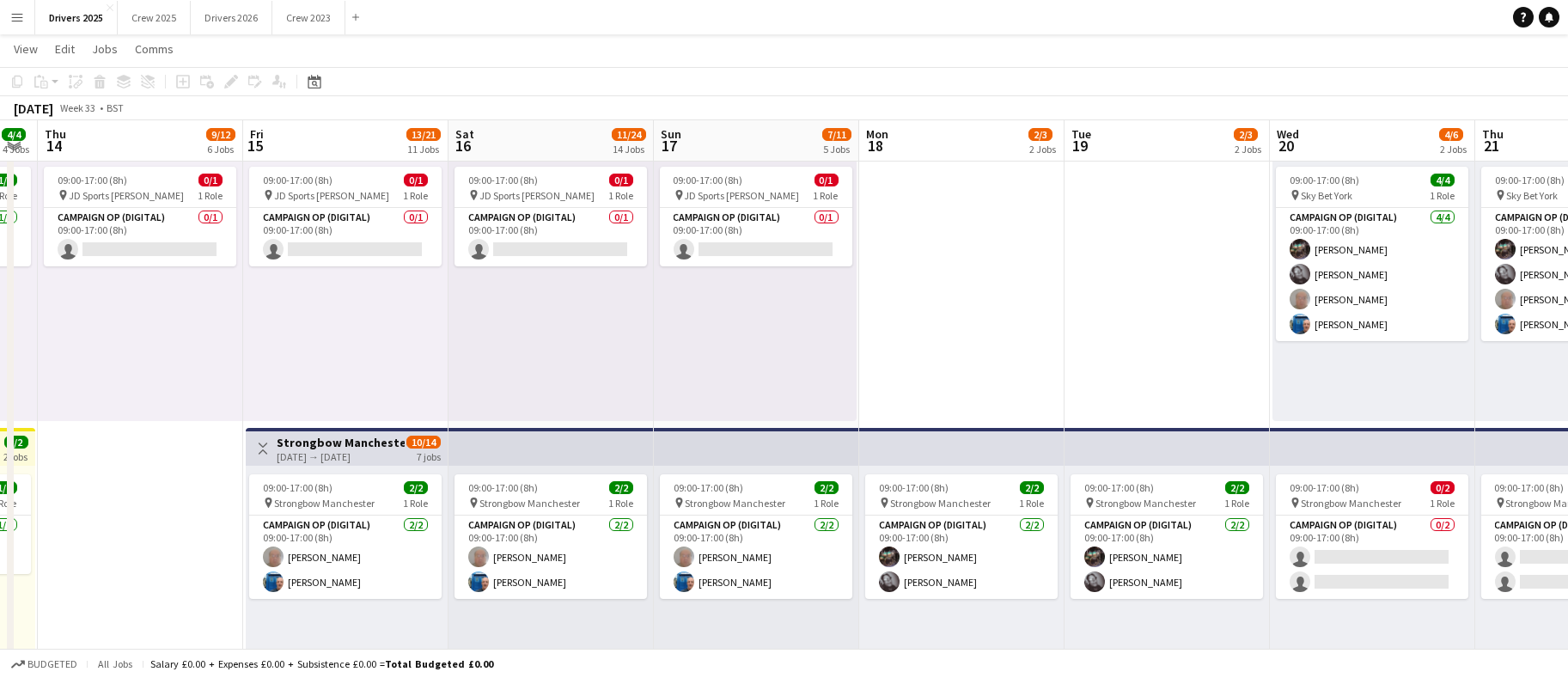
click at [560, 447] on app-top-bar at bounding box center [551, 447] width 206 height 38
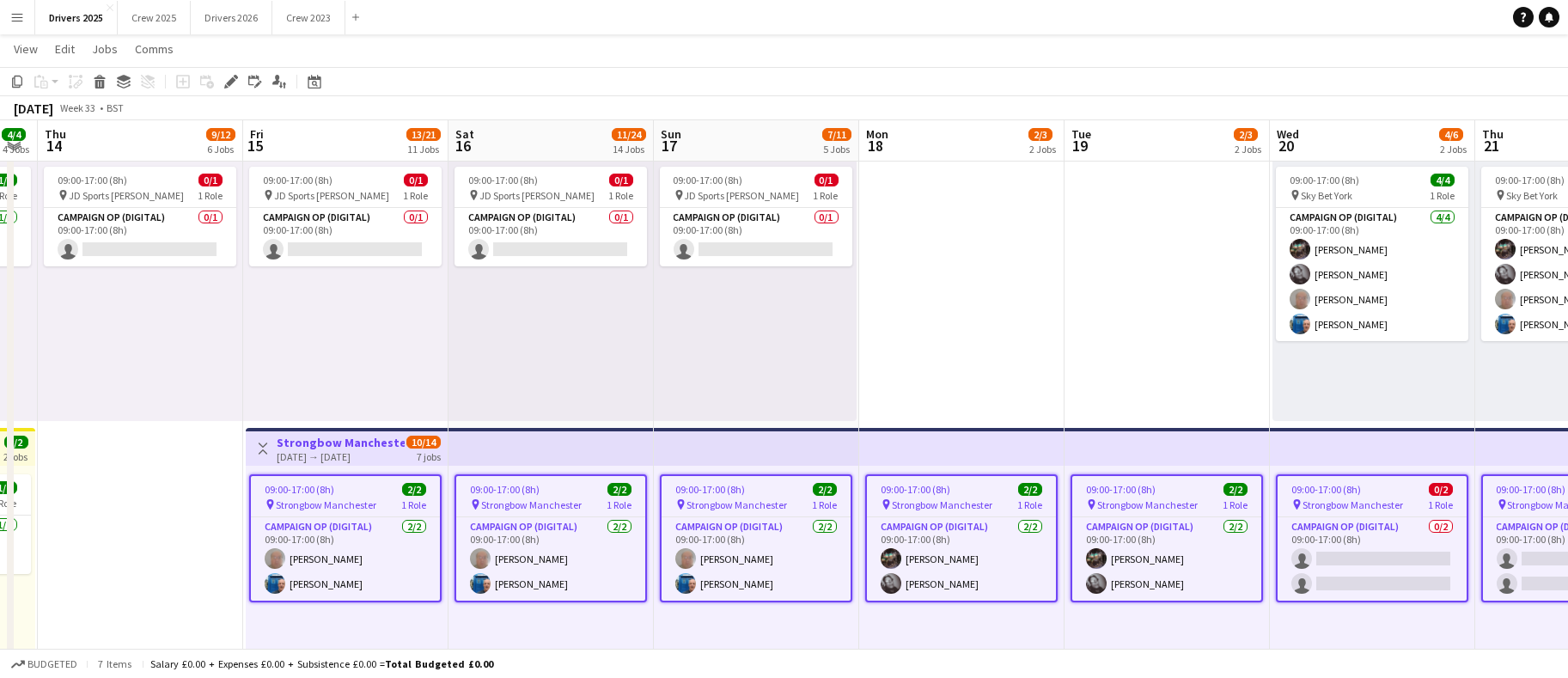
click at [513, 447] on app-top-bar at bounding box center [551, 447] width 206 height 38
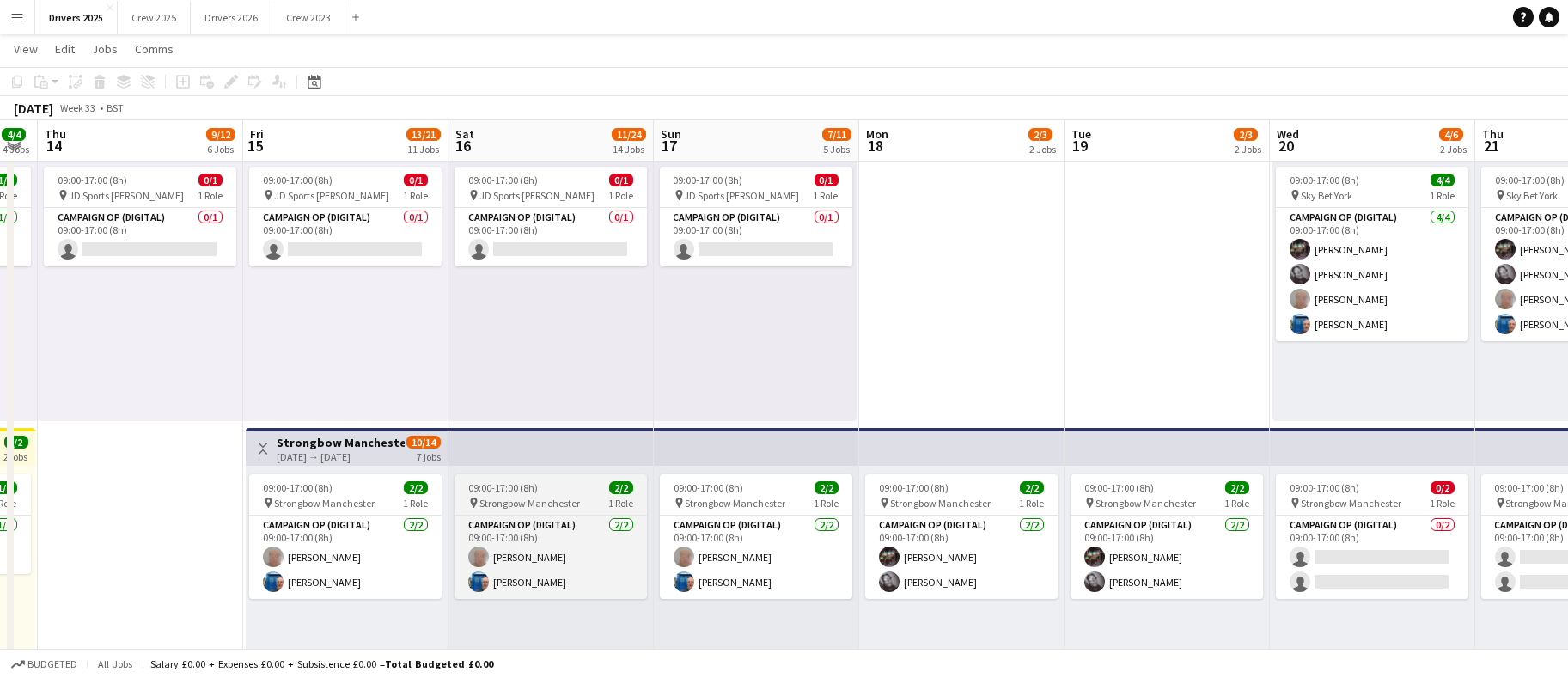
click at [563, 491] on div "09:00-17:00 (8h) 2/2" at bounding box center [551, 488] width 193 height 13
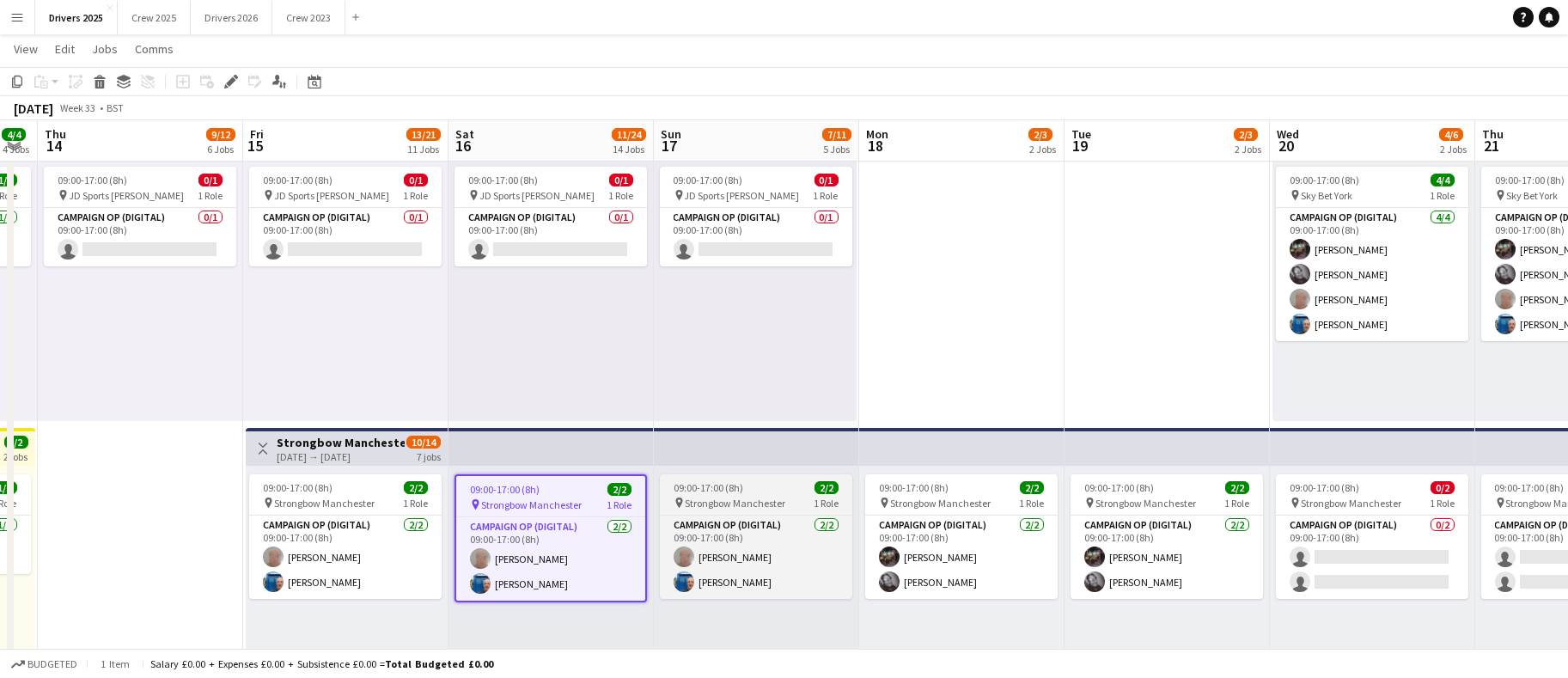
click at [708, 493] on span "09:00-17:00 (8h)" at bounding box center [709, 488] width 70 height 13
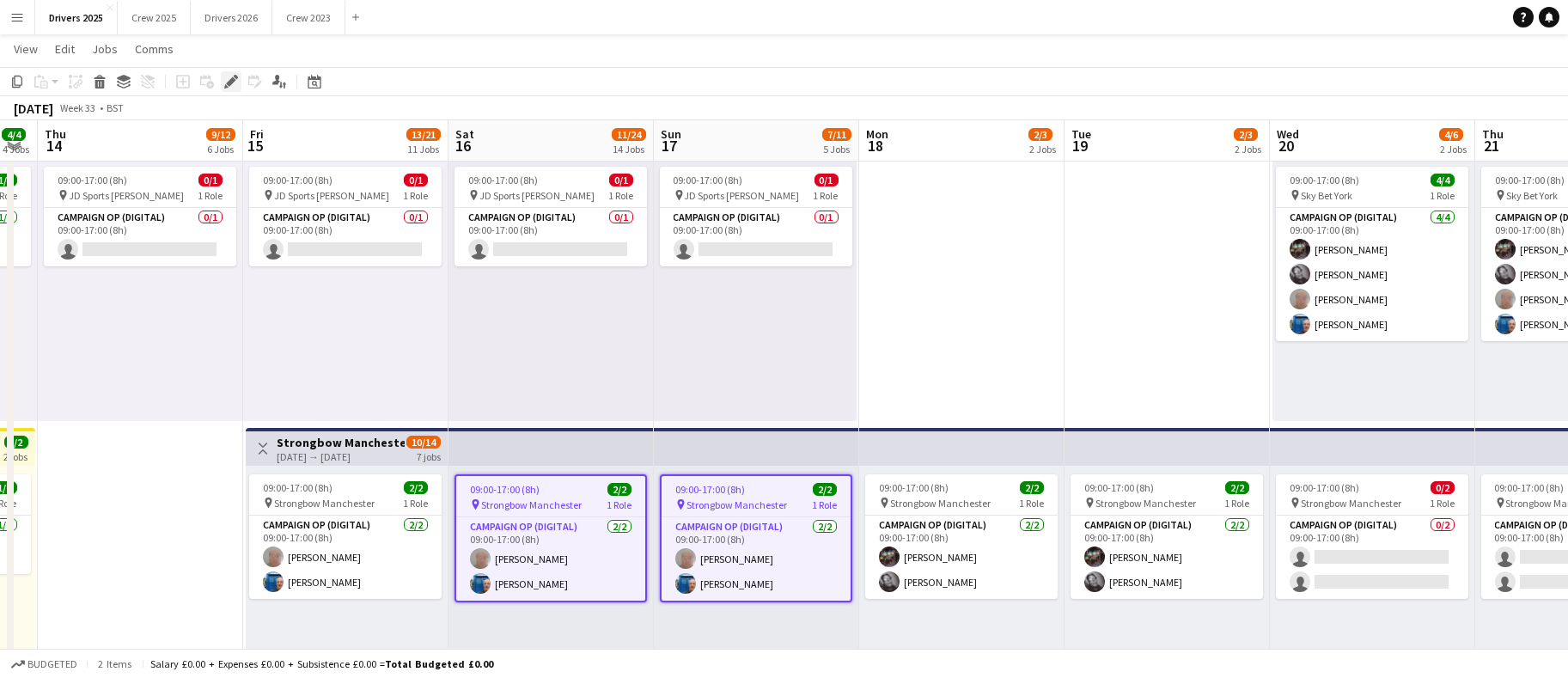
click at [229, 82] on icon at bounding box center [230, 81] width 10 height 10
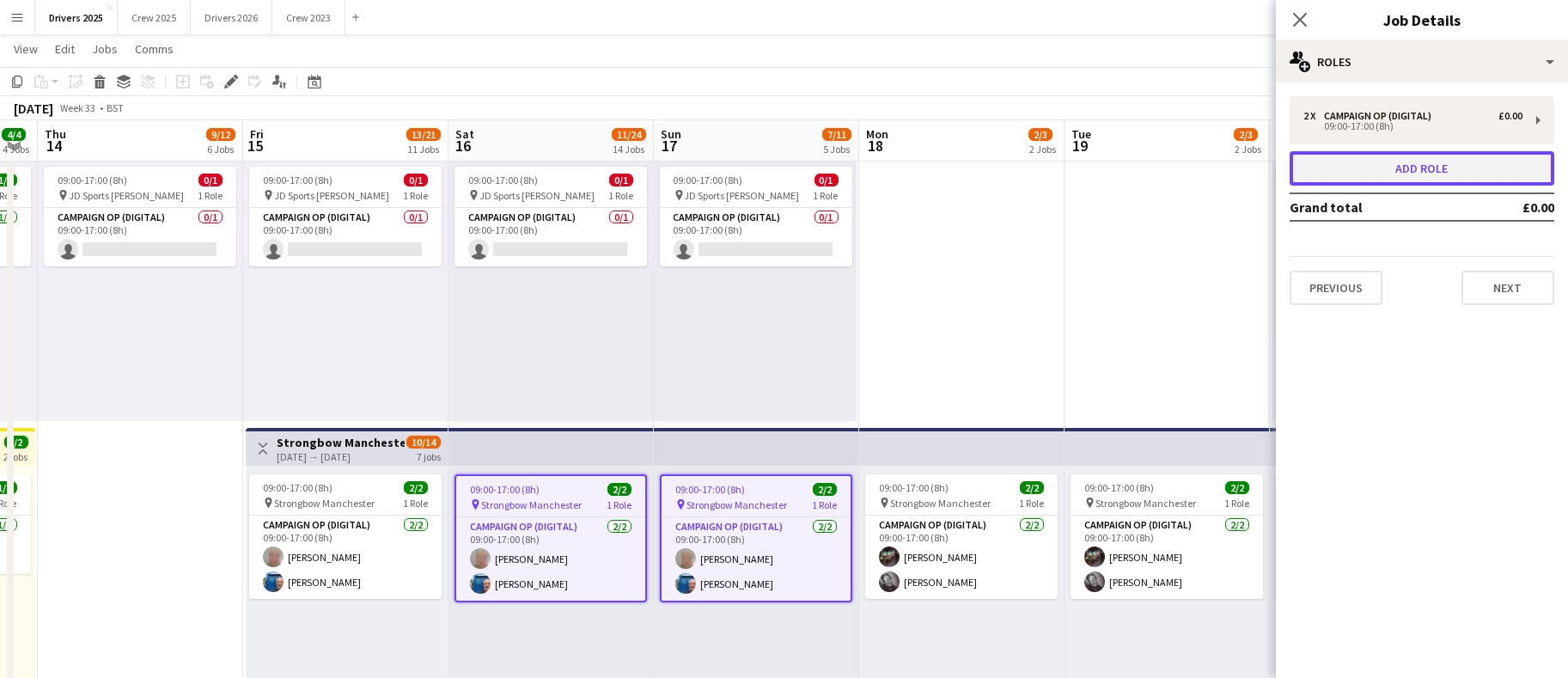
click at [1395, 166] on button "Add role" at bounding box center [1422, 168] width 264 height 34
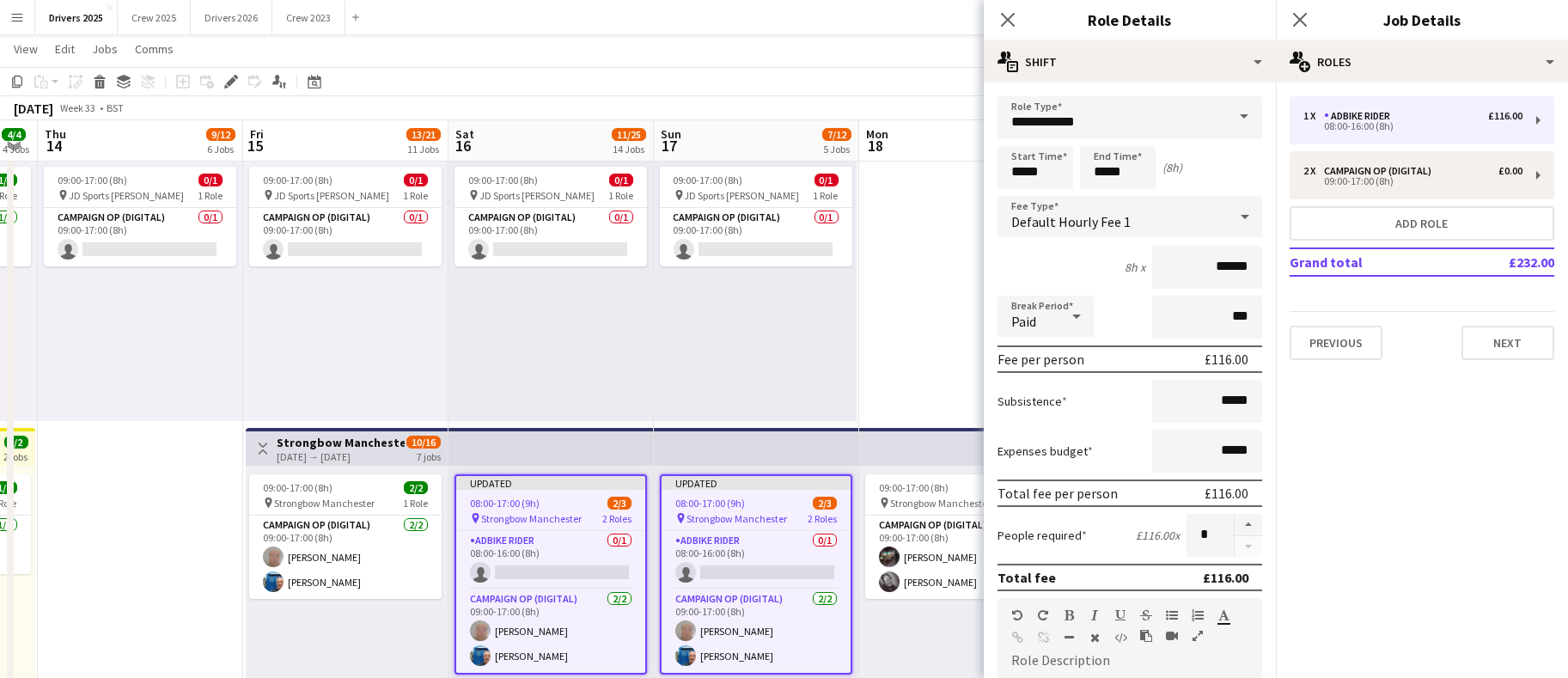
click at [1227, 123] on span at bounding box center [1244, 117] width 36 height 41
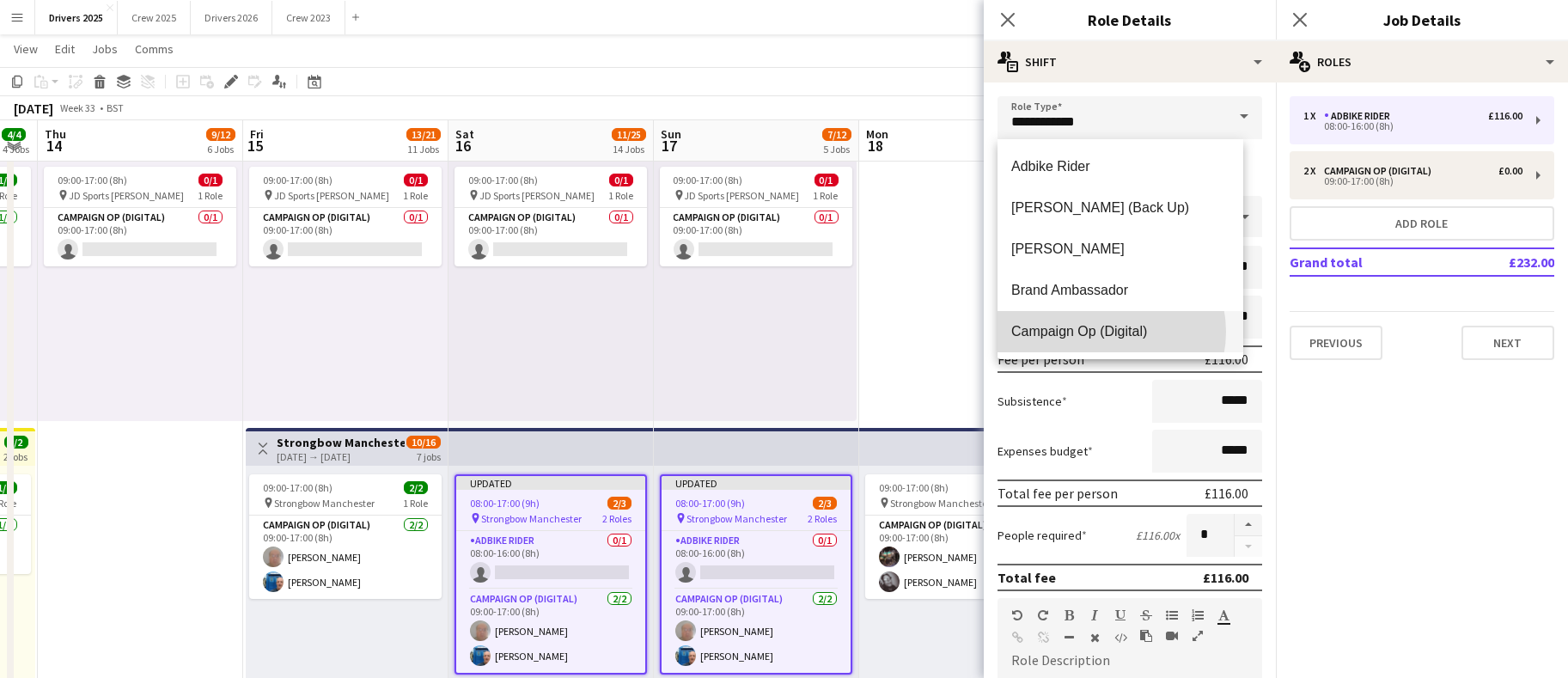
click at [1107, 332] on span "Campaign Op (Digital)" at bounding box center [1120, 331] width 218 height 17
type input "**********"
type input "*****"
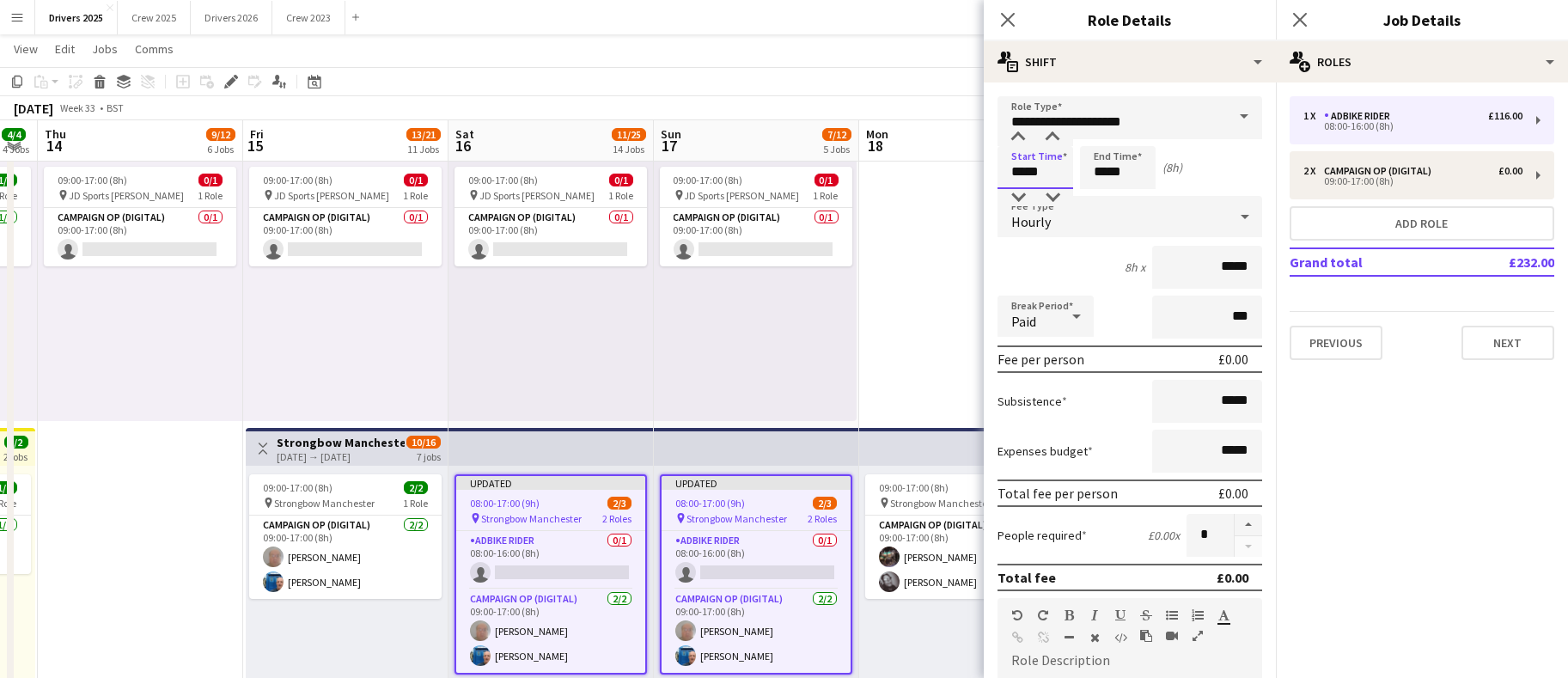
drag, startPoint x: 1050, startPoint y: 175, endPoint x: 982, endPoint y: 167, distance: 68.5
type input "*****"
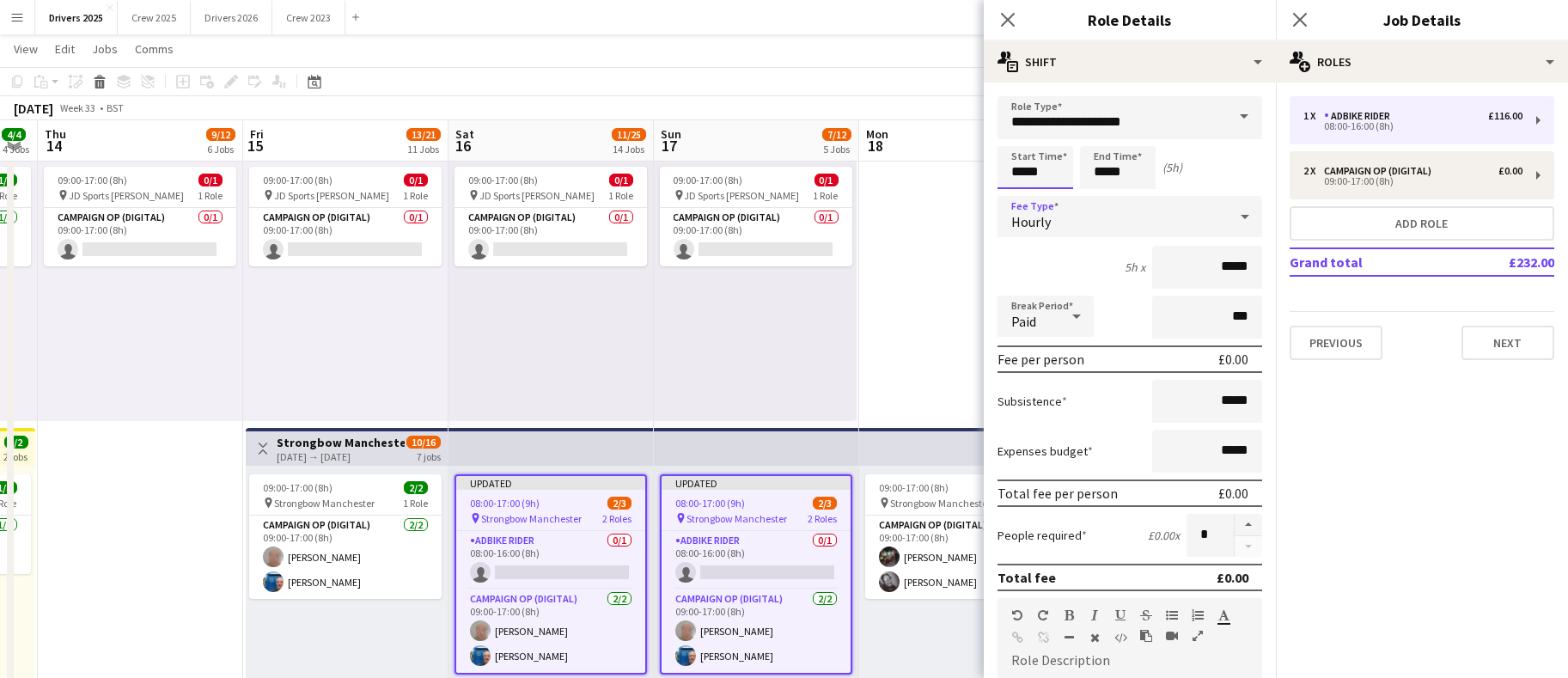
click at [1020, 168] on input "*****" at bounding box center [1036, 167] width 75 height 43
type input "*****"
click at [1235, 211] on icon at bounding box center [1246, 216] width 21 height 34
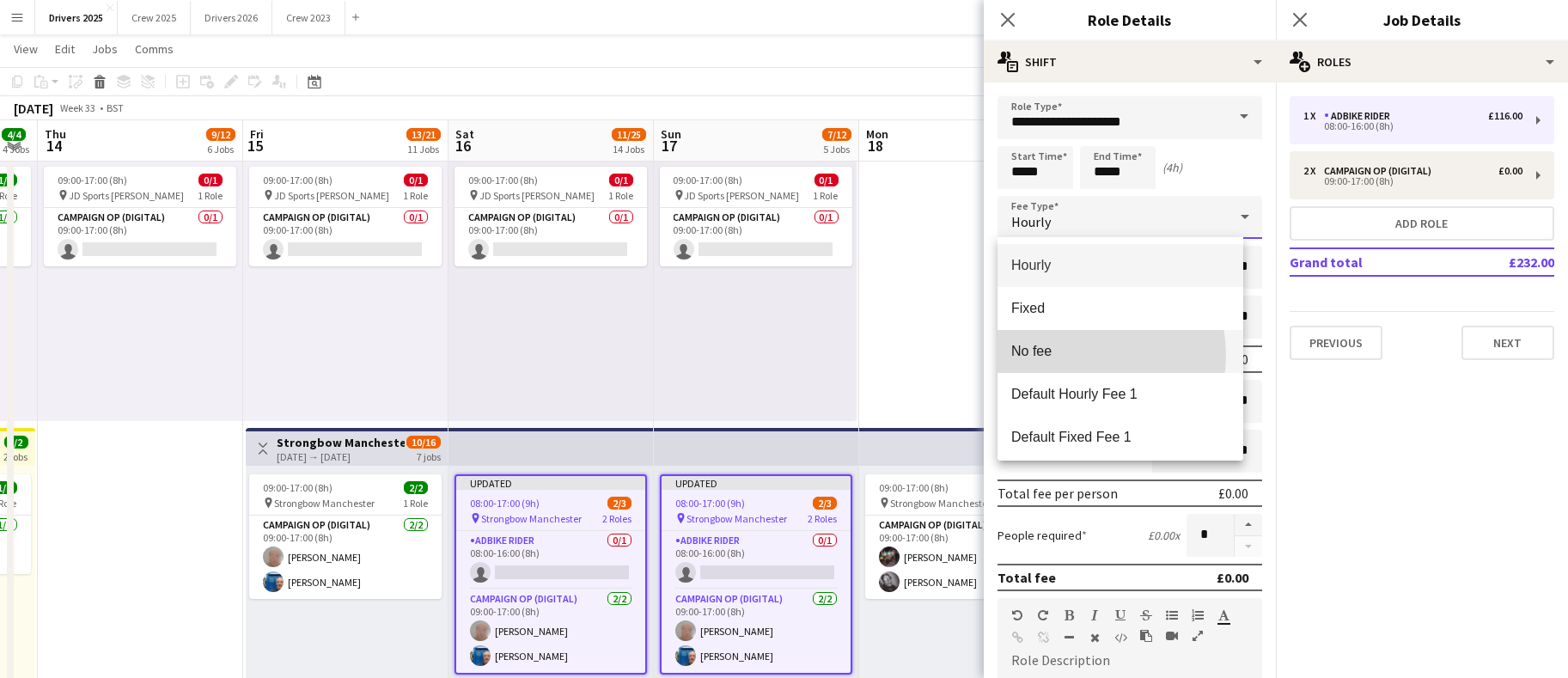
click at [1082, 355] on span "No fee" at bounding box center [1120, 351] width 218 height 17
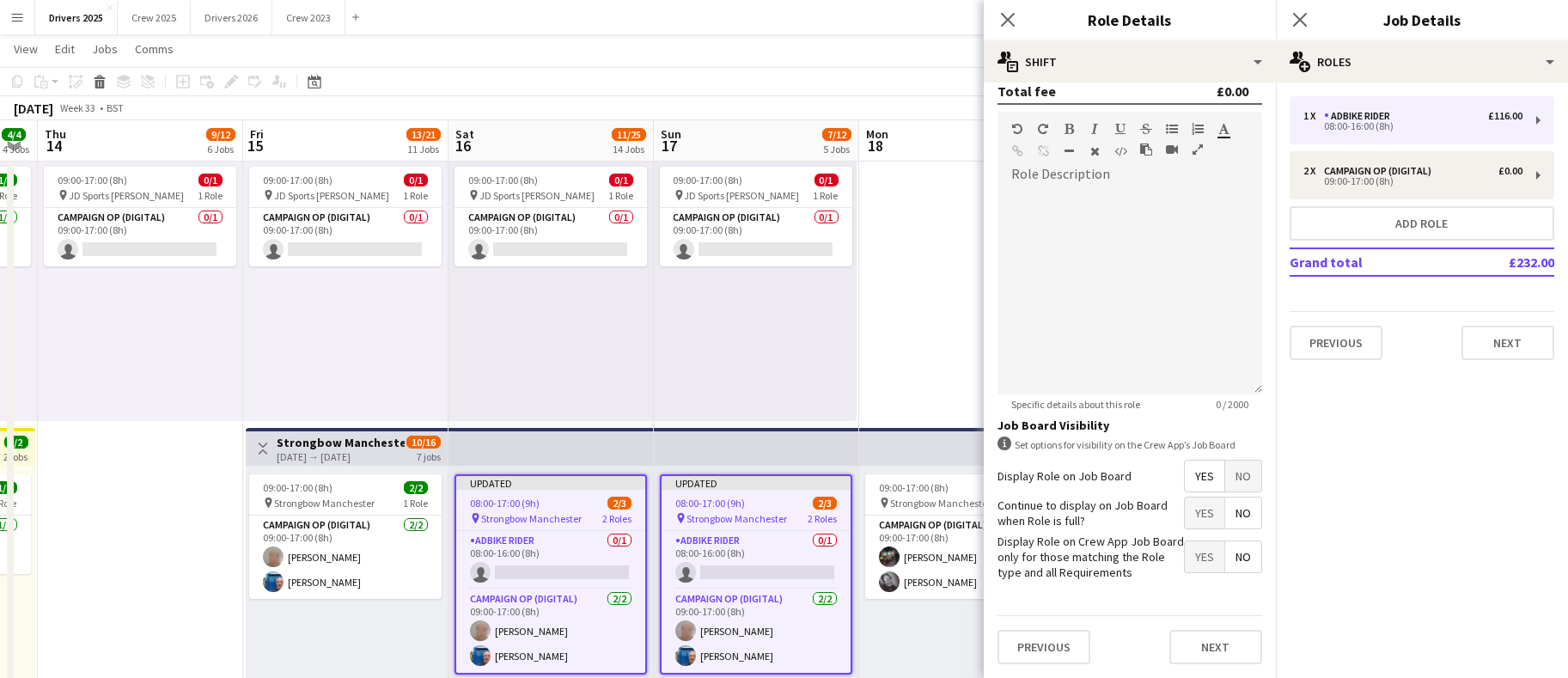
click at [1234, 461] on span "No" at bounding box center [1243, 476] width 36 height 31
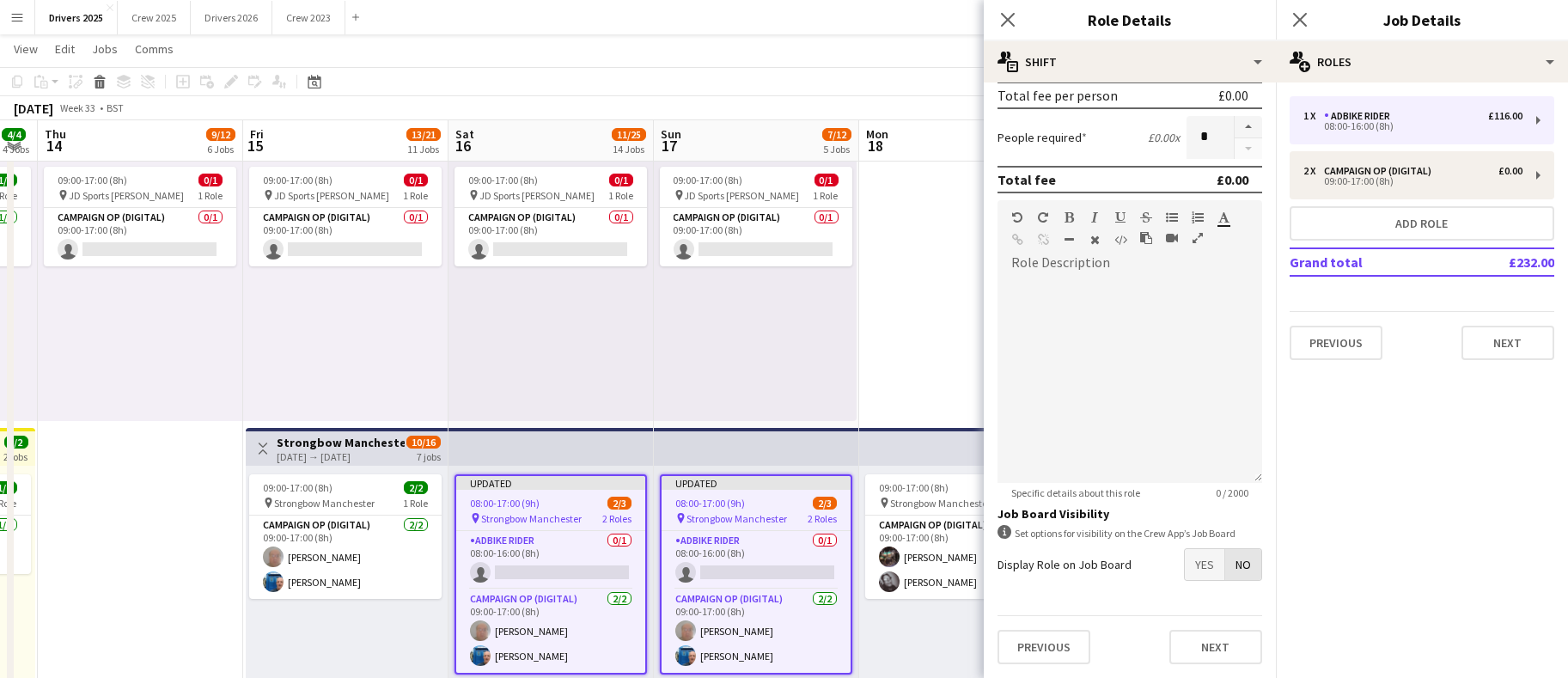
scroll to position [279, 0]
click at [370, 635] on div "09:00-17:00 (8h) 2/2 pin Strongbow Manchester 1 Role Campaign Op (Digital) [DAT…" at bounding box center [347, 597] width 202 height 263
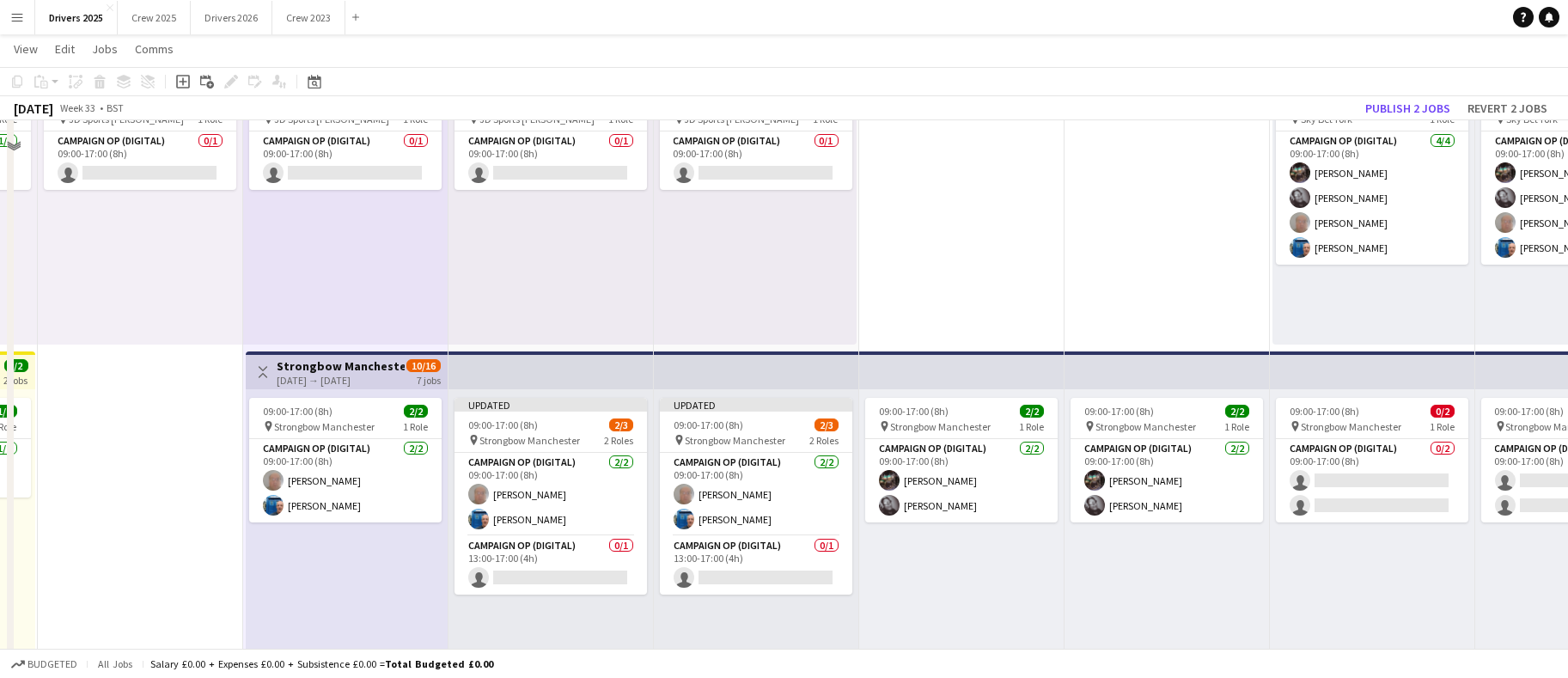
scroll to position [516, 0]
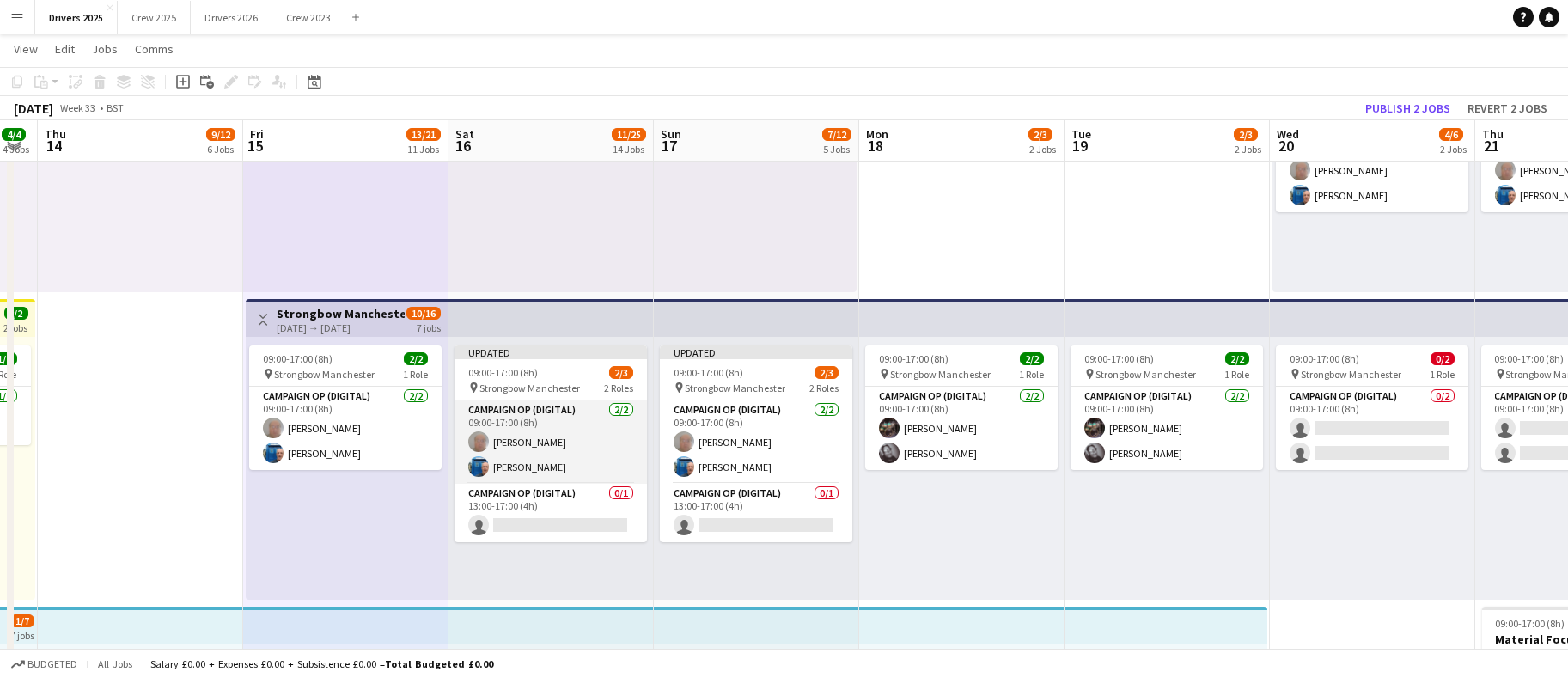
click at [541, 467] on app-card-role "Campaign Op (Digital) [DATE] 09:00-17:00 (8h) [PERSON_NAME] [PERSON_NAME]" at bounding box center [551, 441] width 193 height 83
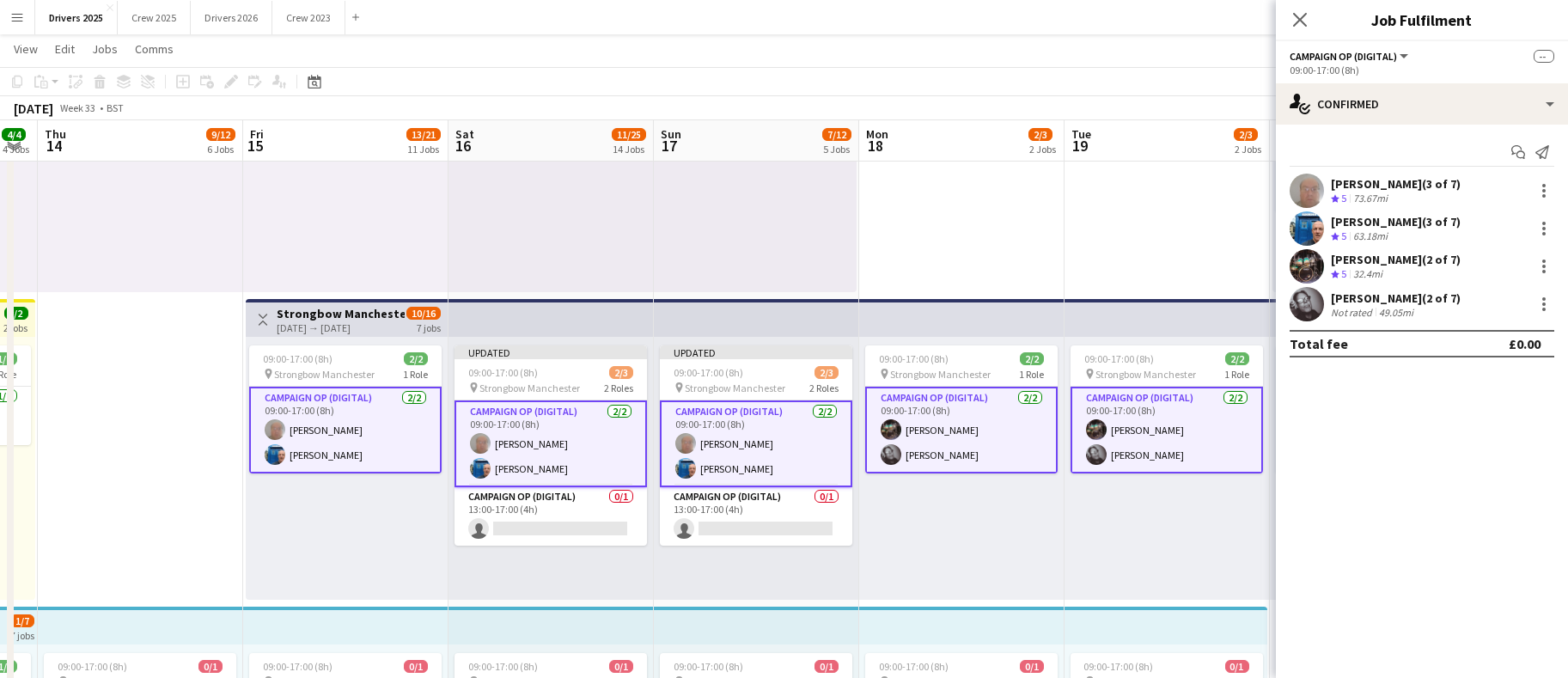
click at [531, 467] on app-card-role "Campaign Op (Digital) [DATE] 09:00-17:00 (8h) [PERSON_NAME] [PERSON_NAME]" at bounding box center [551, 443] width 193 height 87
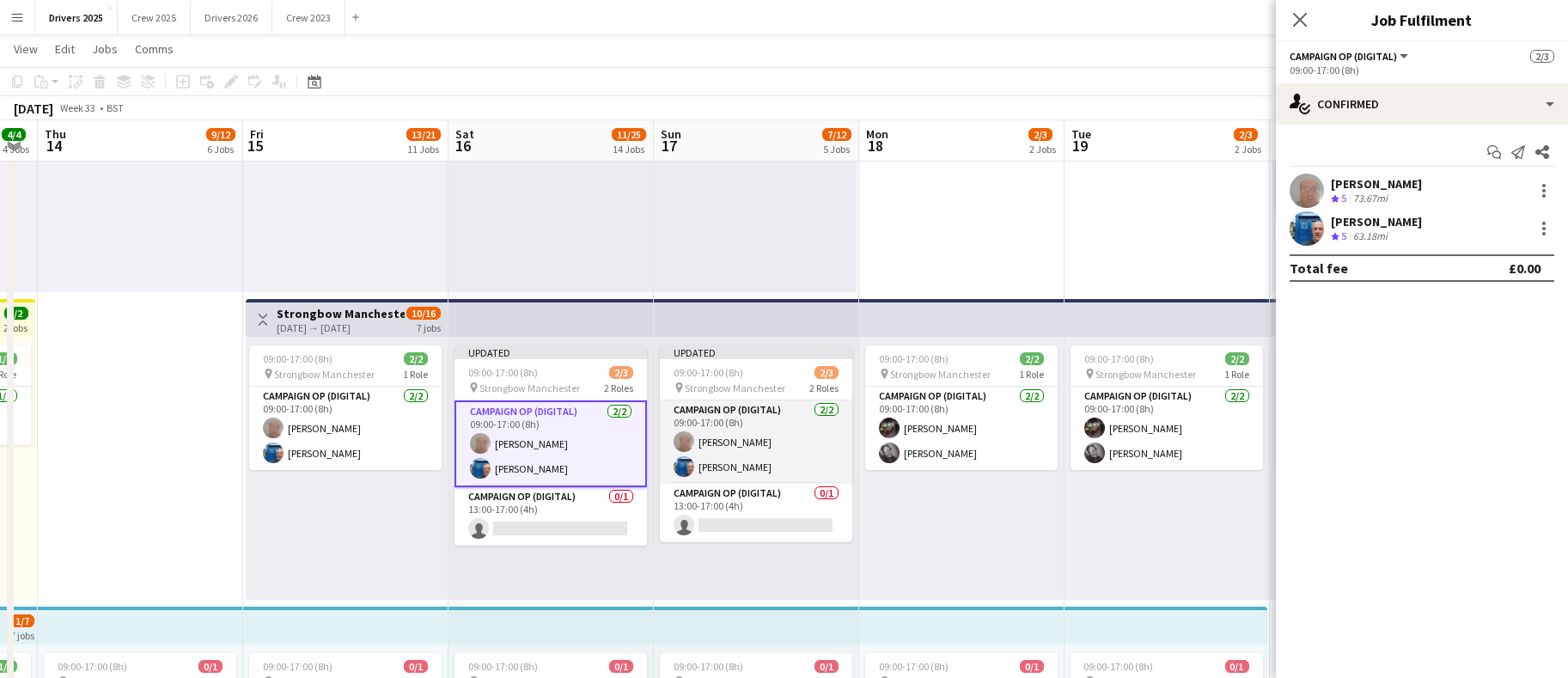
click at [730, 470] on app-card-role "Campaign Op (Digital) [DATE] 09:00-17:00 (8h) [PERSON_NAME] [PERSON_NAME]" at bounding box center [756, 441] width 193 height 83
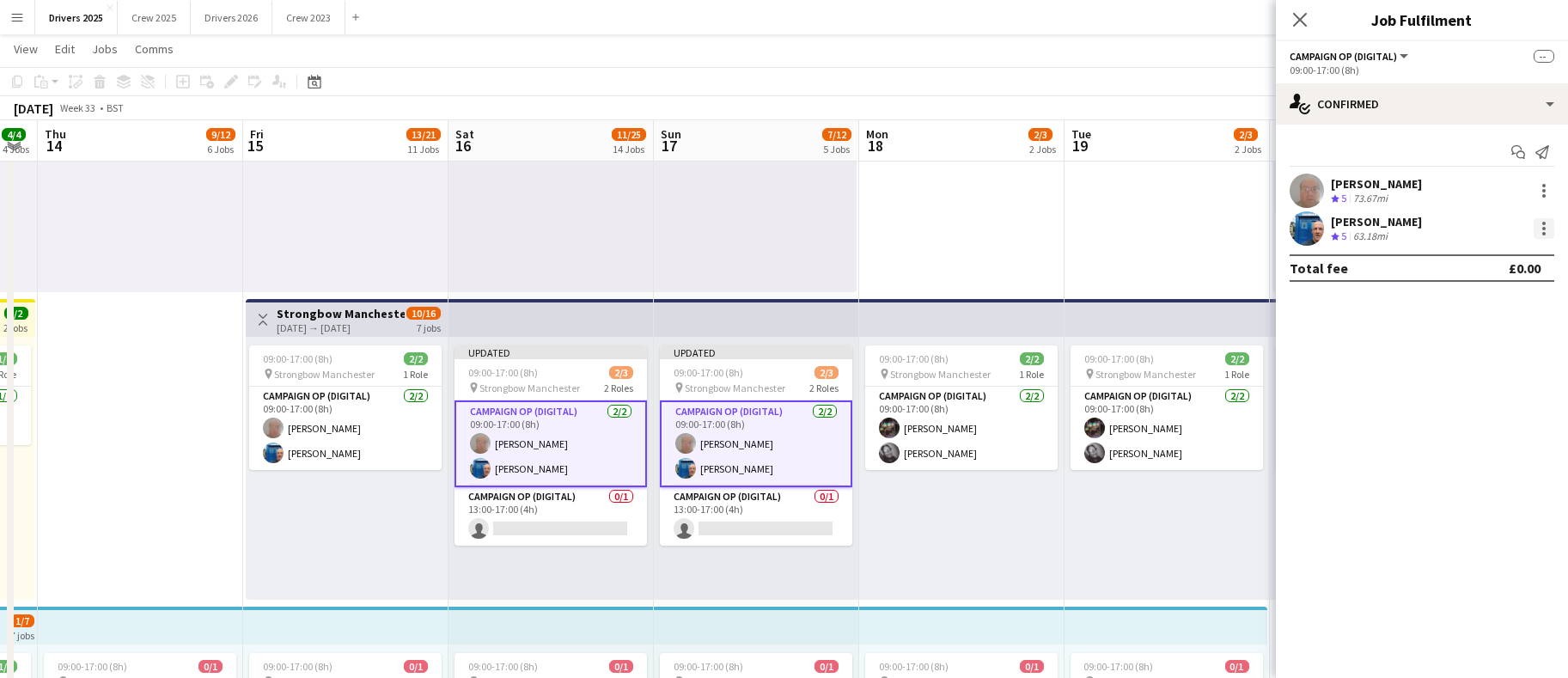
click at [1543, 223] on div at bounding box center [1544, 223] width 4 height 4
click at [1466, 379] on span "Remove" at bounding box center [1459, 384] width 52 height 15
click at [1022, 521] on div "09:00-17:00 (8h) 2/2 pin Strongbow Manchester 1 Role Campaign Op (Digital) [DAT…" at bounding box center [962, 469] width 206 height 263
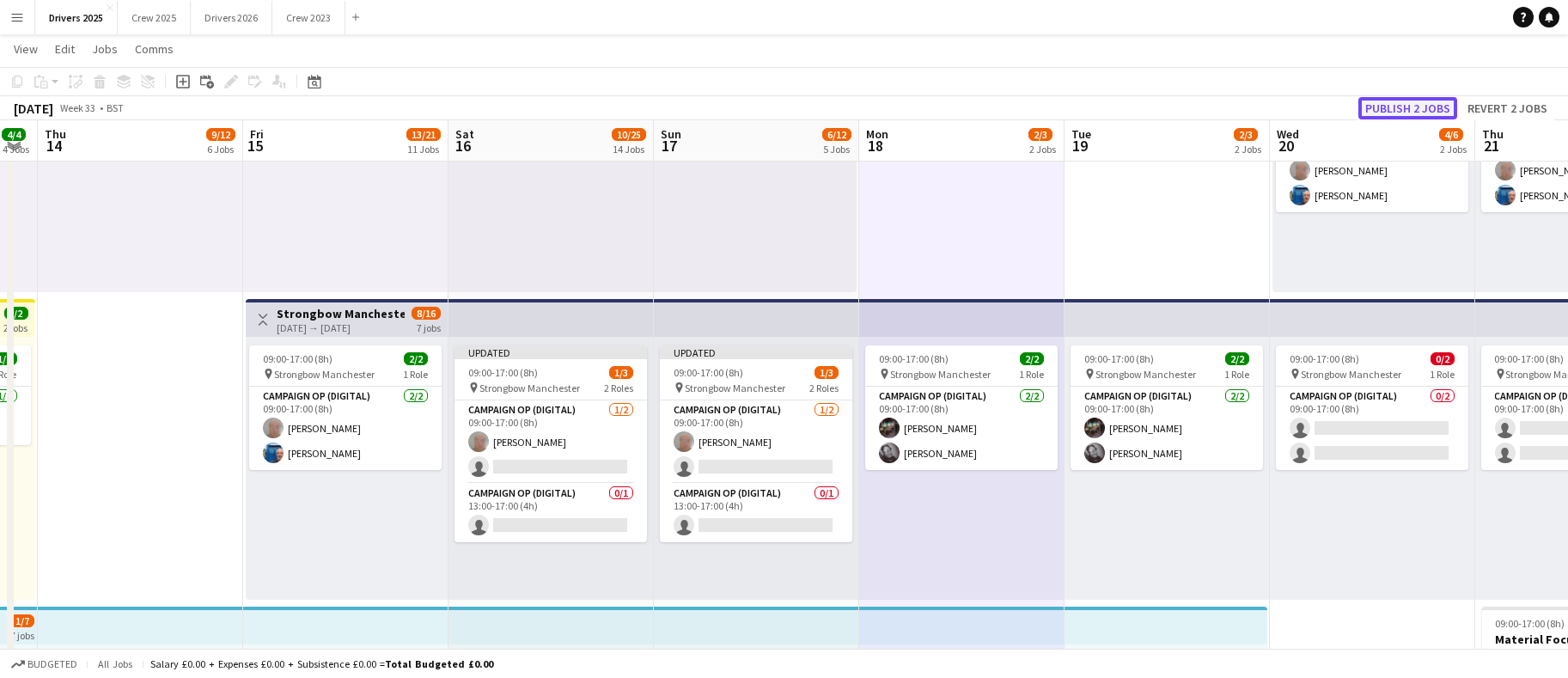
click at [1406, 103] on button "Publish 2 jobs" at bounding box center [1408, 109] width 99 height 23
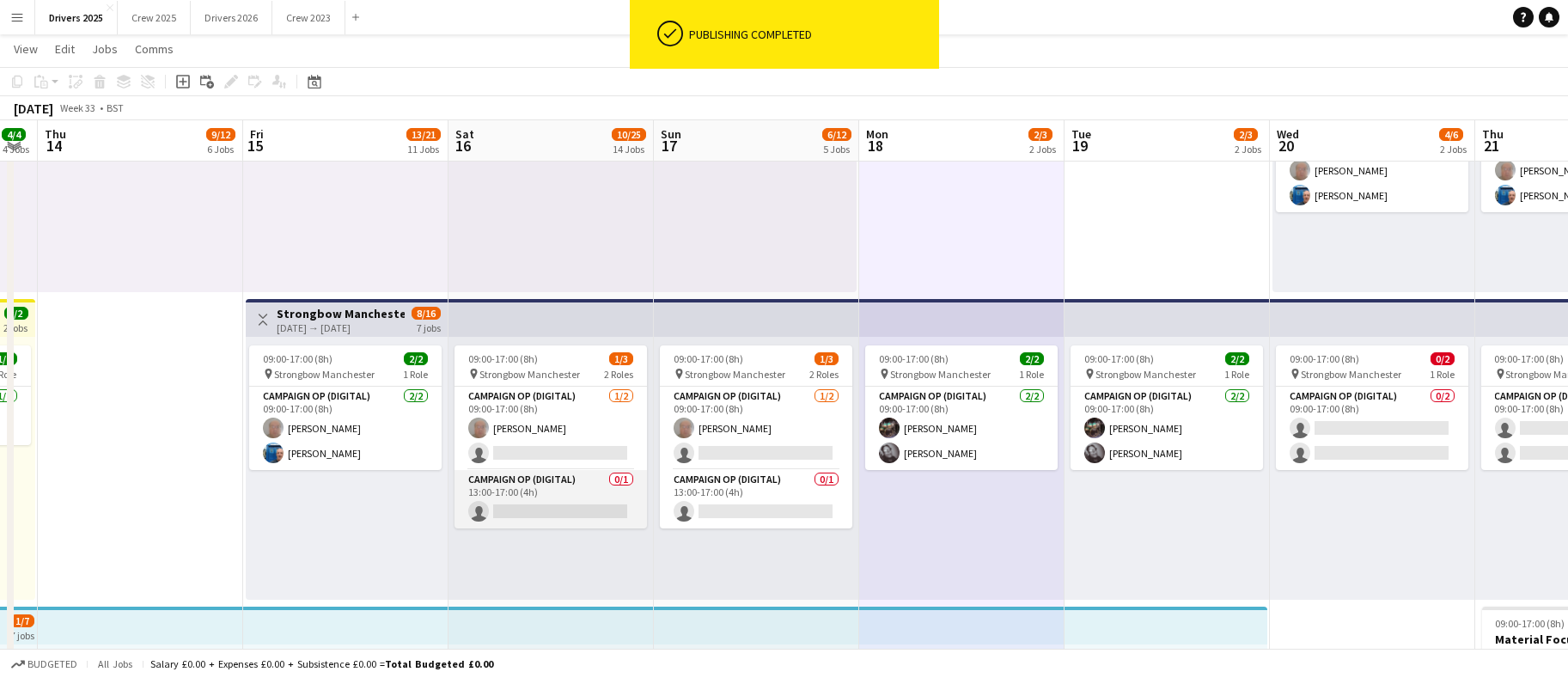
click at [529, 508] on app-card-role "Campaign Op (Digital) 0/1 13:00-17:00 (4h) single-neutral-actions" at bounding box center [551, 499] width 193 height 59
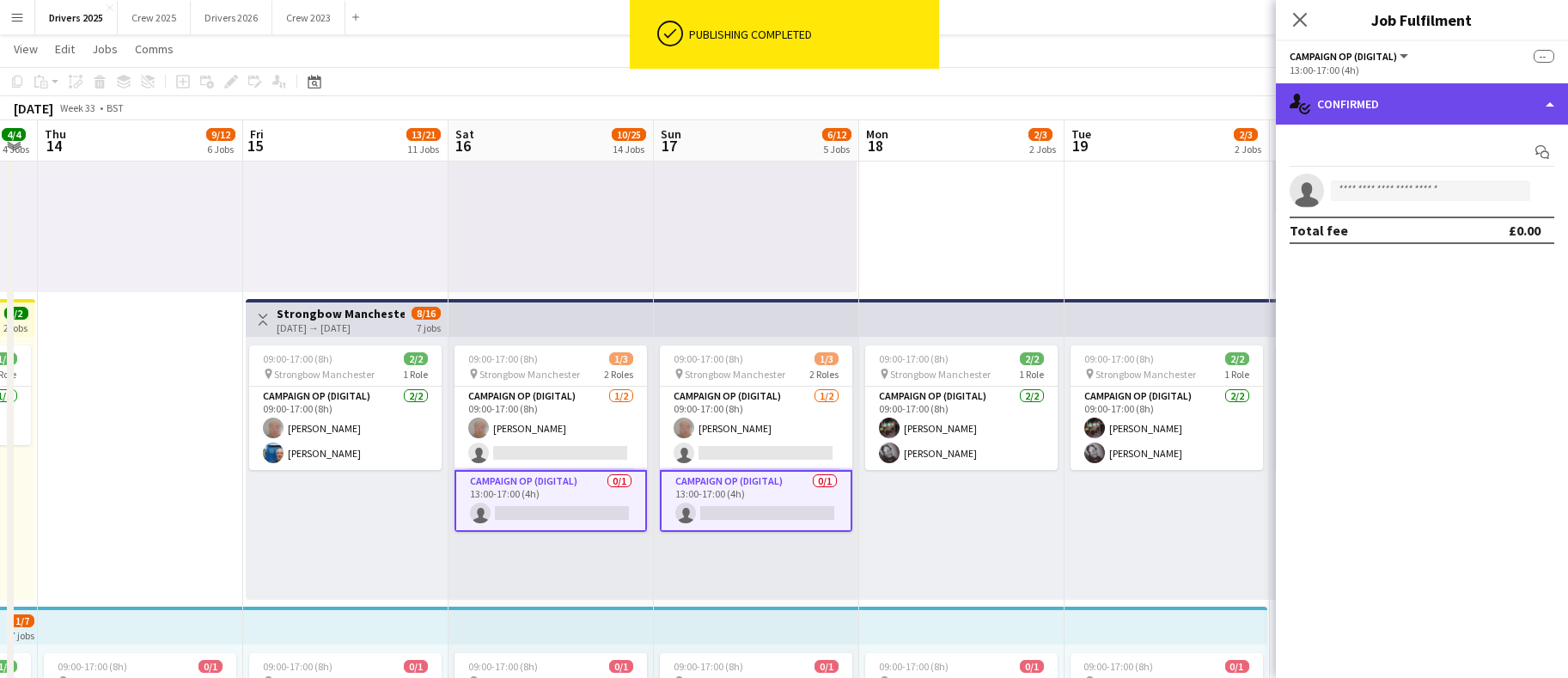
click at [1375, 109] on div "single-neutral-actions-check-2 Confirmed" at bounding box center [1423, 103] width 292 height 41
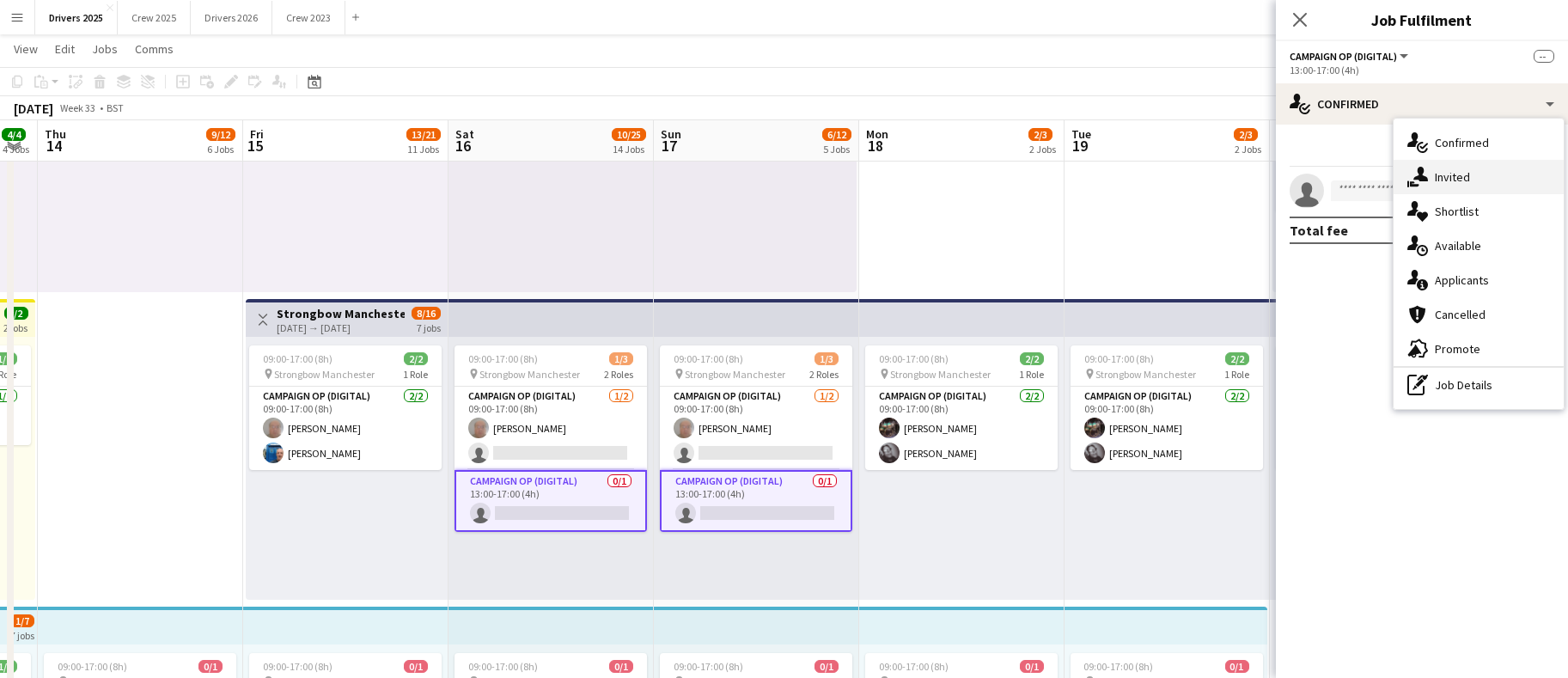
click at [1452, 174] on div "single-neutral-actions-share-1 Invited" at bounding box center [1479, 177] width 170 height 34
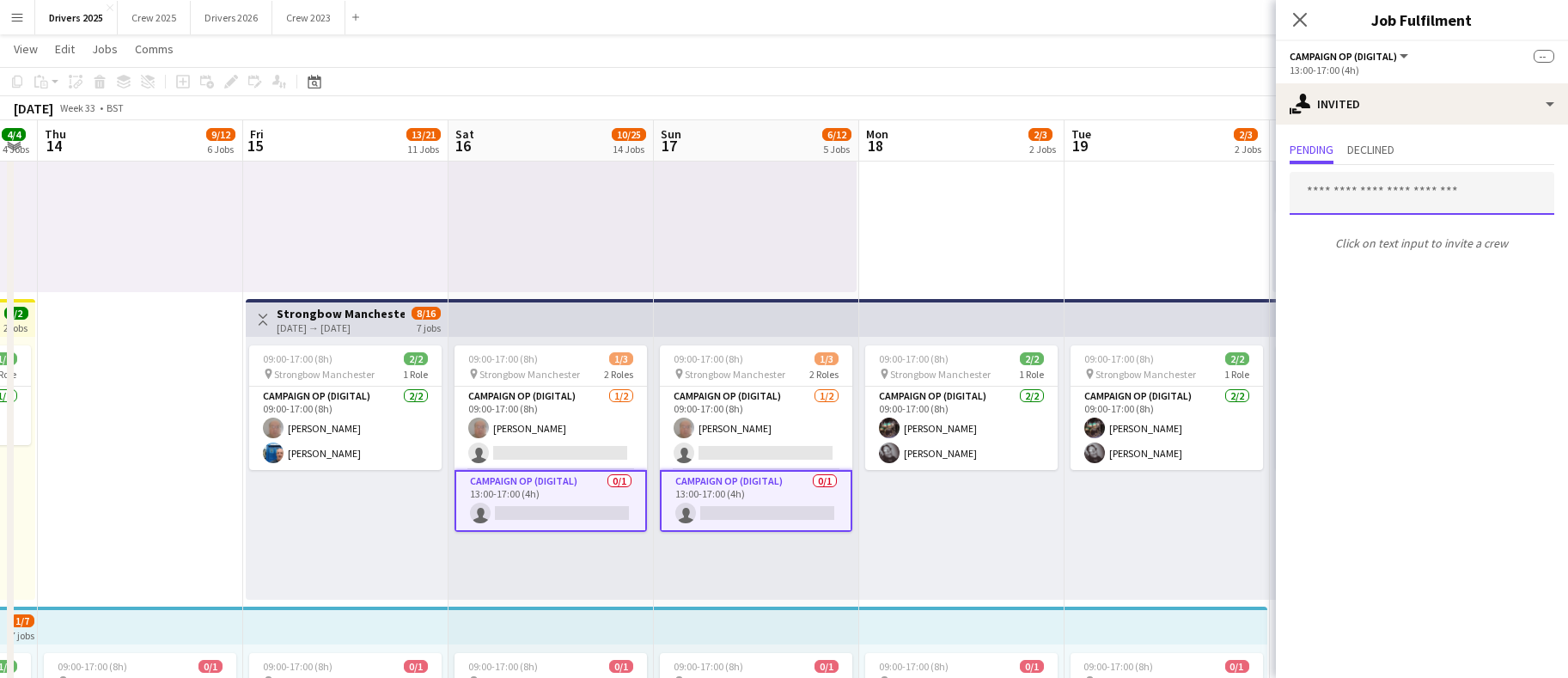
click at [1381, 190] on input "text" at bounding box center [1422, 193] width 264 height 43
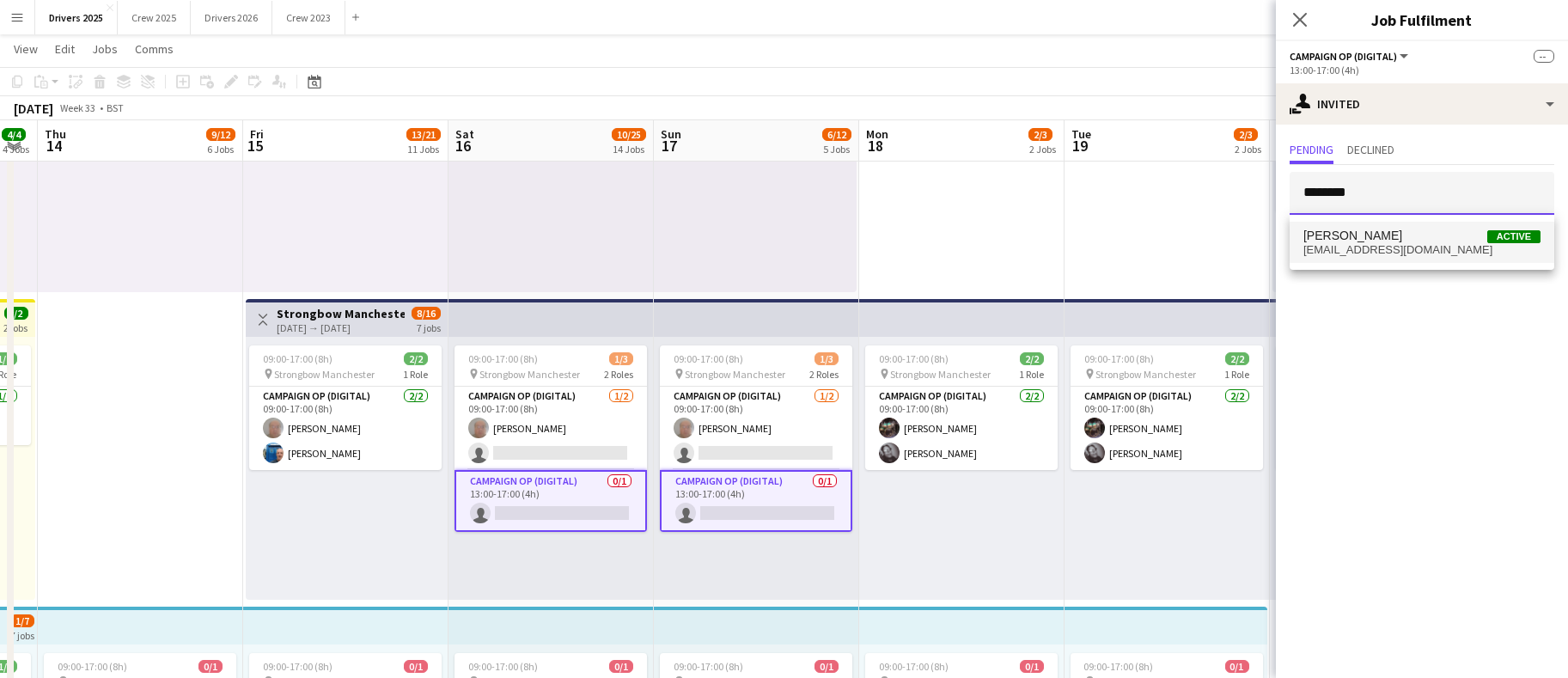
type input "********"
click at [1383, 244] on span "[EMAIL_ADDRESS][DOMAIN_NAME]" at bounding box center [1422, 251] width 237 height 14
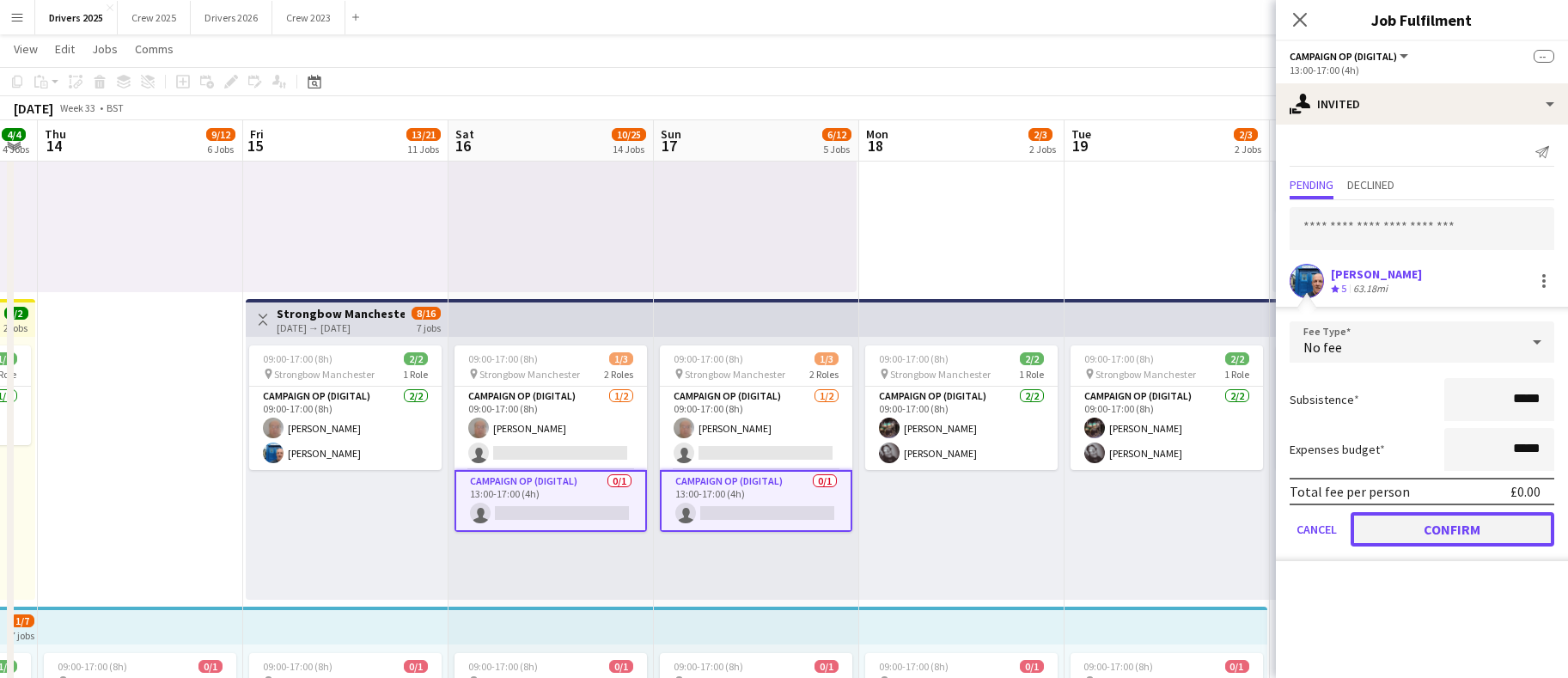
click at [1424, 521] on button "Confirm" at bounding box center [1452, 529] width 204 height 34
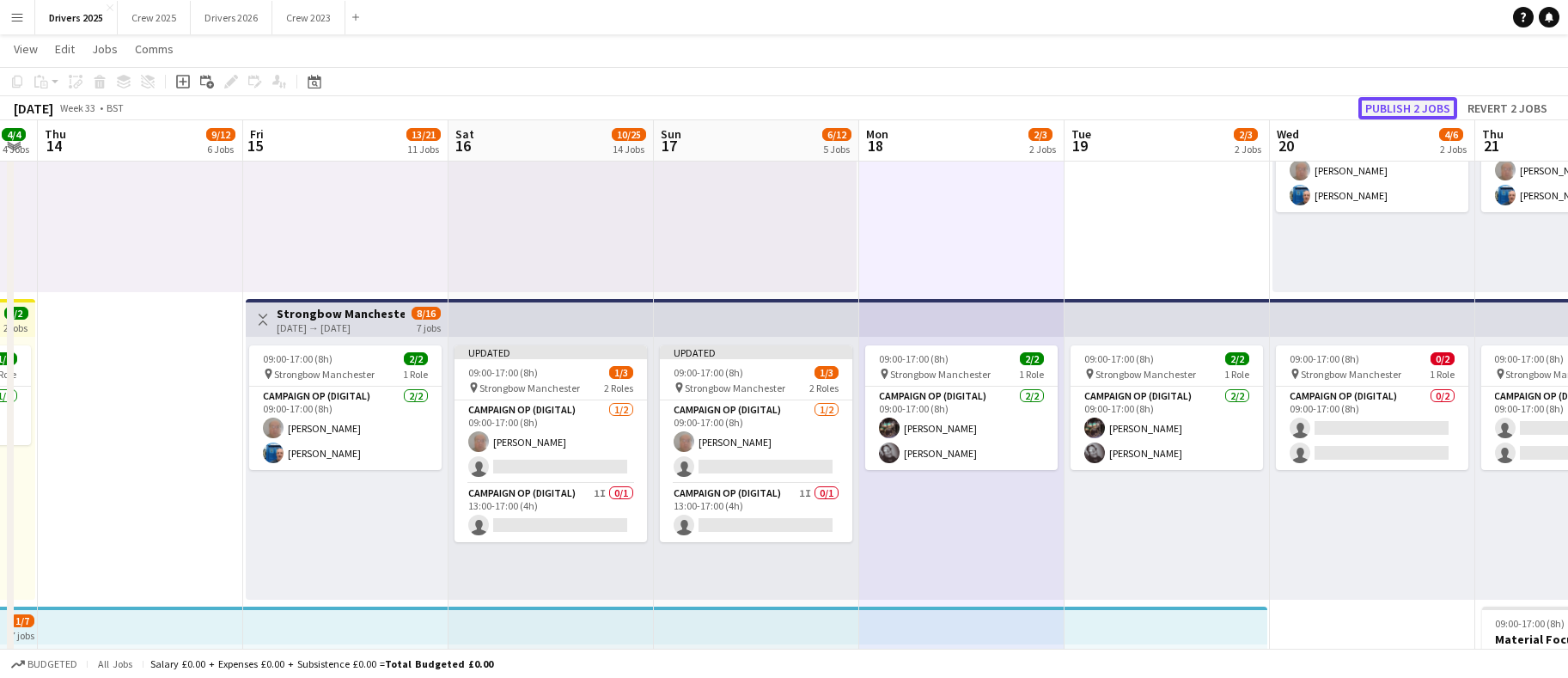
click at [1409, 114] on button "Publish 2 jobs" at bounding box center [1408, 109] width 99 height 23
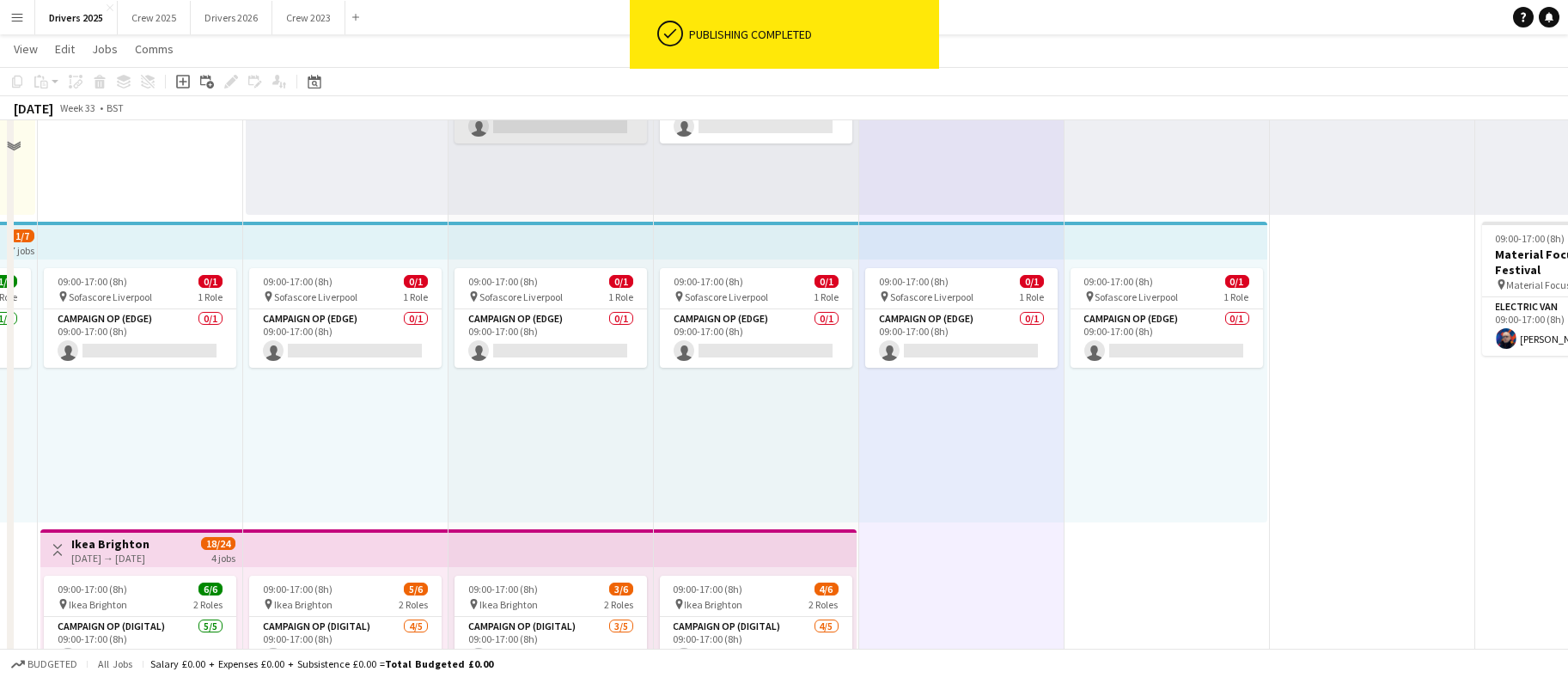
scroll to position [903, 0]
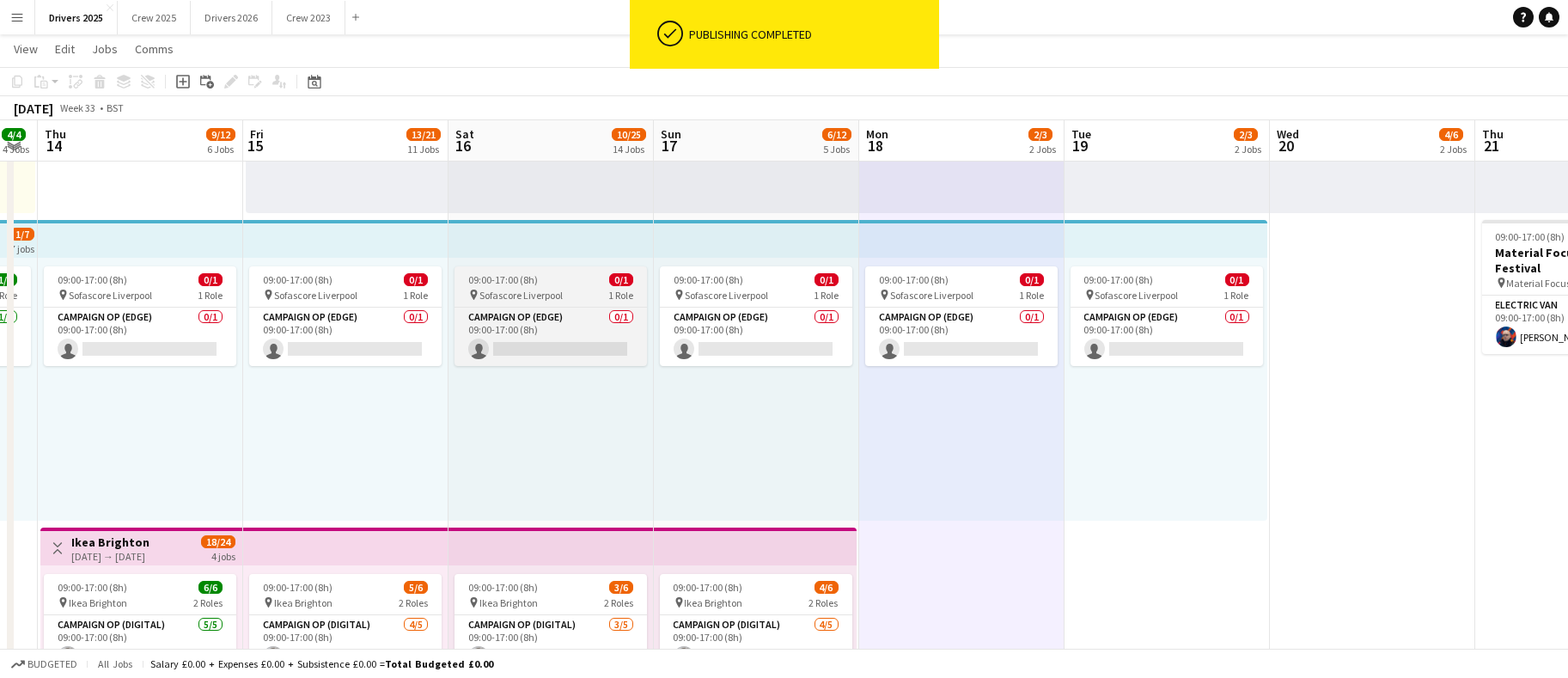
click at [531, 275] on span "09:00-17:00 (8h)" at bounding box center [503, 279] width 70 height 13
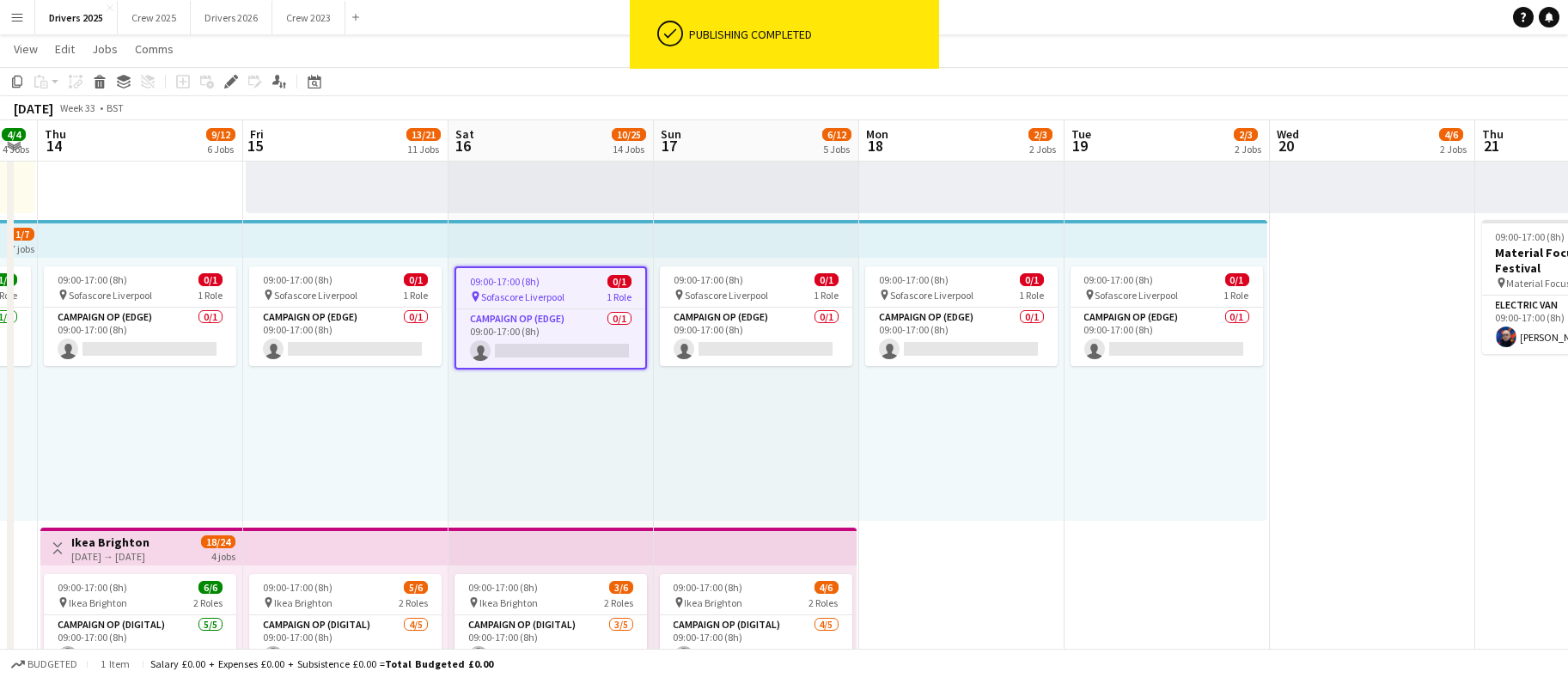
click at [529, 277] on span "09:00-17:00 (8h)" at bounding box center [505, 281] width 70 height 13
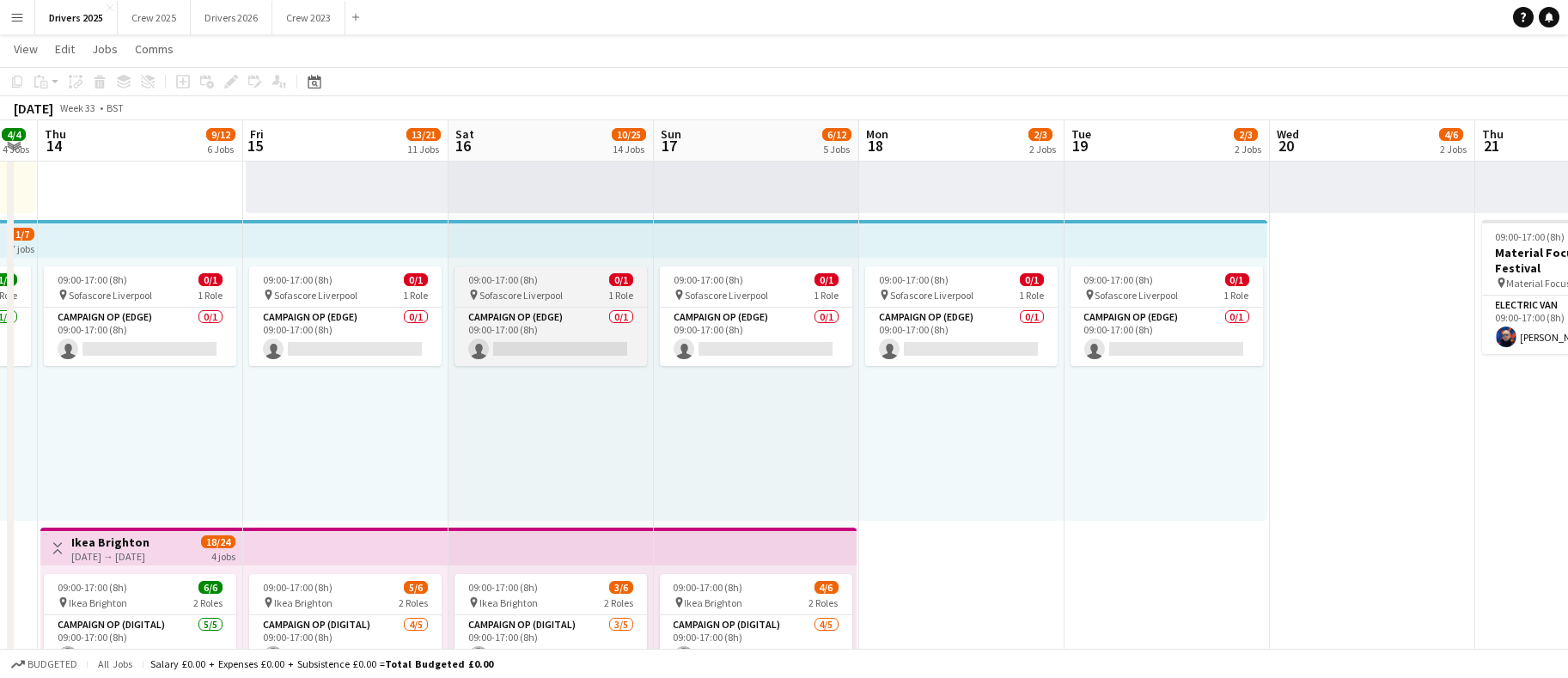
click at [525, 281] on span "09:00-17:00 (8h)" at bounding box center [503, 279] width 70 height 13
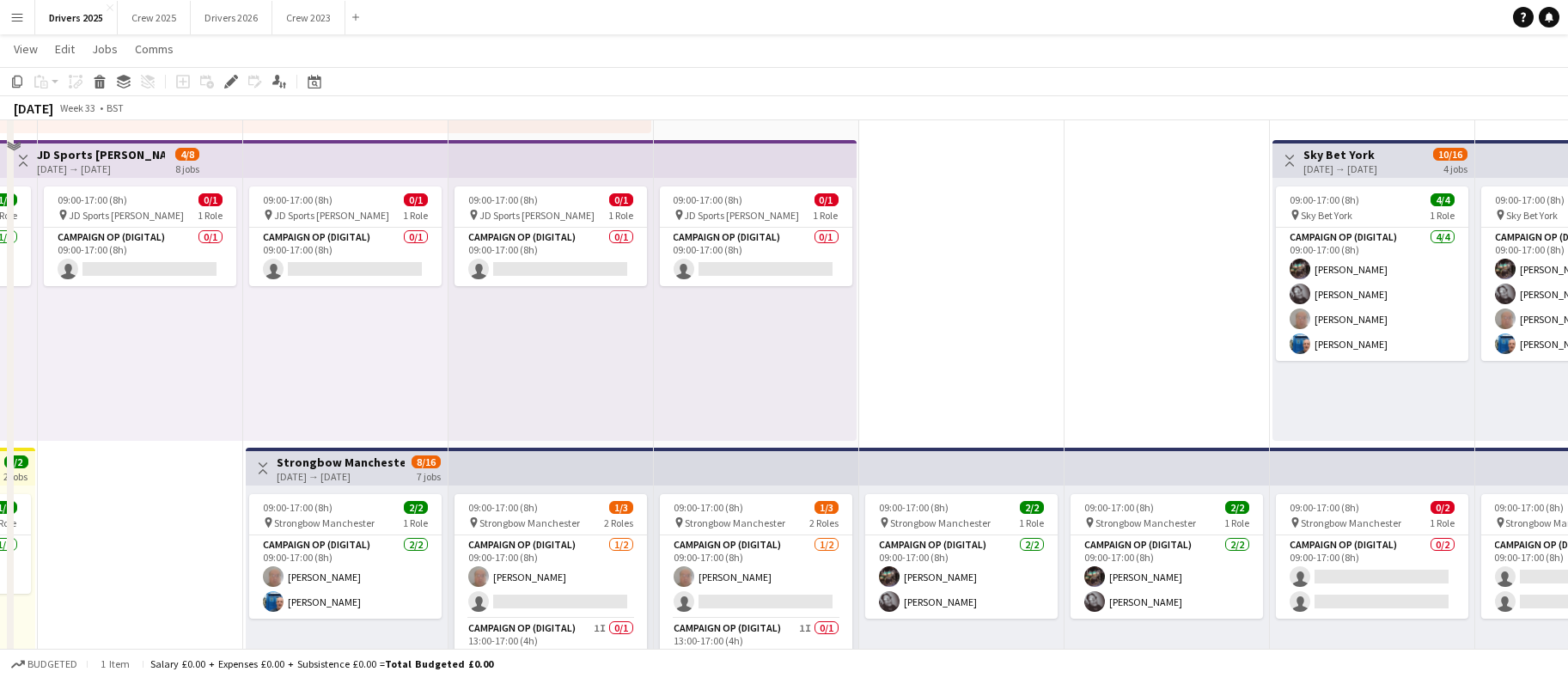
scroll to position [129, 0]
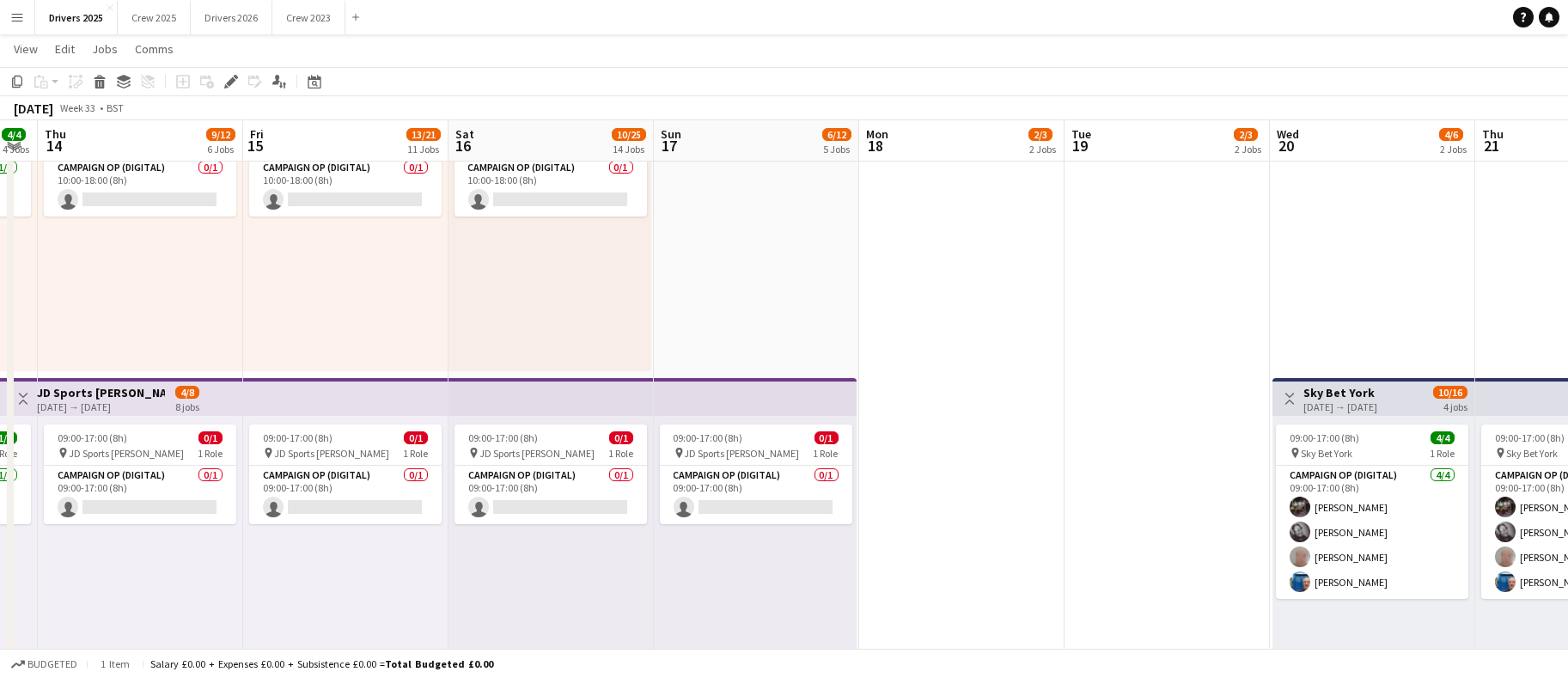
click at [527, 434] on span "09:00-17:00 (8h)" at bounding box center [503, 438] width 70 height 13
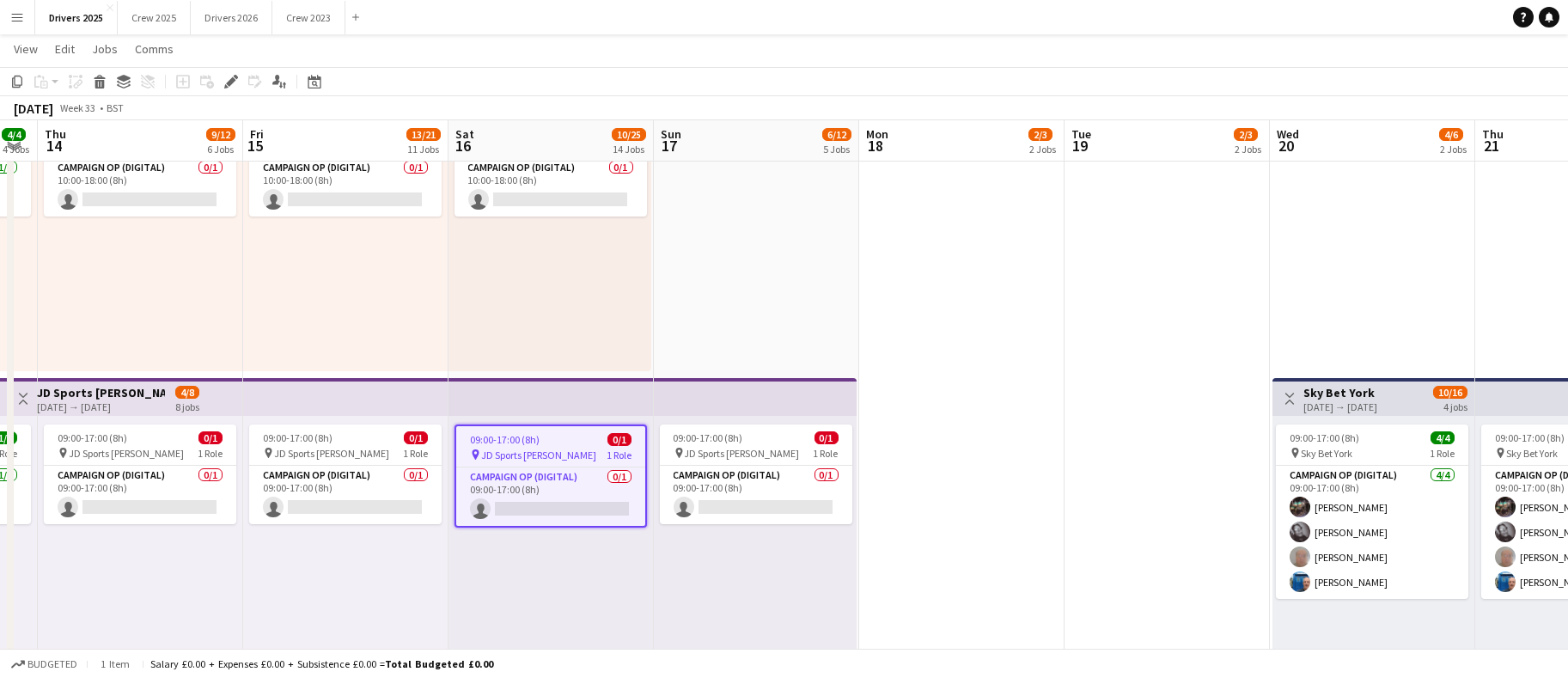
click at [515, 434] on span "09:00-17:00 (8h)" at bounding box center [505, 440] width 70 height 13
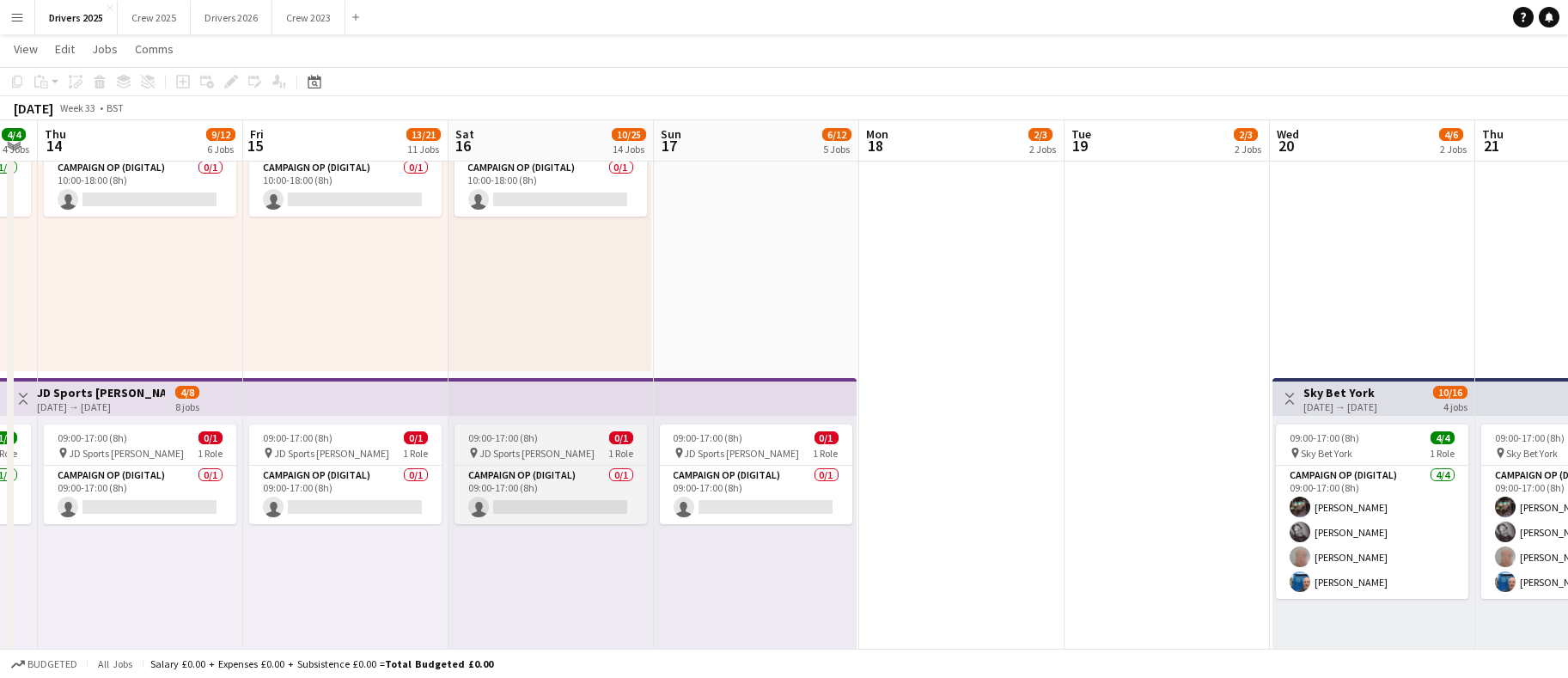
click at [515, 434] on span "09:00-17:00 (8h)" at bounding box center [503, 438] width 70 height 13
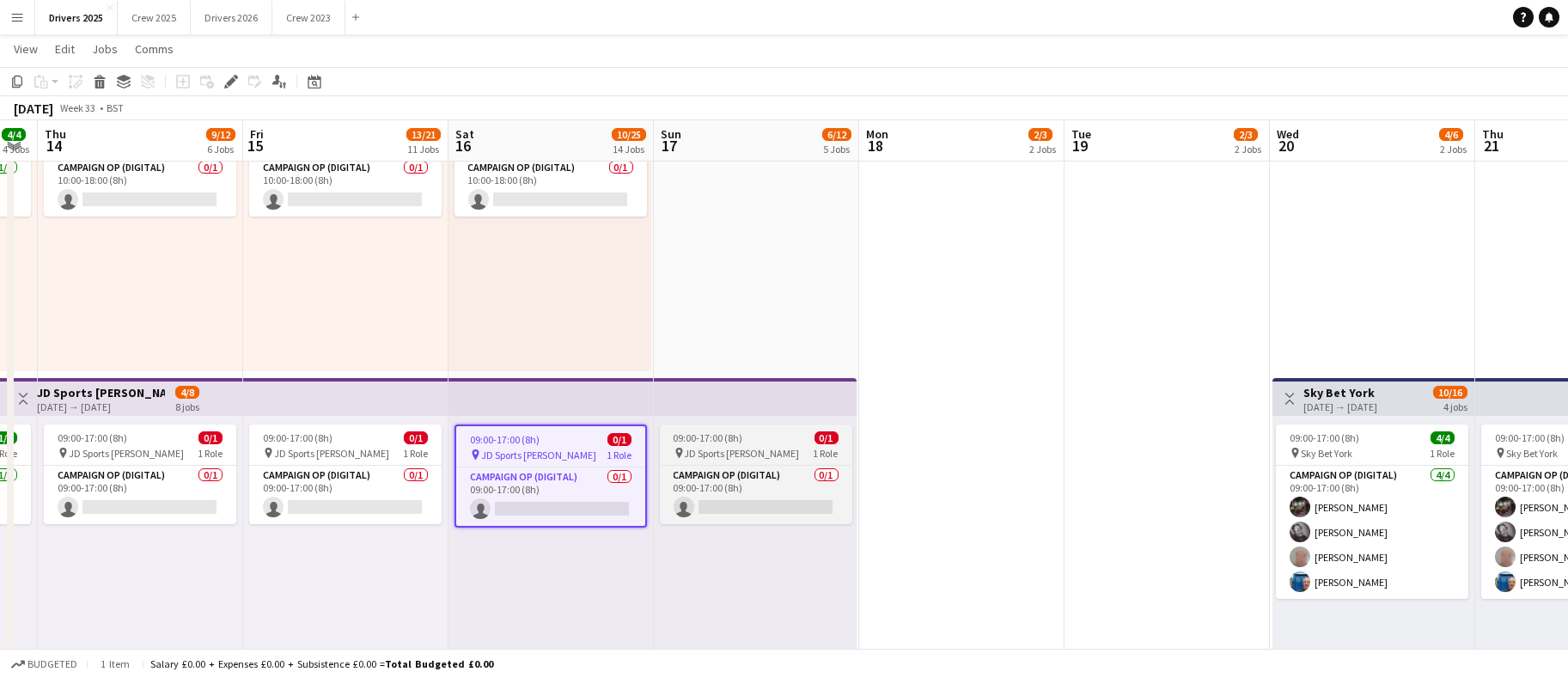
click at [685, 434] on span "09:00-17:00 (8h)" at bounding box center [709, 438] width 70 height 13
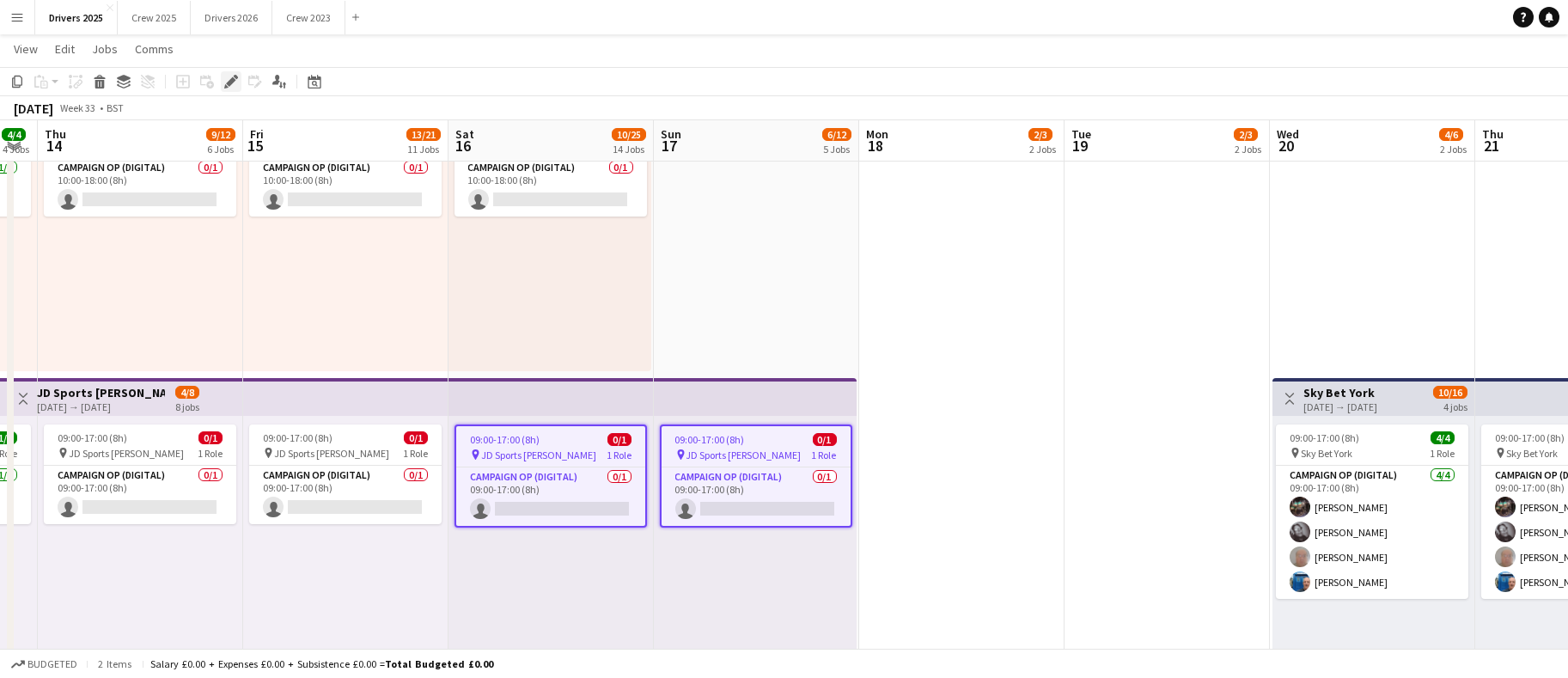
click at [224, 79] on icon "Edit" at bounding box center [231, 81] width 14 height 14
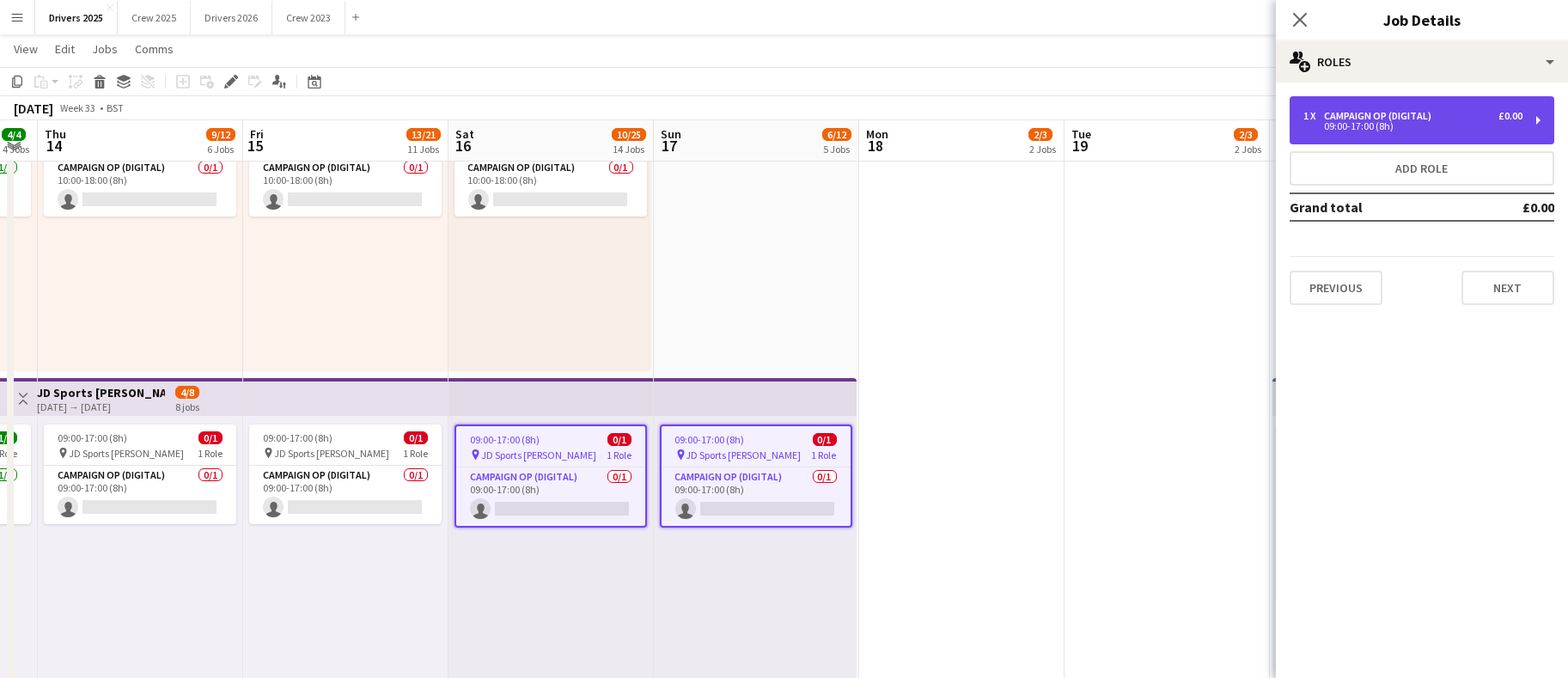
click at [1364, 125] on div "09:00-17:00 (8h)" at bounding box center [1413, 126] width 219 height 9
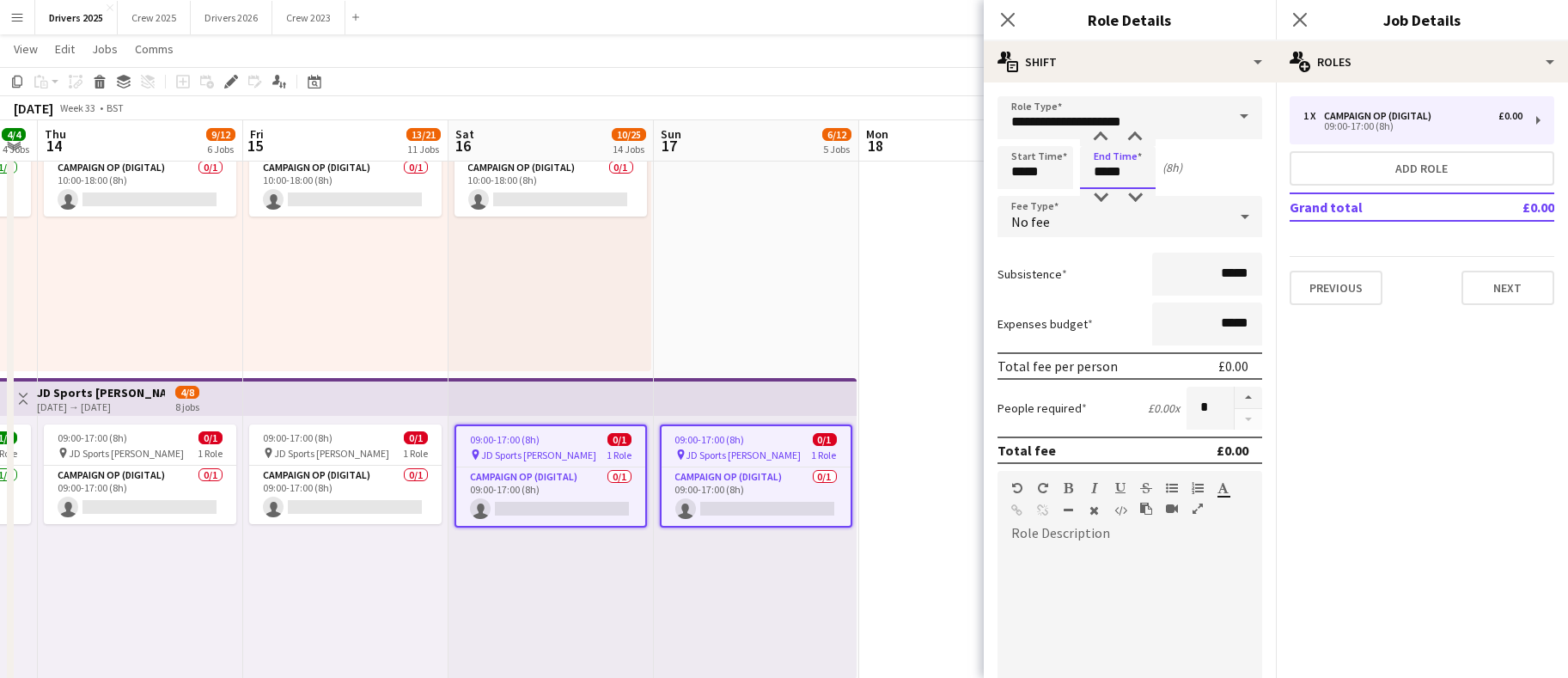
click at [1107, 175] on input "*****" at bounding box center [1118, 167] width 75 height 43
type input "*****"
click at [1526, 293] on button "Next" at bounding box center [1508, 287] width 93 height 34
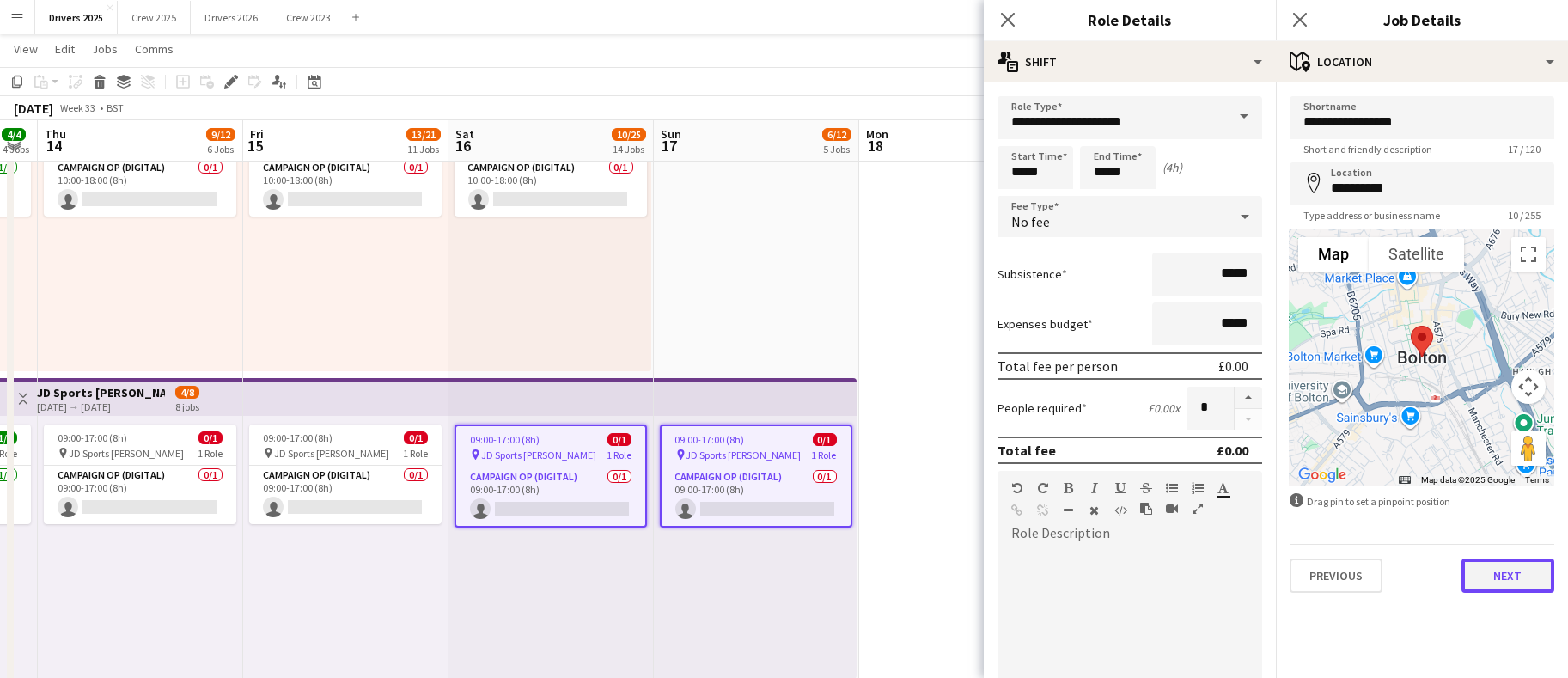
click at [1472, 583] on button "Next" at bounding box center [1508, 576] width 93 height 34
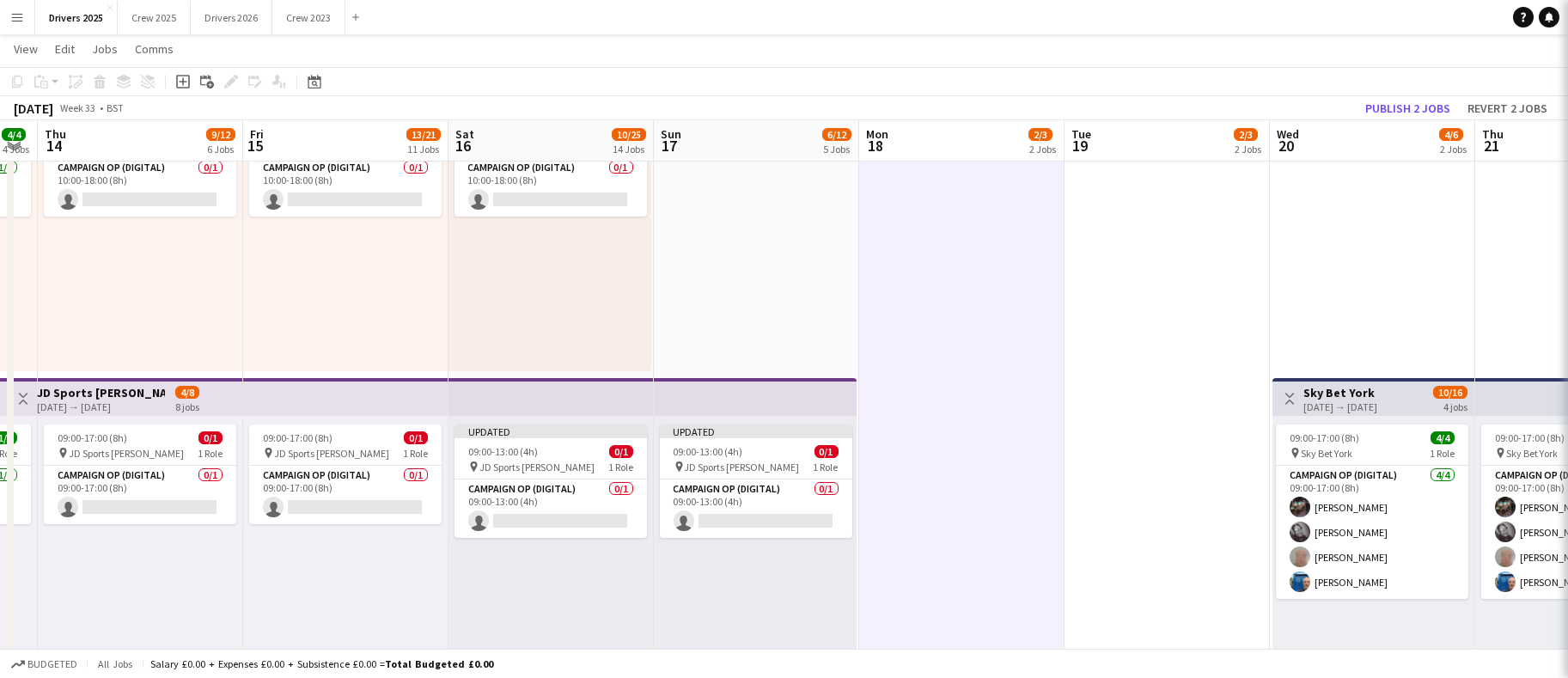
scroll to position [0, 578]
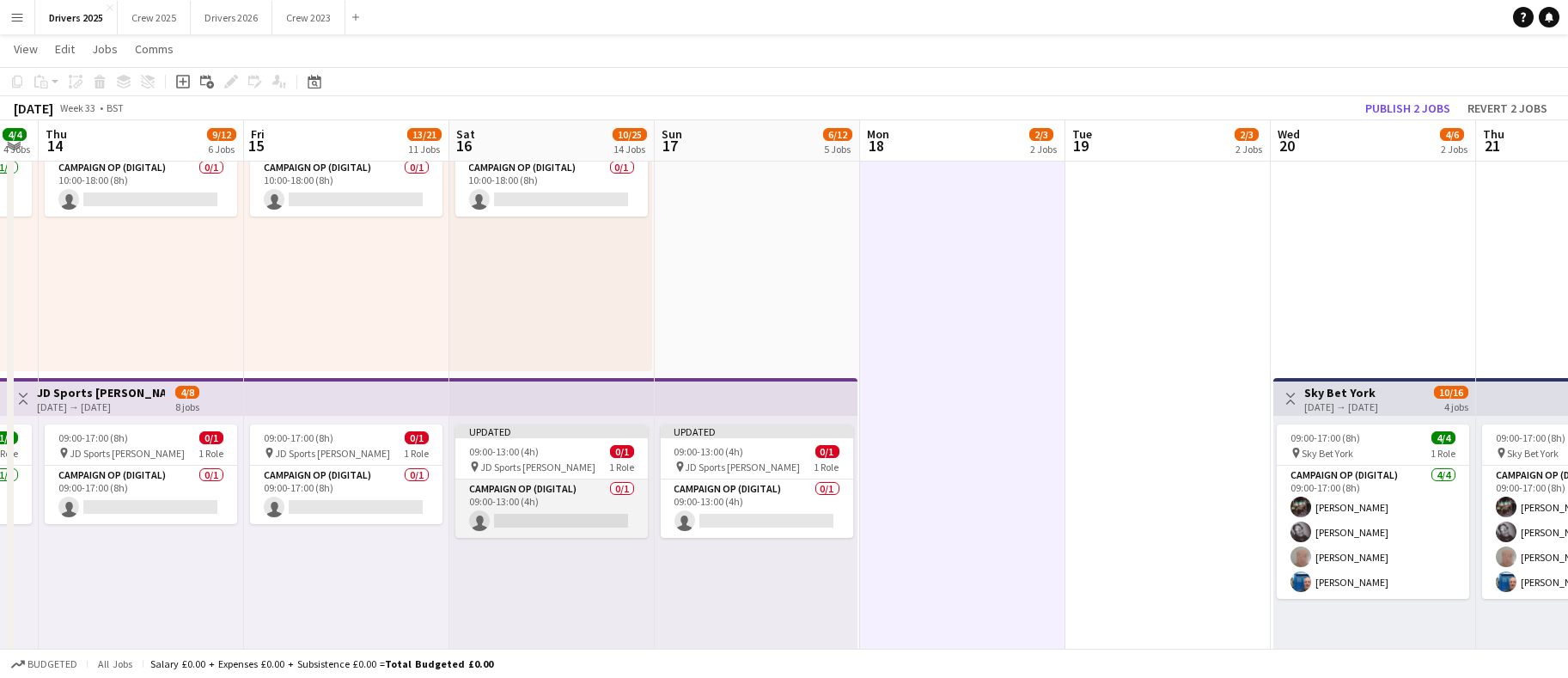
click at [558, 507] on app-card-role "Campaign Op (Digital) 0/1 09:00-13:00 (4h) single-neutral-actions" at bounding box center [552, 509] width 193 height 59
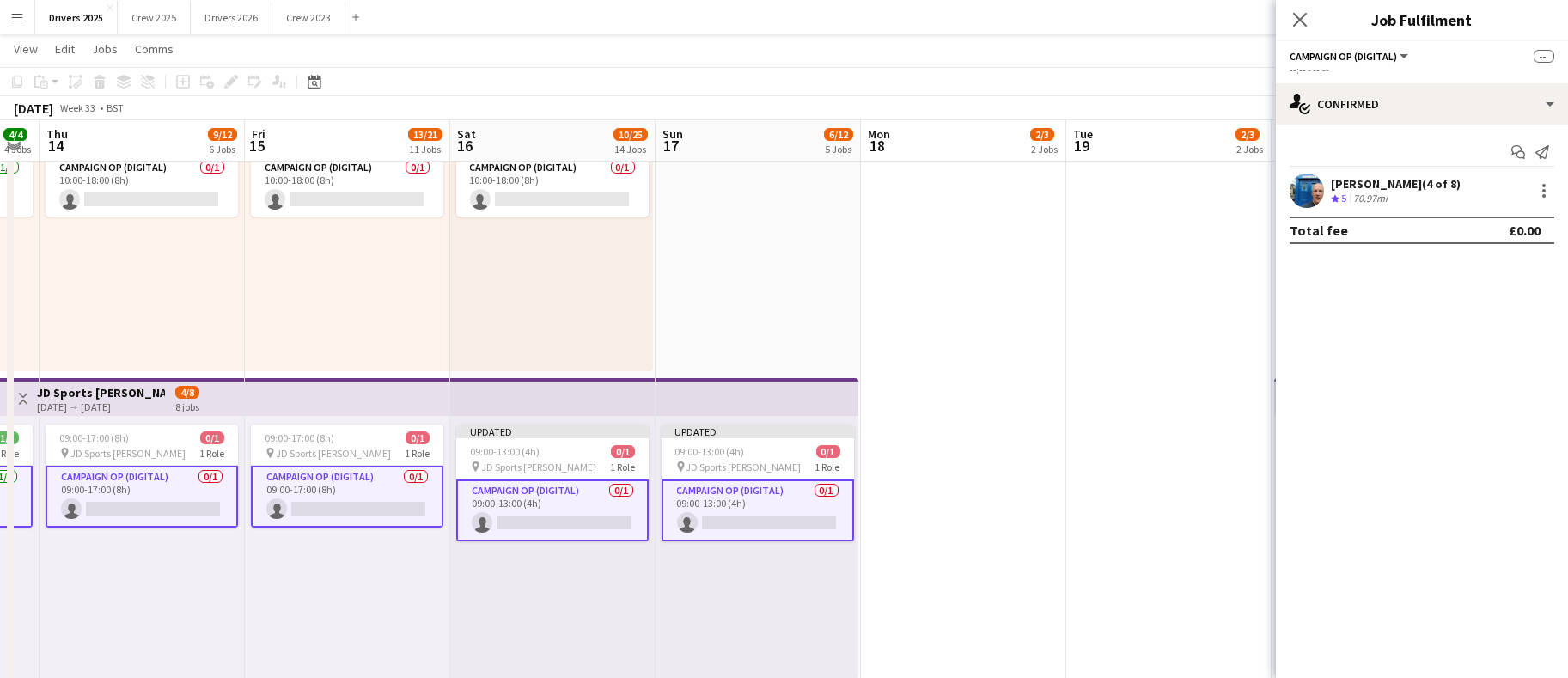
click at [567, 513] on app-card-role "Campaign Op (Digital) 0/1 09:00-13:00 (4h) single-neutral-actions" at bounding box center [552, 511] width 193 height 62
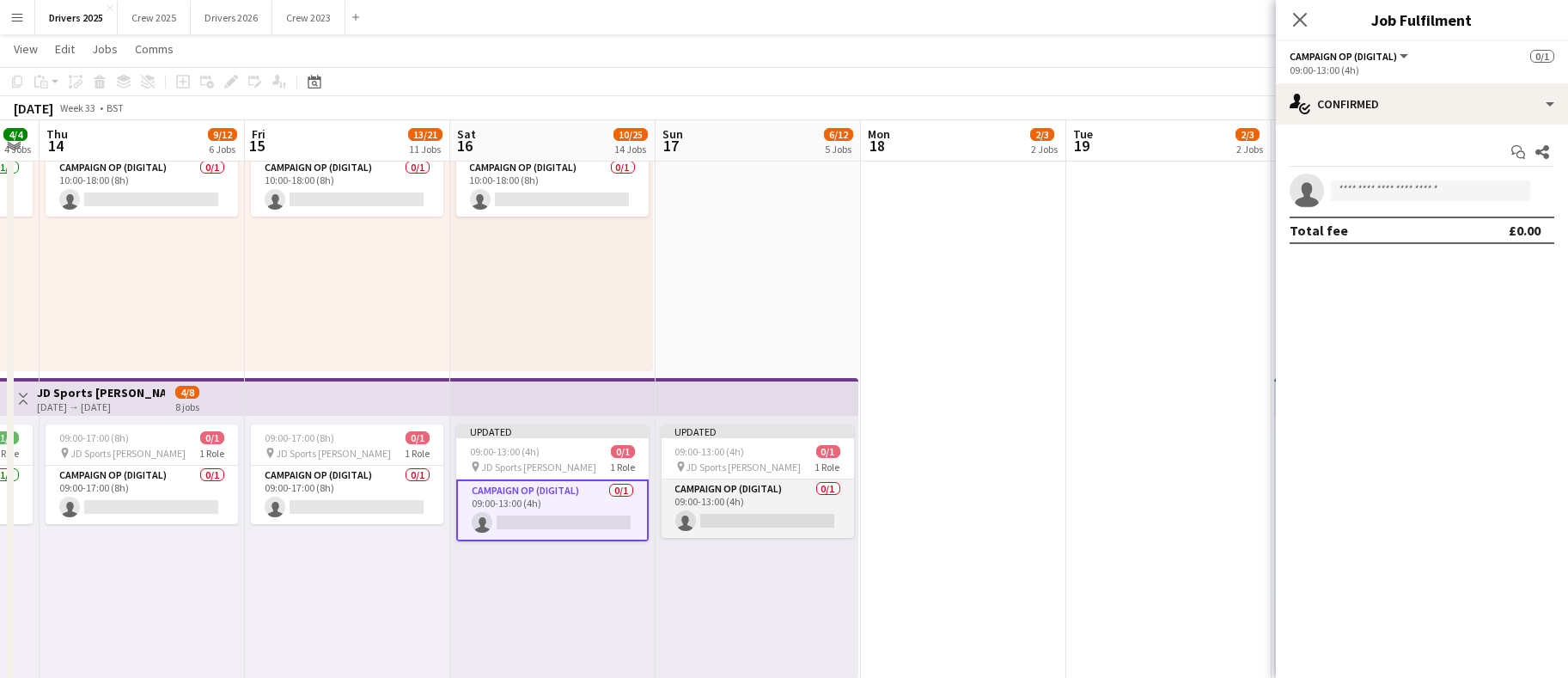
click at [770, 519] on app-card-role "Campaign Op (Digital) 0/1 09:00-13:00 (4h) single-neutral-actions" at bounding box center [758, 509] width 193 height 59
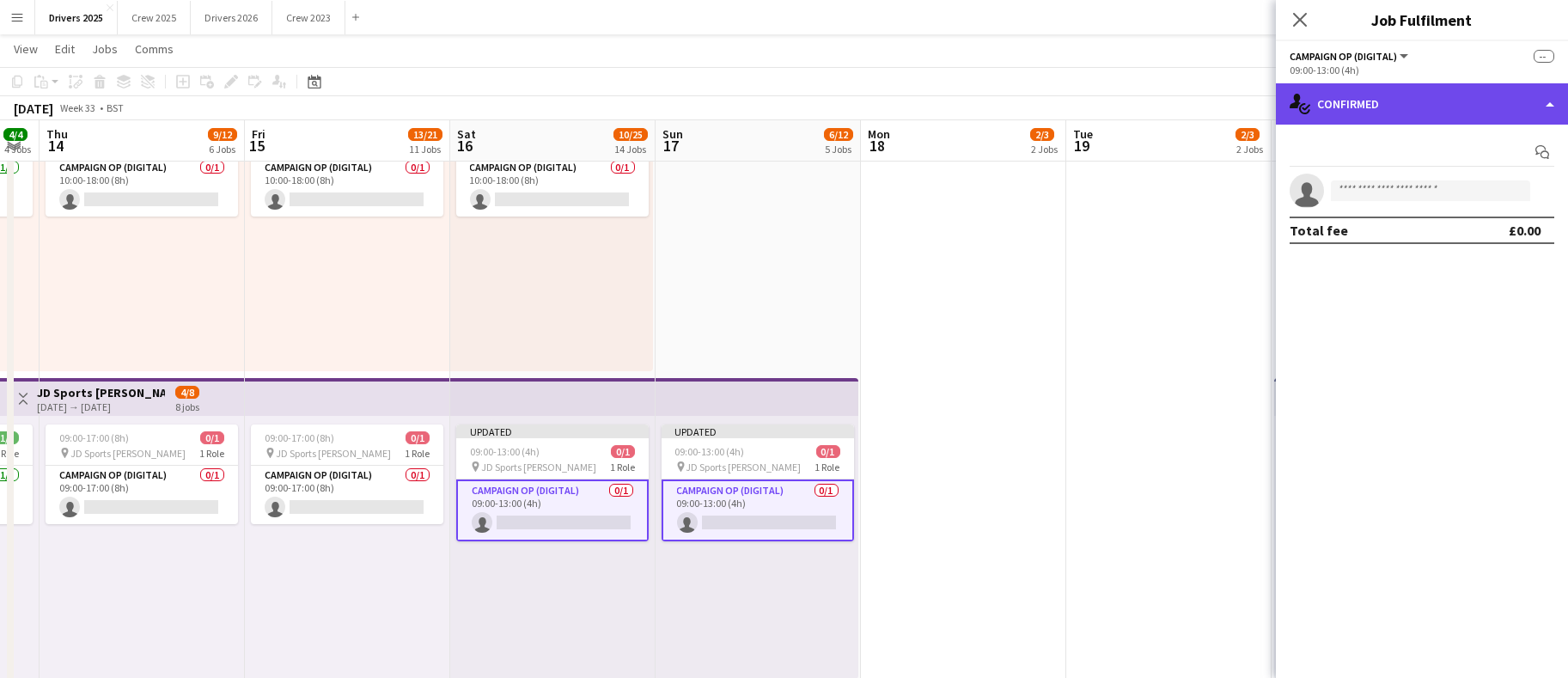
click at [1375, 111] on div "single-neutral-actions-check-2 Confirmed" at bounding box center [1423, 103] width 292 height 41
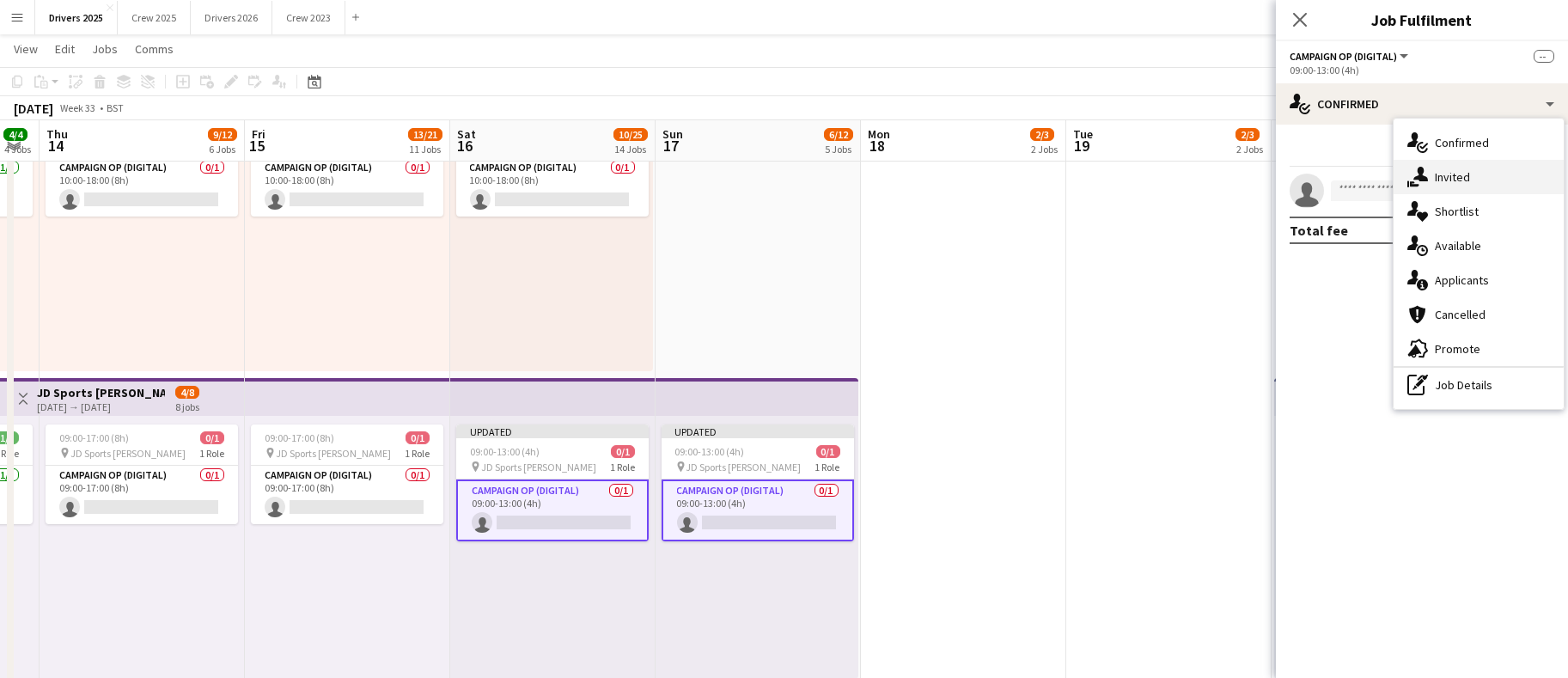
click at [1434, 177] on div "single-neutral-actions-share-1 Invited" at bounding box center [1479, 177] width 170 height 34
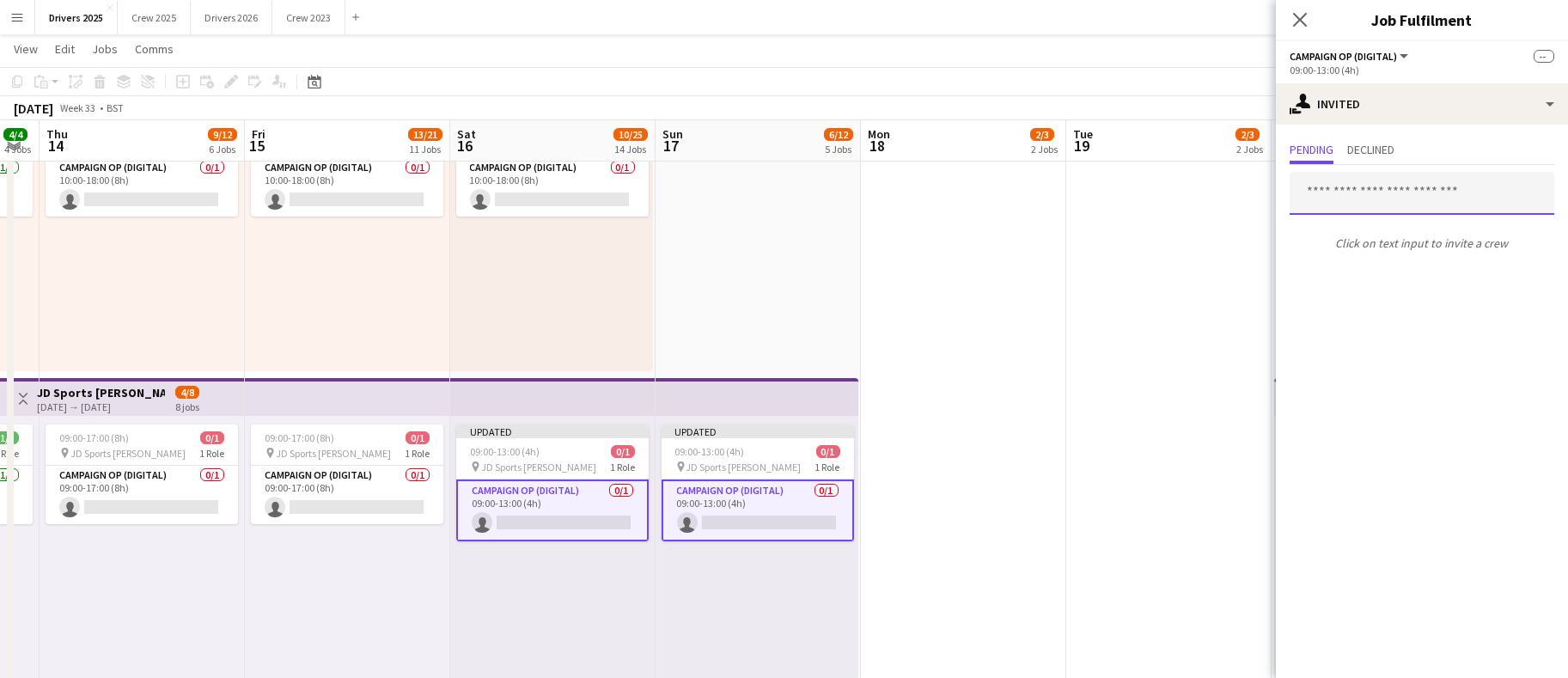
click at [1368, 194] on input "text" at bounding box center [1422, 193] width 264 height 43
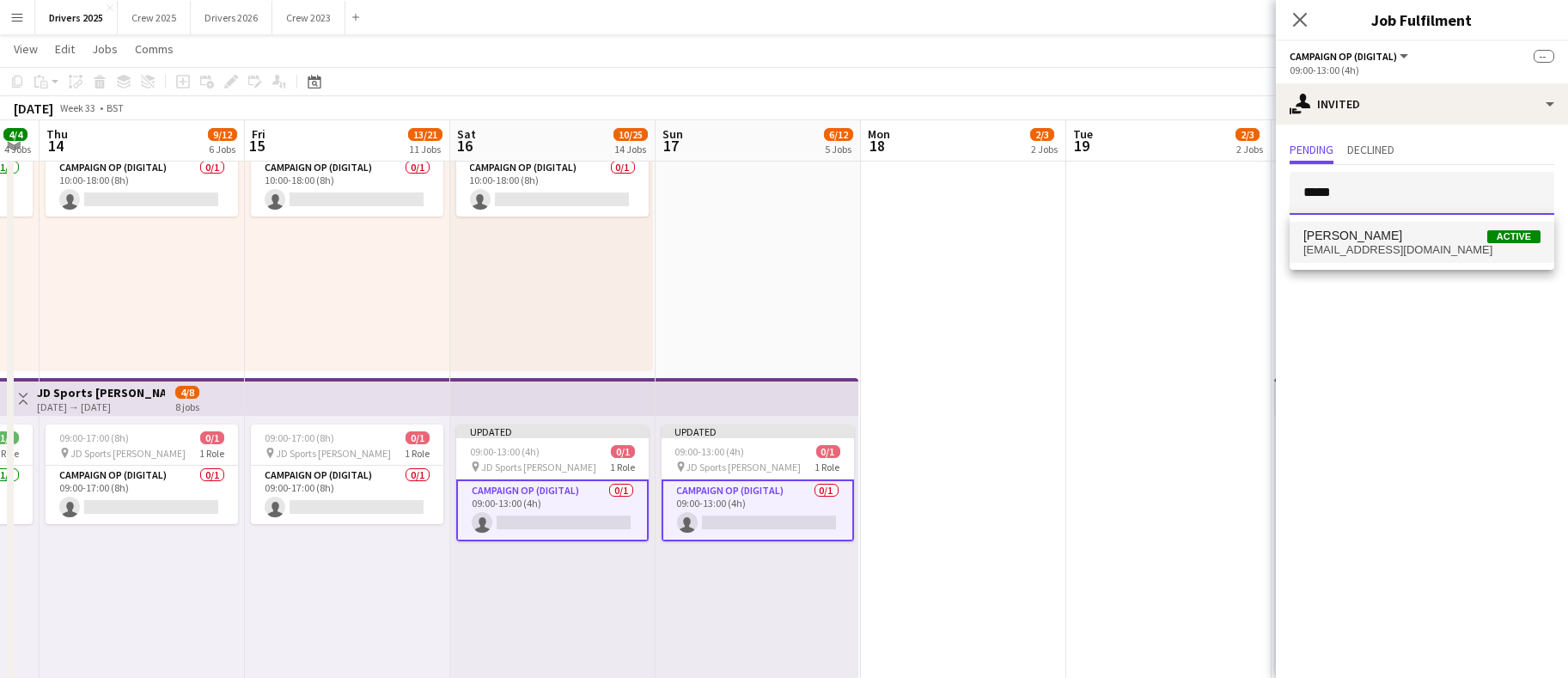
type input "*****"
click at [1362, 239] on span "[PERSON_NAME]" at bounding box center [1353, 236] width 99 height 15
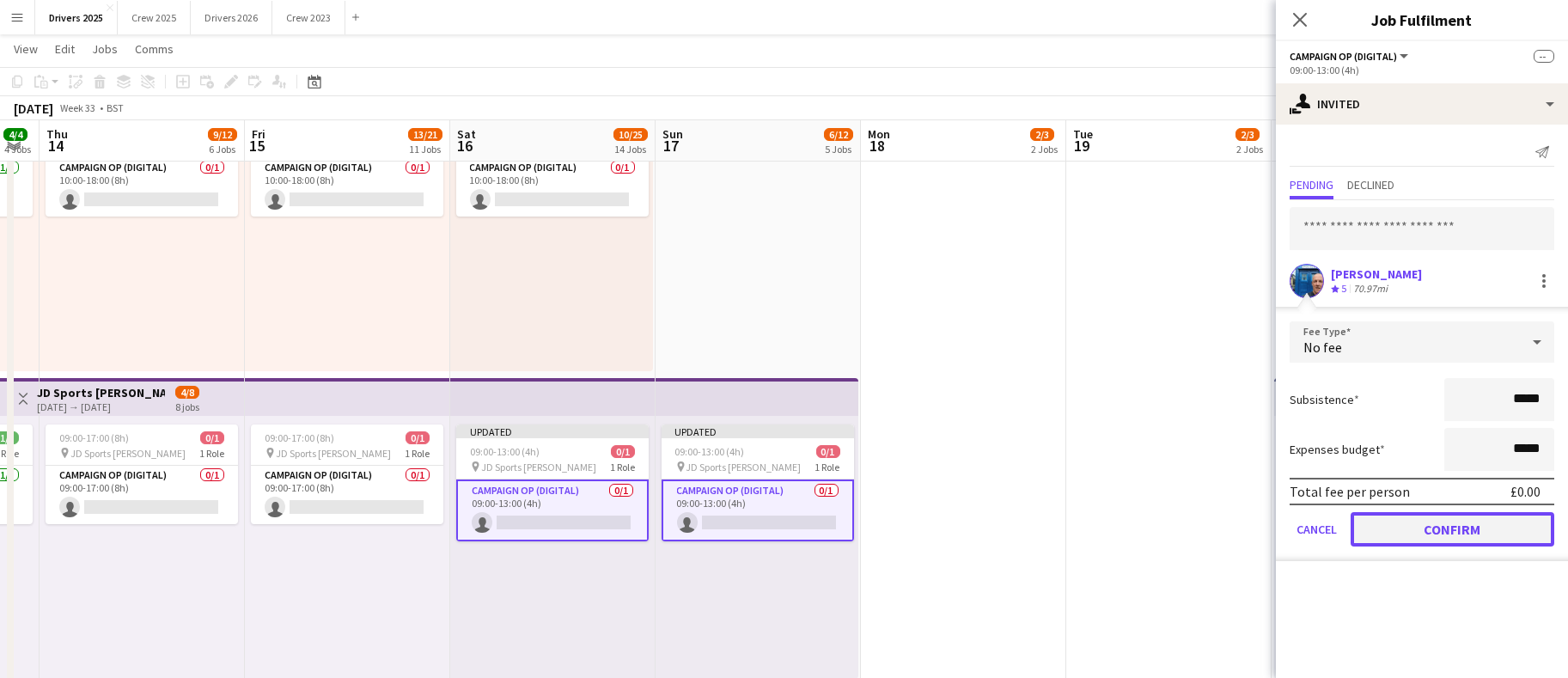
click at [1438, 527] on button "Confirm" at bounding box center [1452, 529] width 204 height 34
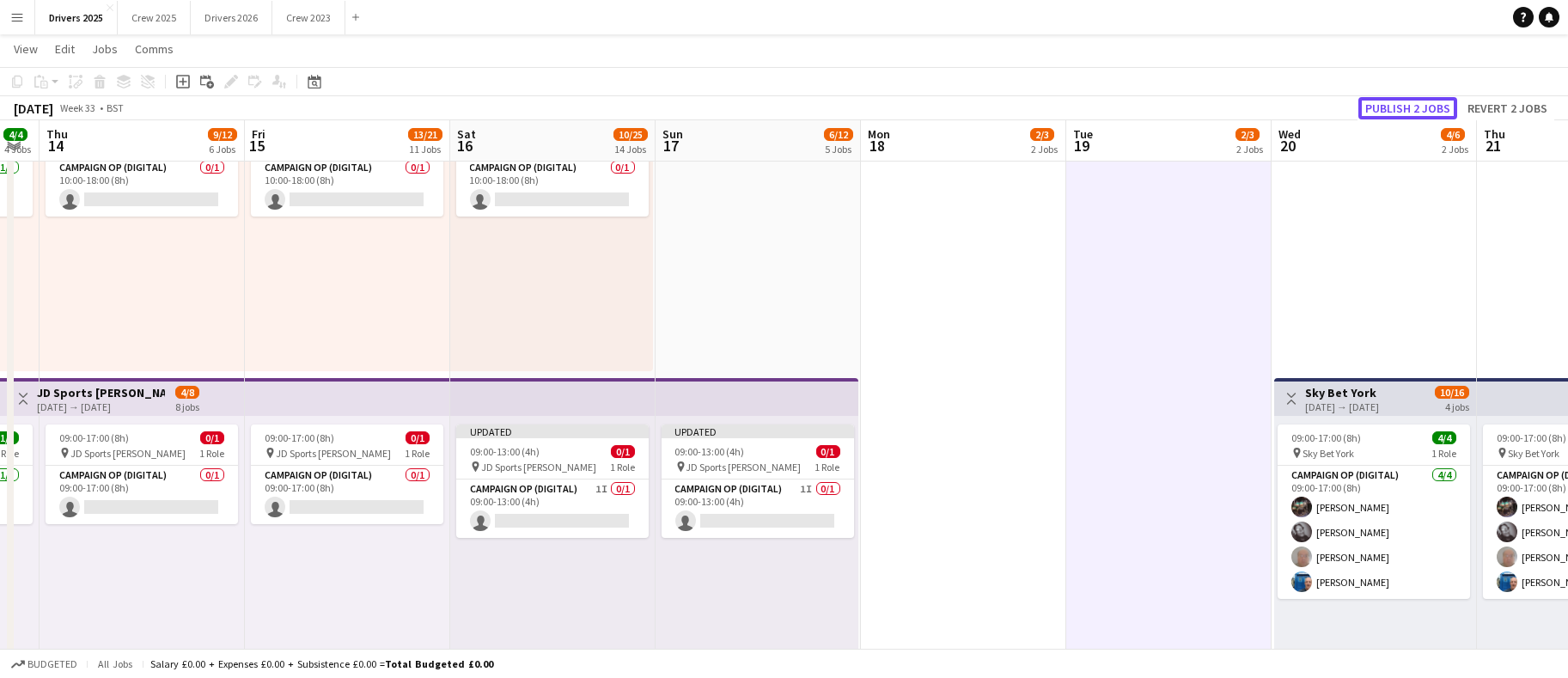
click at [1397, 105] on button "Publish 2 jobs" at bounding box center [1408, 109] width 99 height 23
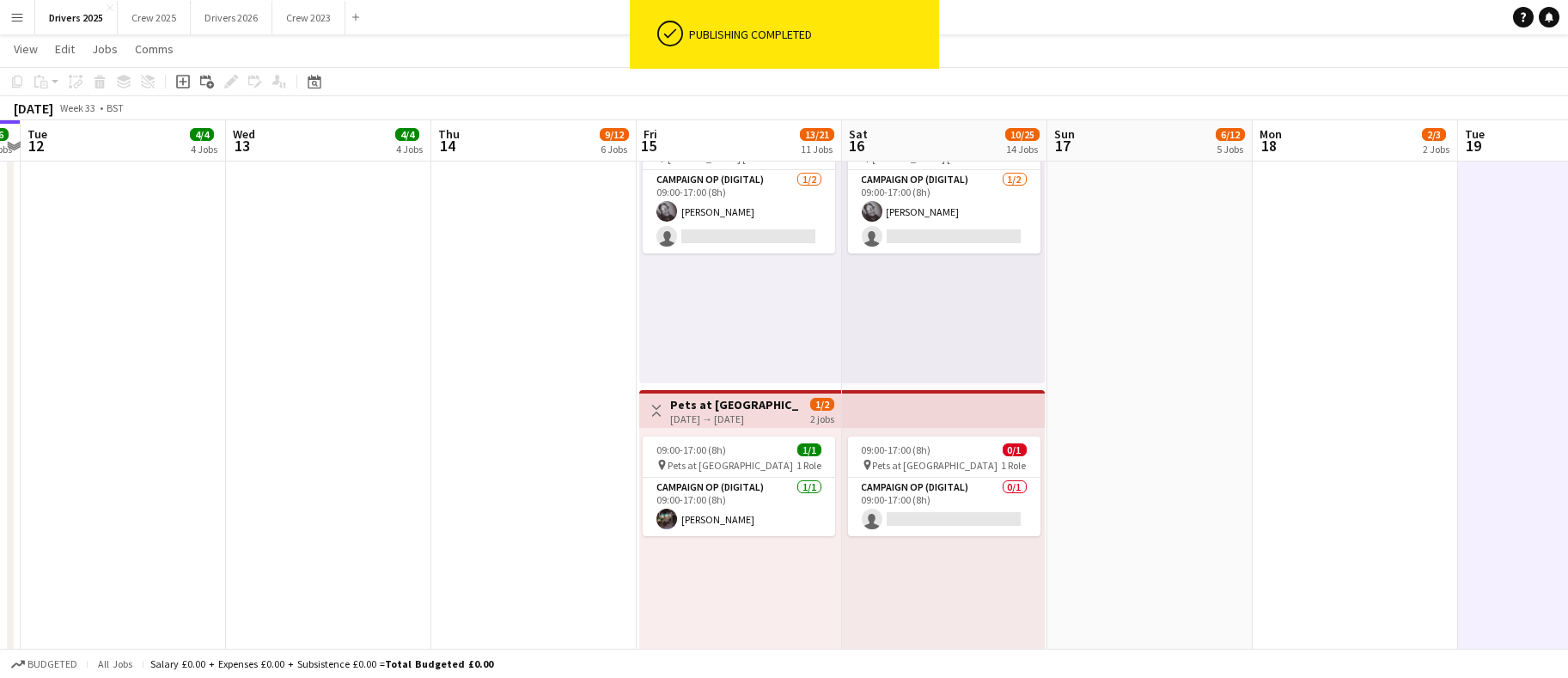
scroll to position [0, 376]
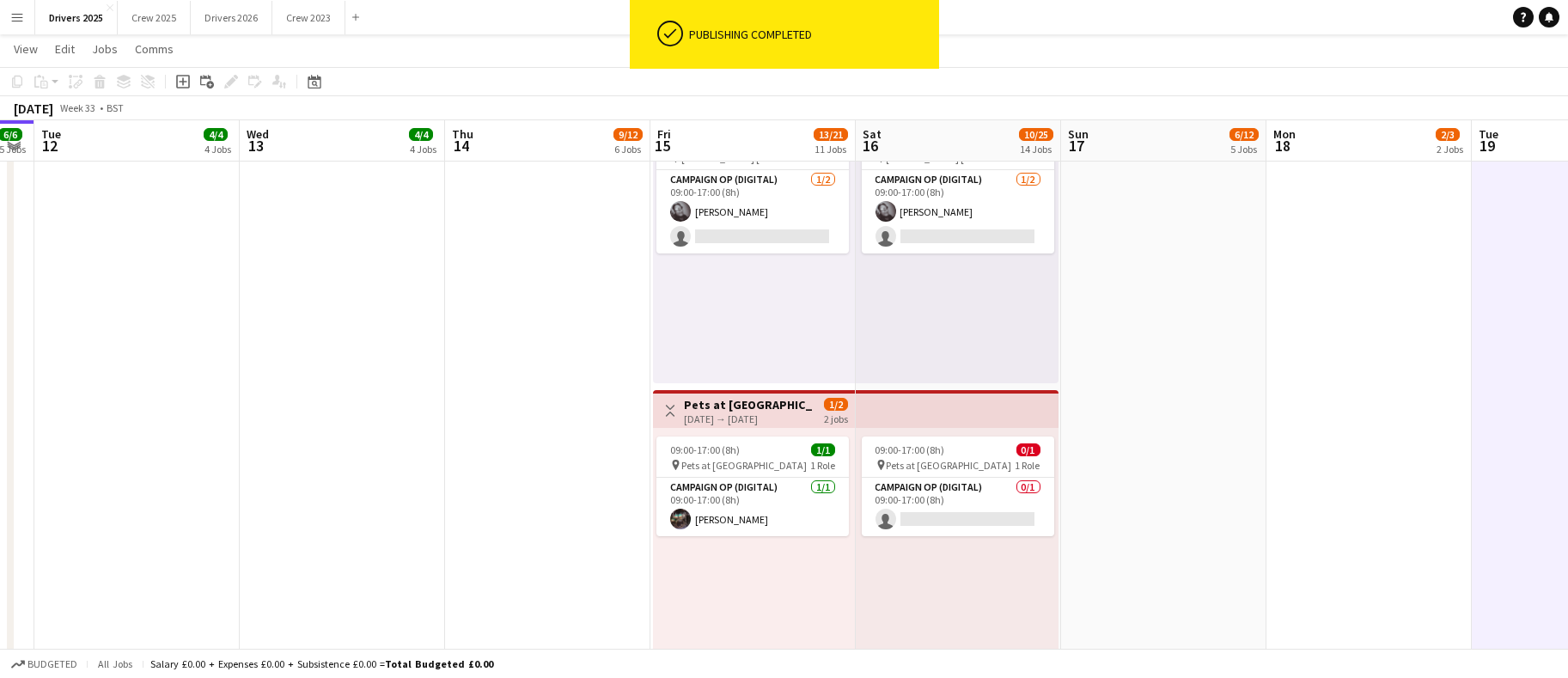
drag, startPoint x: 894, startPoint y: 472, endPoint x: 1299, endPoint y: 466, distance: 405.0
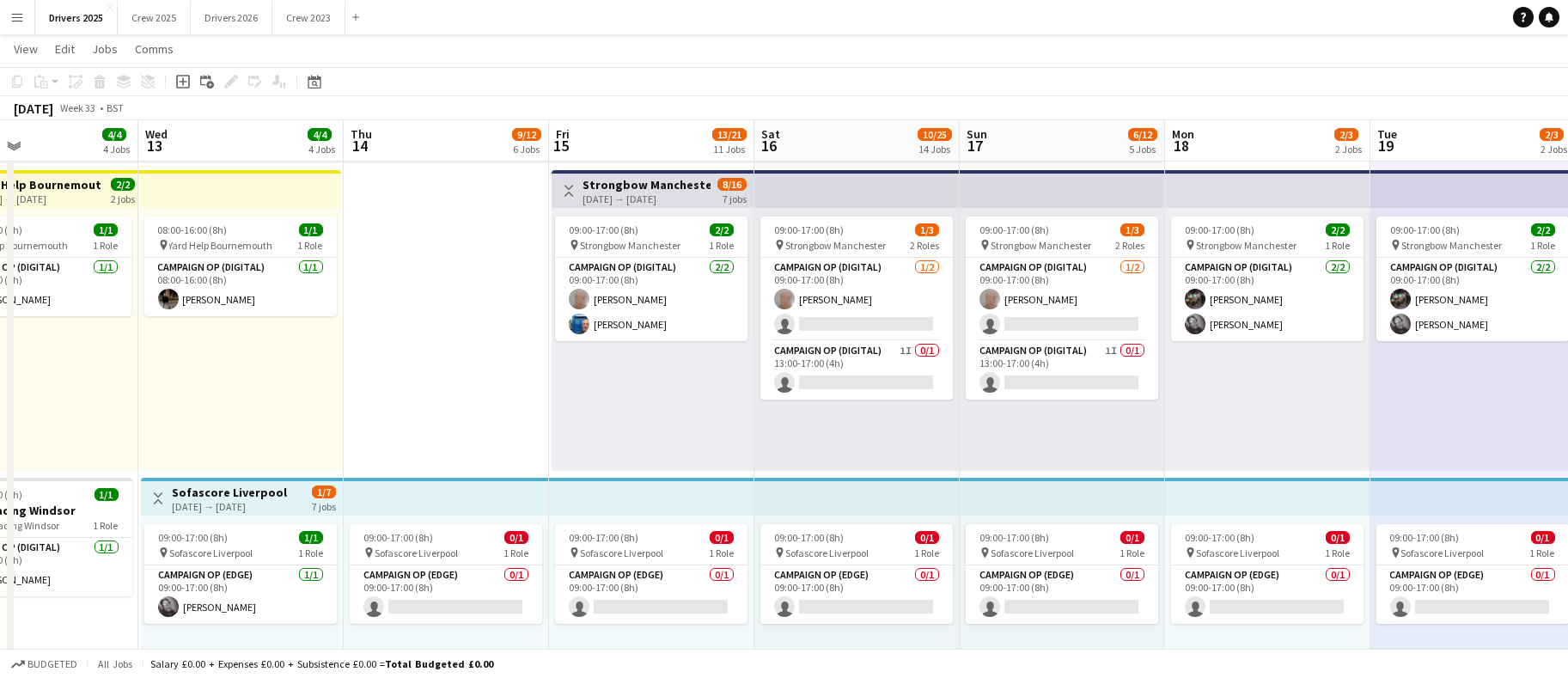
scroll to position [0, 688]
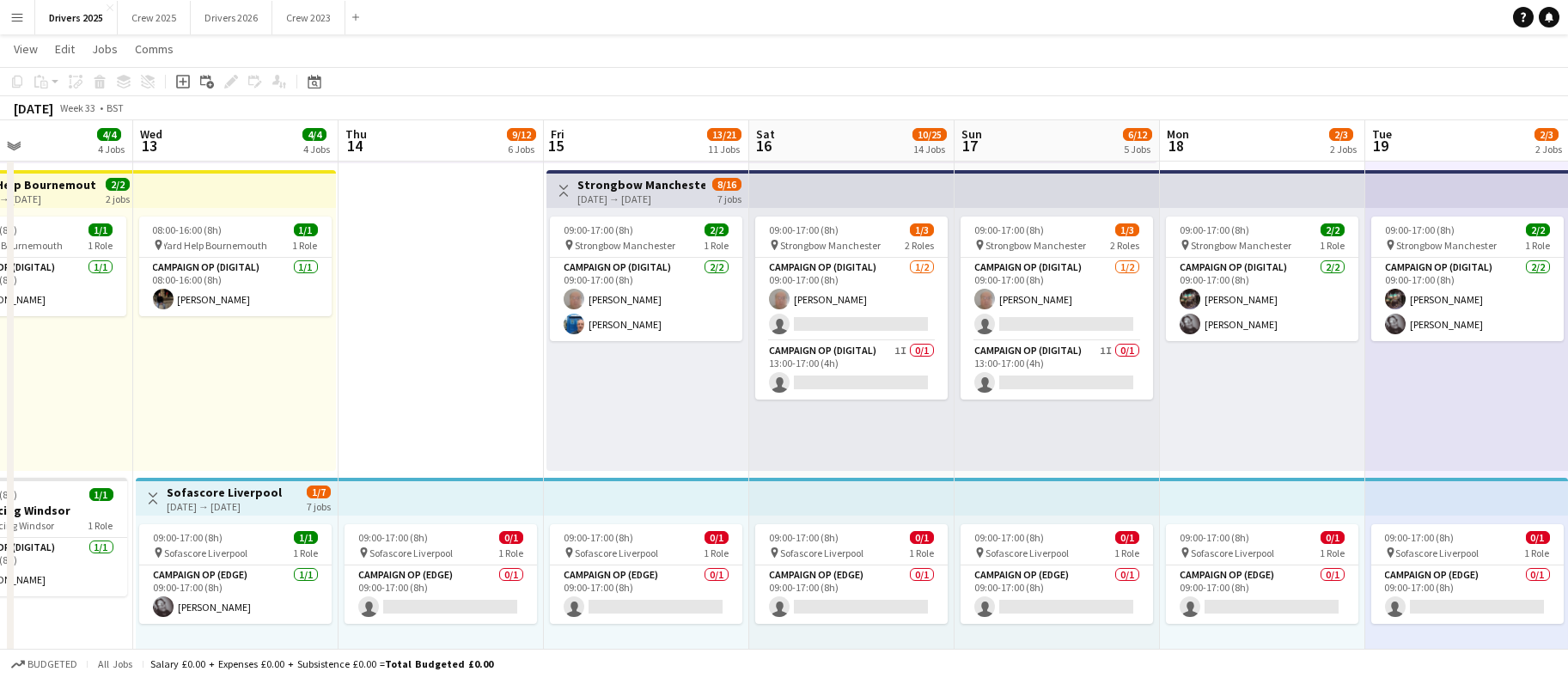
drag, startPoint x: 320, startPoint y: 582, endPoint x: 214, endPoint y: 569, distance: 106.8
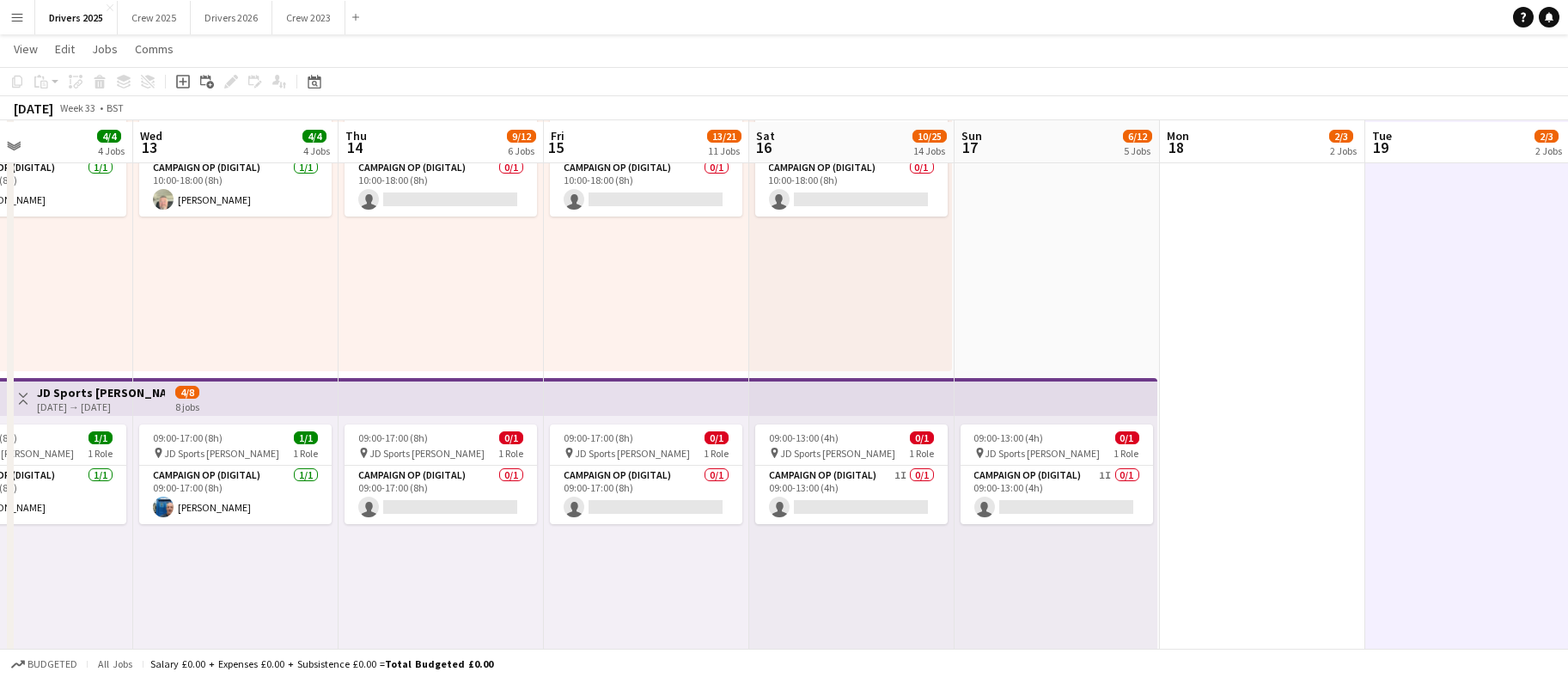
scroll to position [258, 0]
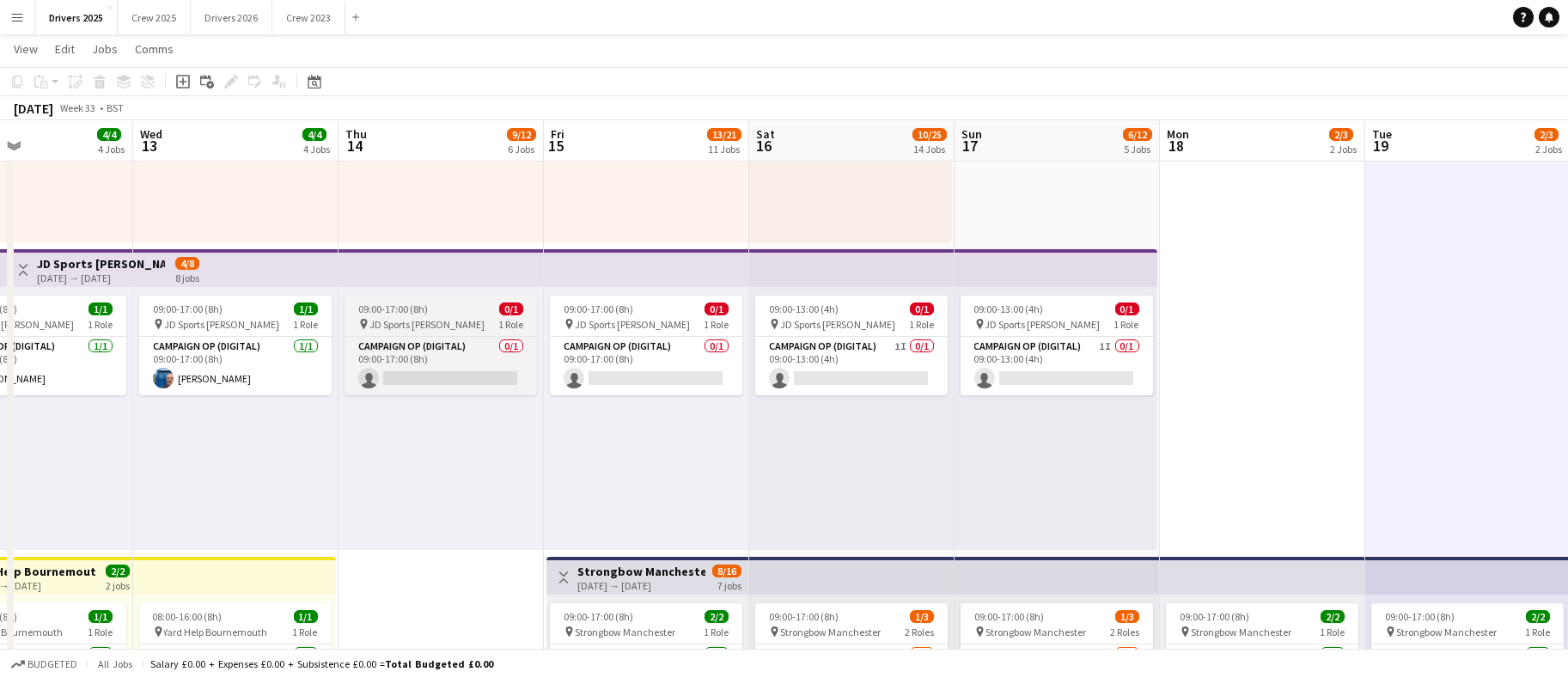
click at [430, 326] on span "JD Sports [PERSON_NAME]" at bounding box center [427, 324] width 116 height 13
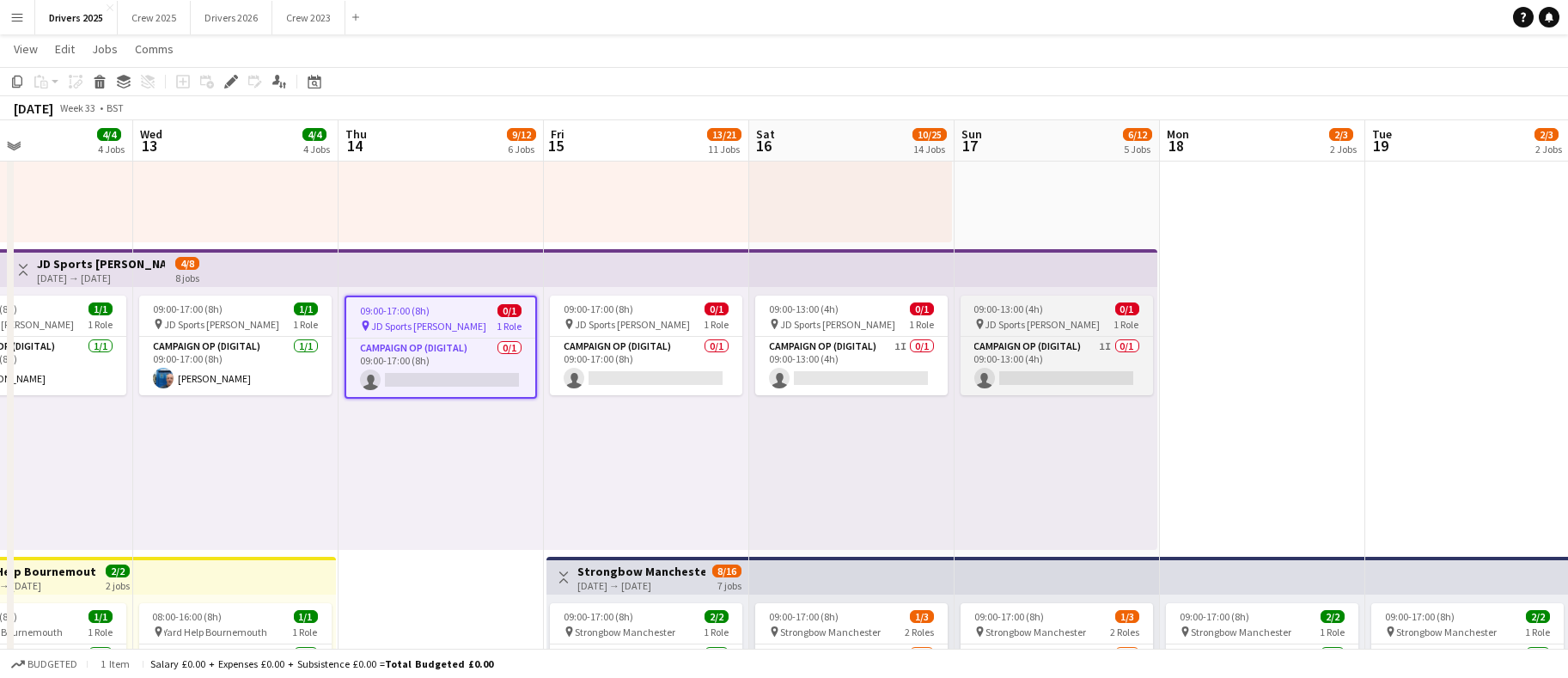
click at [229, 80] on icon at bounding box center [230, 81] width 10 height 10
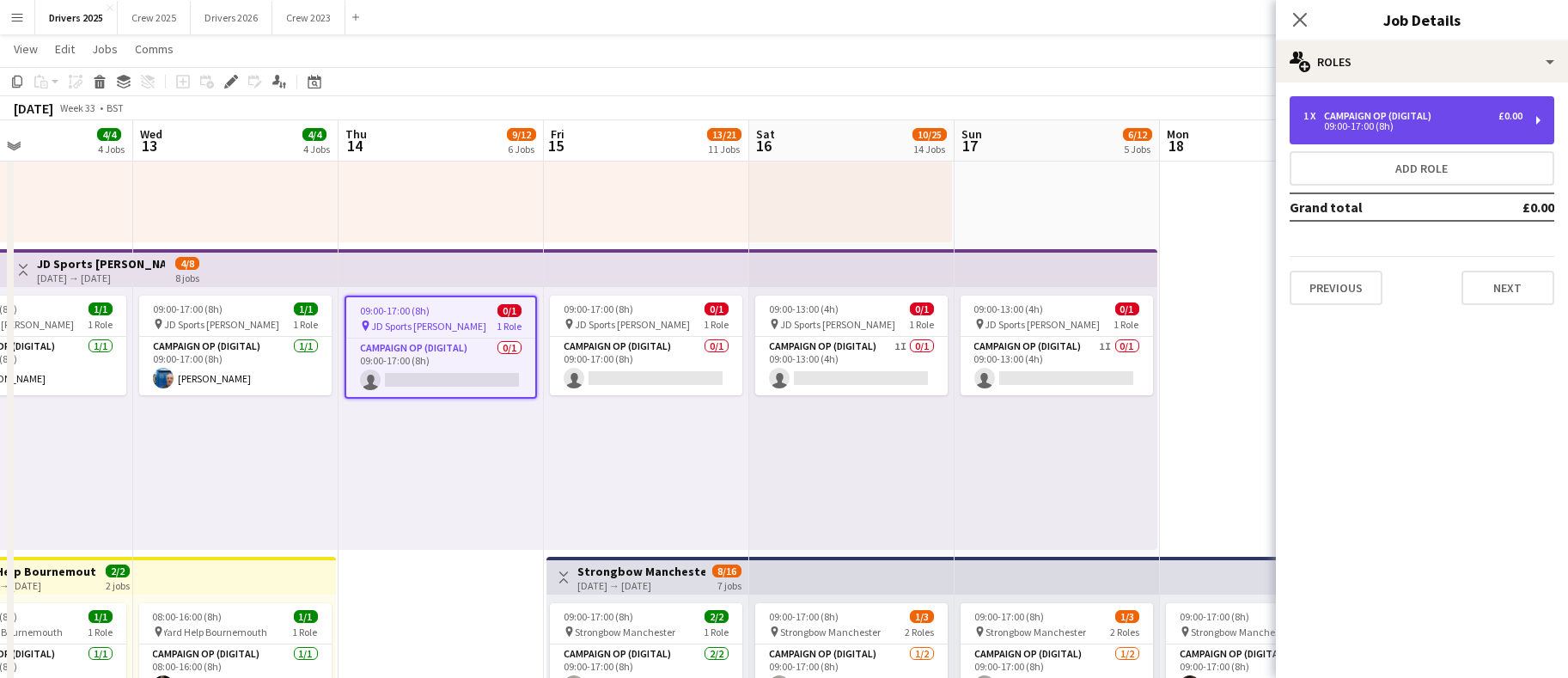
click at [1374, 117] on div "Campaign Op (Digital)" at bounding box center [1382, 117] width 115 height 12
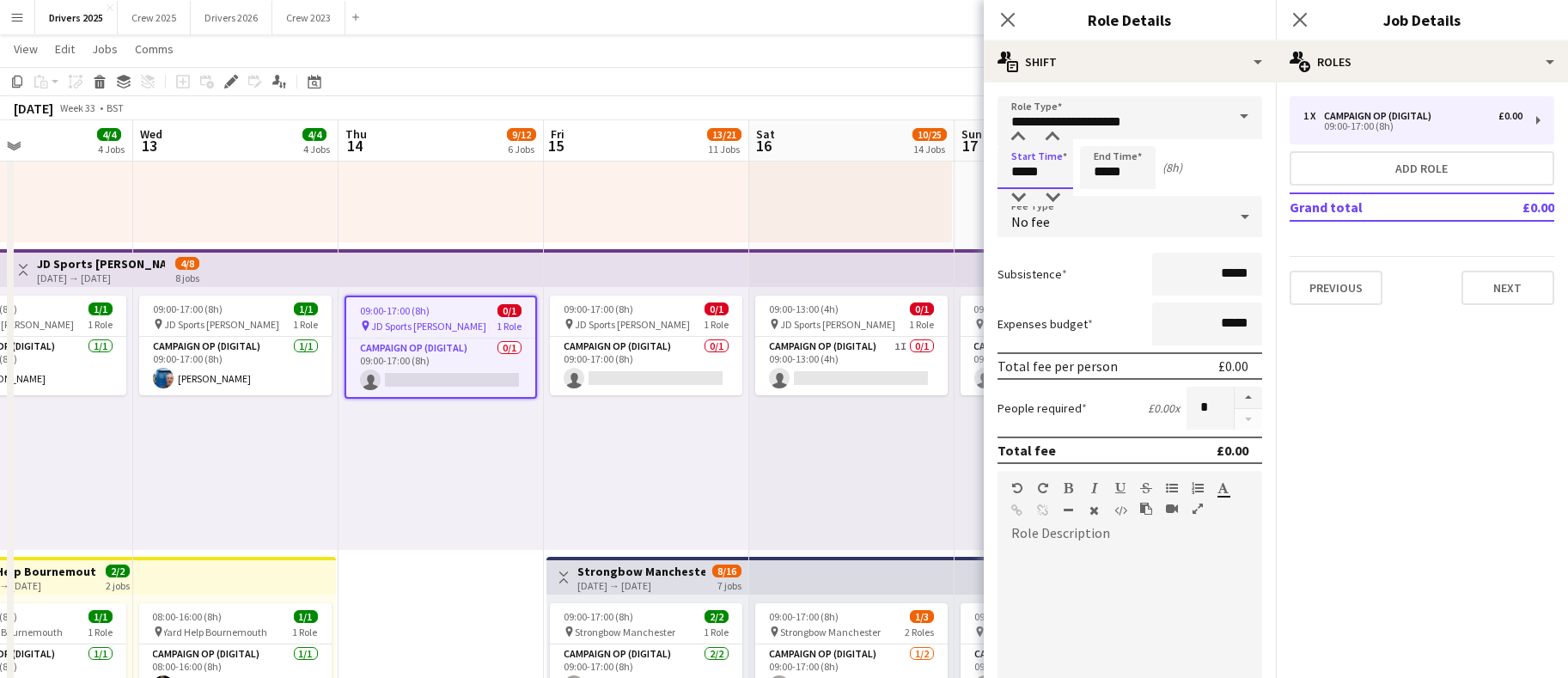
drag, startPoint x: 1046, startPoint y: 176, endPoint x: 898, endPoint y: 136, distance: 153.3
type input "*****"
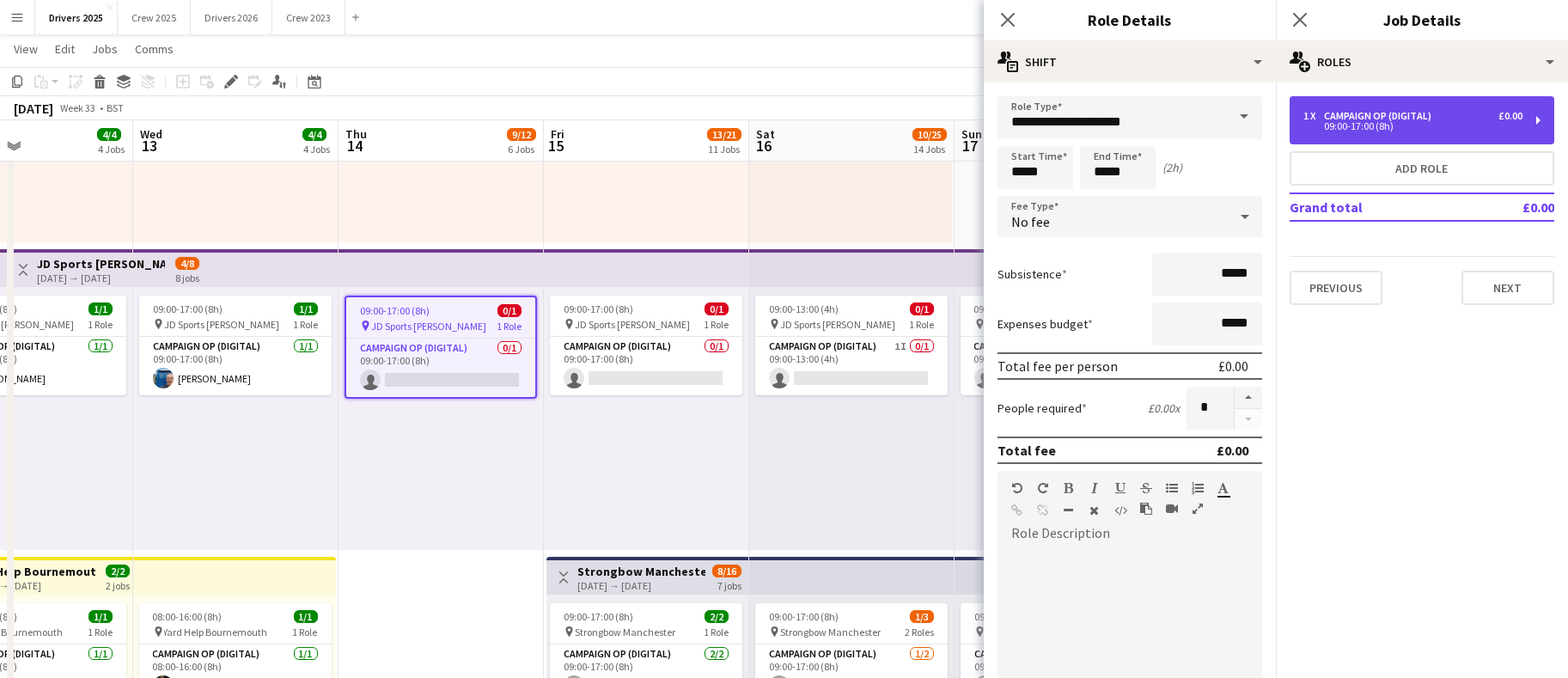
click at [1416, 129] on div "09:00-17:00 (8h)" at bounding box center [1413, 126] width 219 height 9
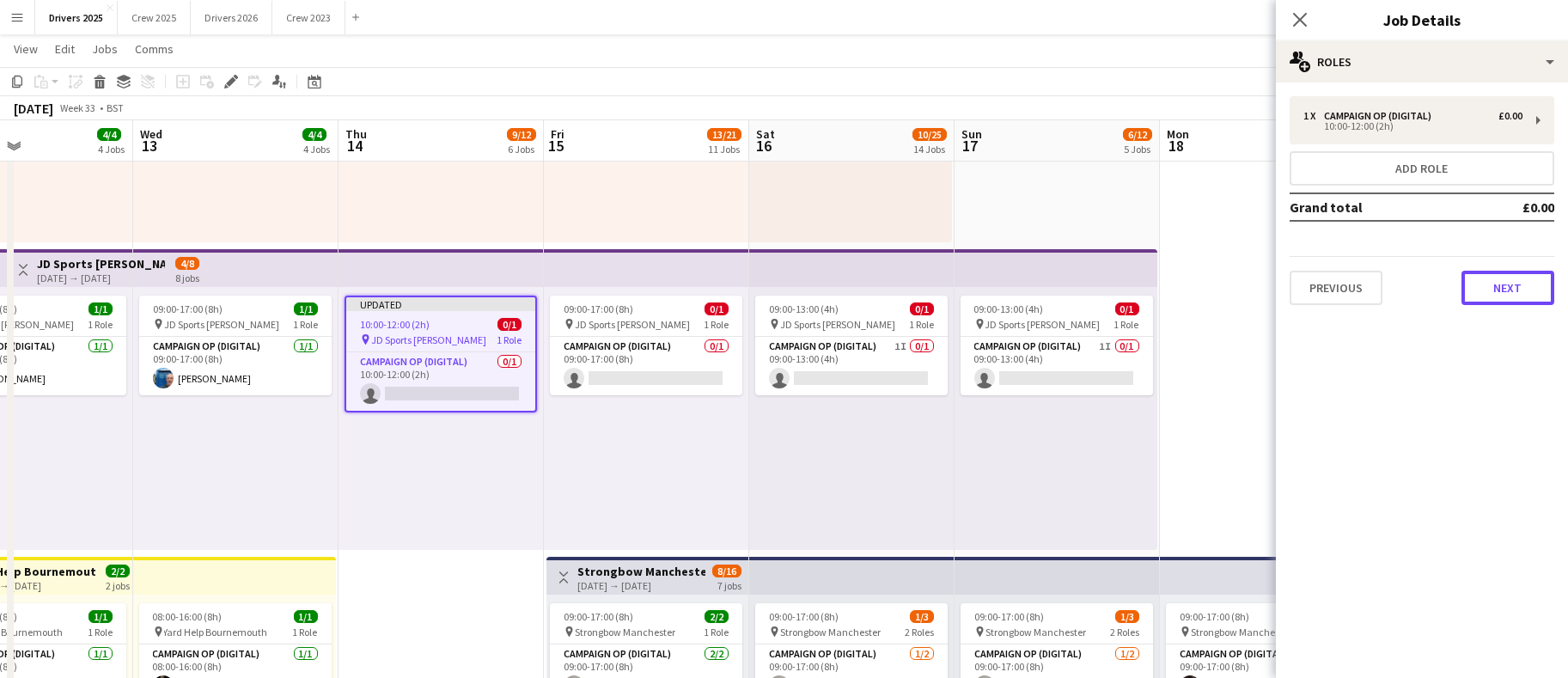
click at [1515, 286] on button "Next" at bounding box center [1508, 287] width 93 height 34
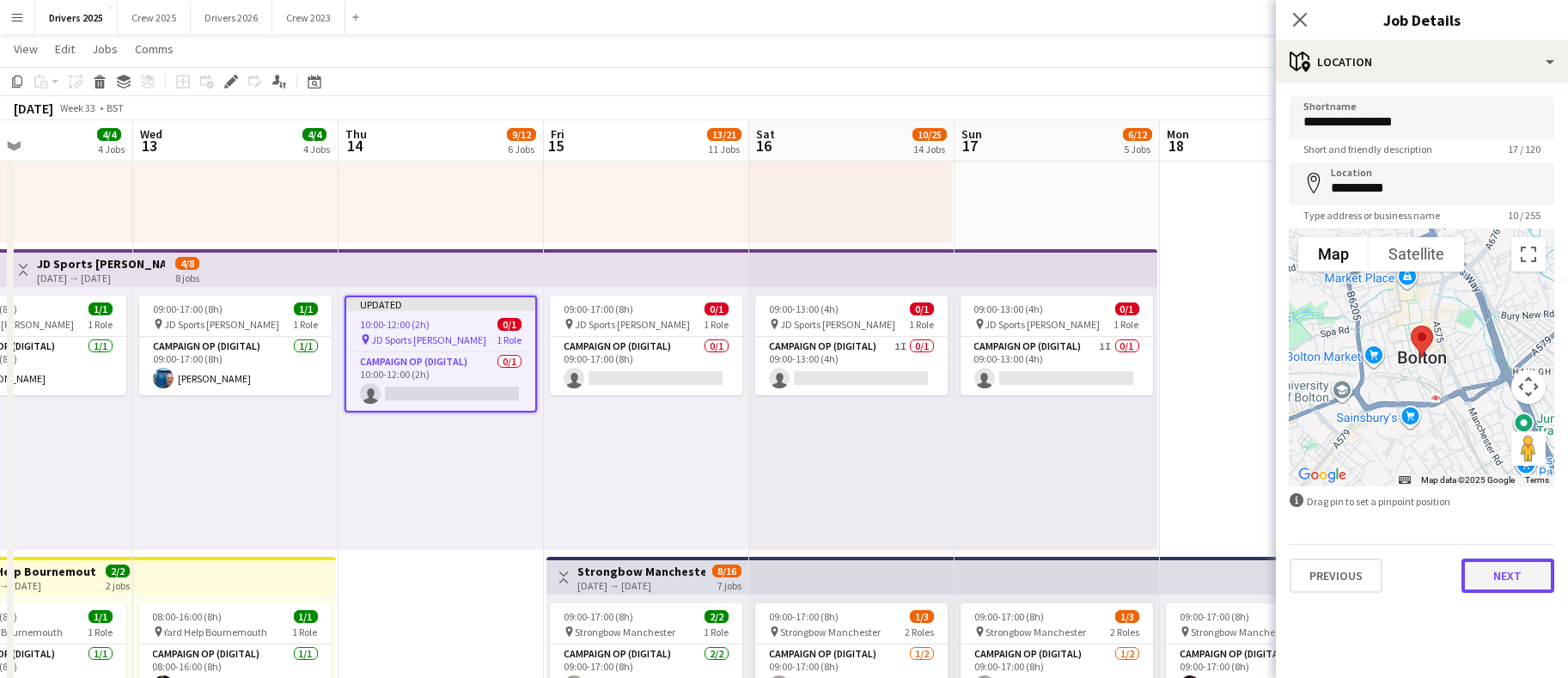
click at [1487, 564] on button "Next" at bounding box center [1508, 576] width 93 height 34
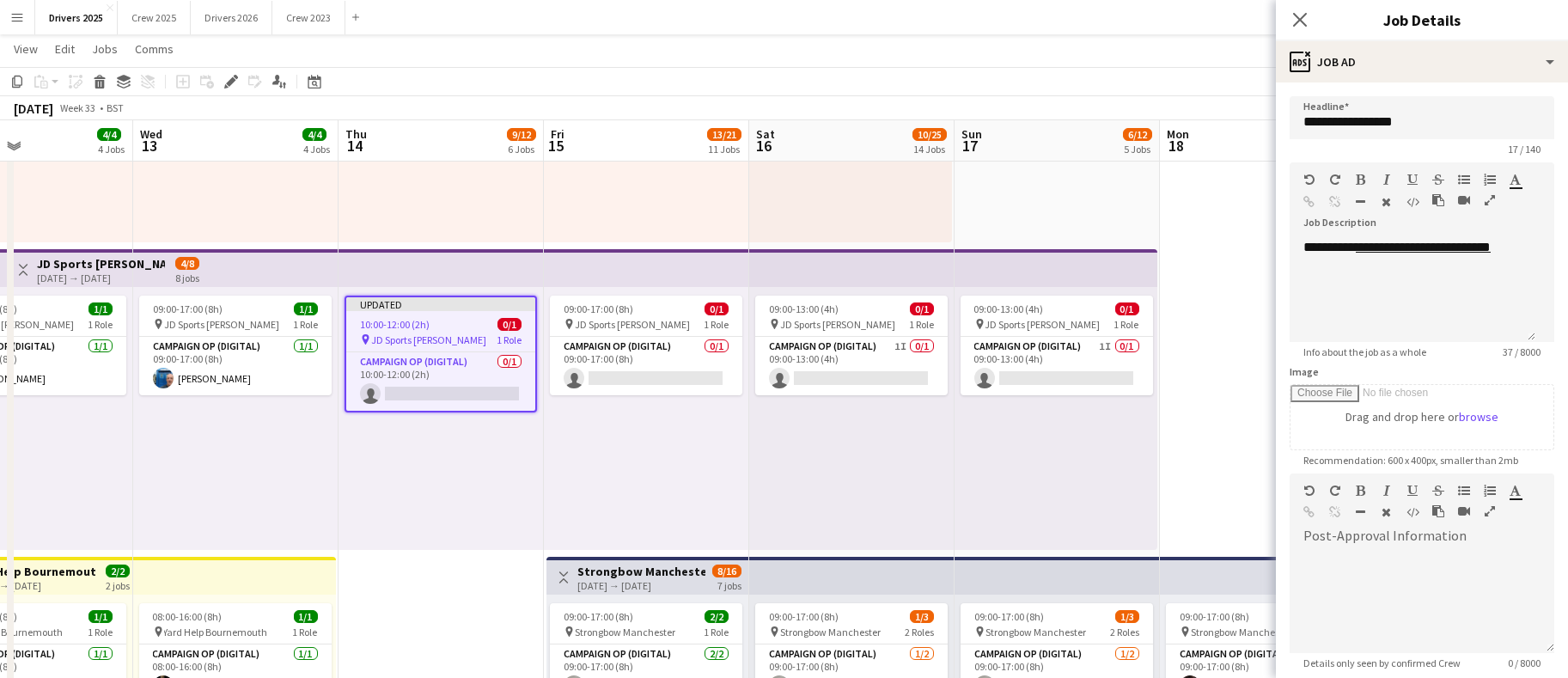
drag, startPoint x: 1240, startPoint y: 411, endPoint x: 1223, endPoint y: 420, distance: 19.2
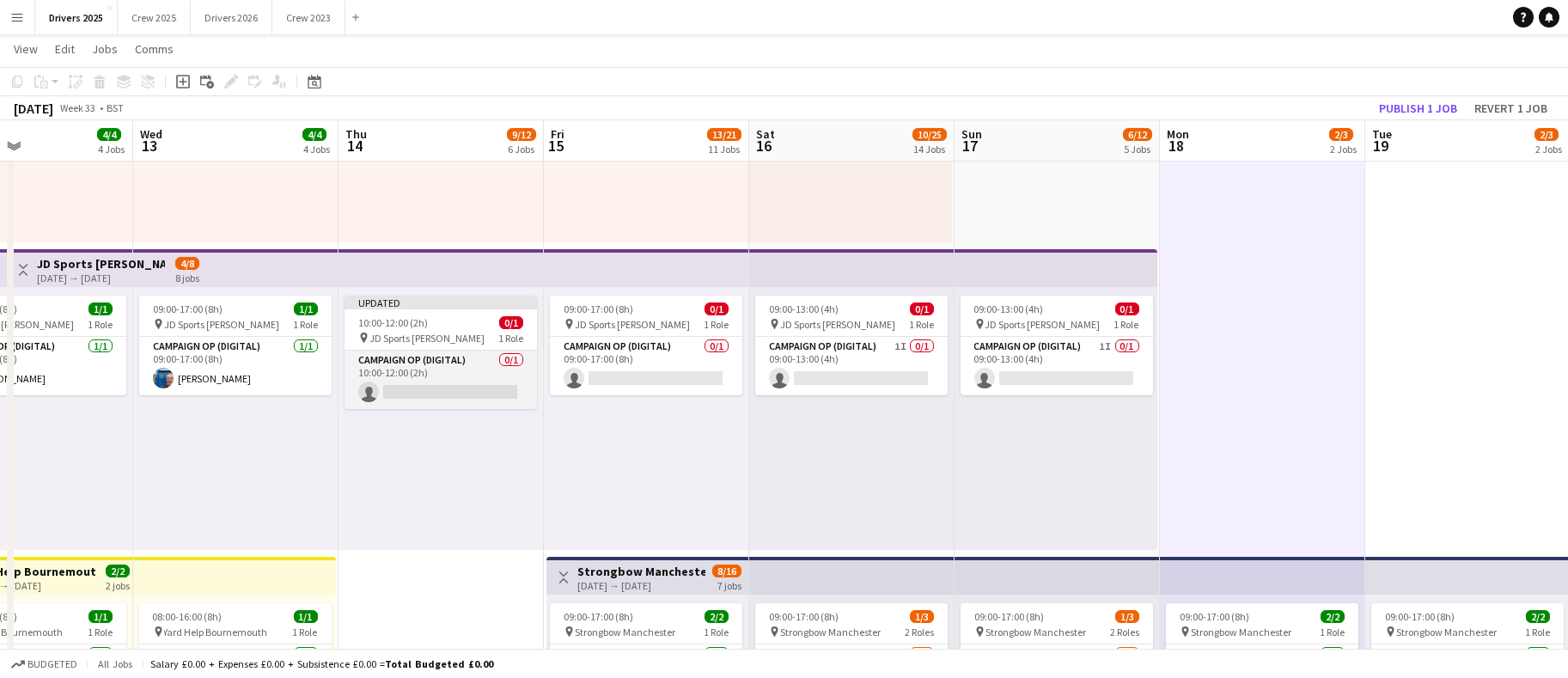
click at [482, 377] on app-card-role "Campaign Op (Digital) 0/1 10:00-12:00 (2h) single-neutral-actions" at bounding box center [441, 379] width 193 height 59
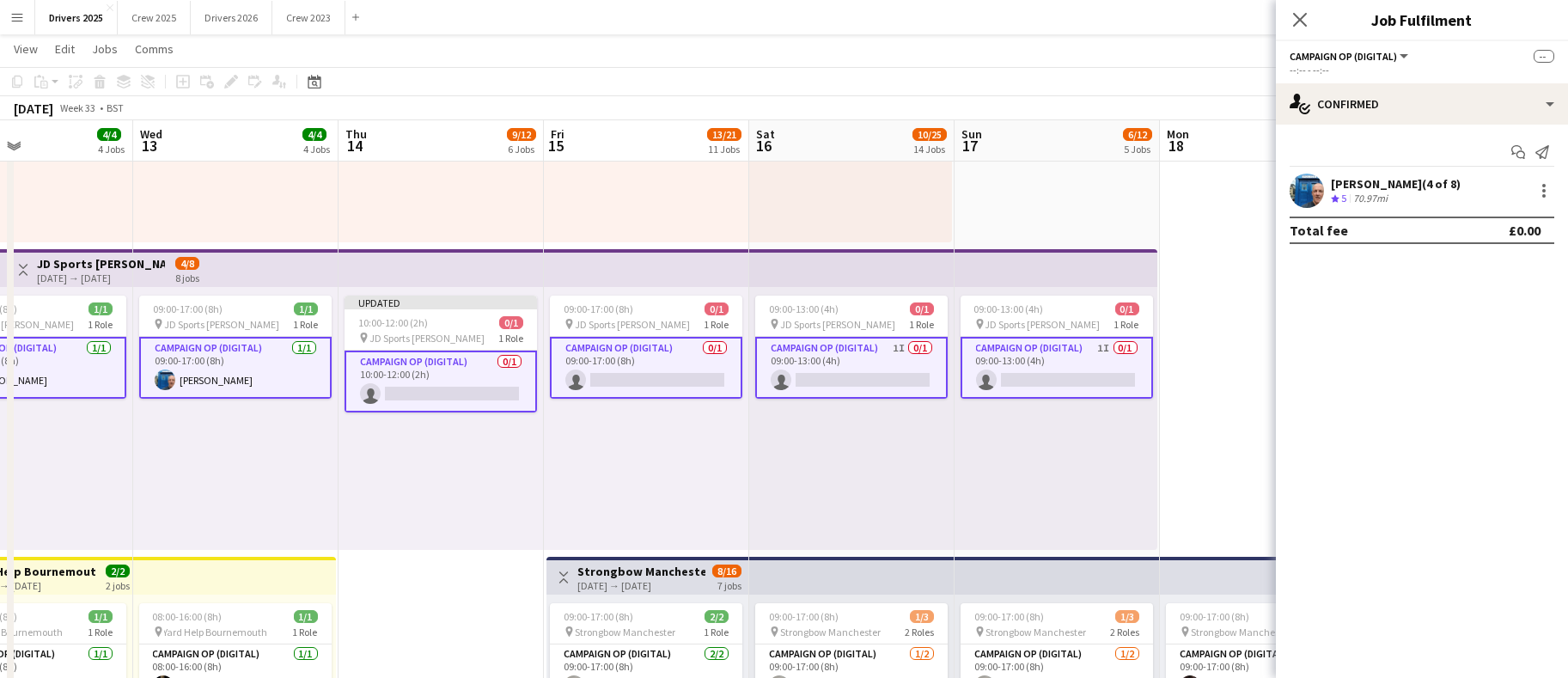
click at [473, 378] on app-card-role "Campaign Op (Digital) 0/1 10:00-12:00 (2h) single-neutral-actions" at bounding box center [441, 381] width 193 height 62
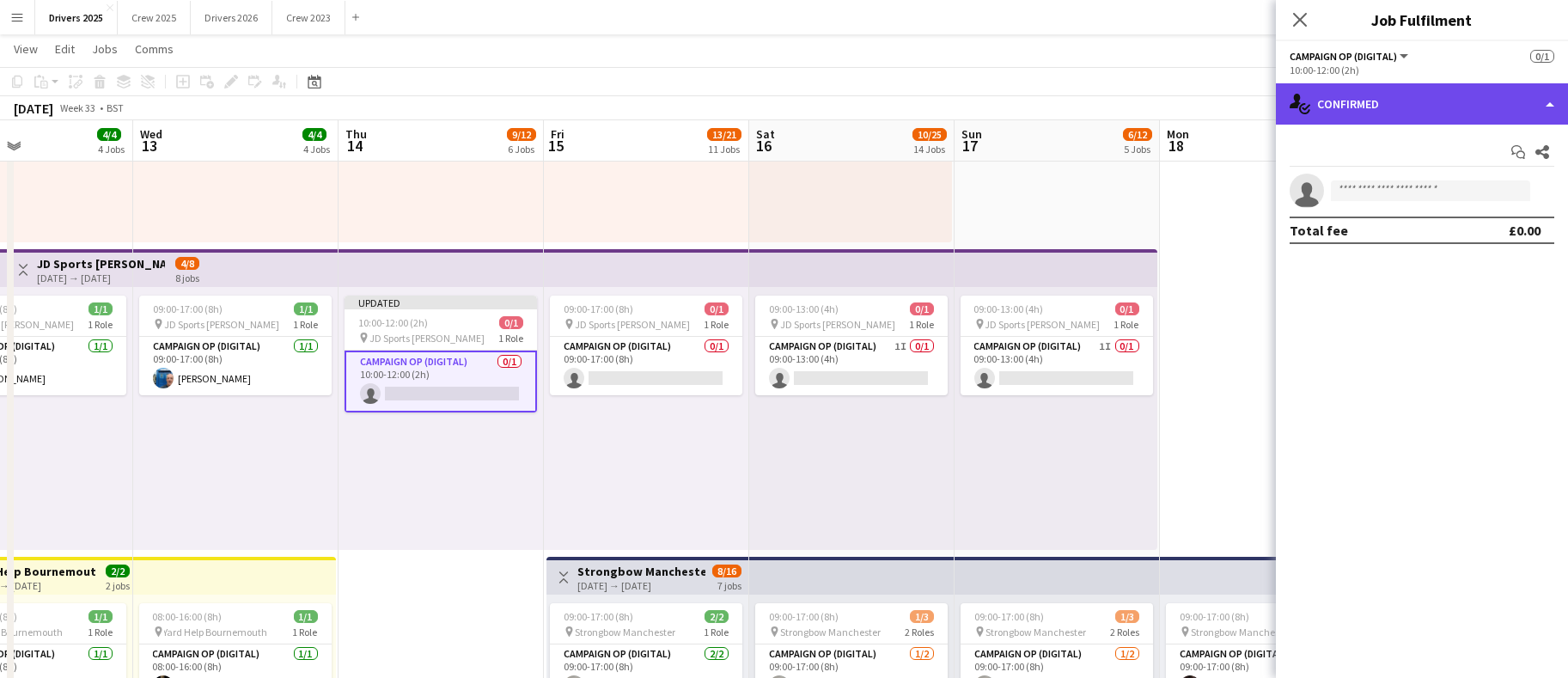
click at [1410, 97] on div "single-neutral-actions-check-2 Confirmed" at bounding box center [1423, 103] width 292 height 41
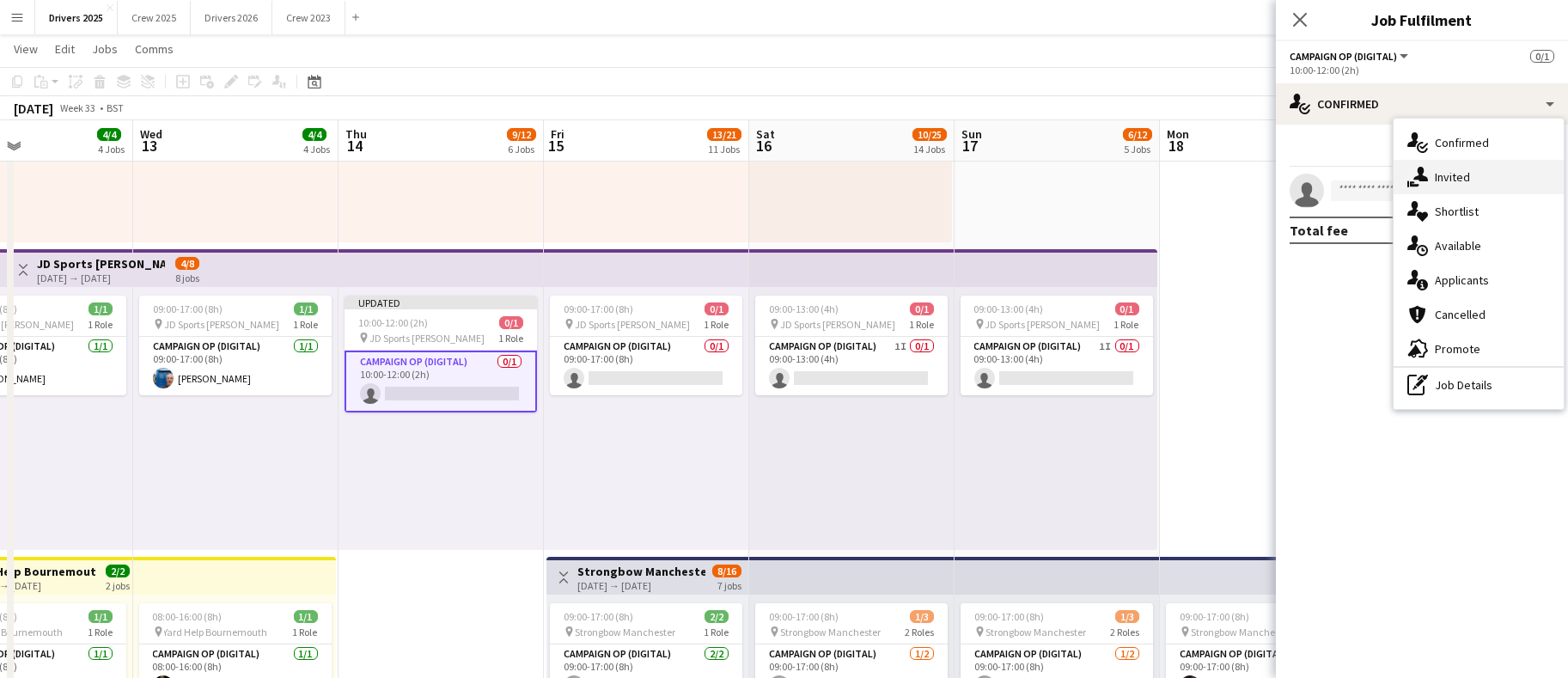
click at [1439, 177] on div "single-neutral-actions-share-1 Invited" at bounding box center [1479, 177] width 170 height 34
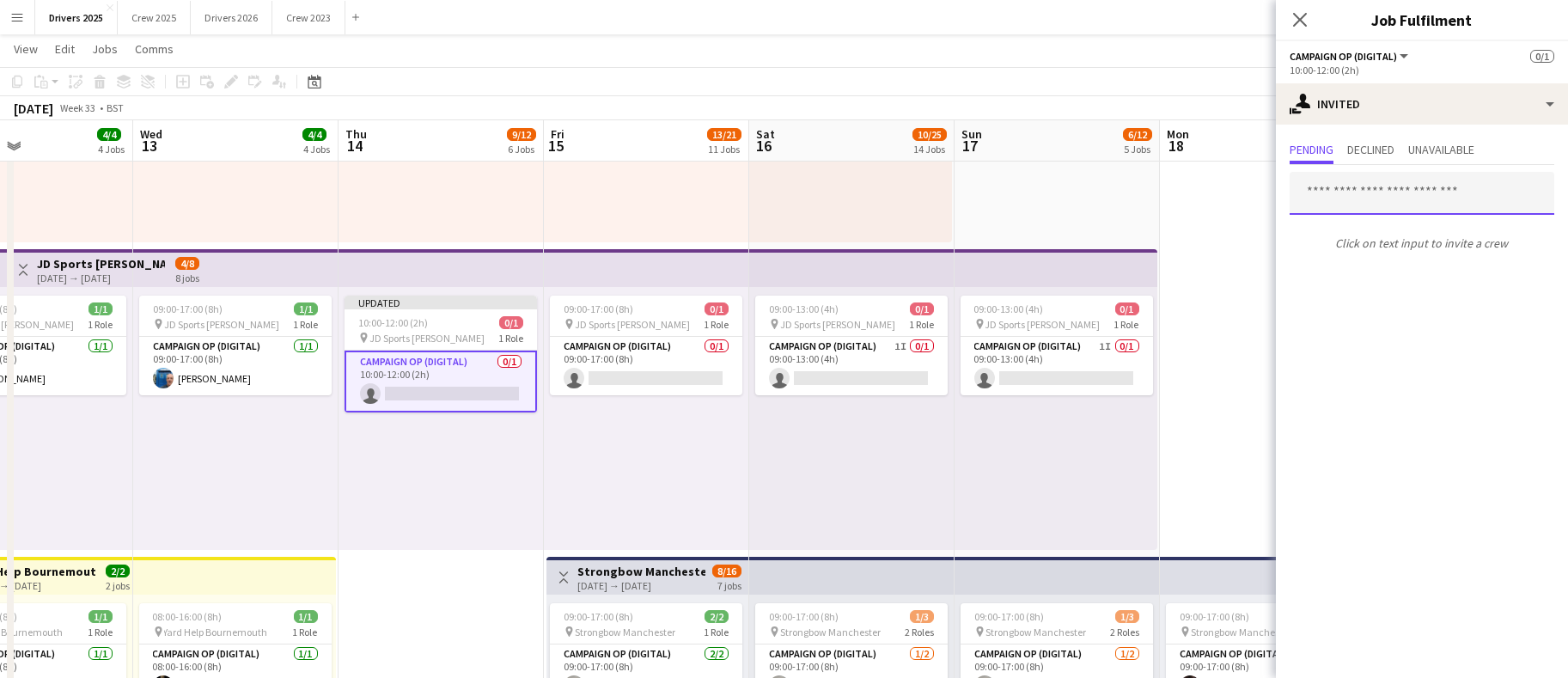
click at [1406, 194] on input "text" at bounding box center [1422, 193] width 264 height 43
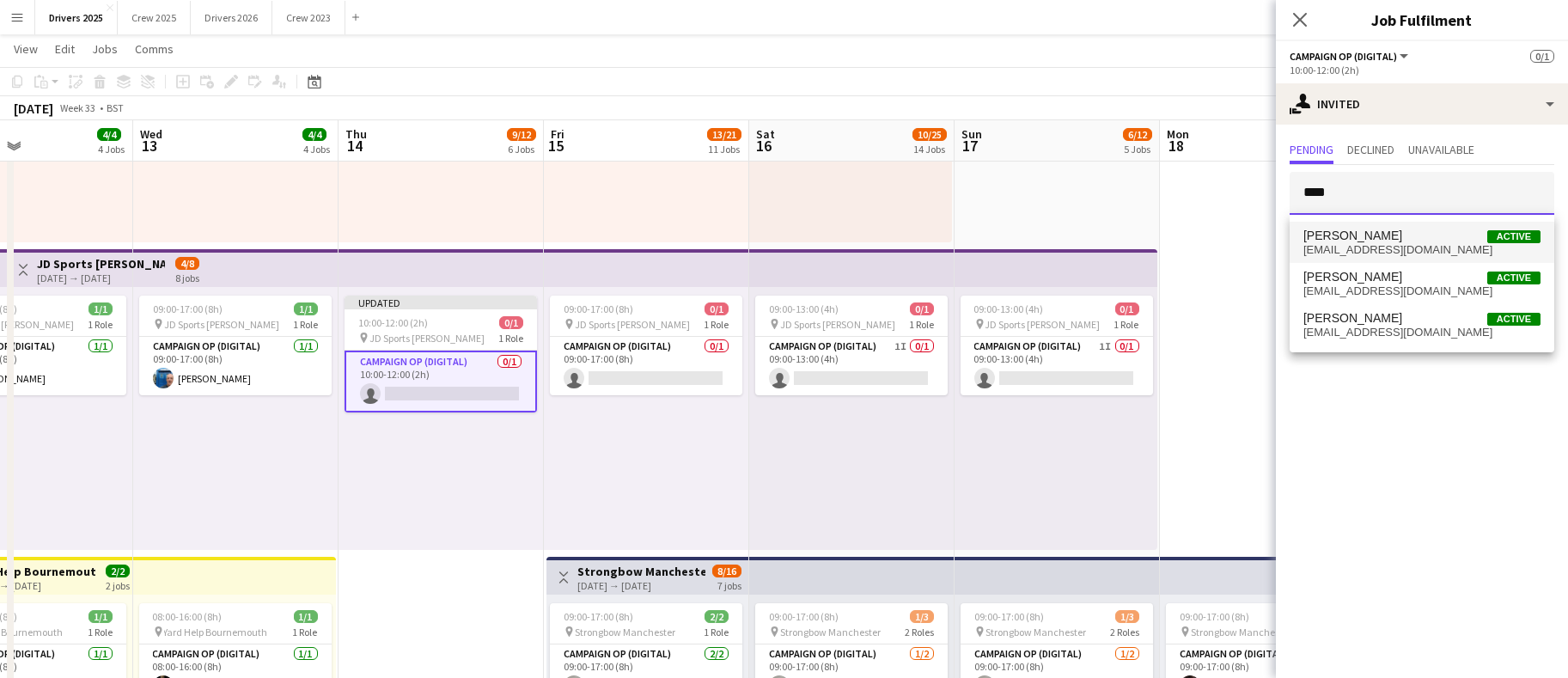
type input "****"
click at [1394, 244] on span "[EMAIL_ADDRESS][DOMAIN_NAME]" at bounding box center [1422, 251] width 237 height 14
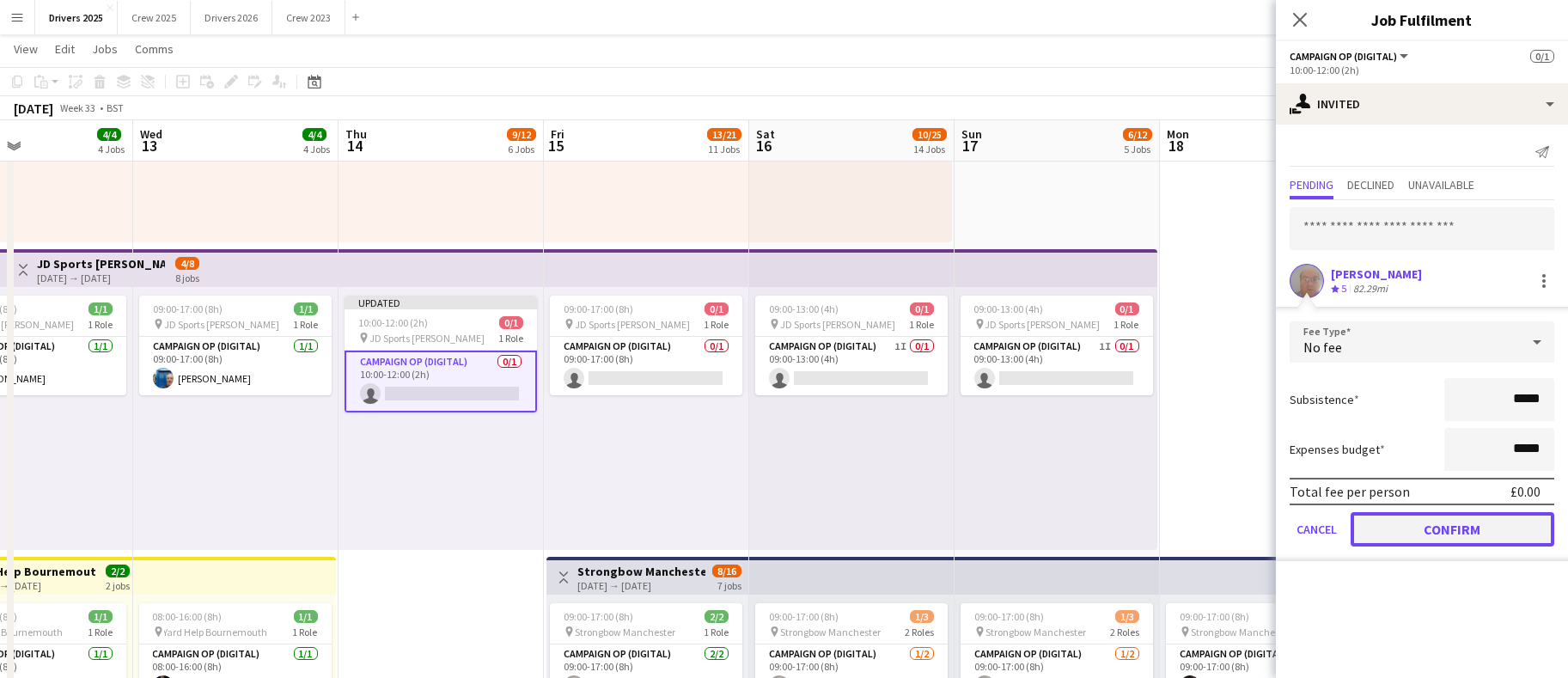
click at [1420, 519] on button "Confirm" at bounding box center [1452, 529] width 204 height 34
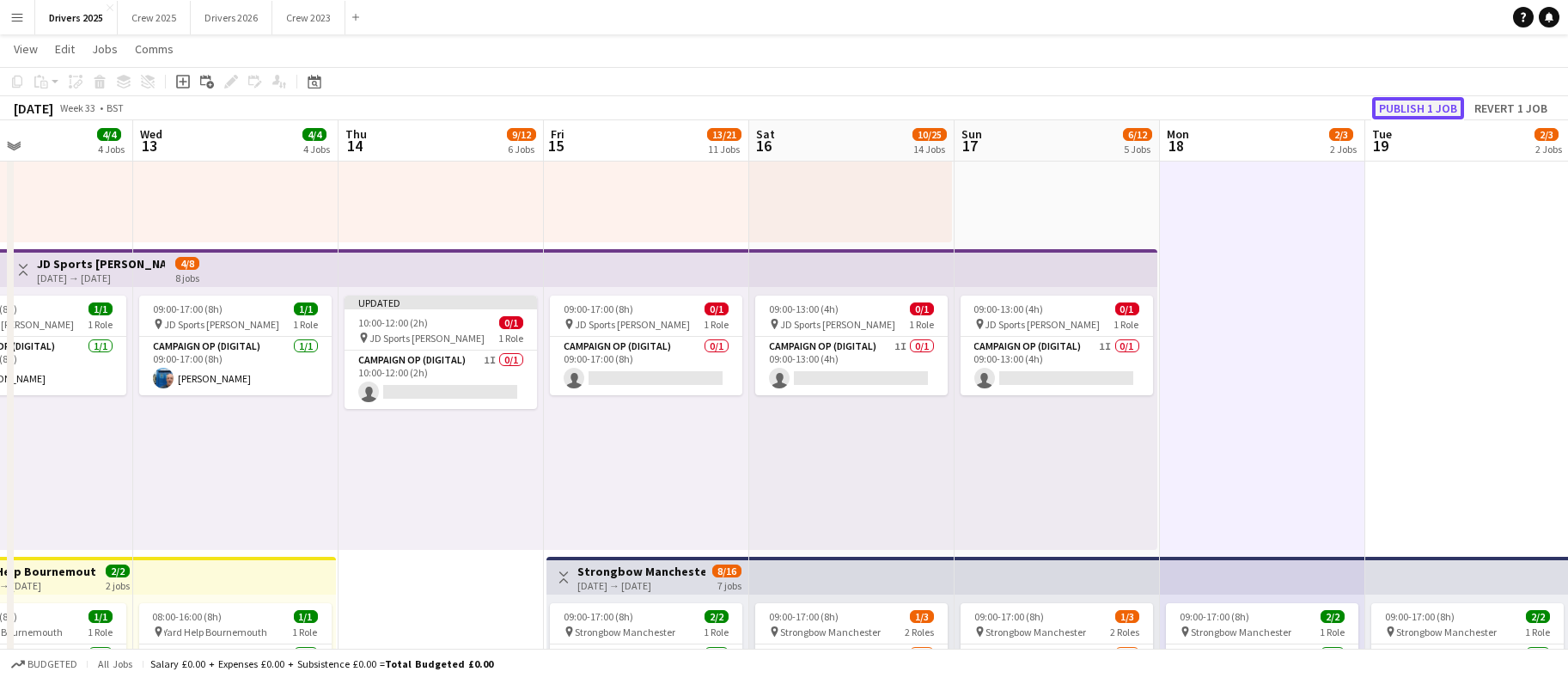
click at [1424, 112] on button "Publish 1 job" at bounding box center [1418, 109] width 92 height 23
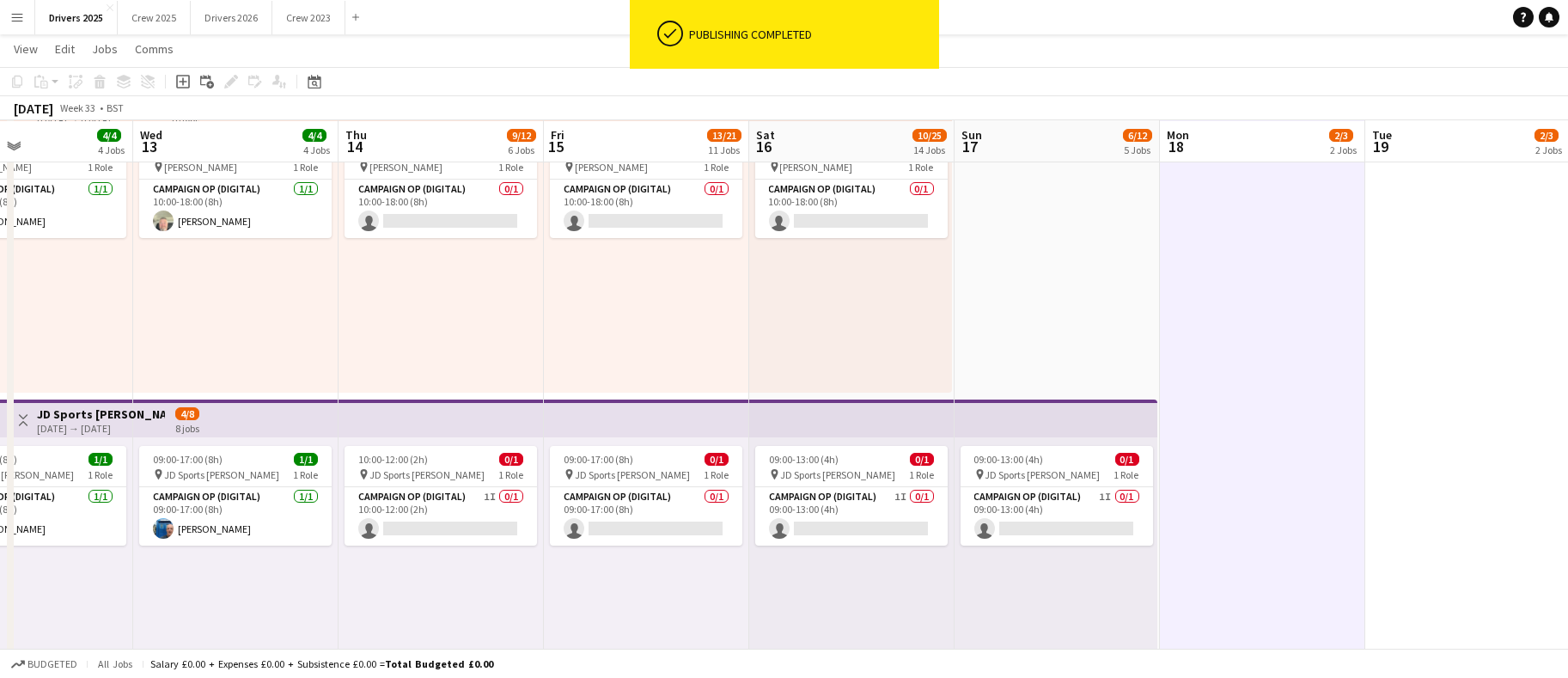
scroll to position [0, 0]
